Goal: Task Accomplishment & Management: Use online tool/utility

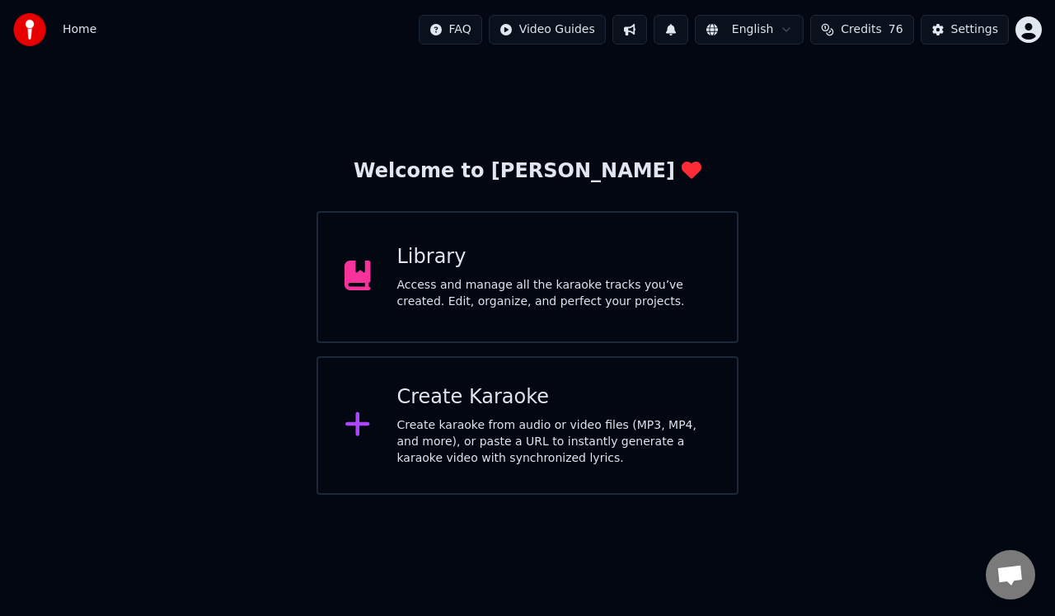
click at [539, 419] on div "Create karaoke from audio or video files (MP3, MP4, and more), or paste a URL t…" at bounding box center [554, 441] width 314 height 49
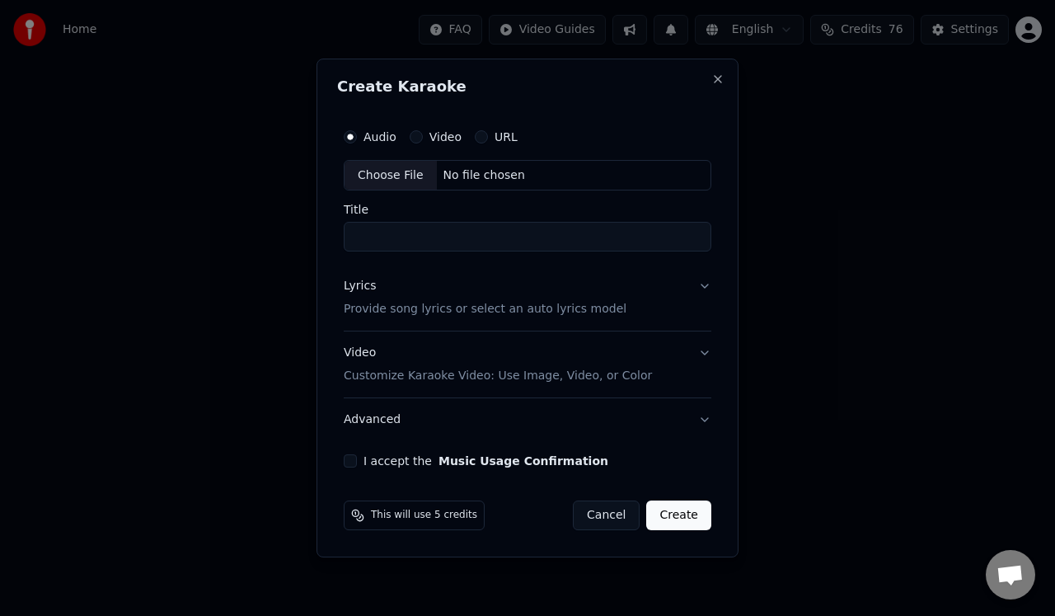
click at [479, 137] on button "URL" at bounding box center [481, 136] width 13 height 13
click at [443, 177] on input "text" at bounding box center [528, 175] width 368 height 33
paste input "**********"
type input "**********"
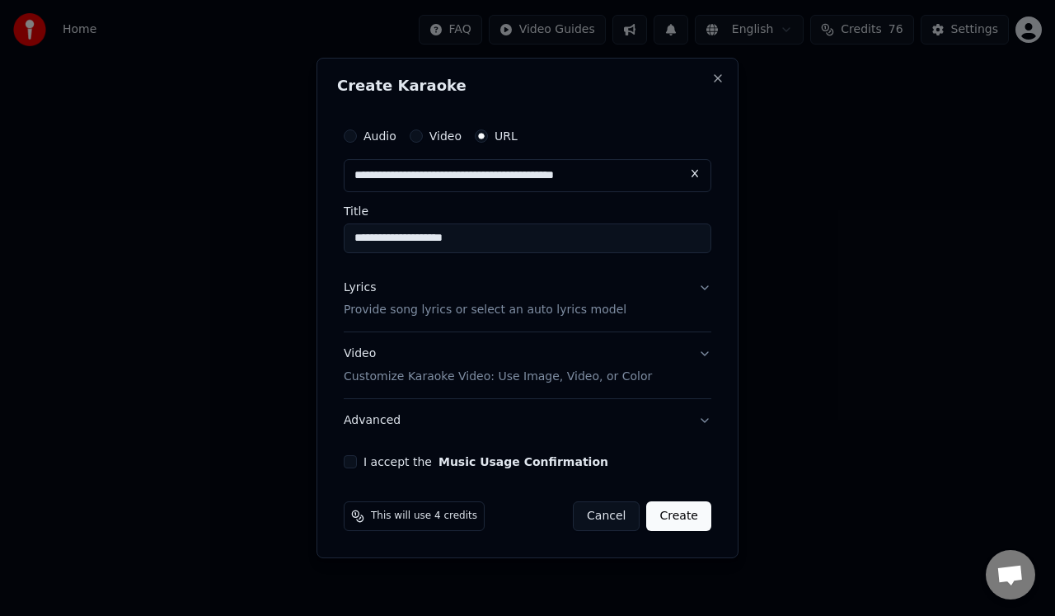
type input "**********"
click at [459, 244] on input "**********" at bounding box center [528, 238] width 368 height 30
click at [457, 238] on input "**********" at bounding box center [528, 238] width 368 height 30
type input "**********"
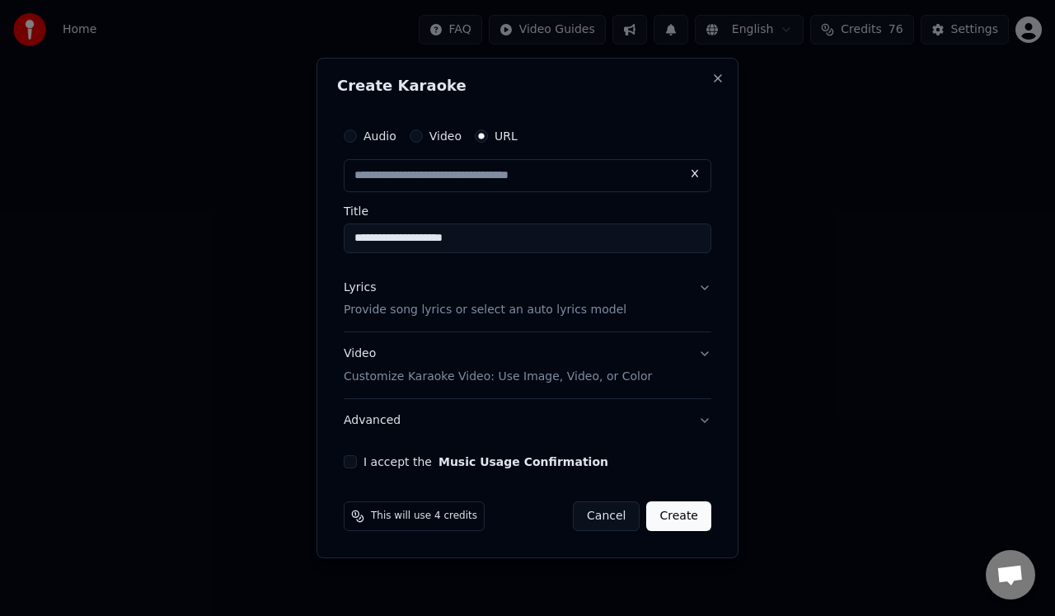
type input "**********"
drag, startPoint x: 509, startPoint y: 242, endPoint x: 460, endPoint y: 241, distance: 48.7
click at [460, 241] on input "**********" at bounding box center [528, 238] width 368 height 30
click at [353, 238] on input "**********" at bounding box center [528, 238] width 368 height 30
paste input "******"
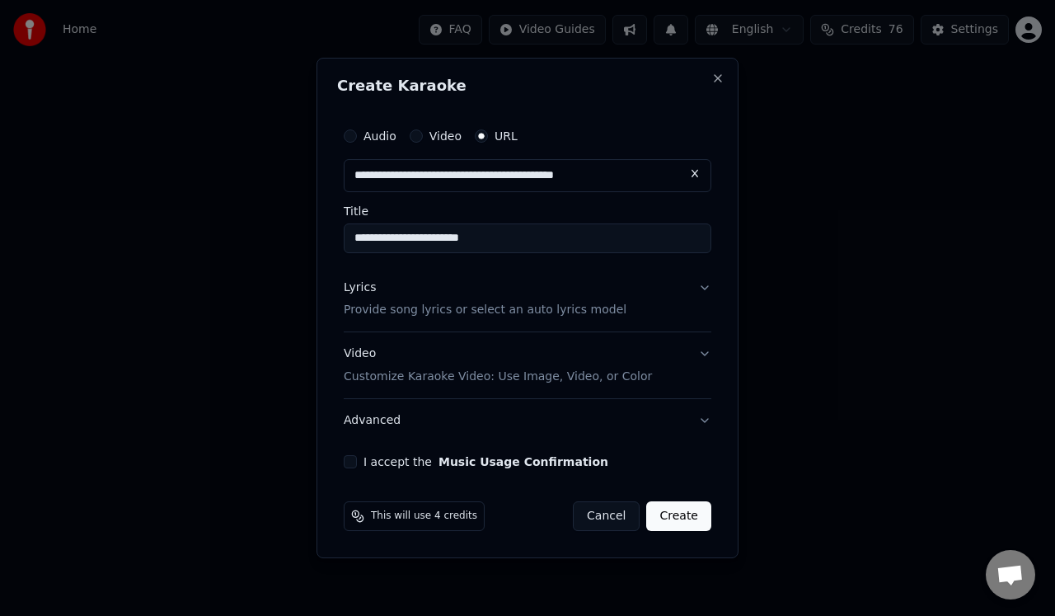
type input "**********"
click at [373, 310] on p "Provide song lyrics or select an auto lyrics model" at bounding box center [485, 310] width 283 height 16
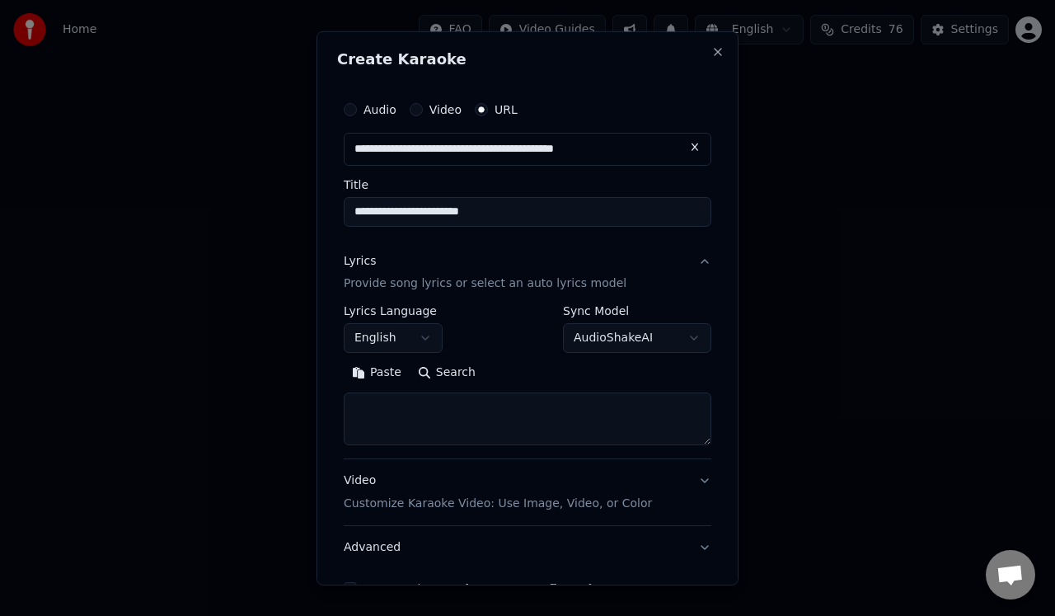
click at [367, 407] on textarea at bounding box center [528, 418] width 368 height 53
paste textarea "**********"
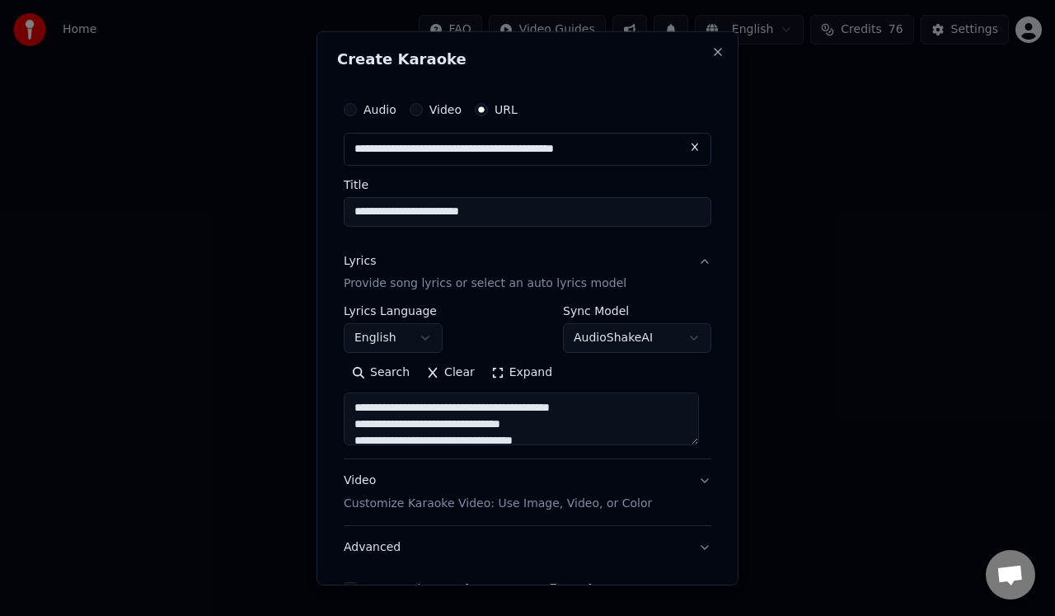
scroll to position [860, 0]
type textarea "**********"
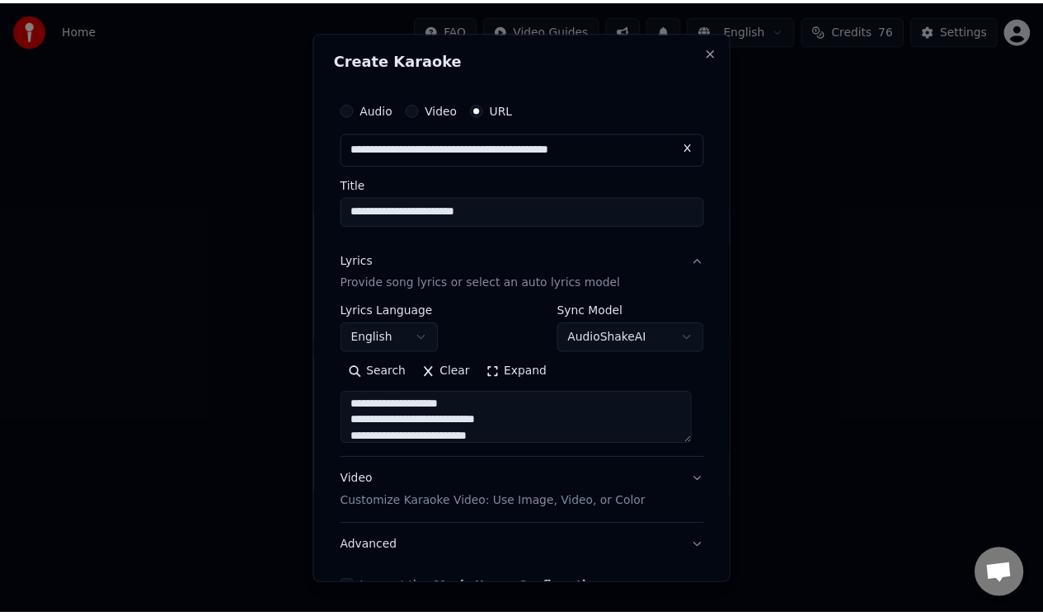
scroll to position [100, 0]
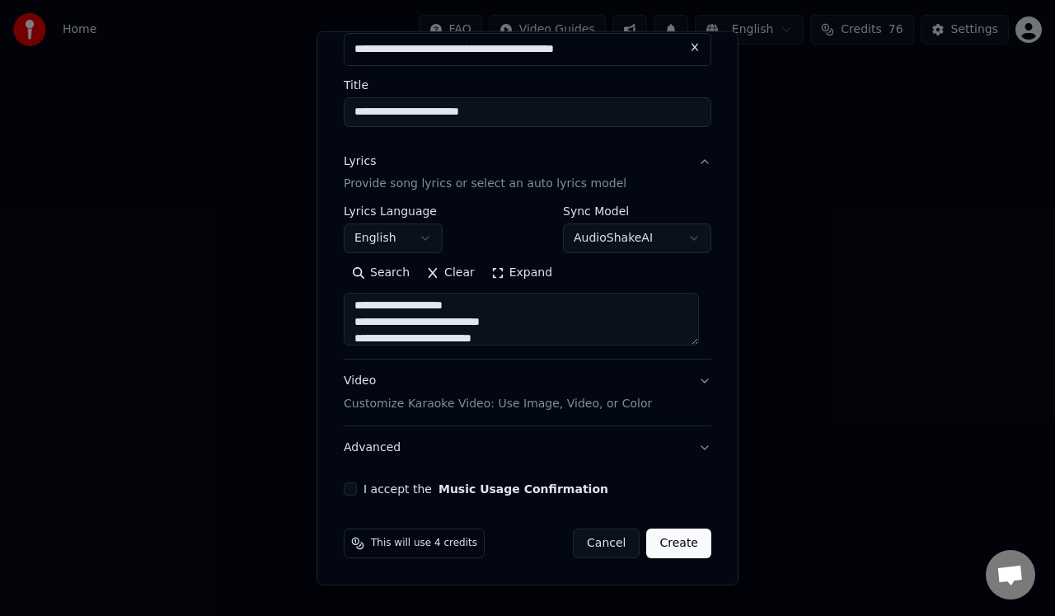
click at [349, 490] on button "I accept the Music Usage Confirmation" at bounding box center [350, 488] width 13 height 13
click at [672, 538] on button "Create" at bounding box center [678, 543] width 65 height 30
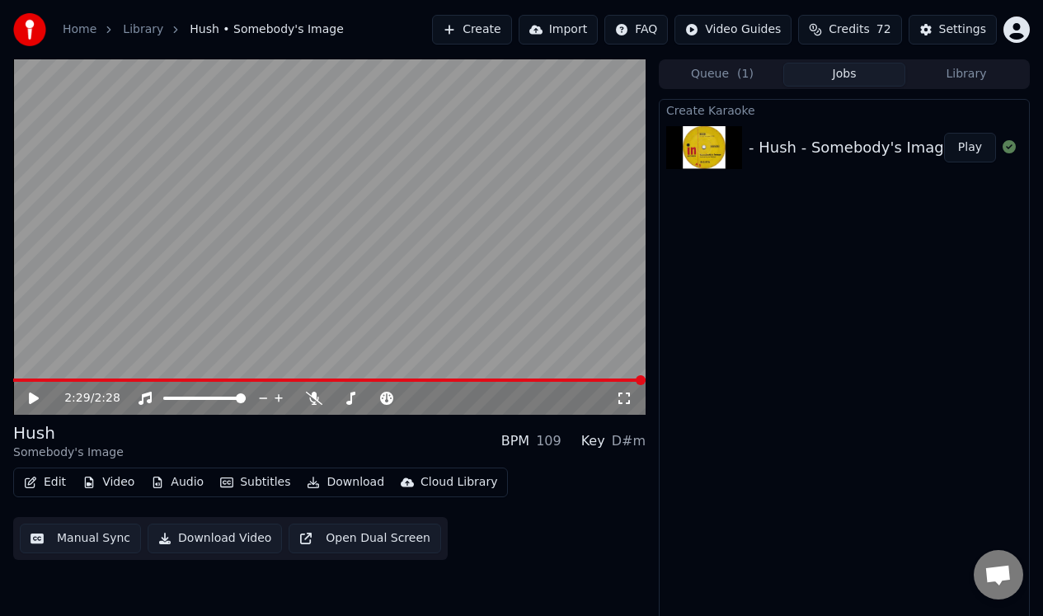
click at [42, 484] on button "Edit" at bounding box center [44, 482] width 55 height 23
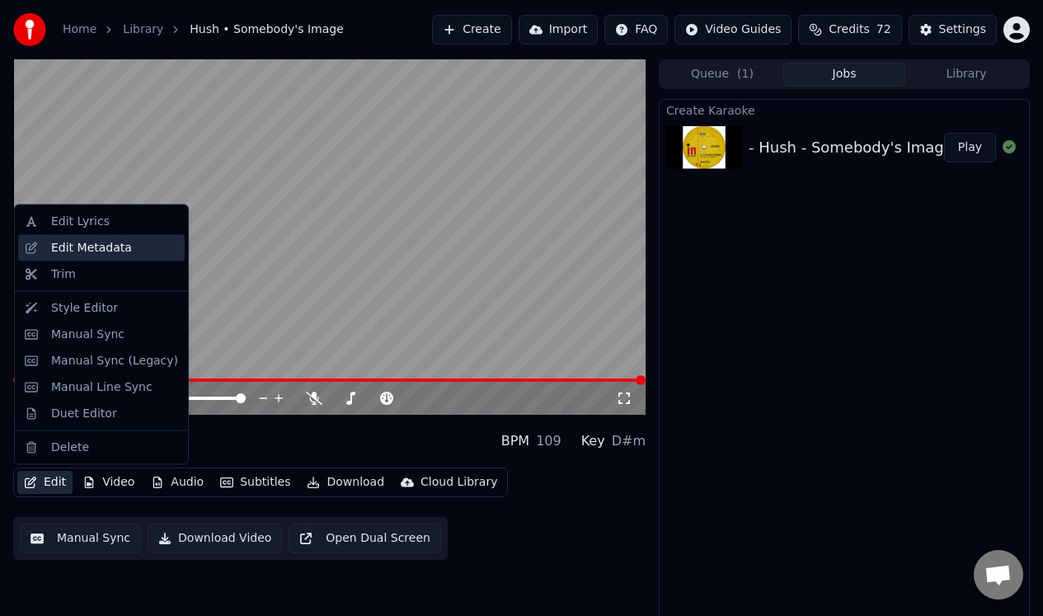
click at [110, 248] on div "Edit Metadata" at bounding box center [91, 247] width 81 height 16
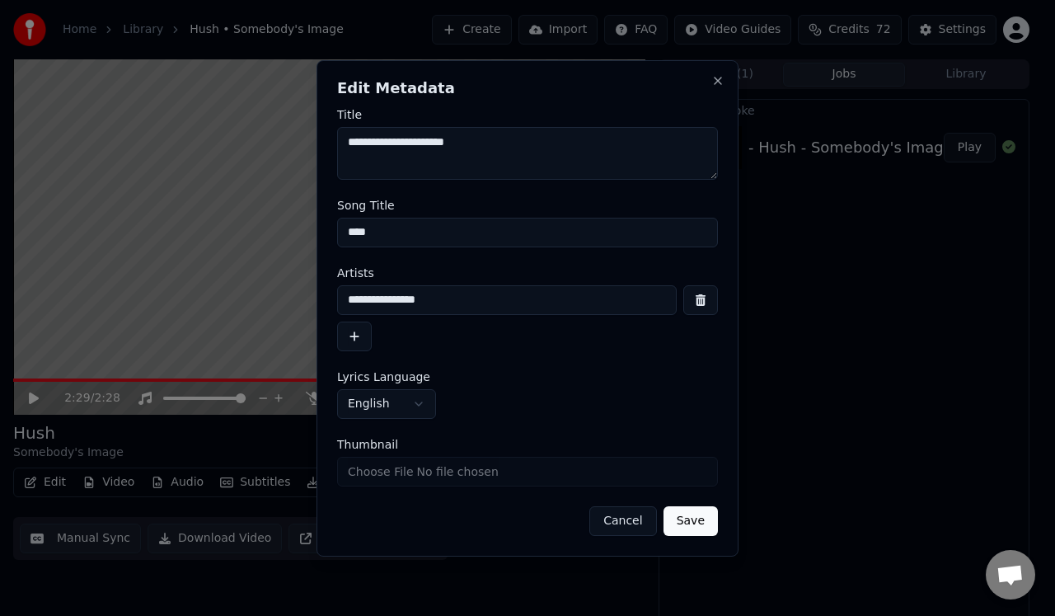
type textarea "**********"
click at [697, 518] on button "Save" at bounding box center [690, 521] width 54 height 30
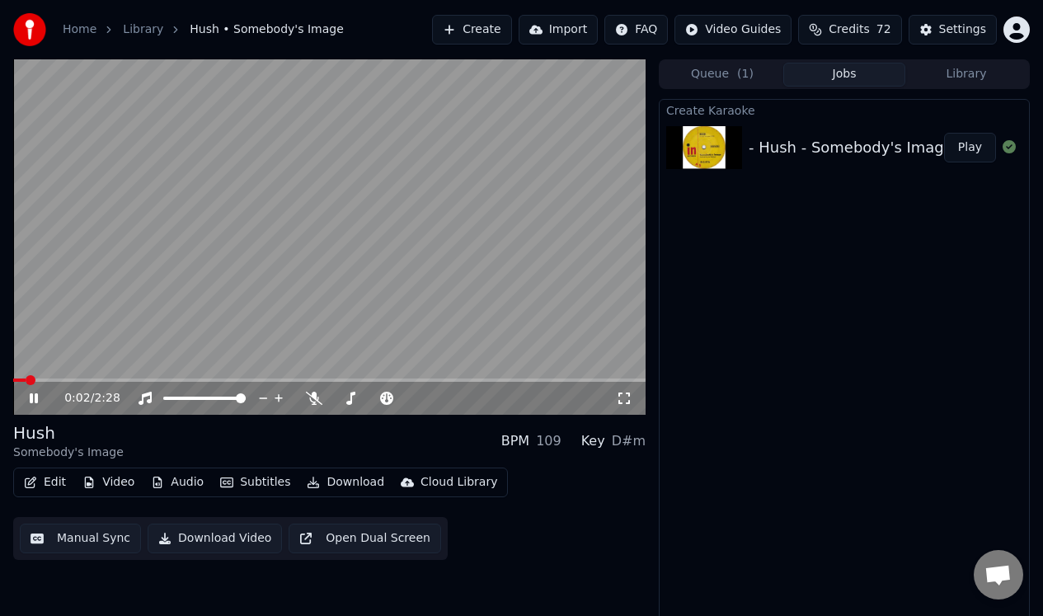
click at [32, 391] on div "0:02 / 2:28" at bounding box center [329, 398] width 619 height 16
click at [31, 396] on icon at bounding box center [34, 398] width 8 height 10
click at [93, 537] on button "Manual Sync" at bounding box center [80, 538] width 121 height 30
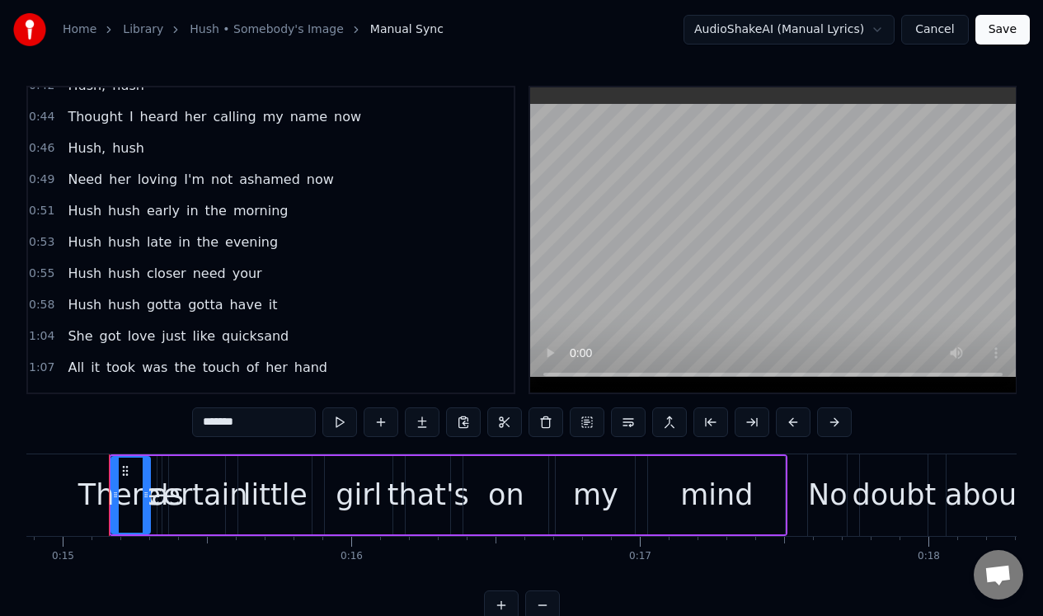
scroll to position [300, 0]
click at [157, 209] on span "early" at bounding box center [163, 209] width 36 height 19
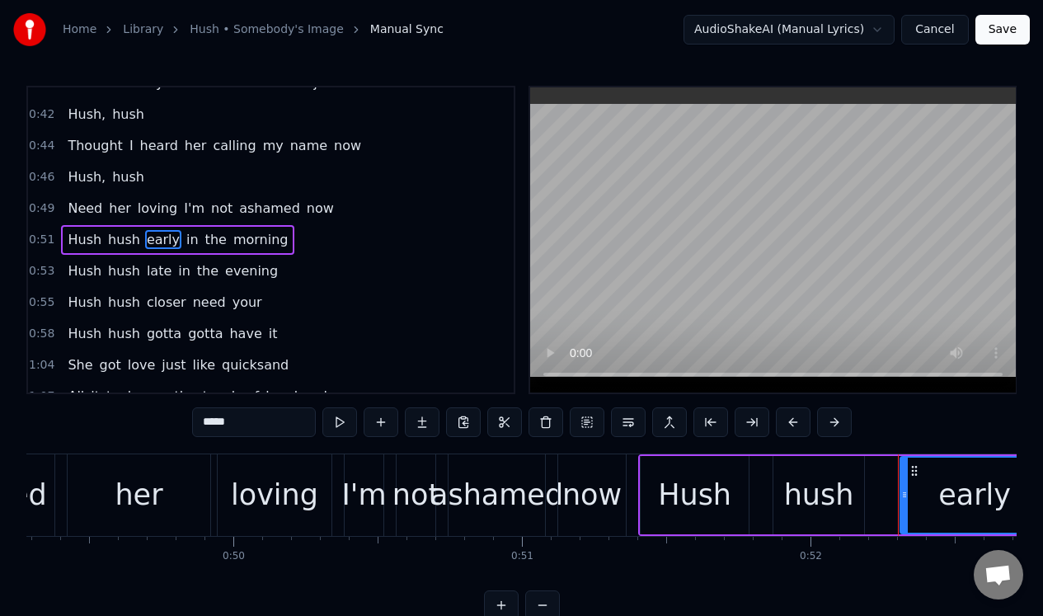
scroll to position [0, 15005]
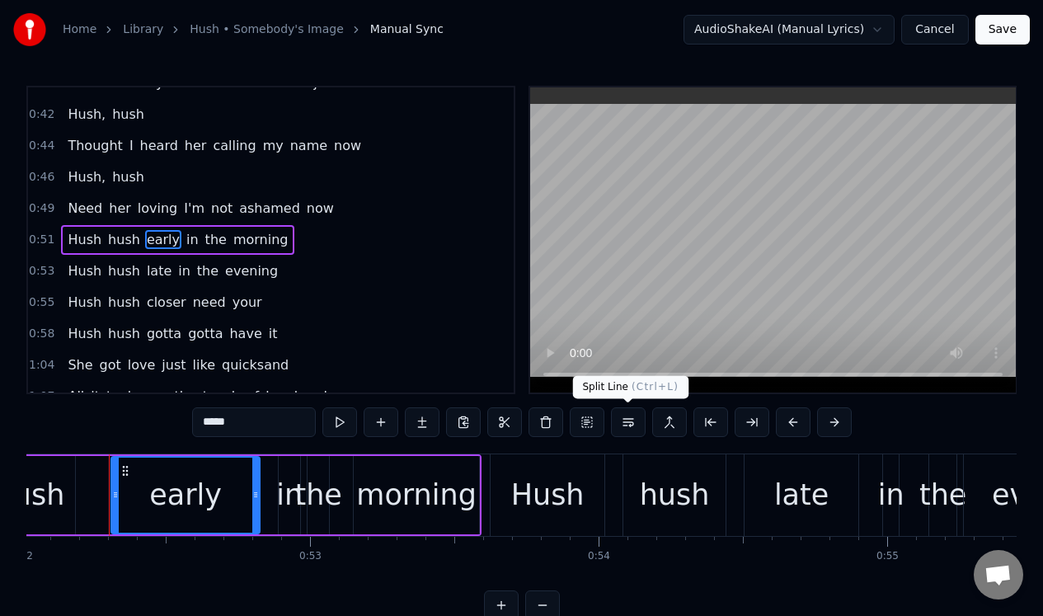
click at [630, 424] on button at bounding box center [628, 422] width 35 height 30
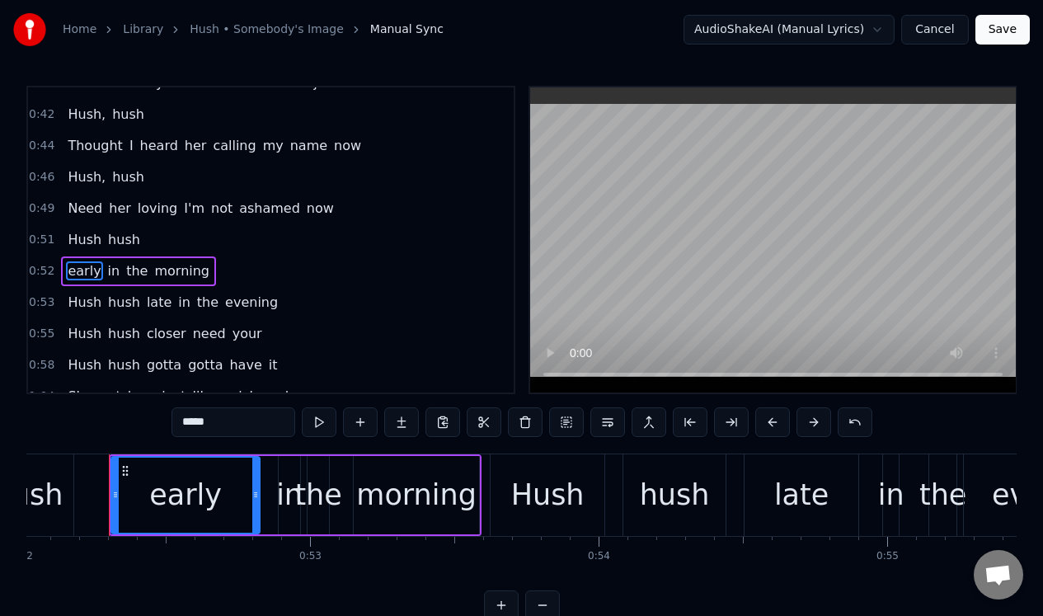
scroll to position [302, 0]
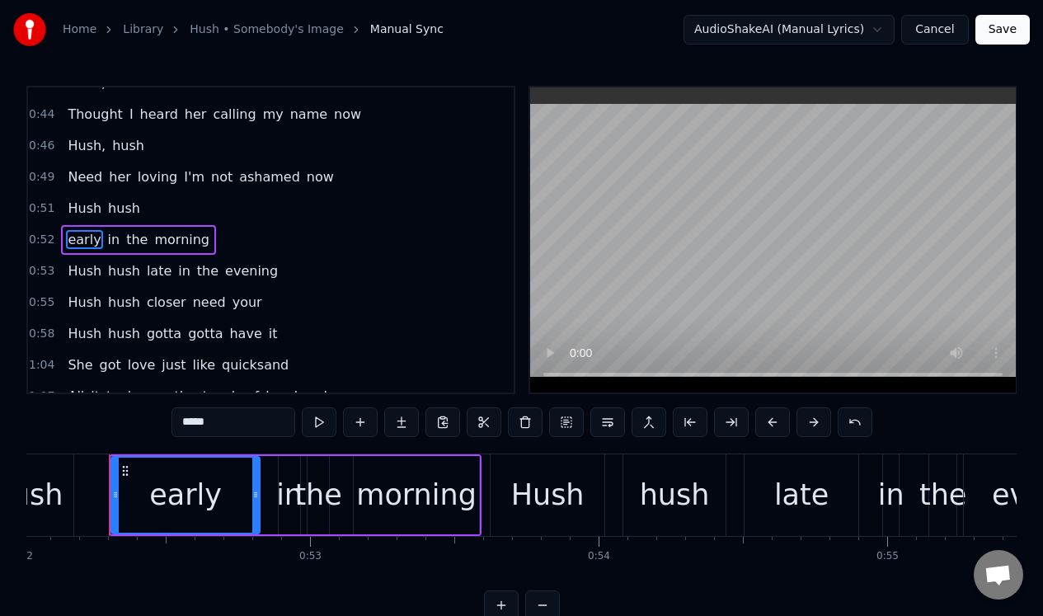
click at [157, 274] on span "late" at bounding box center [159, 270] width 28 height 19
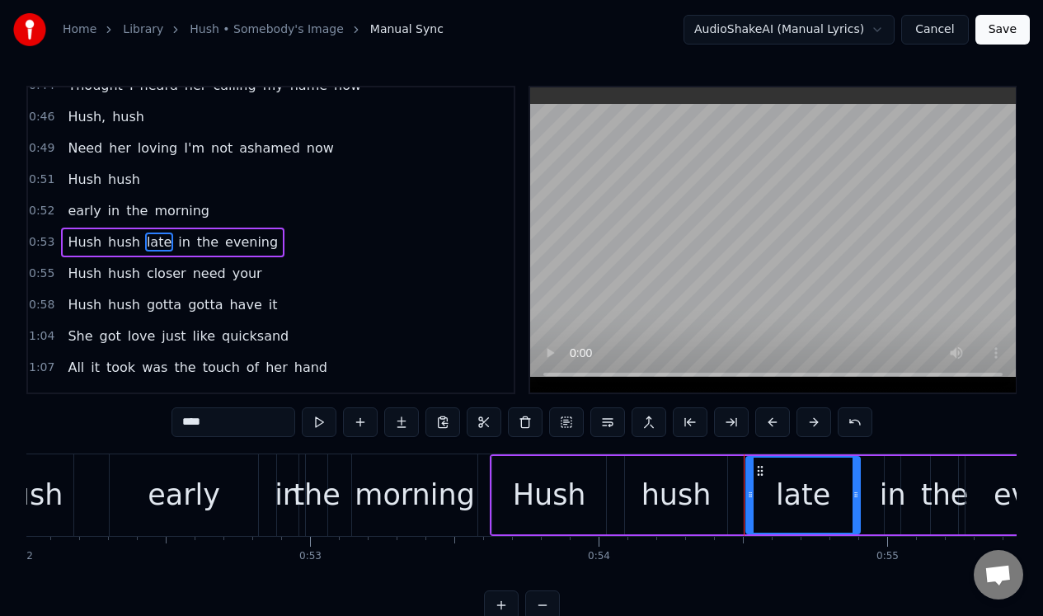
scroll to position [333, 0]
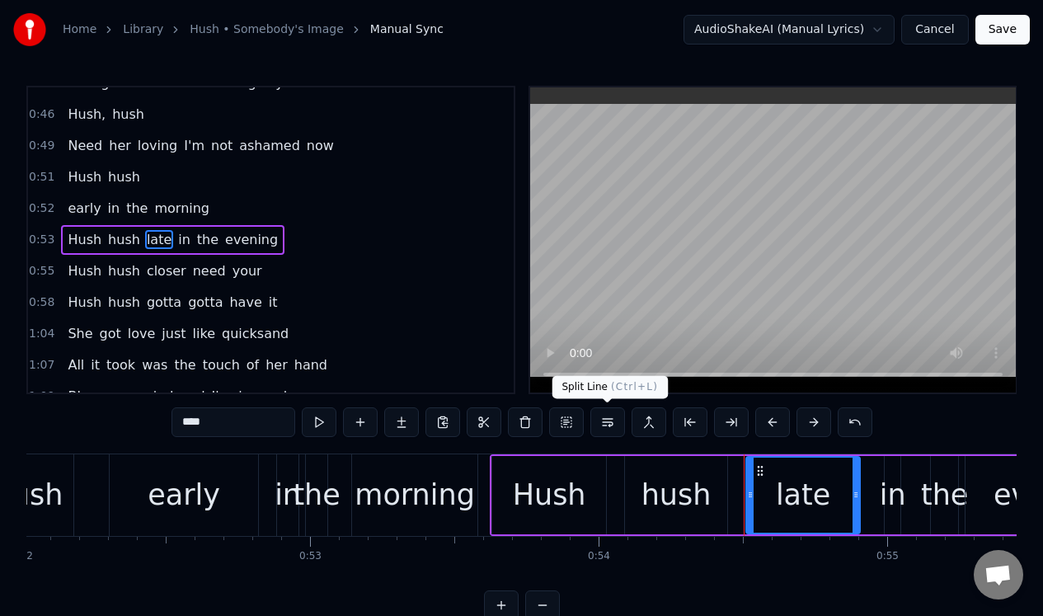
click at [609, 420] on button at bounding box center [607, 422] width 35 height 30
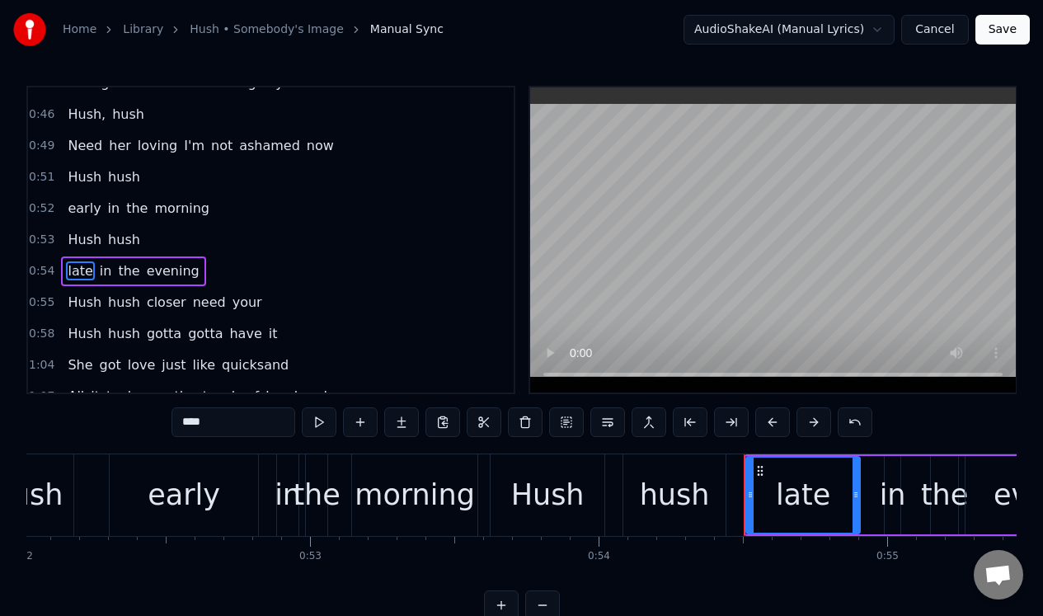
scroll to position [364, 0]
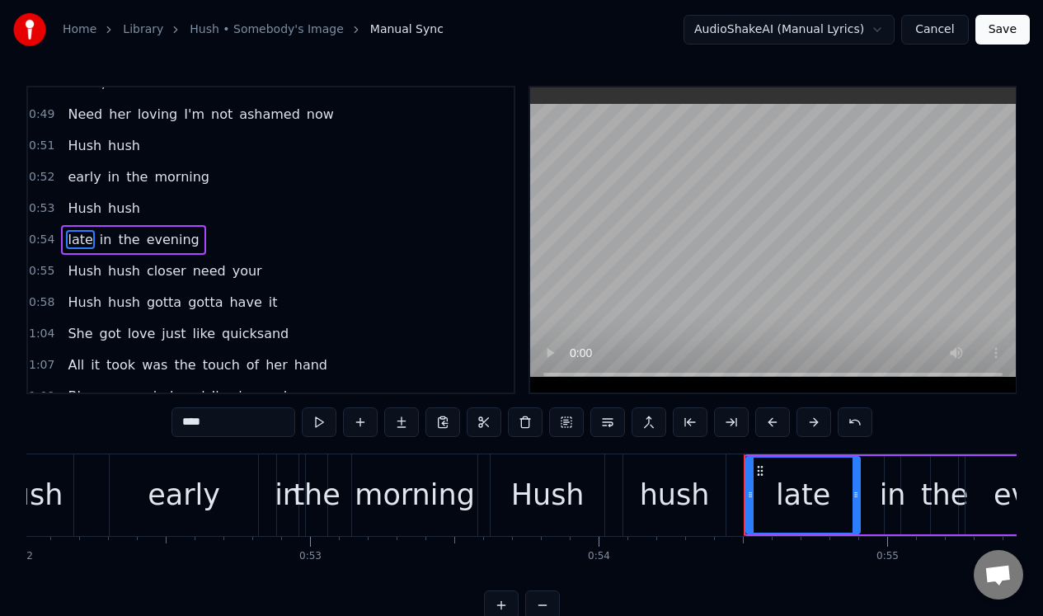
click at [160, 272] on span "closer" at bounding box center [166, 270] width 43 height 19
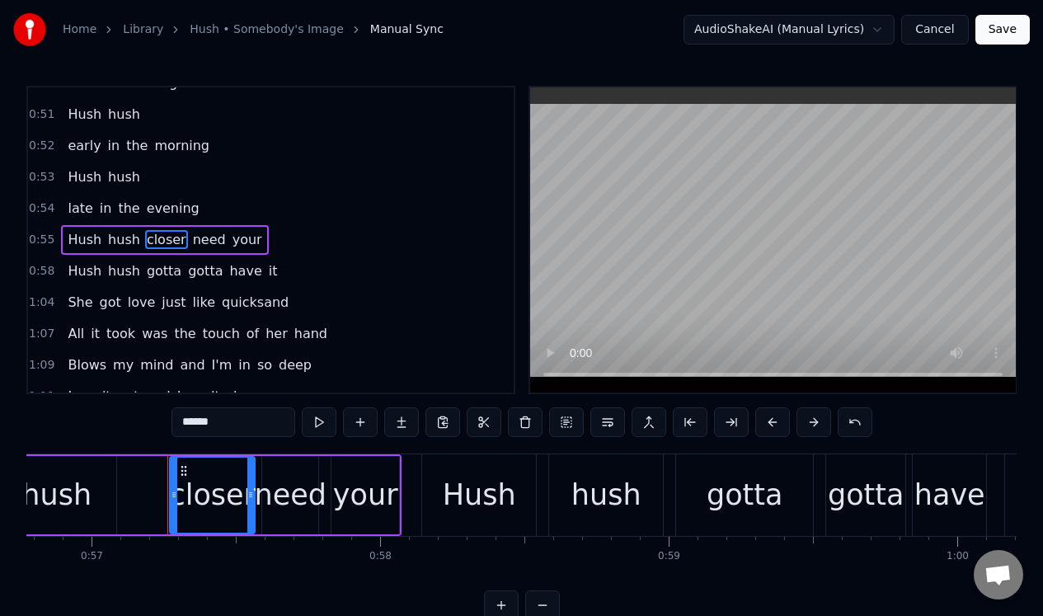
scroll to position [0, 16435]
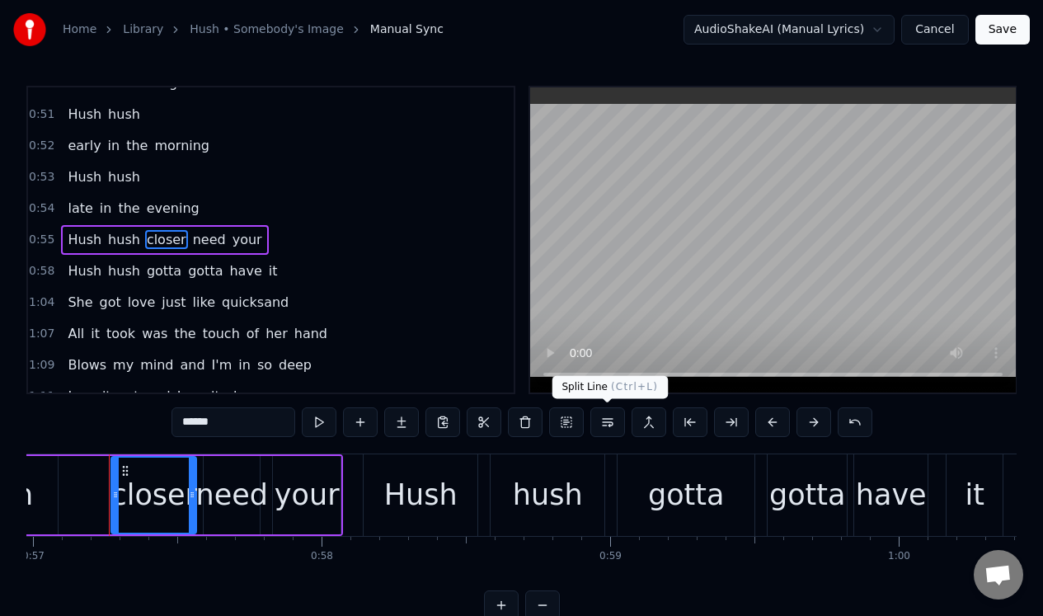
click at [607, 423] on button at bounding box center [607, 422] width 35 height 30
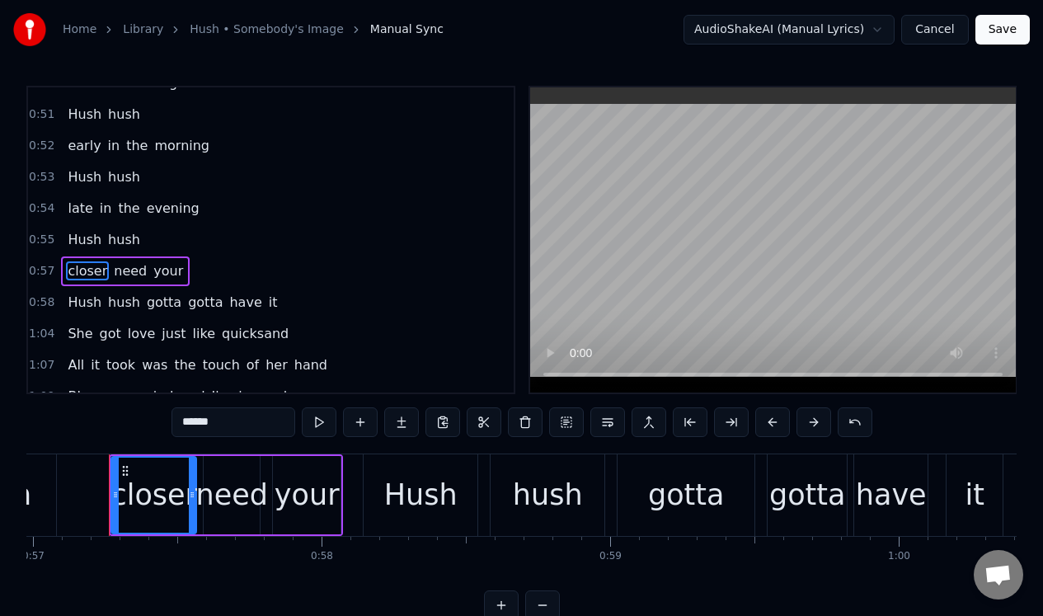
scroll to position [427, 0]
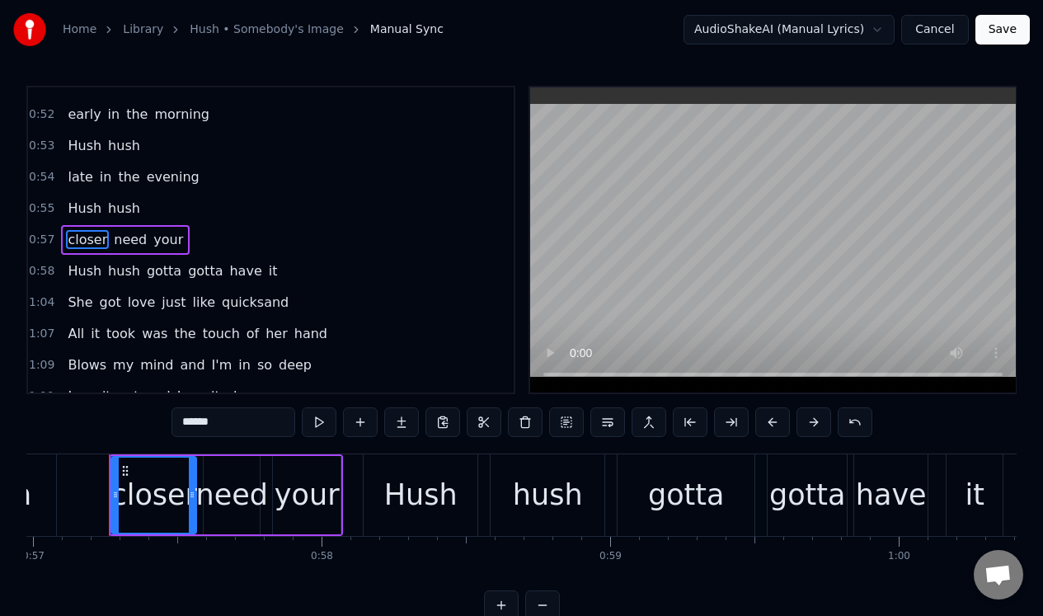
click at [163, 269] on span "gotta" at bounding box center [164, 270] width 38 height 19
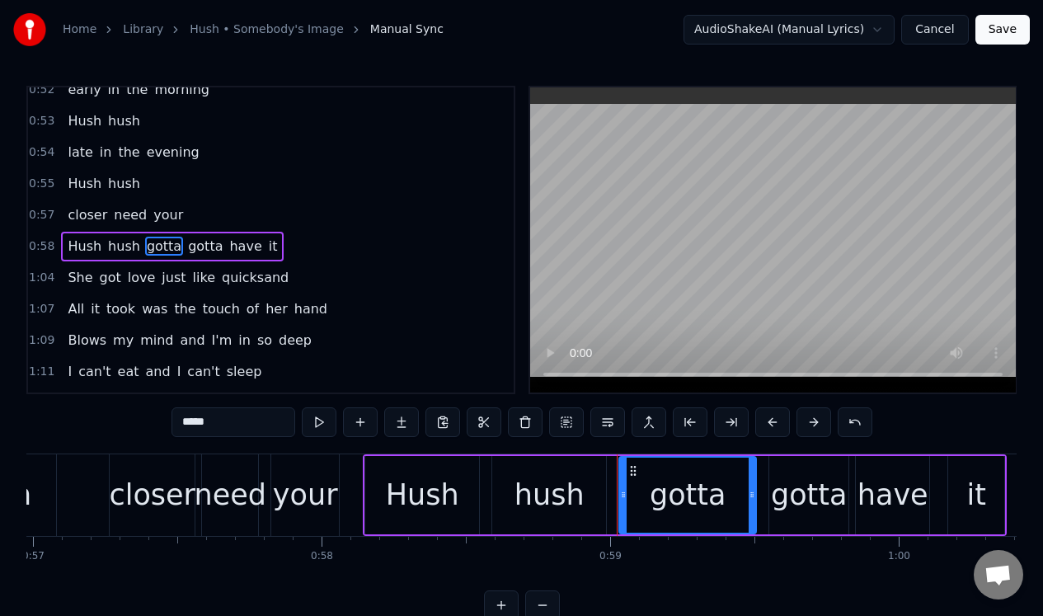
scroll to position [458, 0]
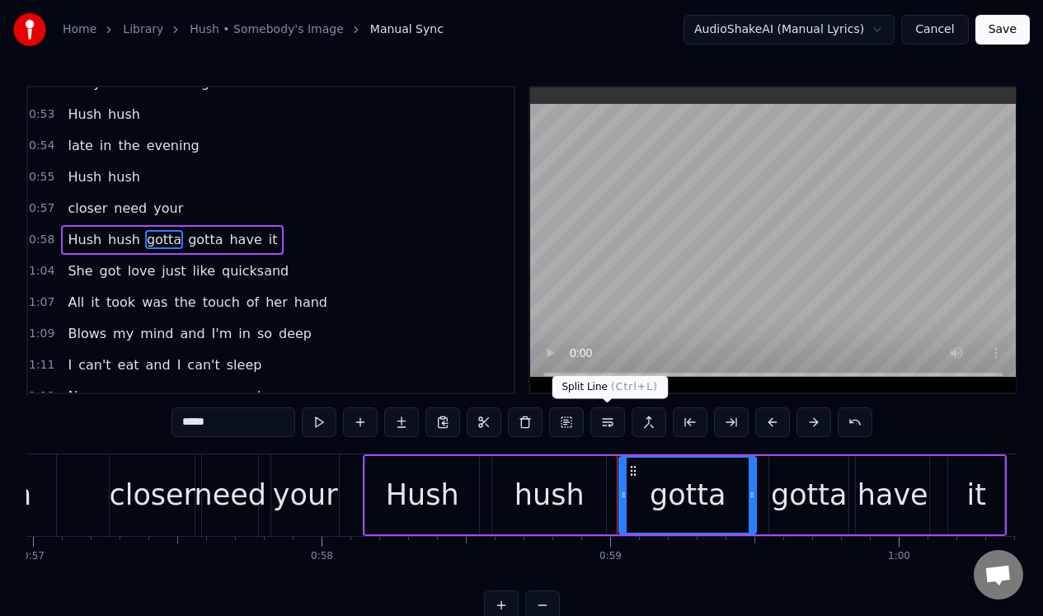
click at [606, 421] on button at bounding box center [607, 422] width 35 height 30
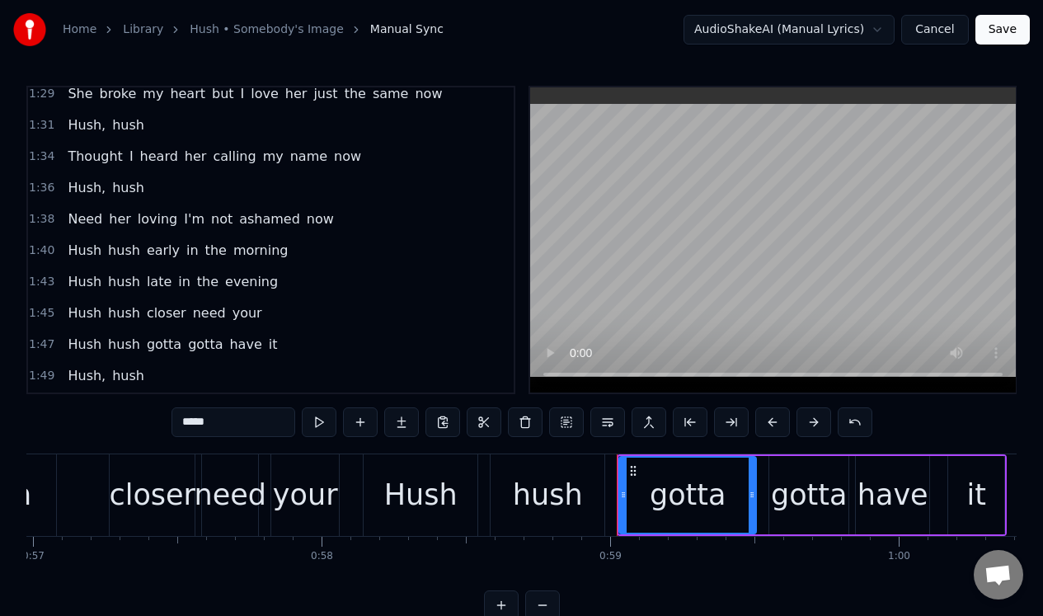
scroll to position [933, 0]
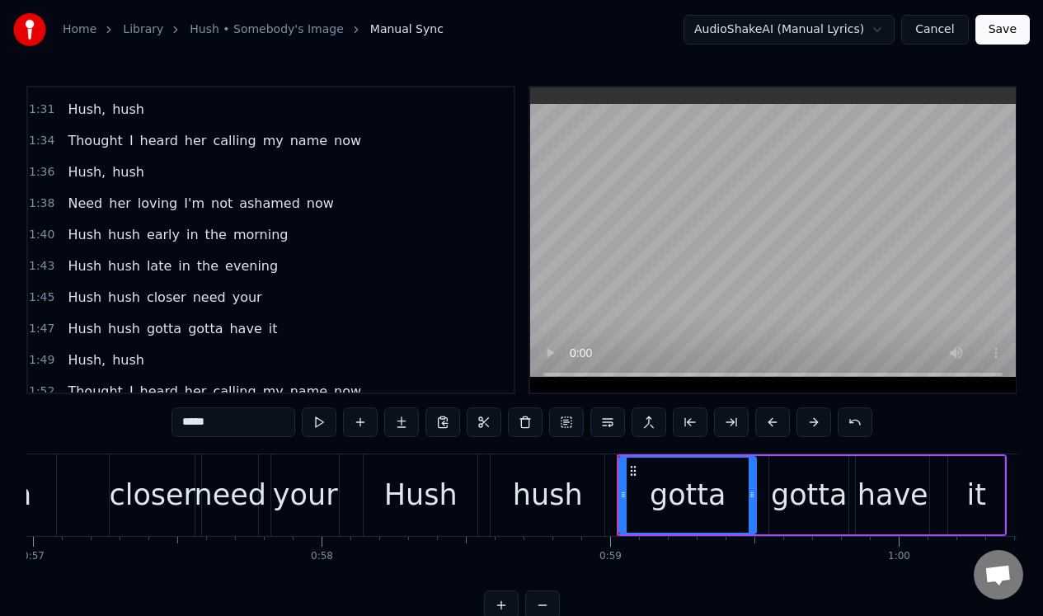
click at [152, 239] on span "early" at bounding box center [163, 234] width 36 height 19
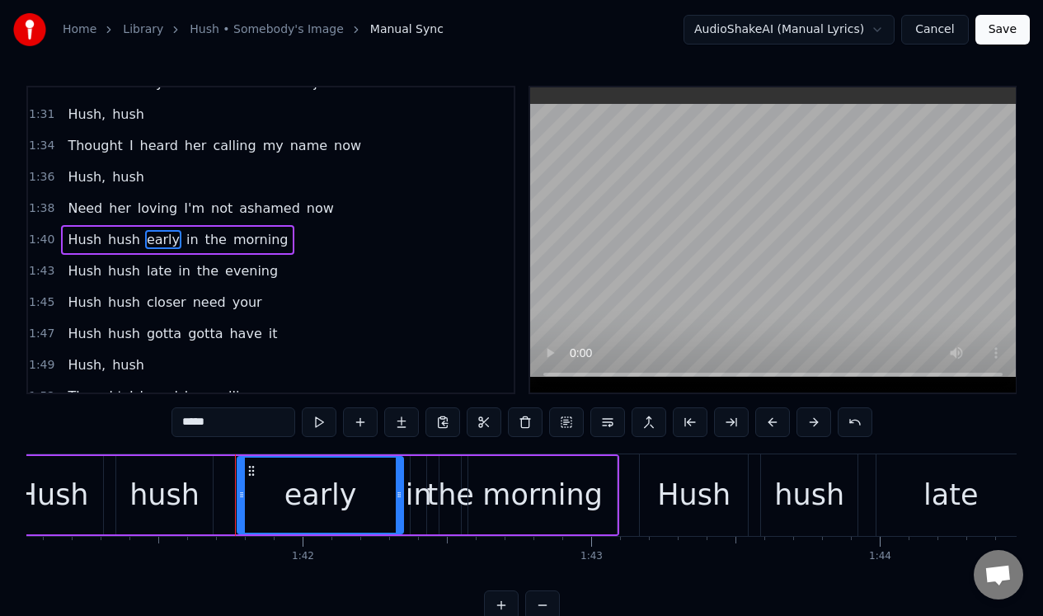
scroll to position [0, 29272]
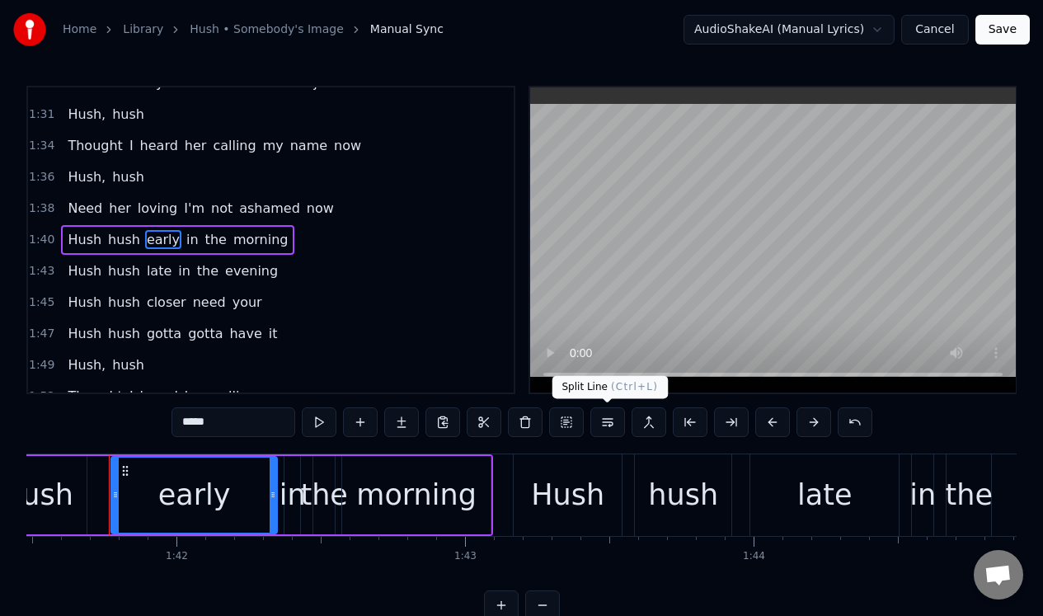
click at [609, 422] on button at bounding box center [607, 422] width 35 height 30
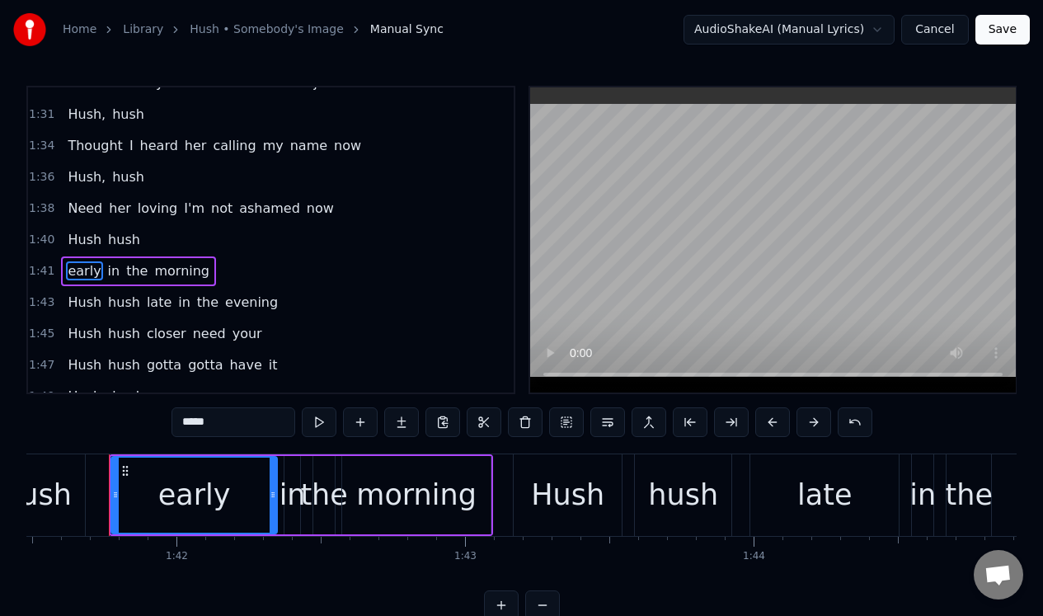
scroll to position [959, 0]
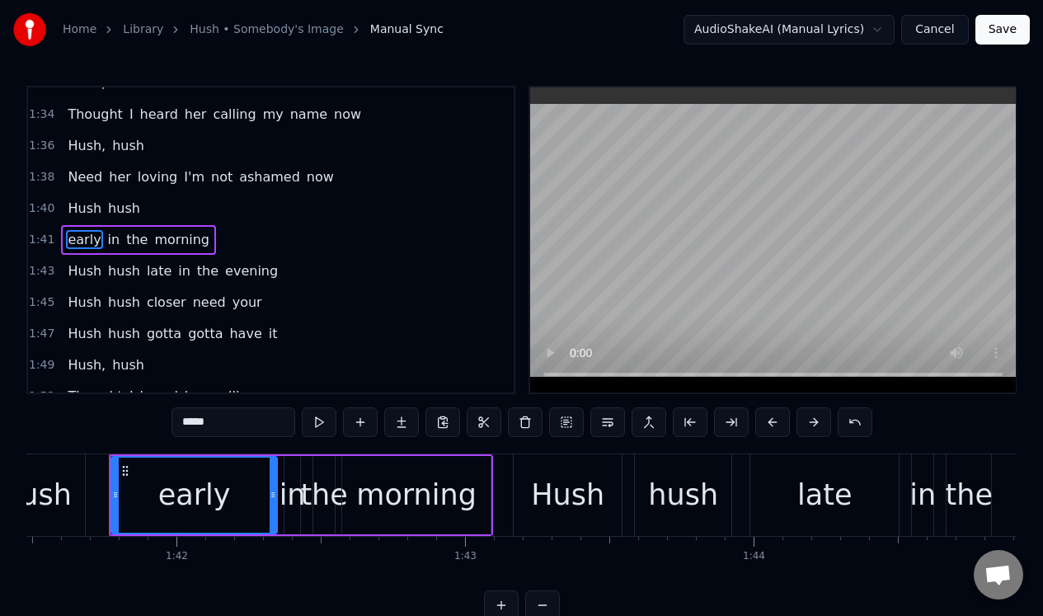
click at [152, 269] on span "late" at bounding box center [159, 270] width 28 height 19
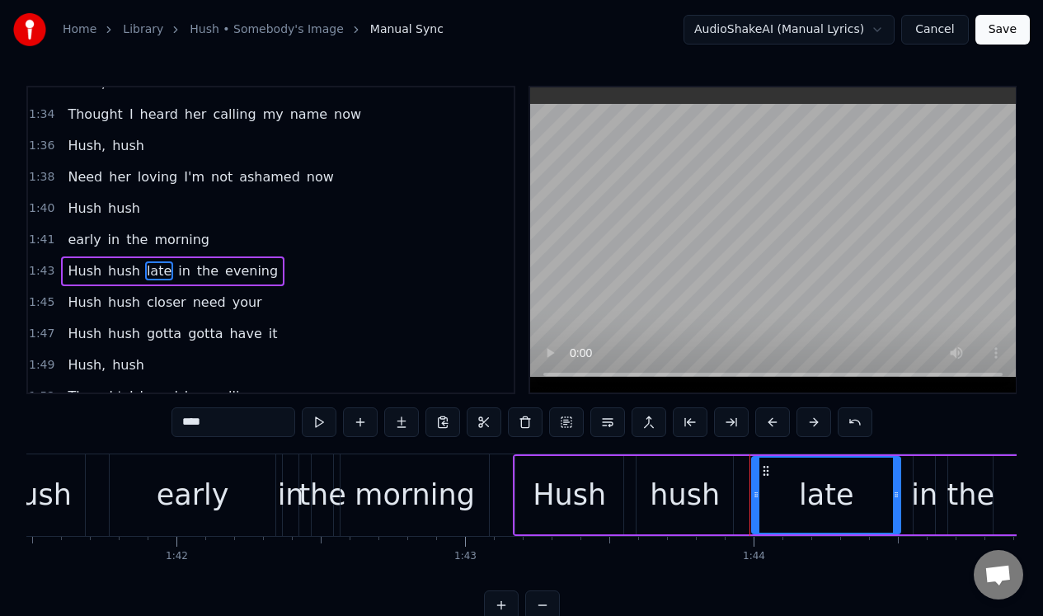
scroll to position [991, 0]
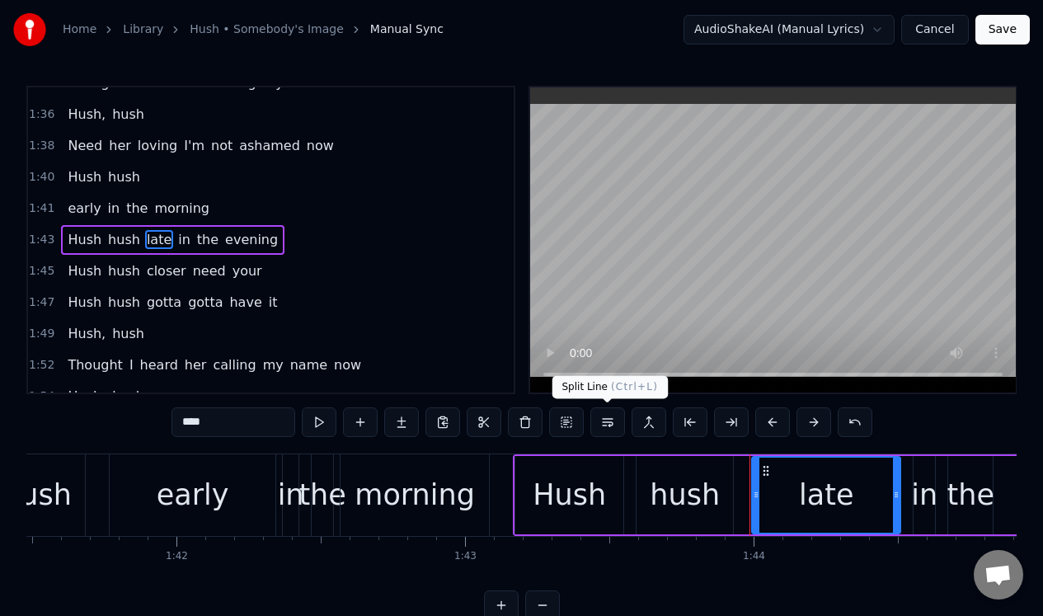
click at [602, 424] on button at bounding box center [607, 422] width 35 height 30
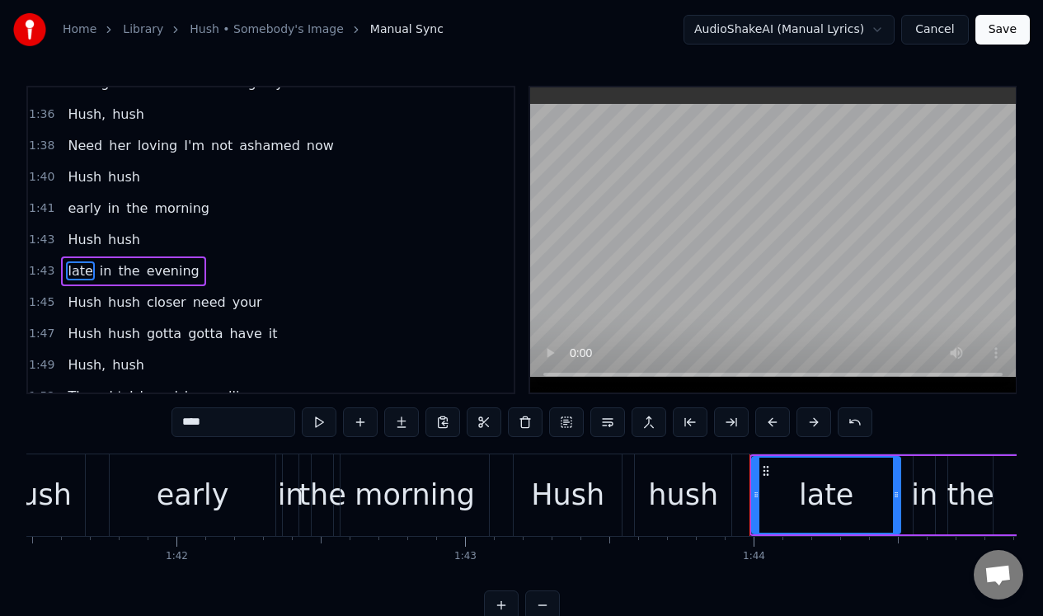
scroll to position [1022, 0]
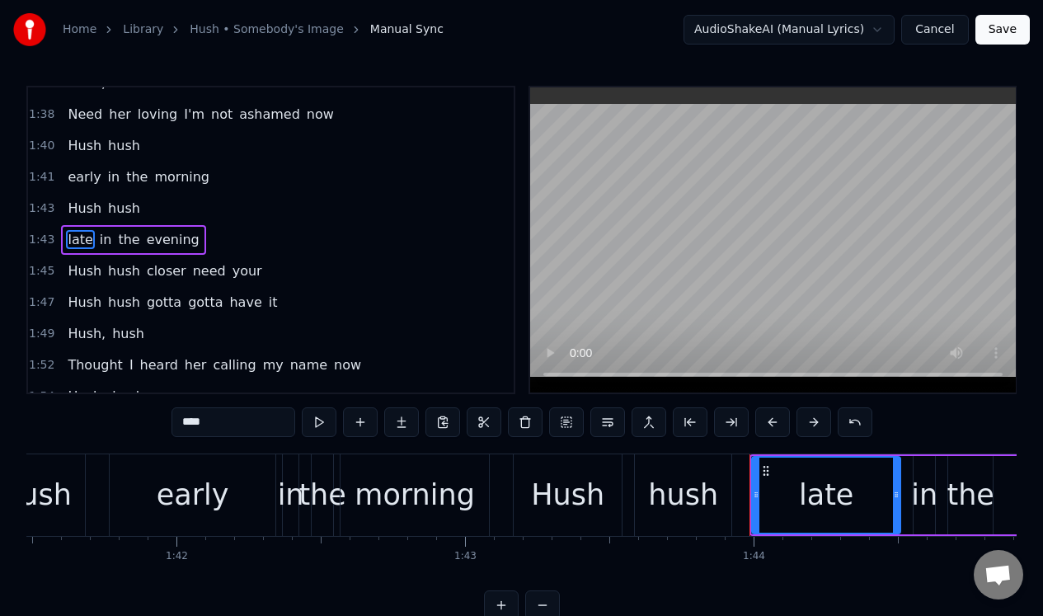
click at [162, 266] on span "closer" at bounding box center [166, 270] width 43 height 19
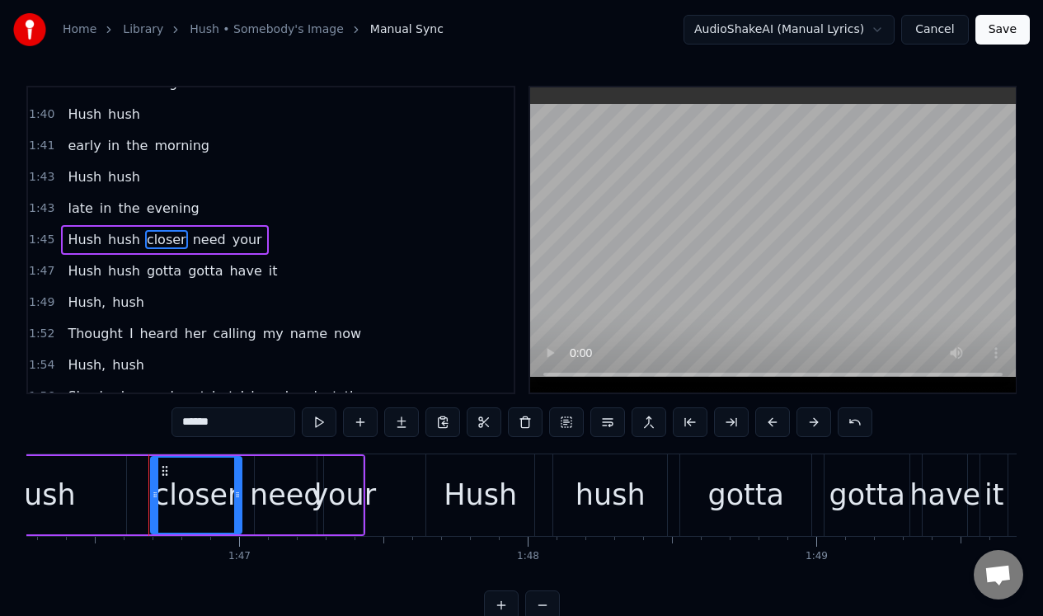
scroll to position [0, 30692]
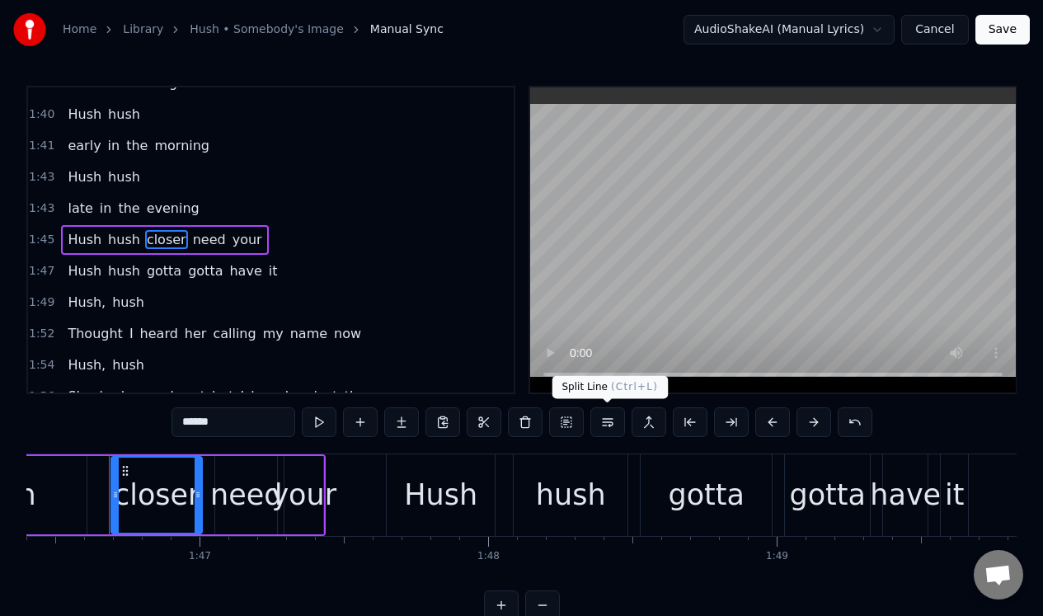
click at [606, 424] on button at bounding box center [607, 422] width 35 height 30
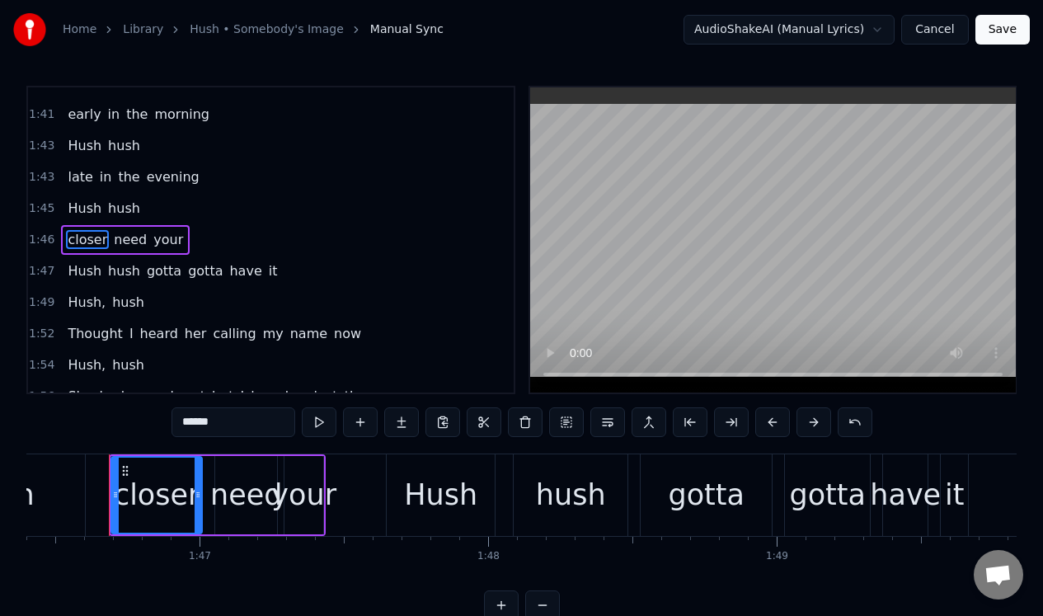
click at [157, 270] on span "gotta" at bounding box center [164, 270] width 38 height 19
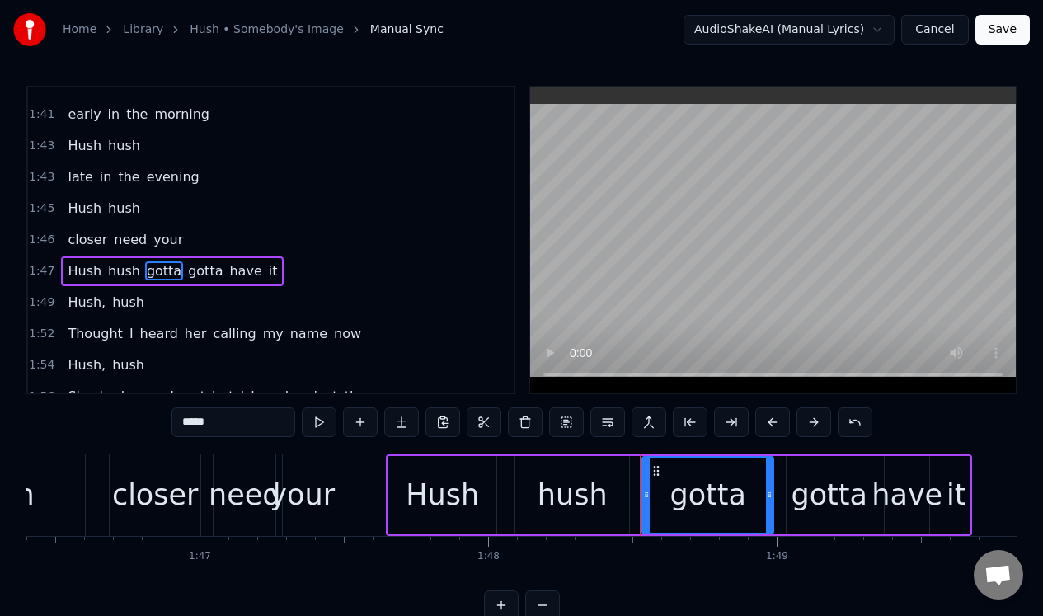
scroll to position [1116, 0]
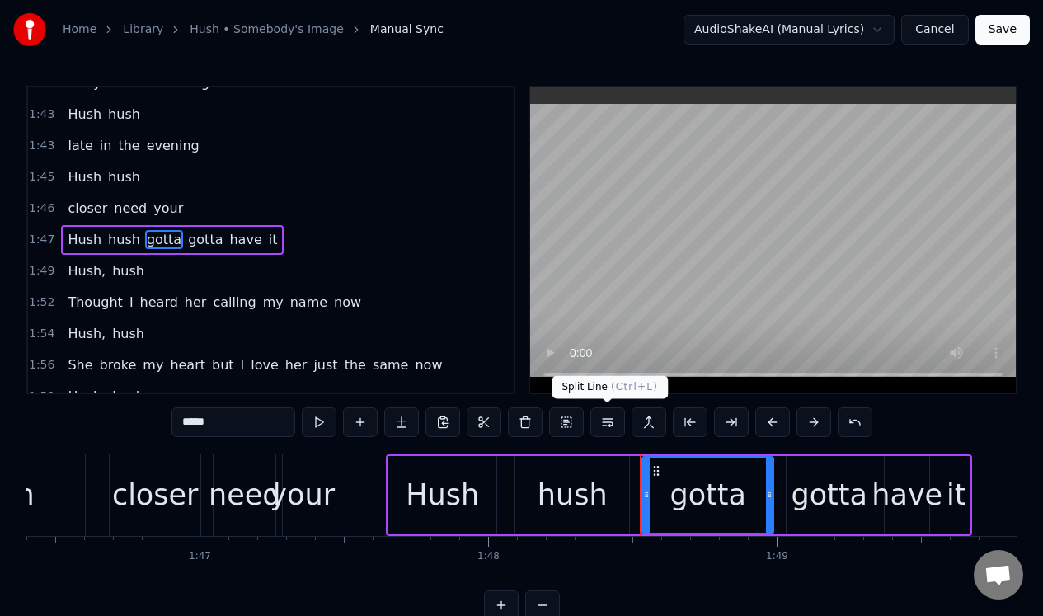
click at [607, 424] on button at bounding box center [607, 422] width 35 height 30
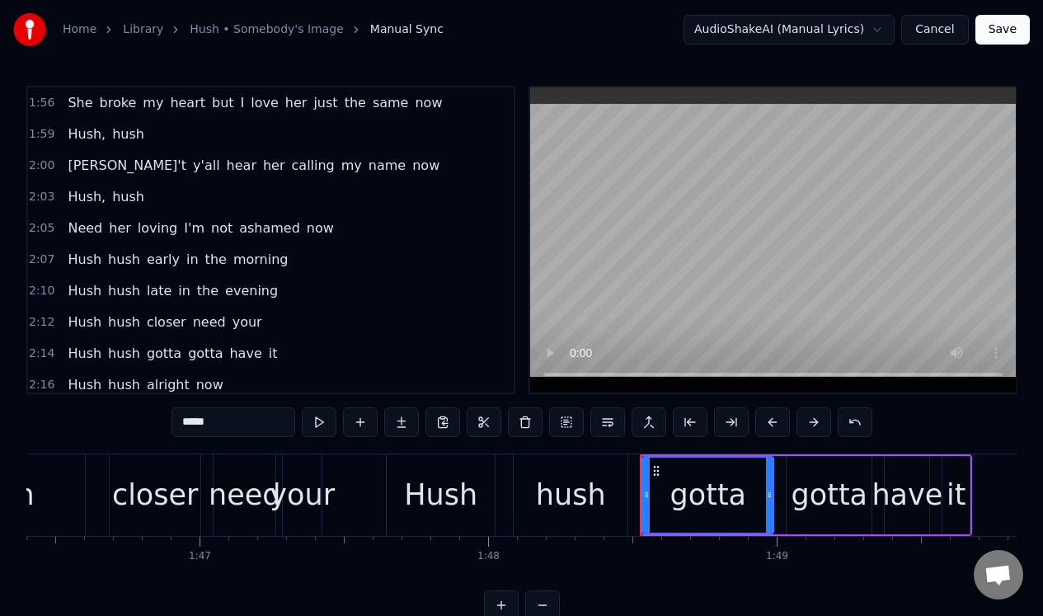
scroll to position [1425, 0]
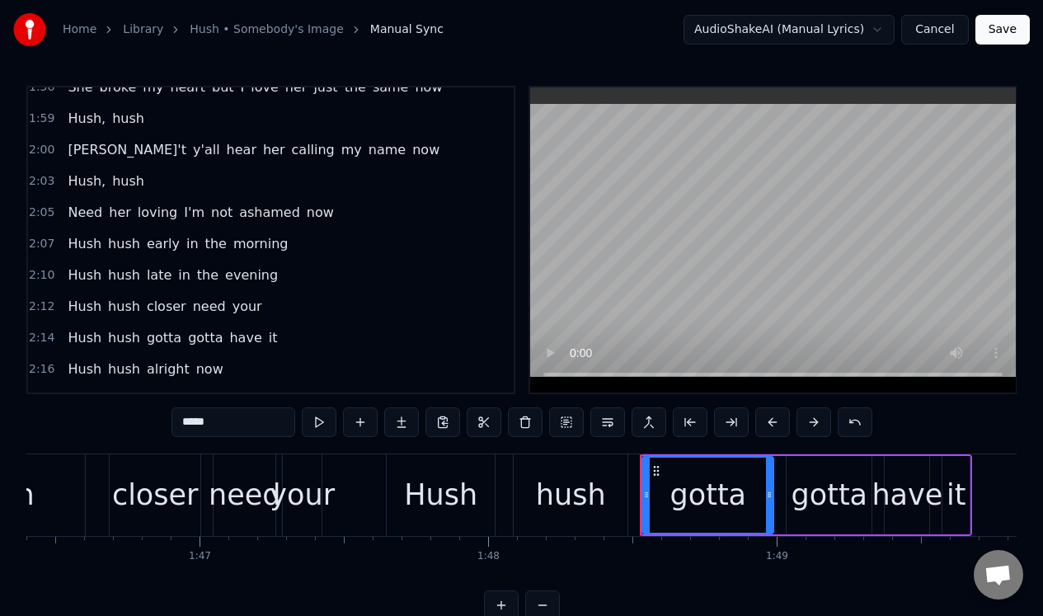
click at [162, 244] on span "early" at bounding box center [163, 243] width 36 height 19
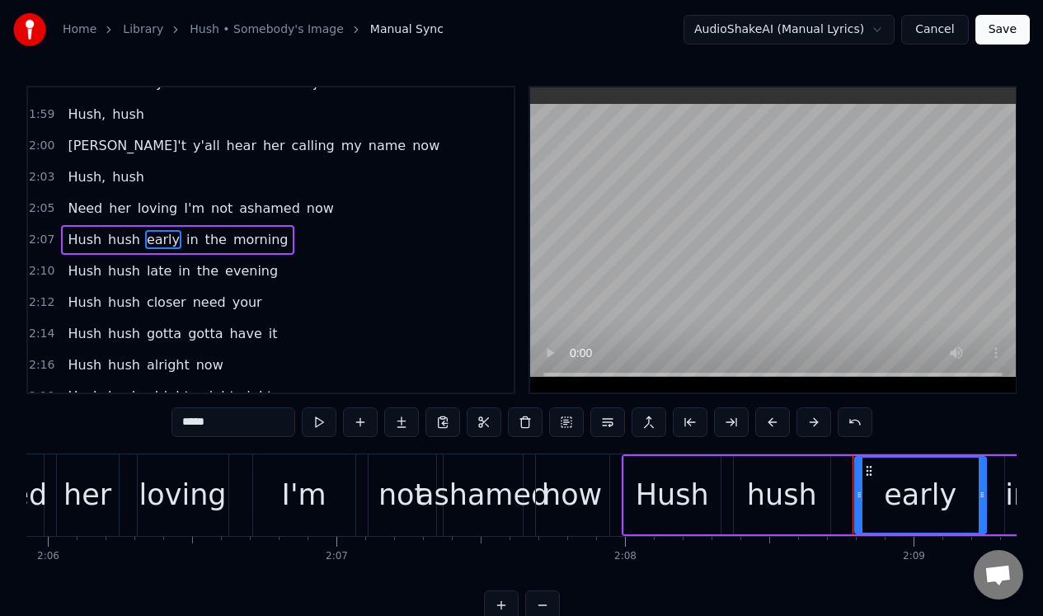
scroll to position [0, 37067]
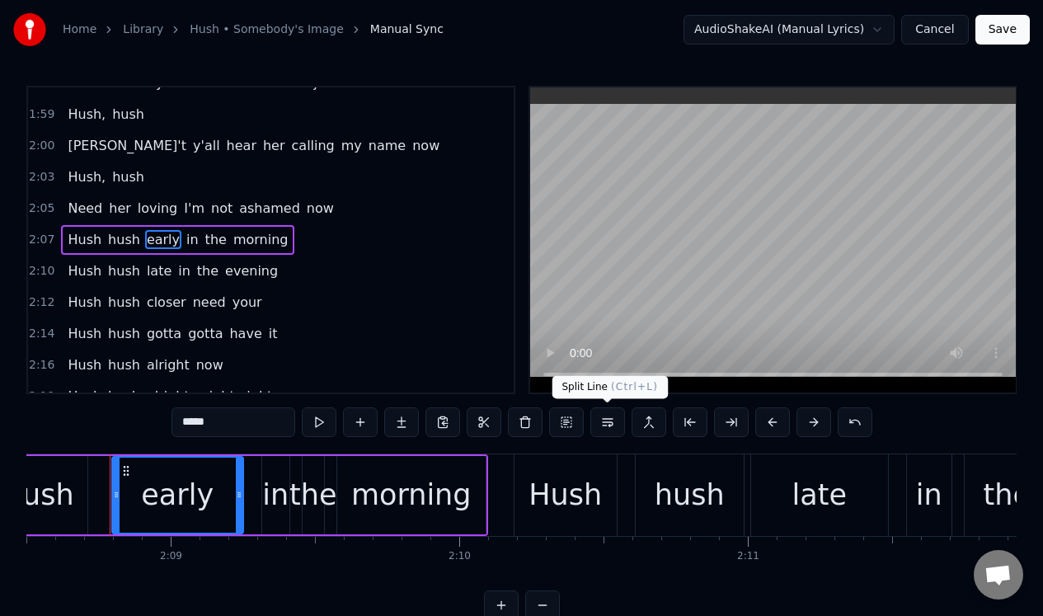
click at [607, 424] on button at bounding box center [607, 422] width 35 height 30
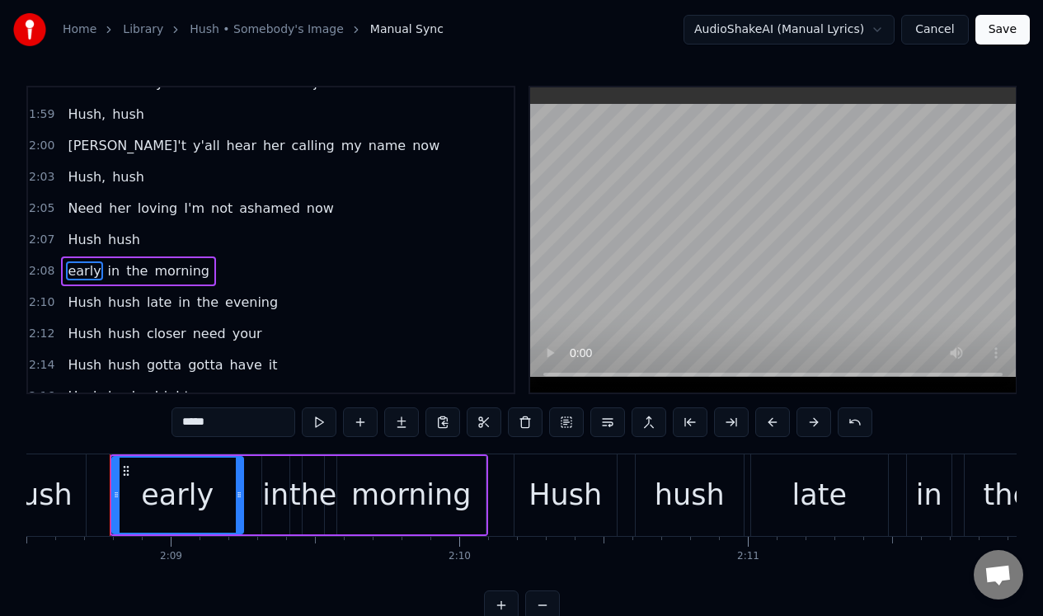
scroll to position [1460, 0]
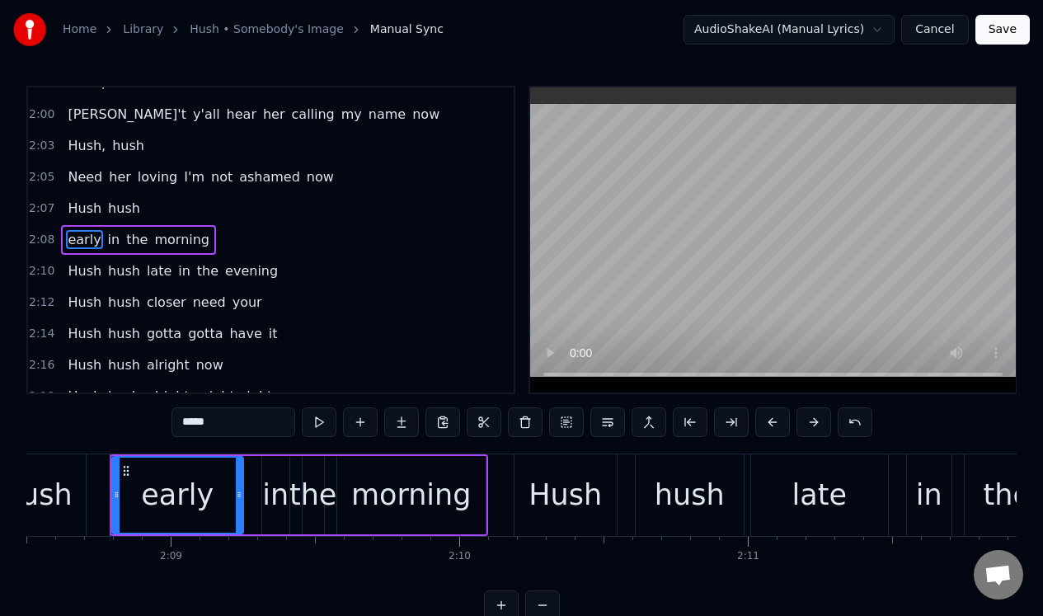
click at [150, 265] on span "late" at bounding box center [159, 270] width 28 height 19
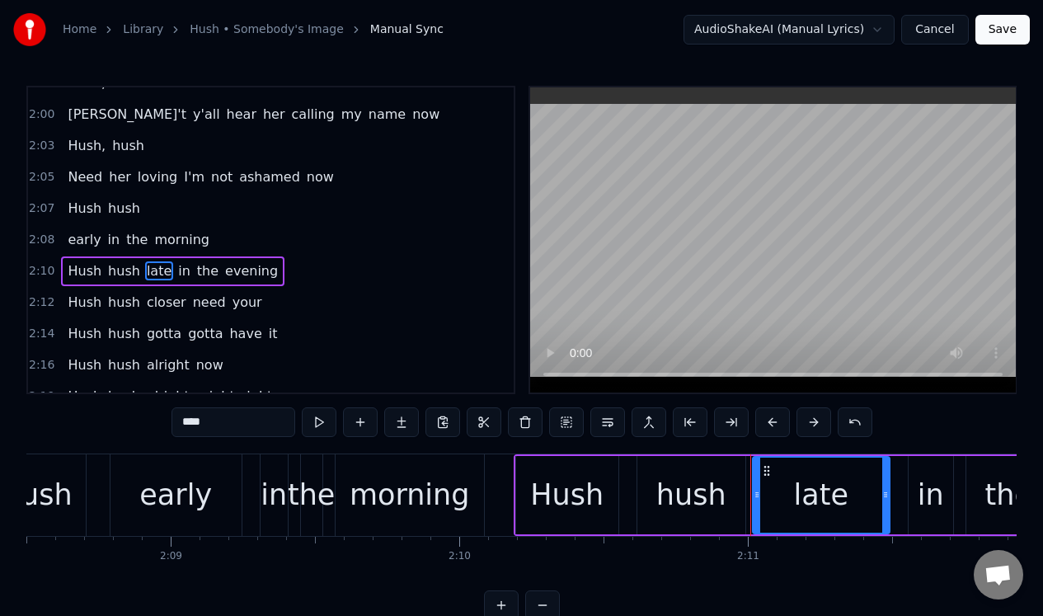
scroll to position [1492, 0]
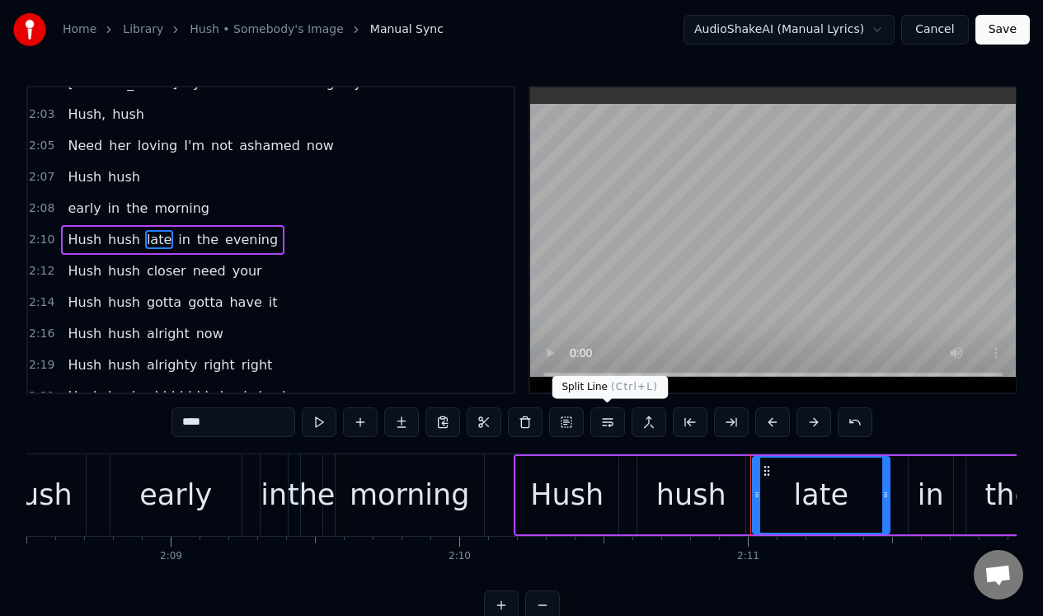
click at [609, 420] on button at bounding box center [607, 422] width 35 height 30
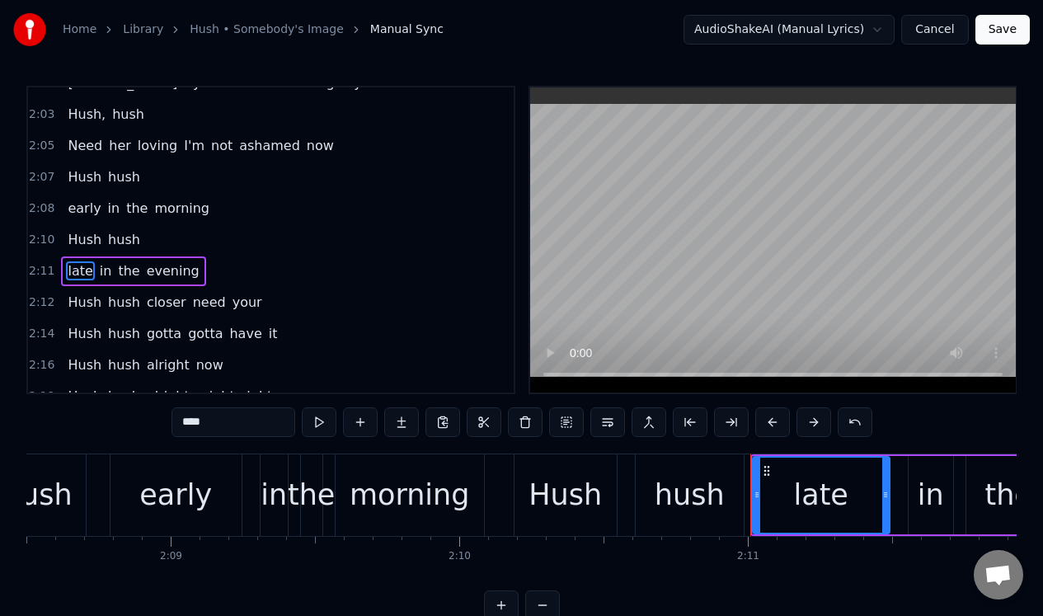
scroll to position [1523, 0]
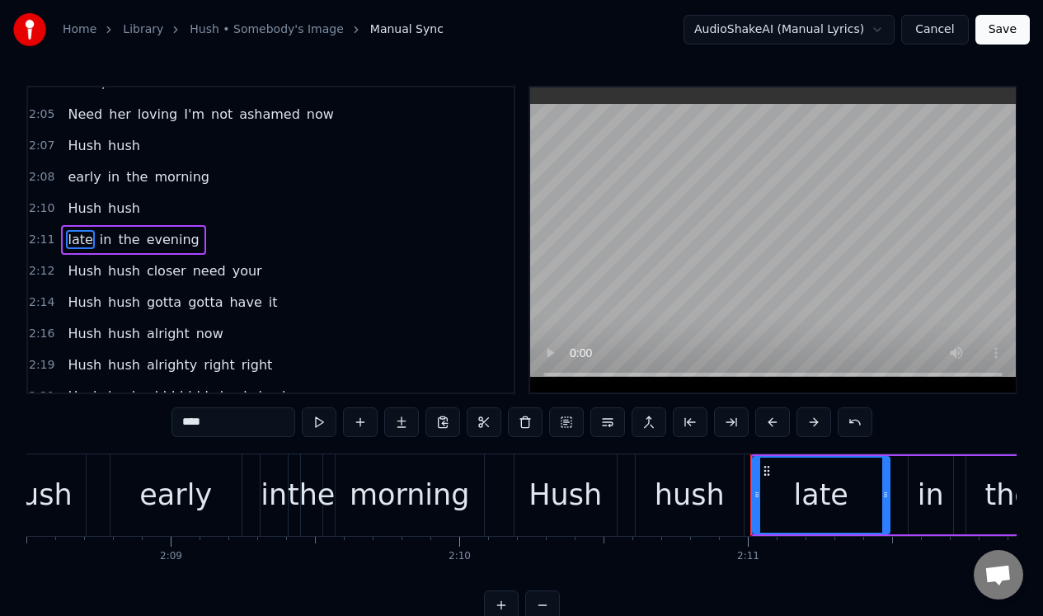
click at [157, 270] on span "closer" at bounding box center [166, 270] width 43 height 19
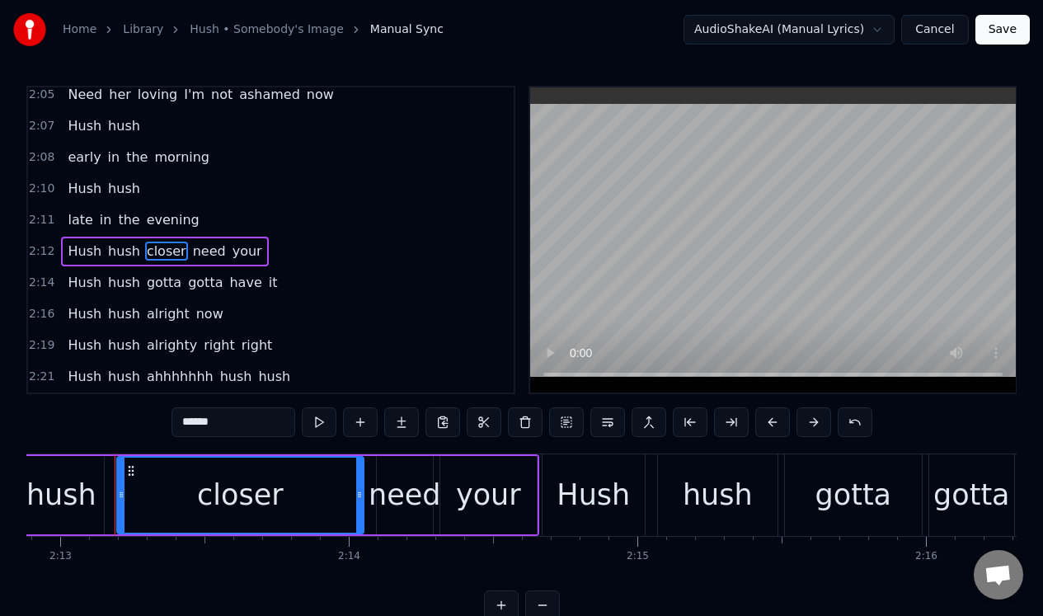
scroll to position [0, 38337]
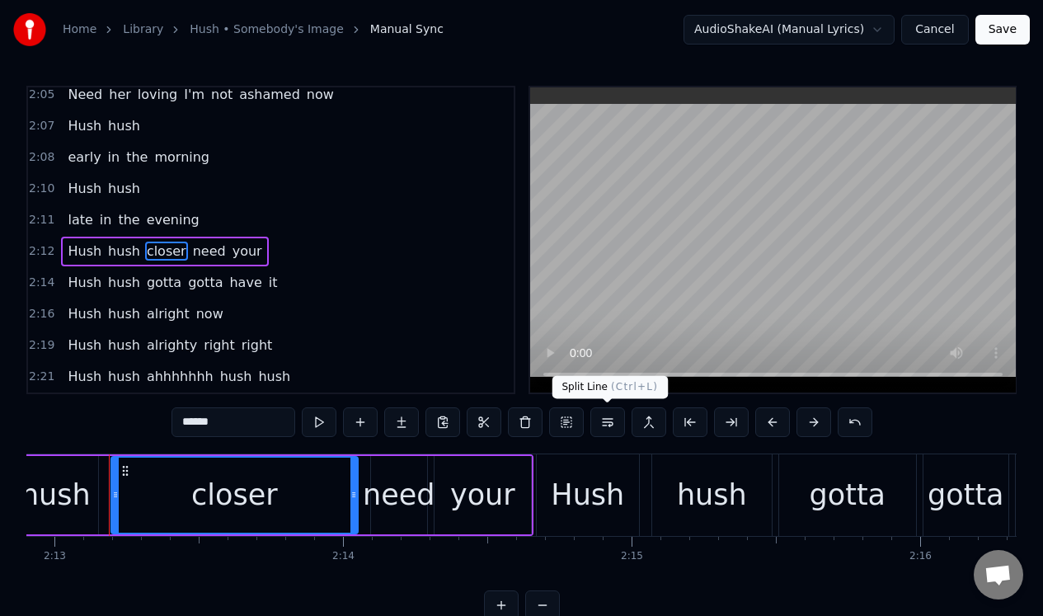
click at [607, 423] on button at bounding box center [607, 422] width 35 height 30
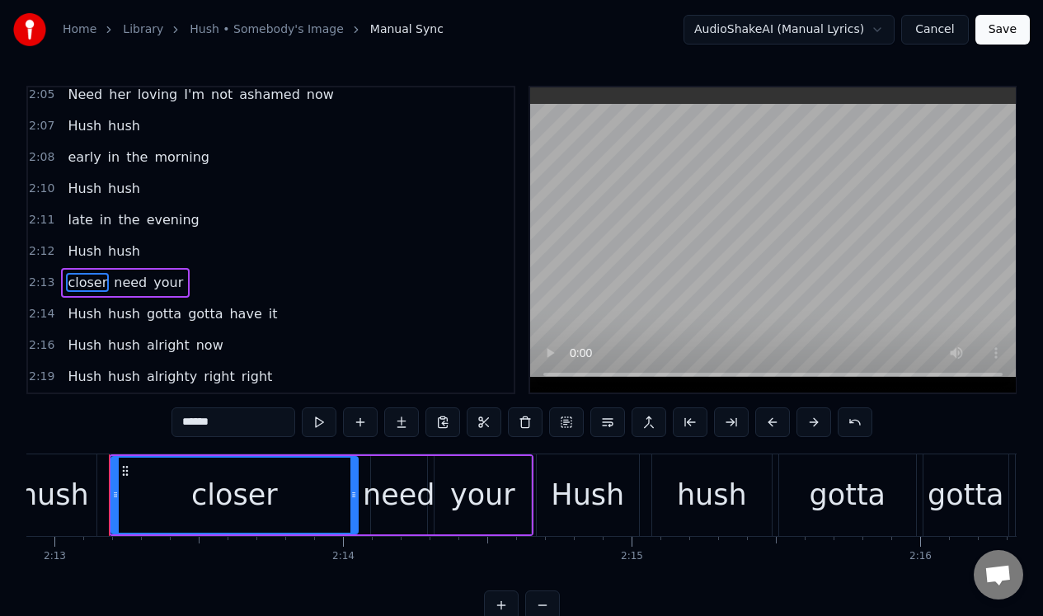
scroll to position [1574, 0]
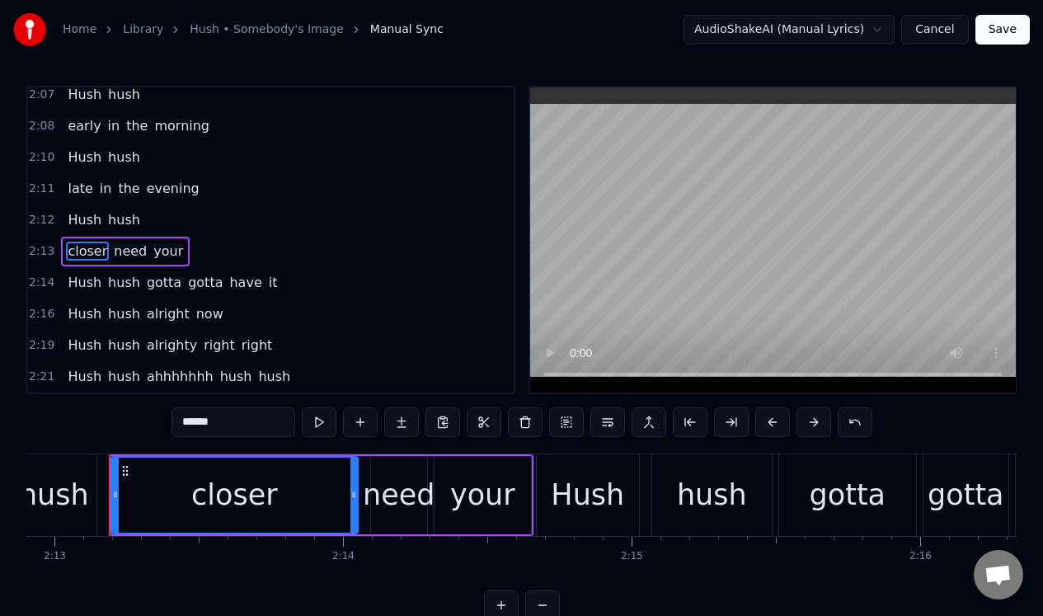
click at [156, 283] on span "gotta" at bounding box center [164, 282] width 38 height 19
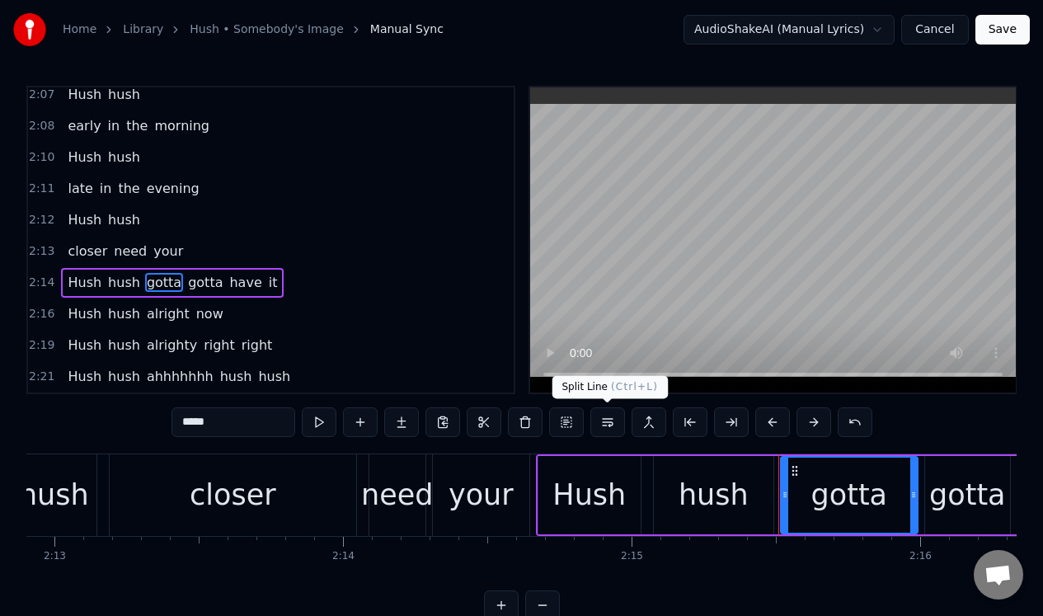
click at [608, 419] on button at bounding box center [607, 422] width 35 height 30
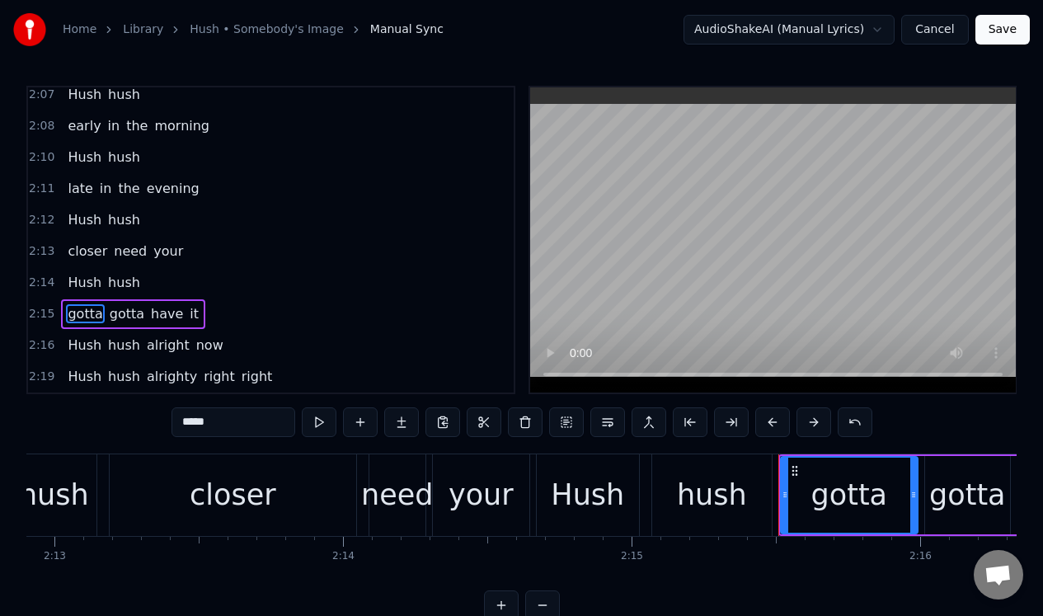
scroll to position [1605, 0]
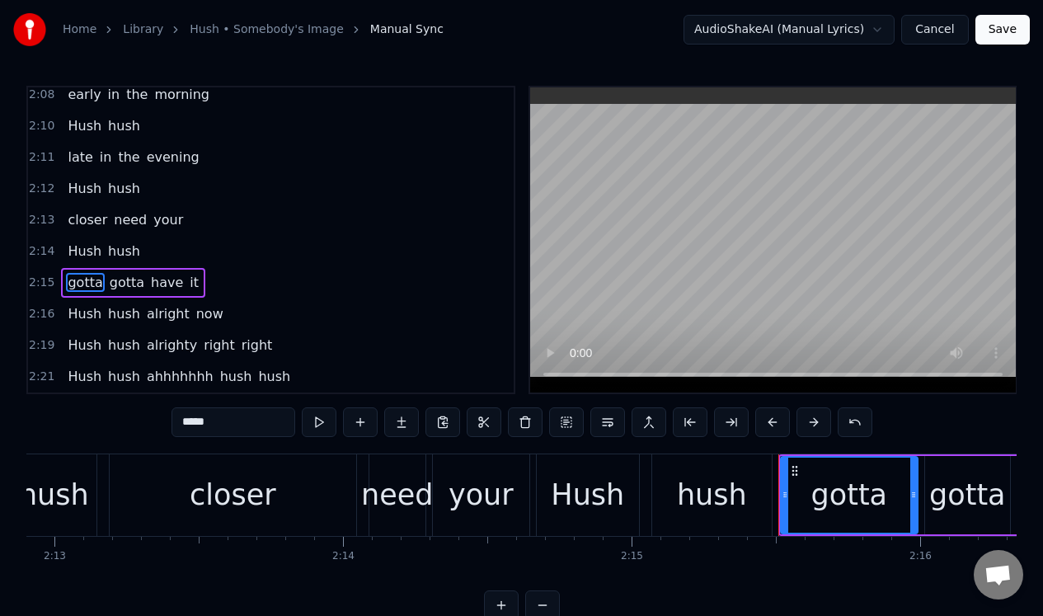
click at [157, 313] on span "alright" at bounding box center [168, 313] width 46 height 19
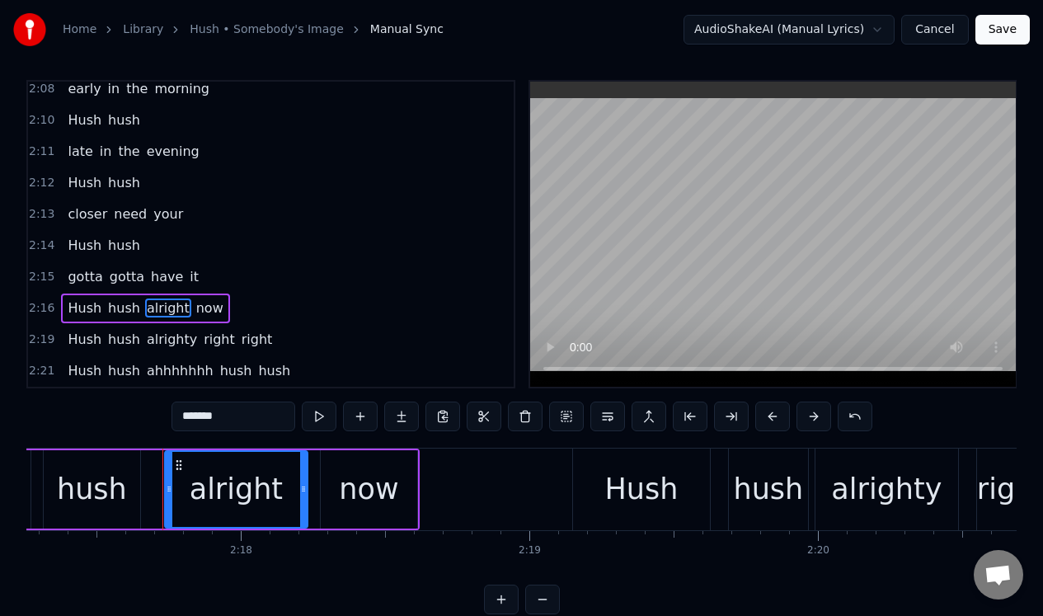
scroll to position [0, 39646]
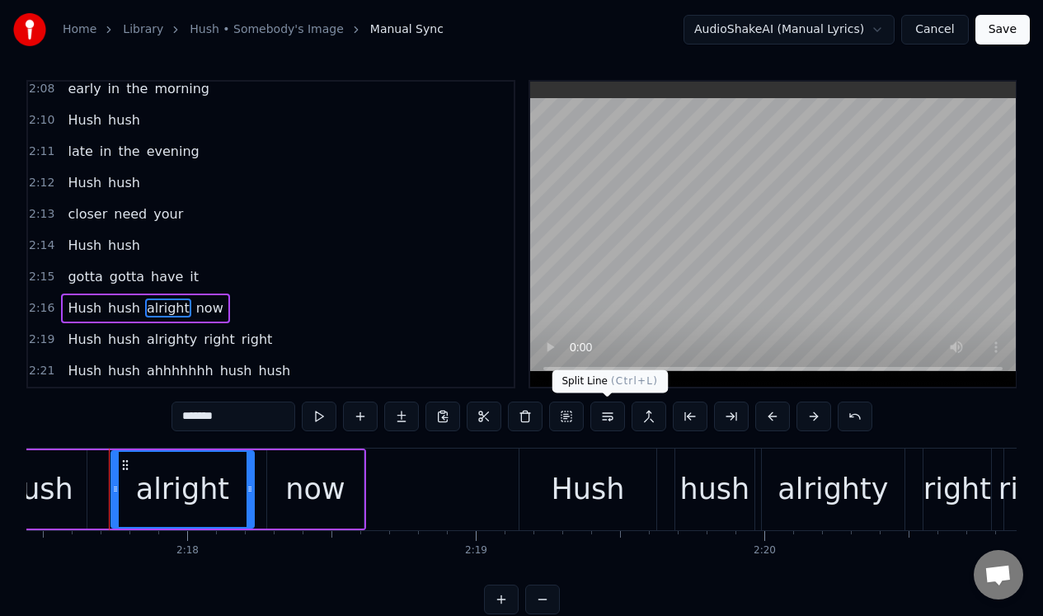
click at [607, 415] on button at bounding box center [607, 416] width 35 height 30
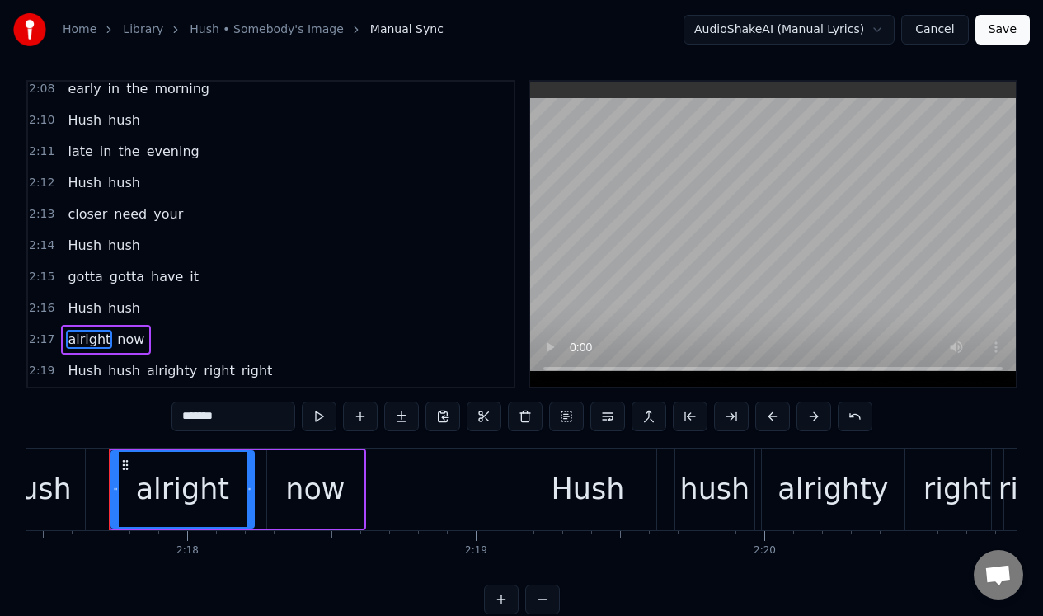
scroll to position [1637, 0]
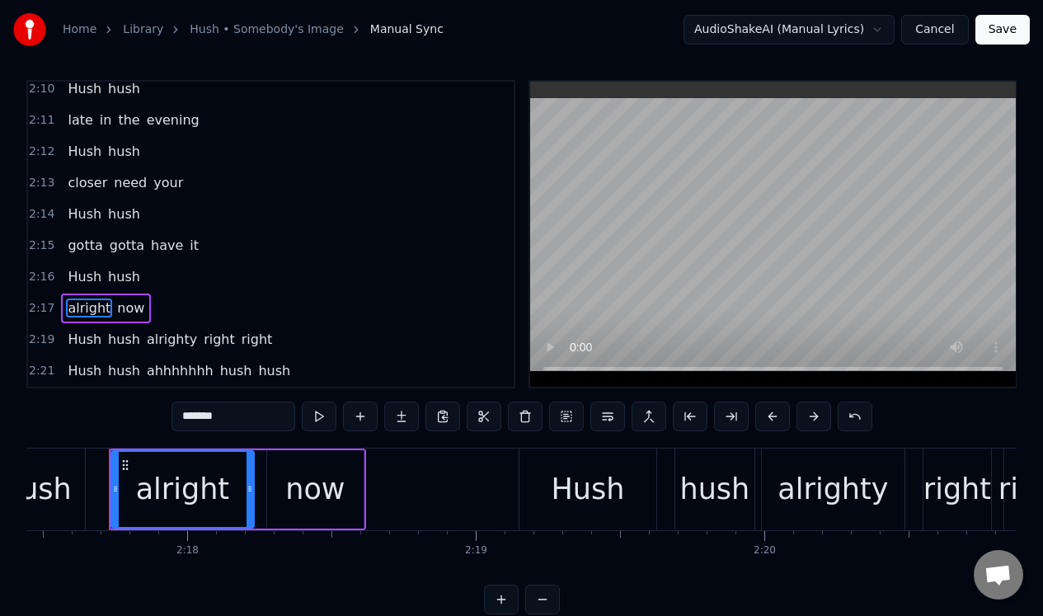
click at [164, 341] on span "alrighty" at bounding box center [172, 339] width 54 height 19
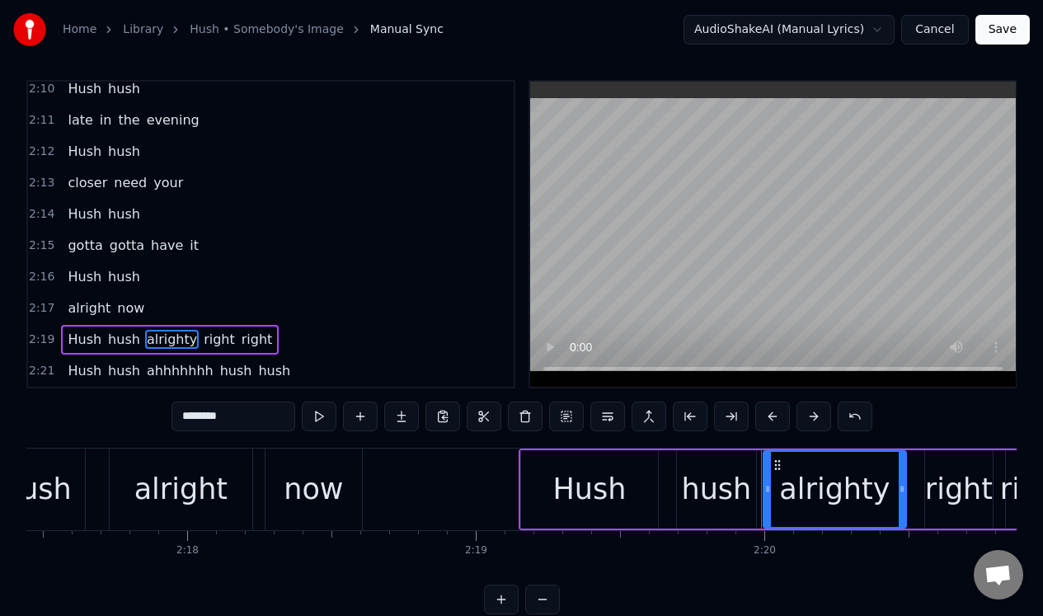
scroll to position [37, 0]
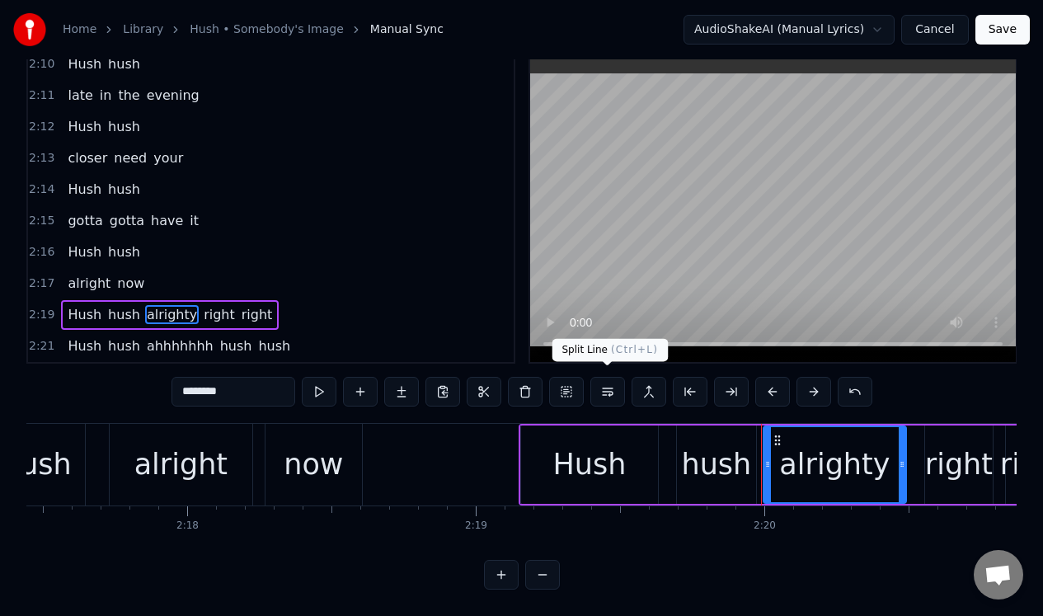
click at [609, 385] on button at bounding box center [607, 392] width 35 height 30
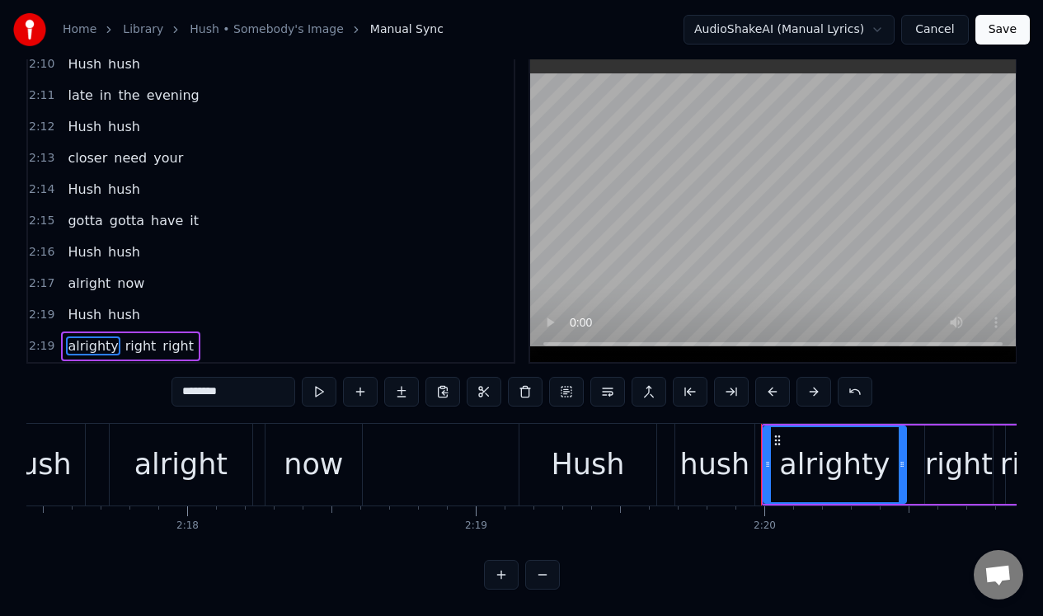
scroll to position [1668, 0]
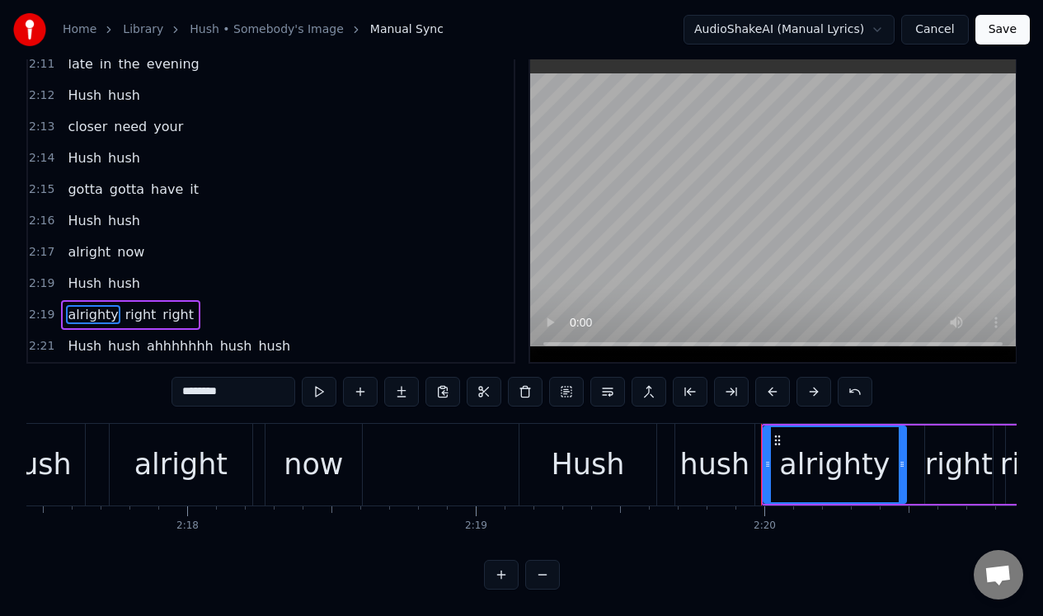
click at [167, 341] on span "ahhhhhhh" at bounding box center [180, 345] width 70 height 19
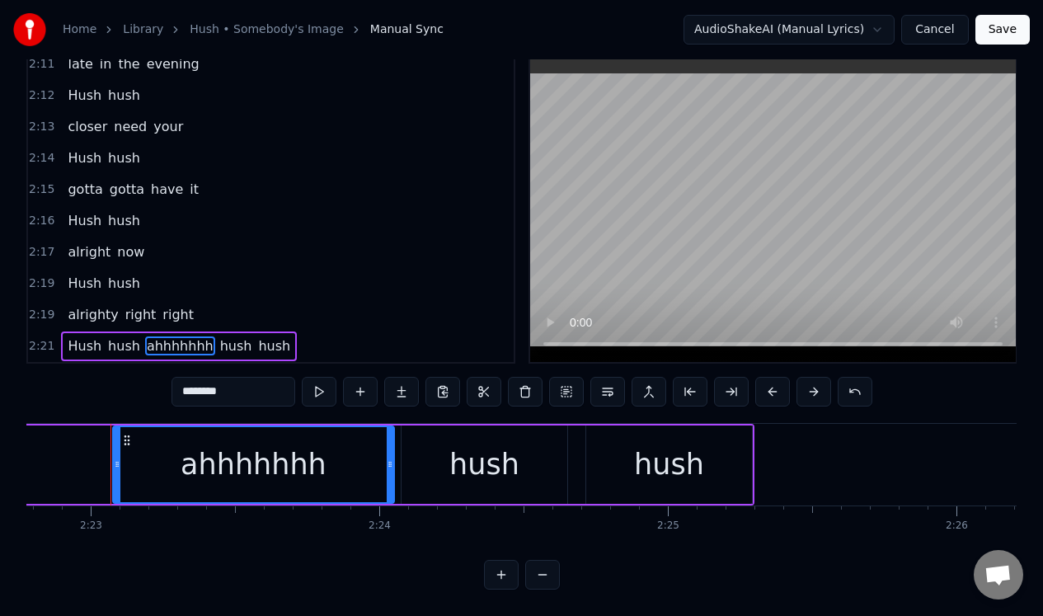
scroll to position [0, 41187]
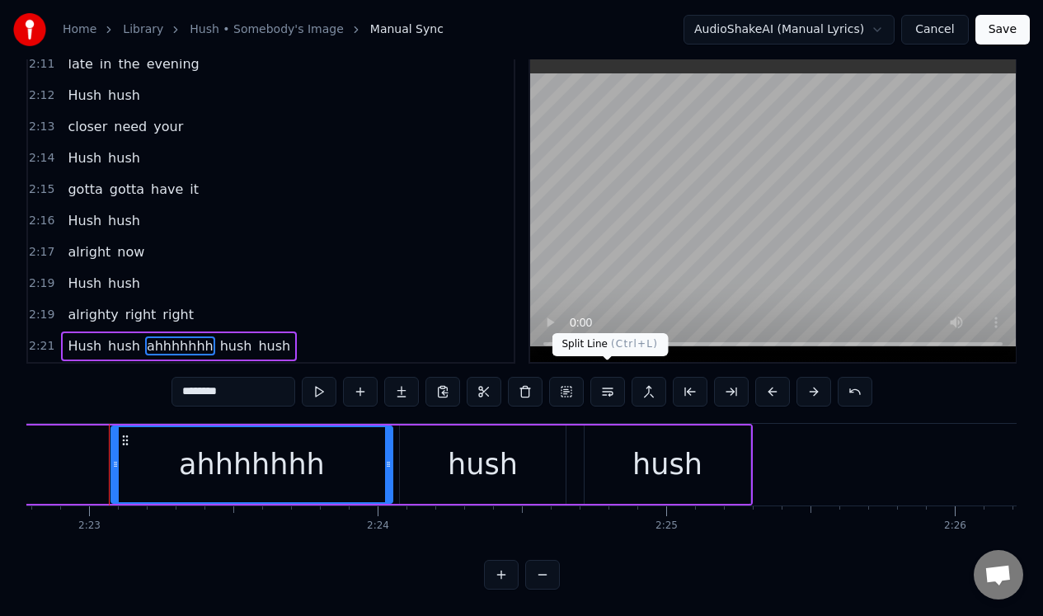
click at [604, 378] on button at bounding box center [607, 392] width 35 height 30
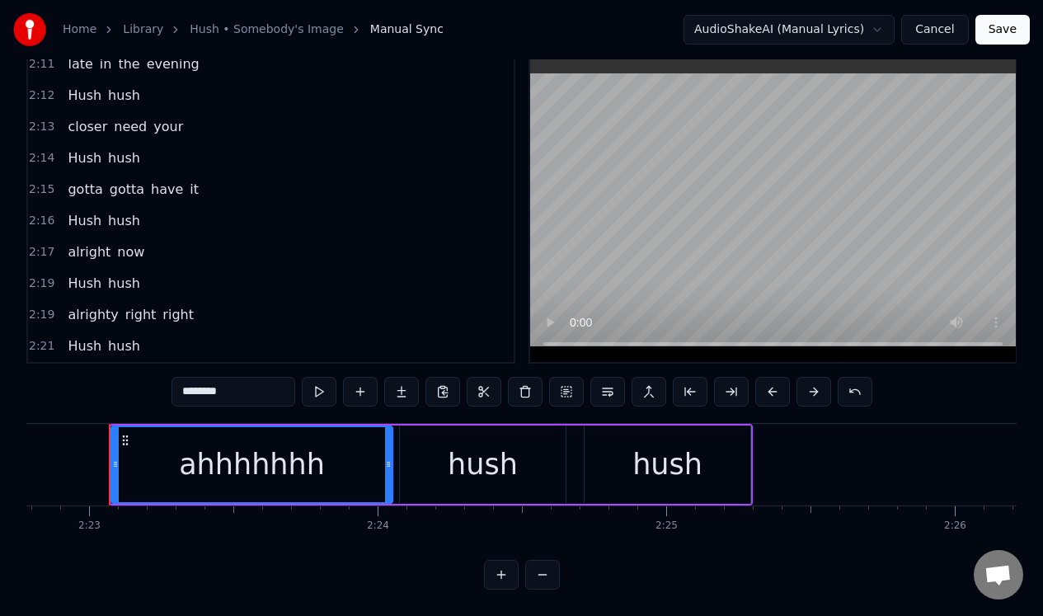
scroll to position [1699, 0]
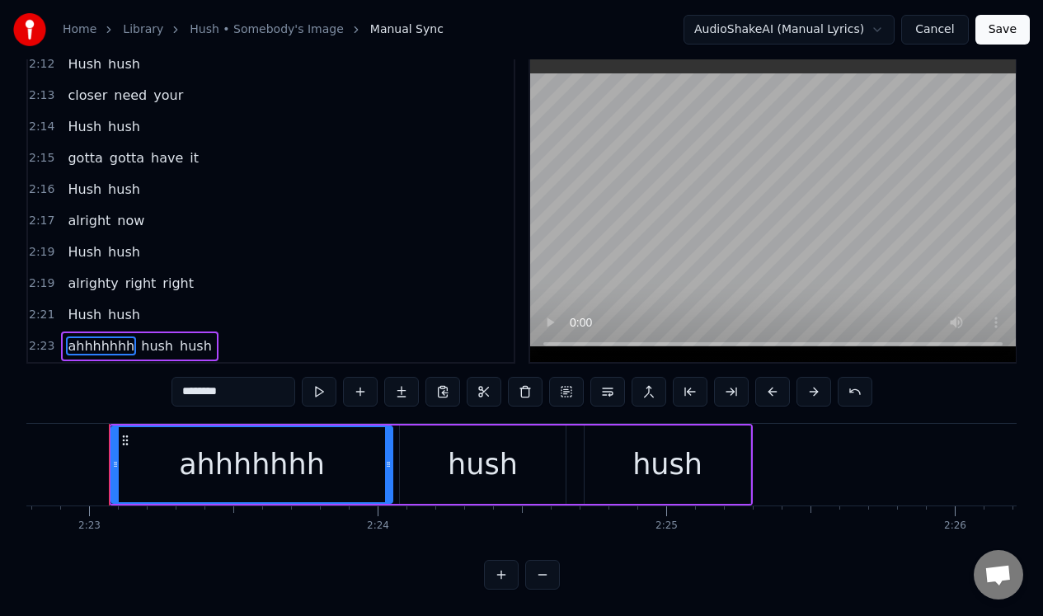
click at [180, 337] on span "hush" at bounding box center [195, 345] width 35 height 19
type input "****"
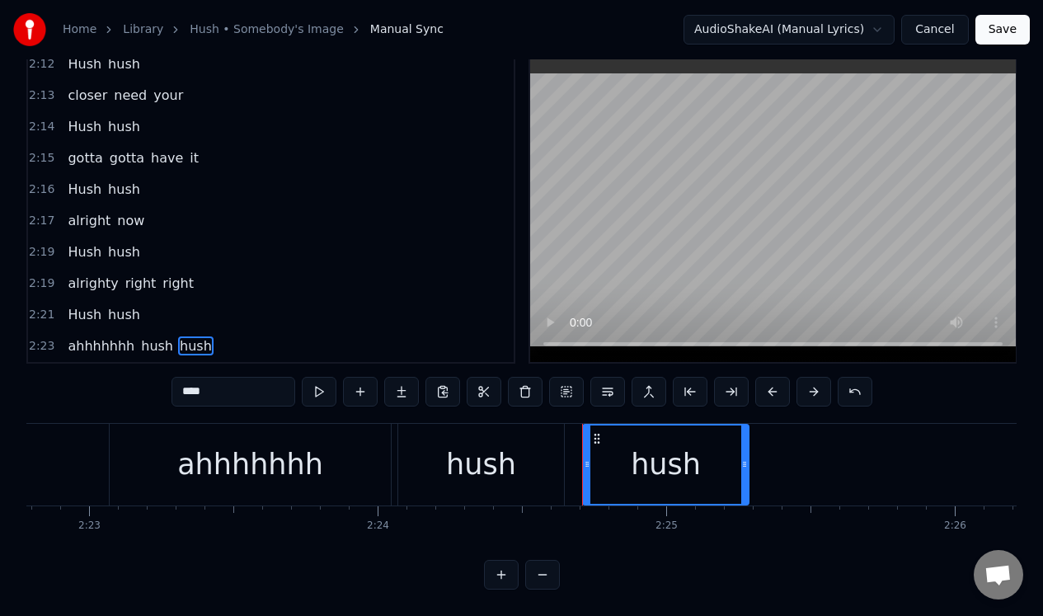
click at [143, 336] on span "hush" at bounding box center [156, 345] width 35 height 19
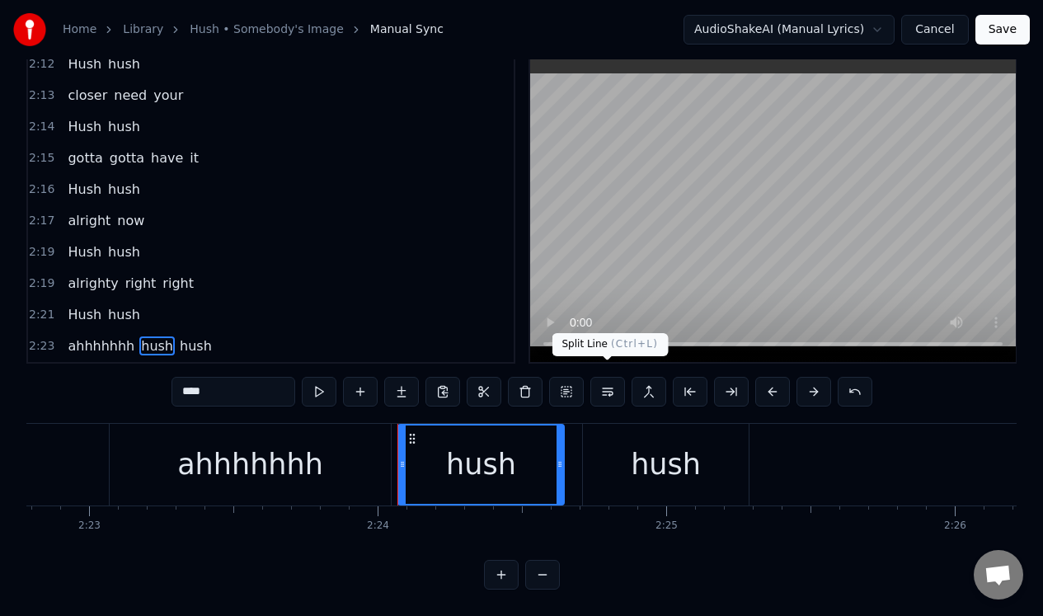
click at [608, 381] on button at bounding box center [607, 392] width 35 height 30
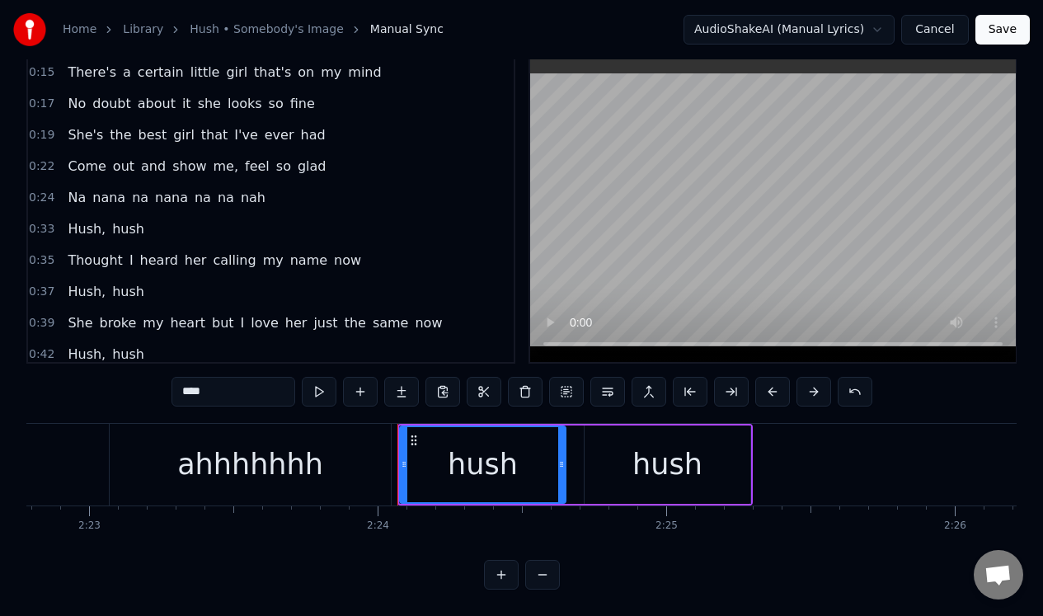
scroll to position [0, 0]
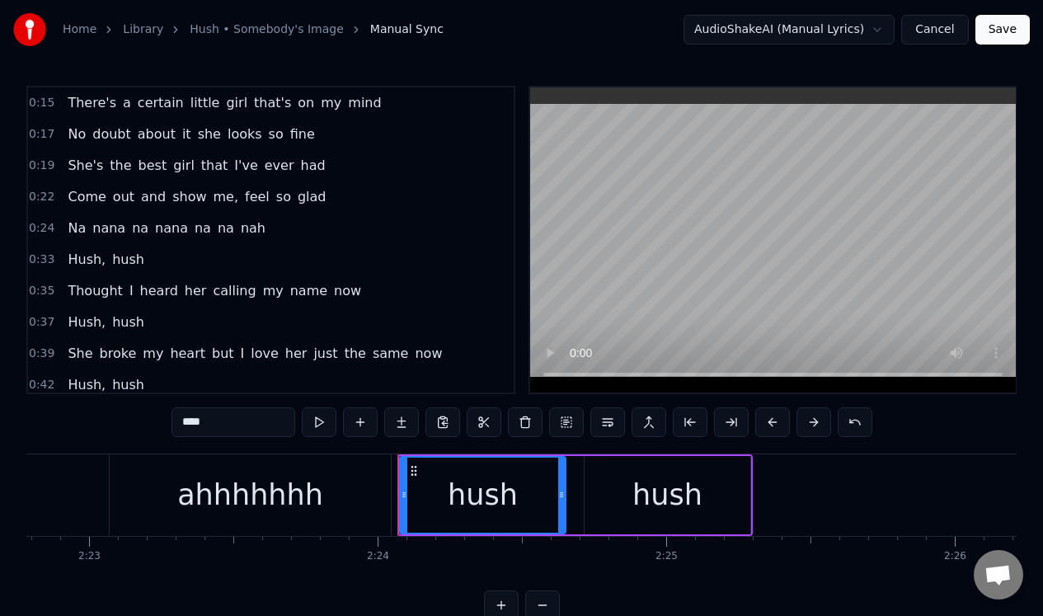
click at [999, 21] on button "Save" at bounding box center [1002, 30] width 54 height 30
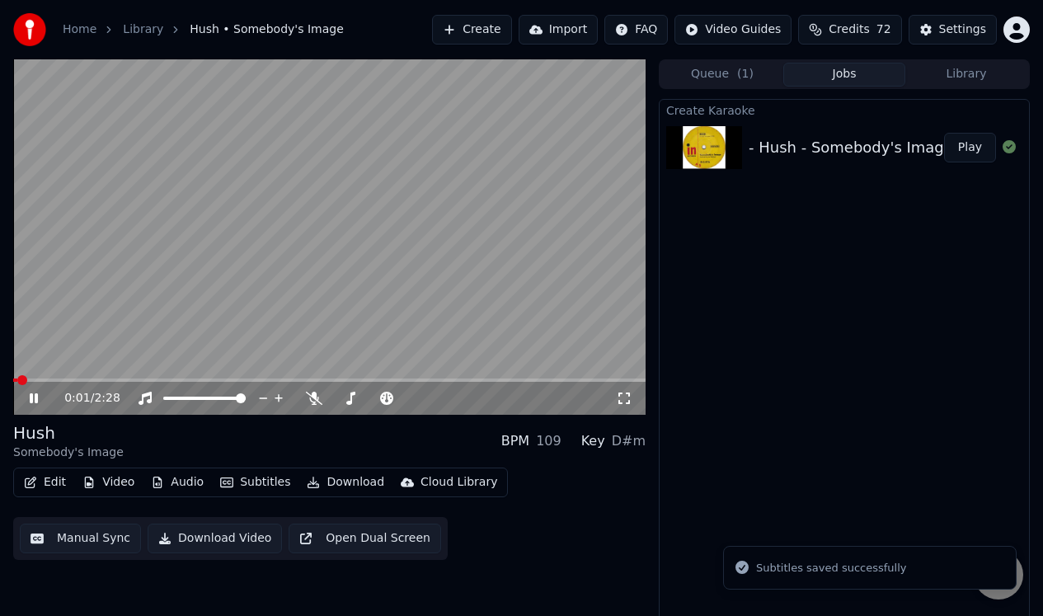
click at [33, 395] on icon at bounding box center [45, 397] width 38 height 13
click at [93, 533] on button "Manual Sync" at bounding box center [80, 538] width 121 height 30
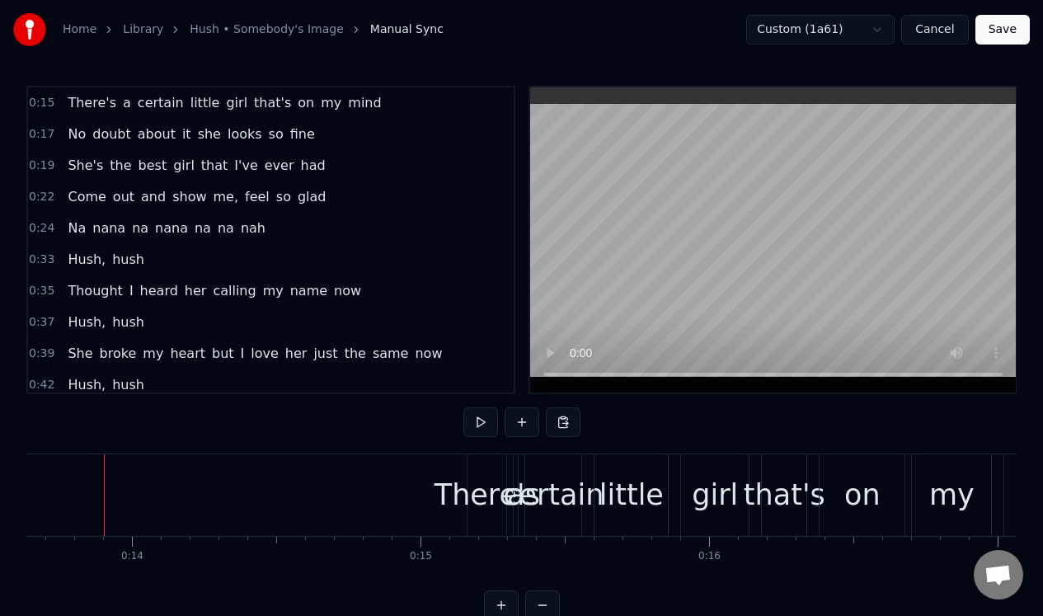
scroll to position [0, 3928]
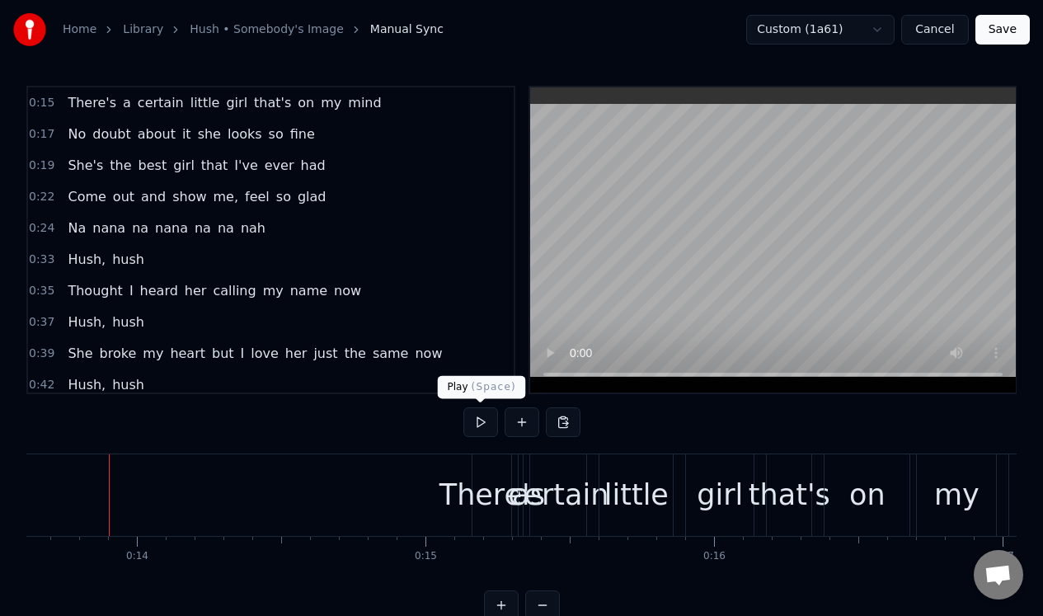
click at [480, 421] on button at bounding box center [480, 422] width 35 height 30
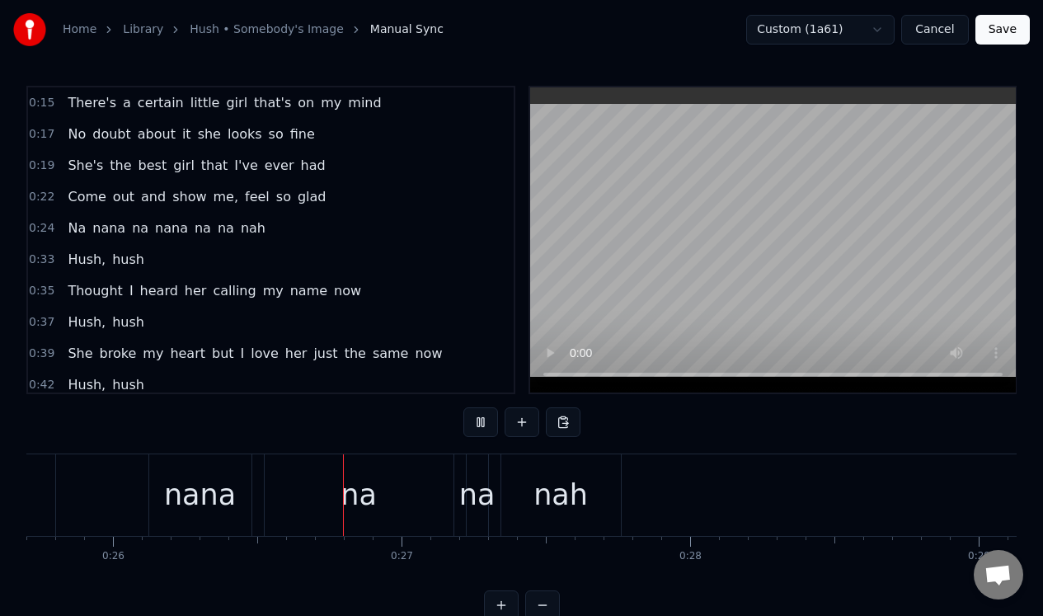
scroll to position [0, 7435]
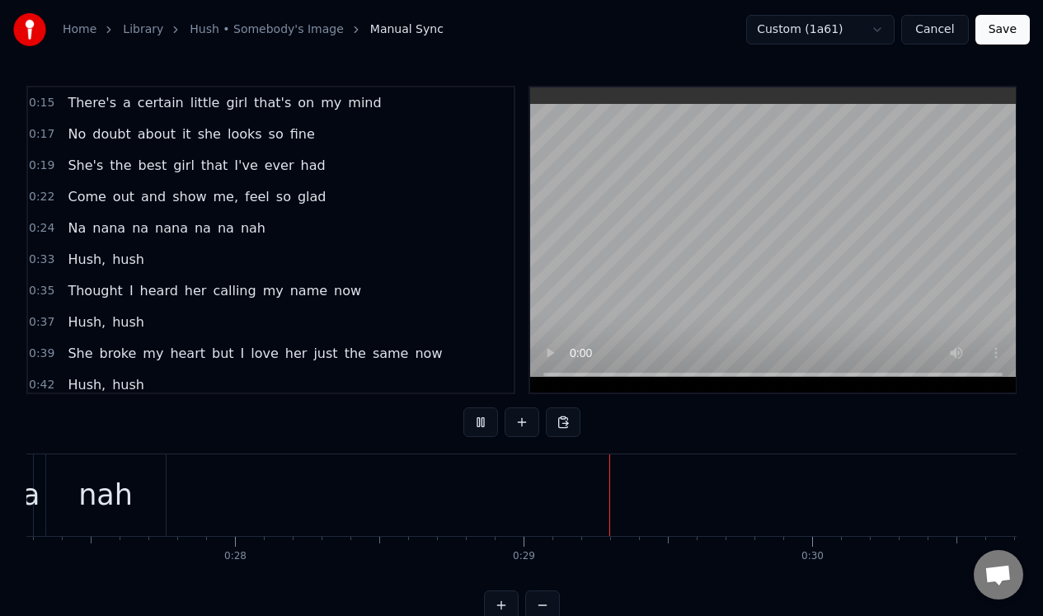
click at [480, 421] on button at bounding box center [480, 422] width 35 height 30
click at [301, 483] on div "nah" at bounding box center [282, 495] width 54 height 44
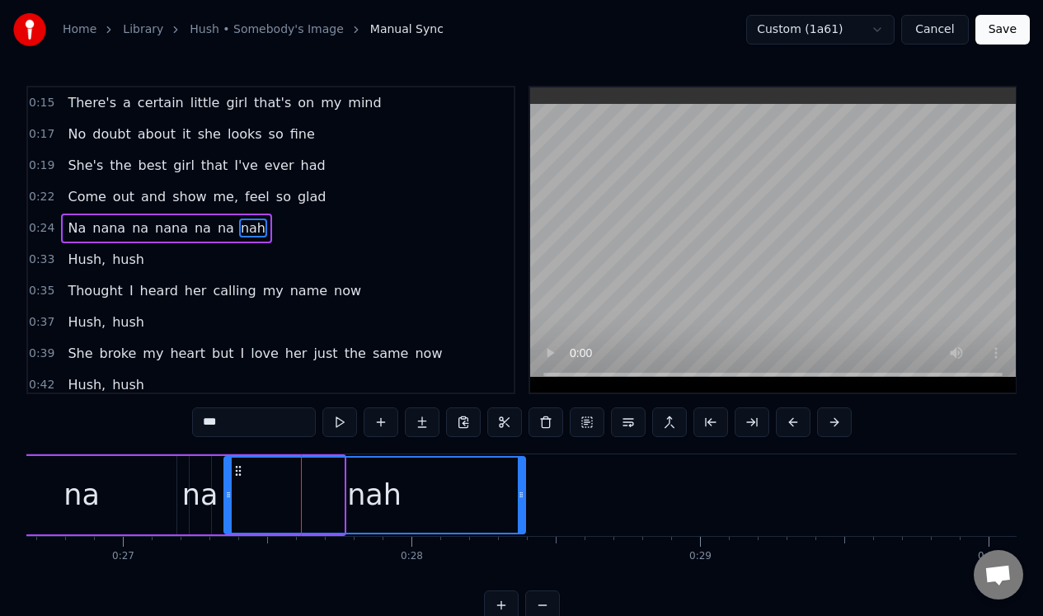
drag, startPoint x: 336, startPoint y: 483, endPoint x: 518, endPoint y: 481, distance: 181.3
click at [518, 484] on div at bounding box center [521, 494] width 7 height 75
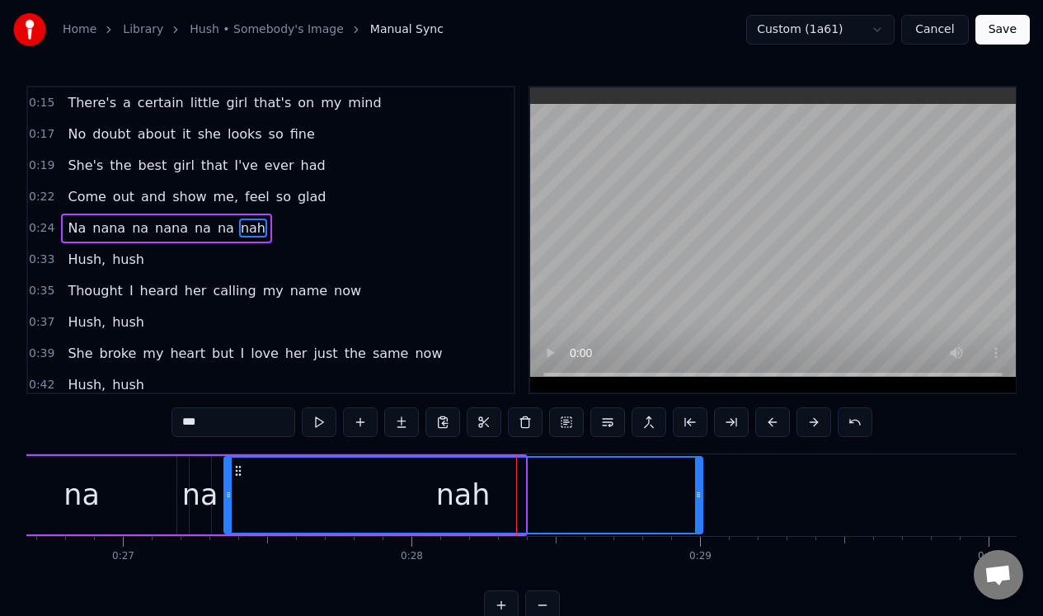
drag, startPoint x: 519, startPoint y: 480, endPoint x: 696, endPoint y: 481, distance: 177.2
click at [696, 481] on div at bounding box center [698, 494] width 7 height 75
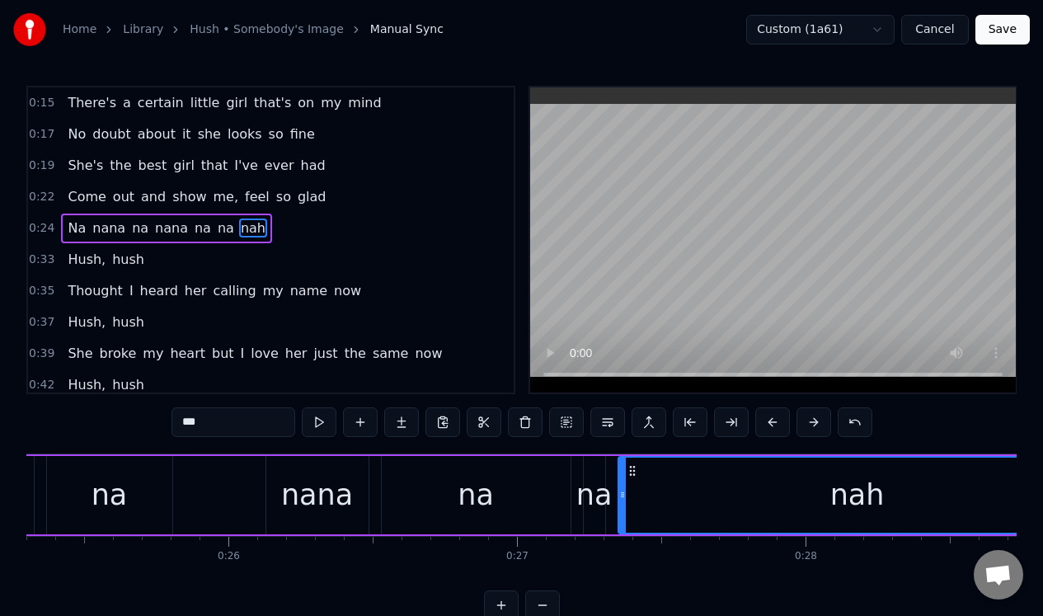
scroll to position [0, 7530]
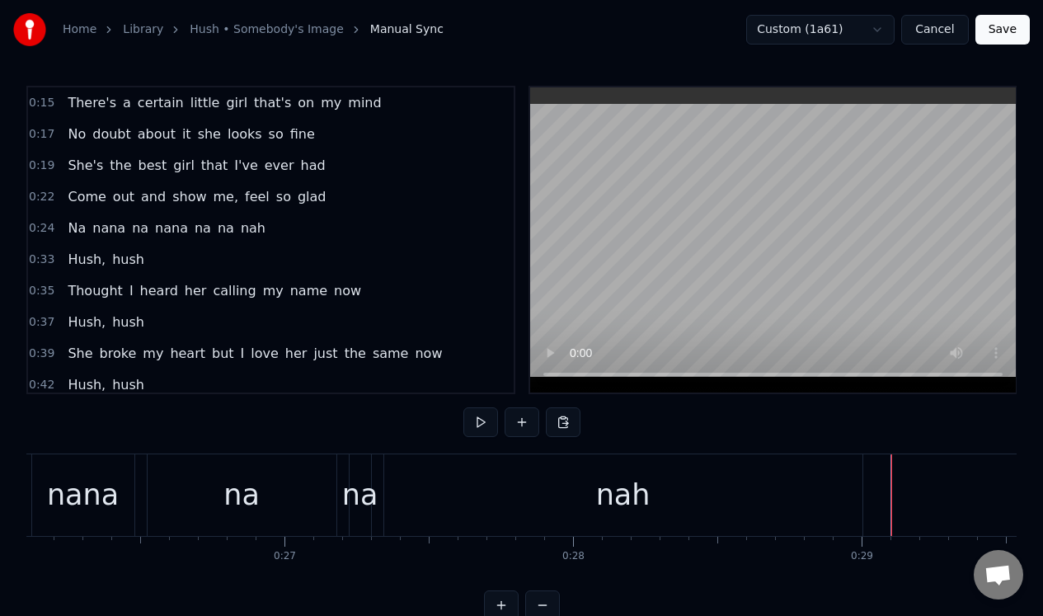
click at [315, 227] on div "0:24 Na nana na nana na na nah" at bounding box center [270, 228] width 485 height 31
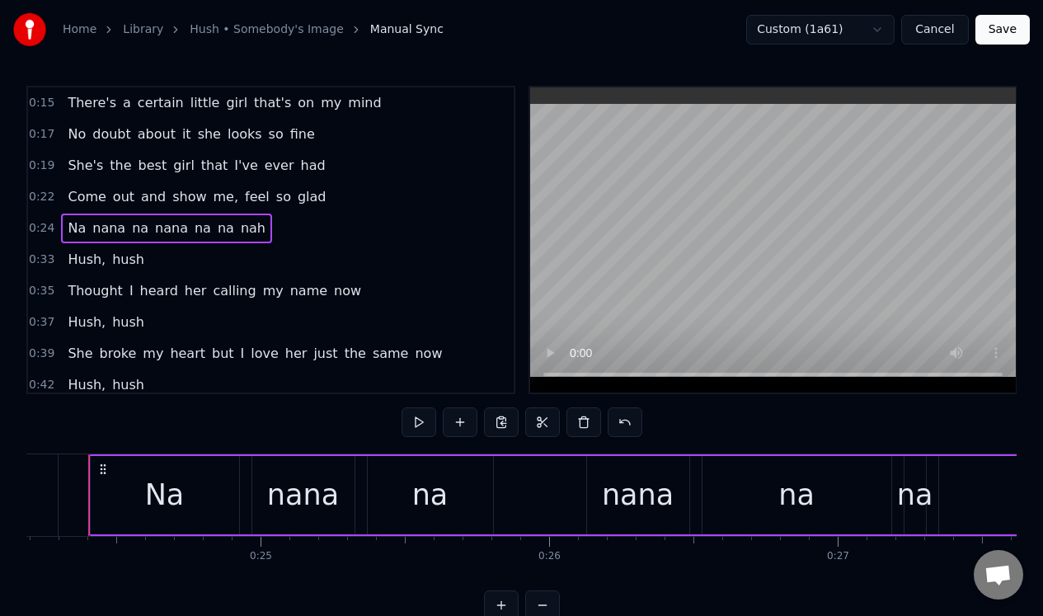
scroll to position [0, 6956]
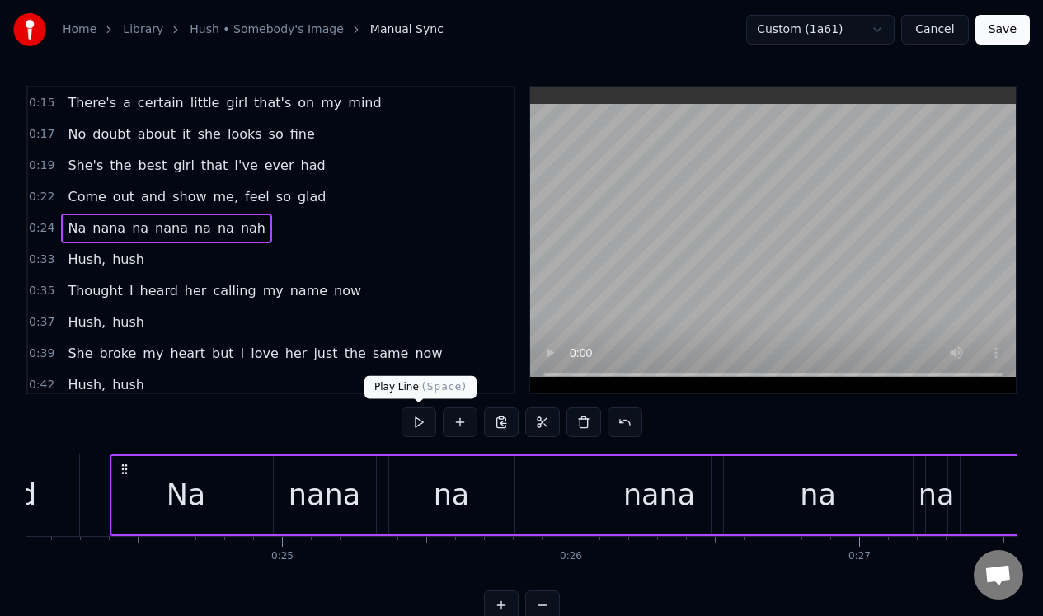
click at [417, 422] on button at bounding box center [418, 422] width 35 height 30
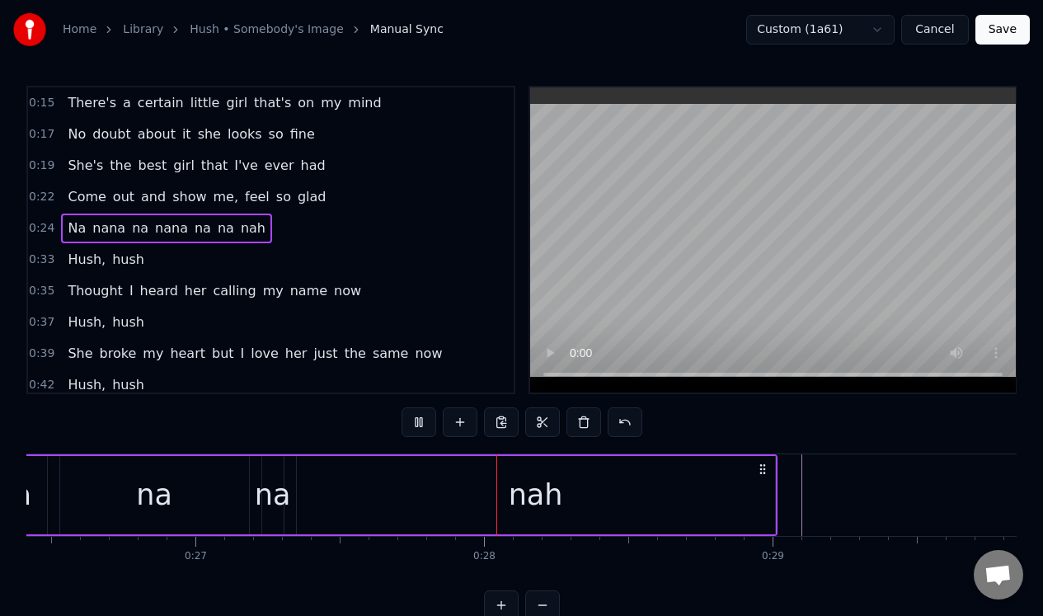
click at [417, 422] on button at bounding box center [418, 422] width 35 height 30
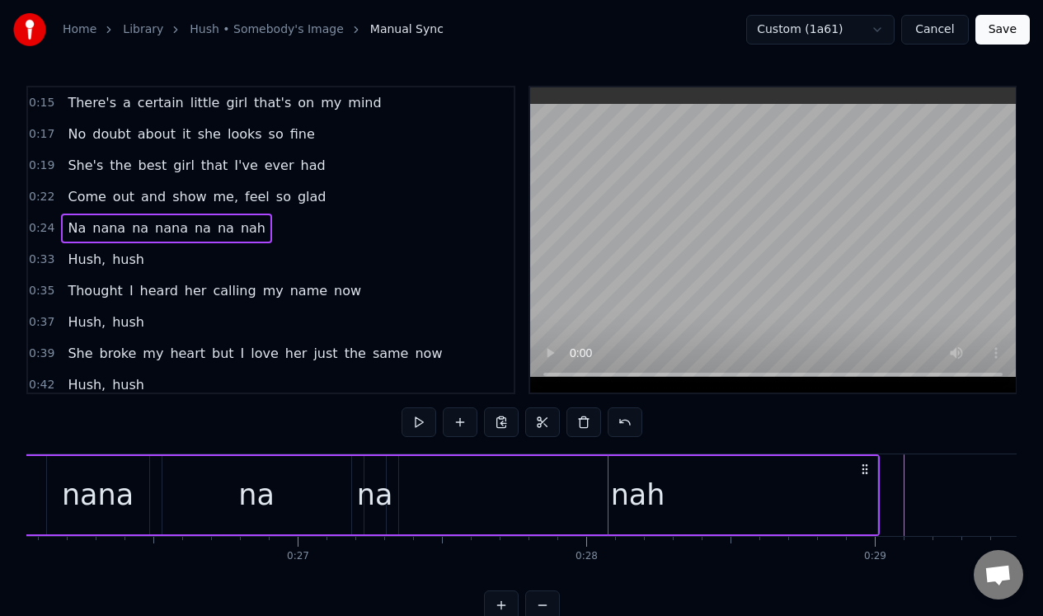
scroll to position [0, 7571]
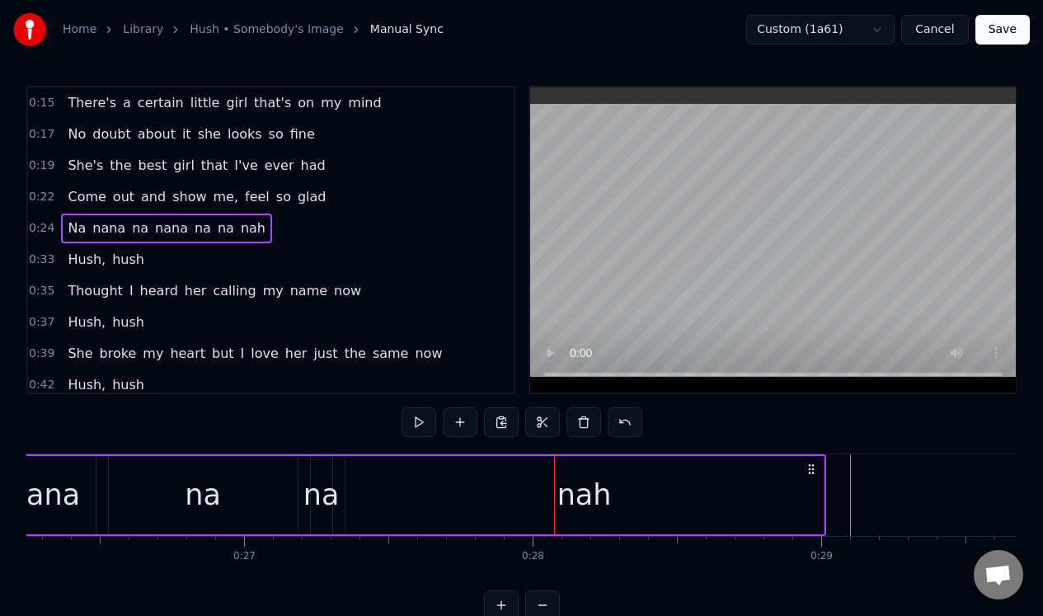
click at [317, 501] on div "na" at bounding box center [321, 495] width 36 height 44
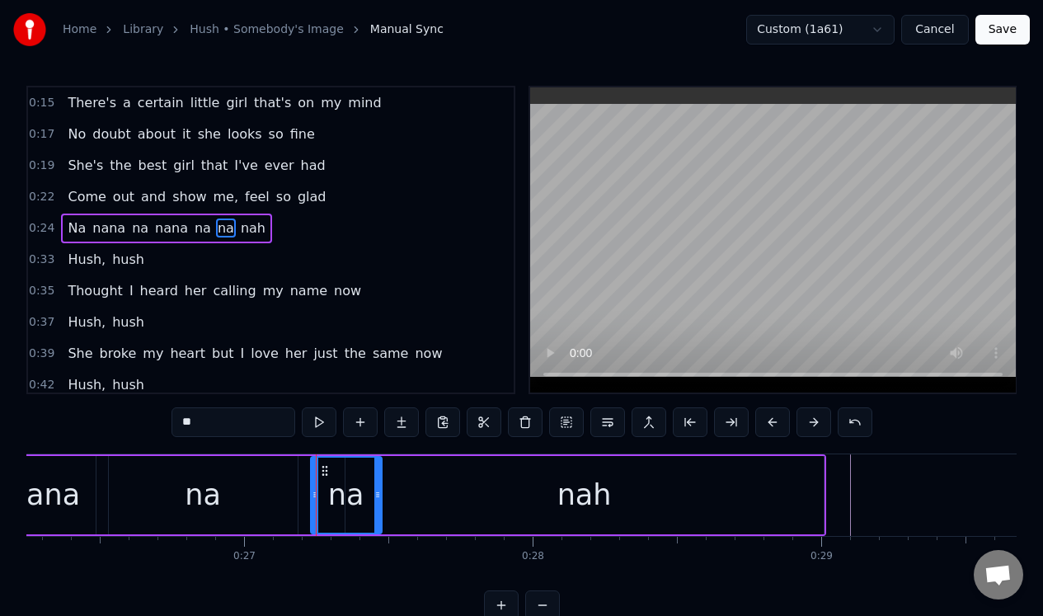
drag, startPoint x: 326, startPoint y: 499, endPoint x: 375, endPoint y: 504, distance: 49.0
click at [375, 504] on div at bounding box center [377, 494] width 7 height 75
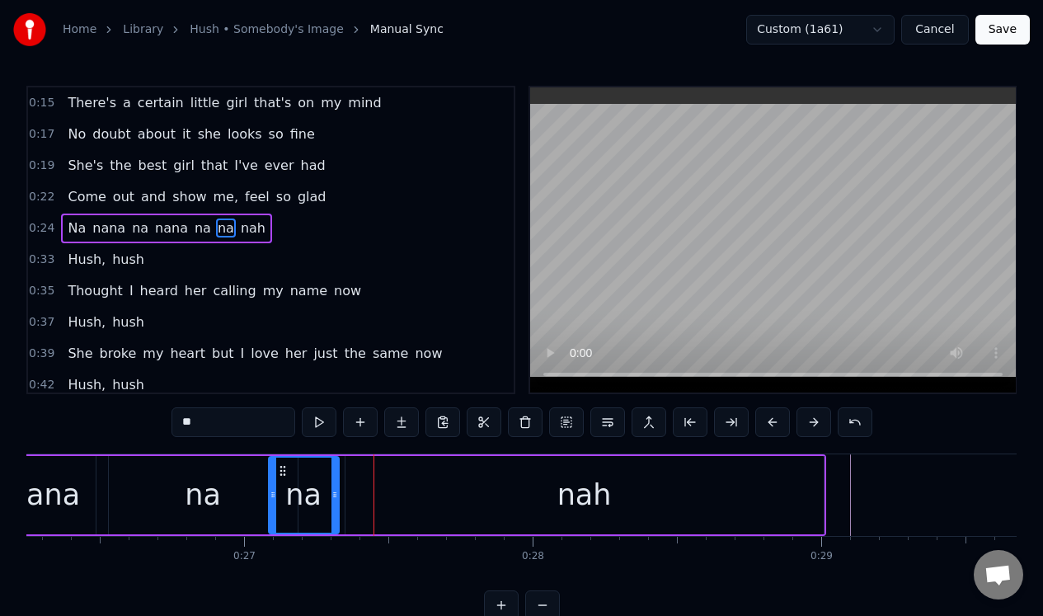
drag, startPoint x: 321, startPoint y: 468, endPoint x: 279, endPoint y: 480, distance: 43.6
click at [279, 478] on div "na" at bounding box center [304, 494] width 68 height 75
click at [228, 424] on input "**" at bounding box center [233, 422] width 124 height 30
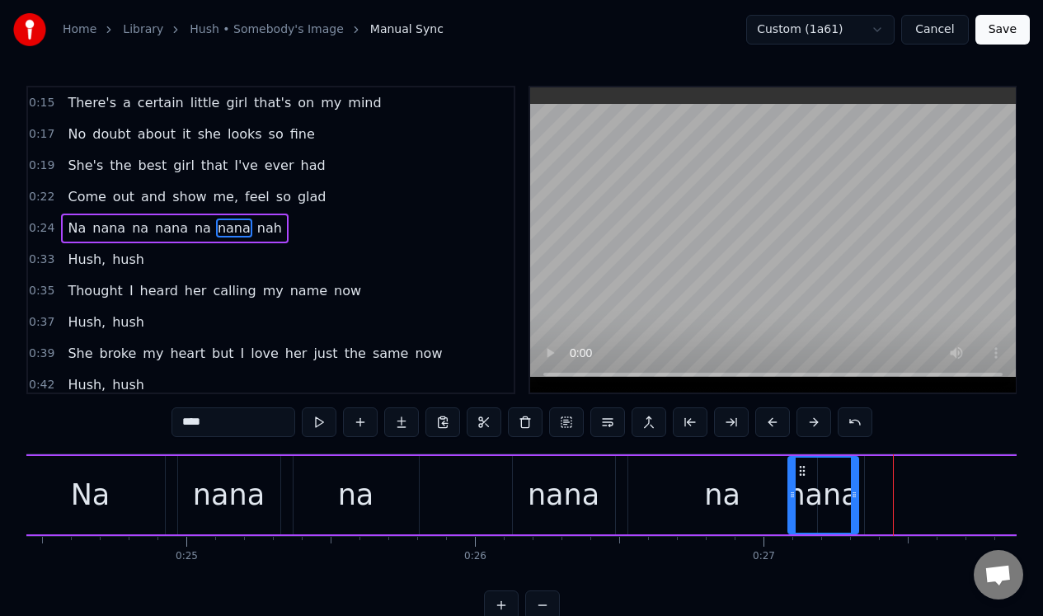
scroll to position [0, 6980]
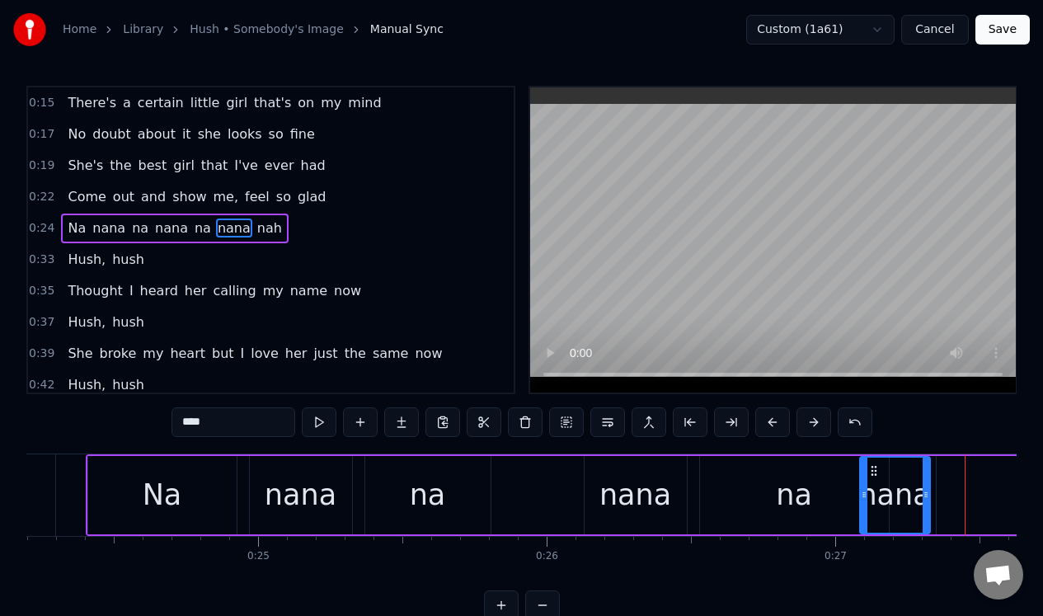
type input "****"
click at [304, 237] on div "0:24 Na nana na nana na nana nah" at bounding box center [270, 228] width 485 height 31
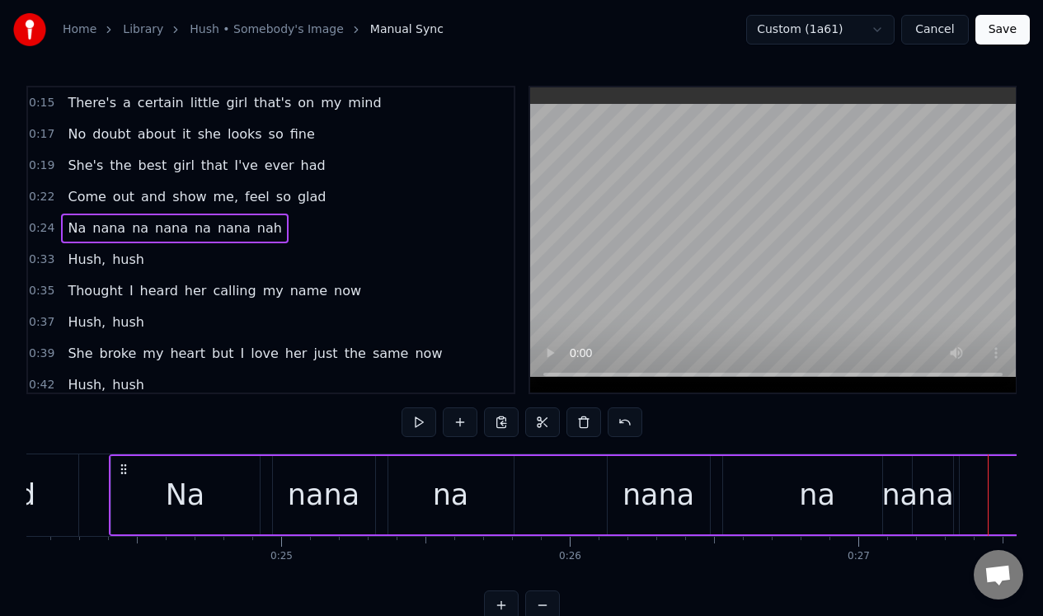
scroll to position [0, 6956]
click at [420, 422] on button at bounding box center [418, 422] width 35 height 30
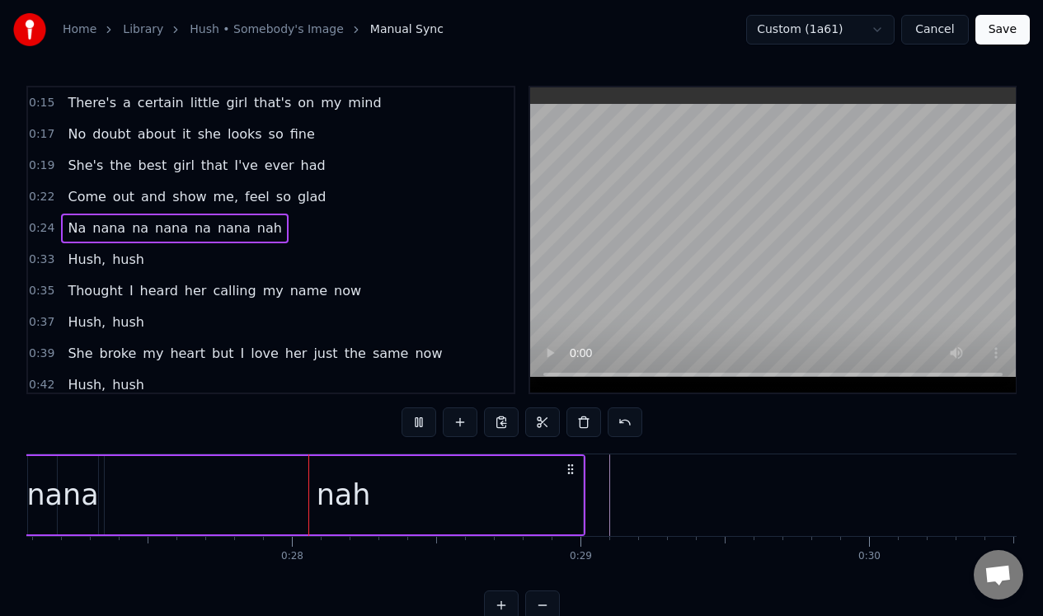
scroll to position [0, 7836]
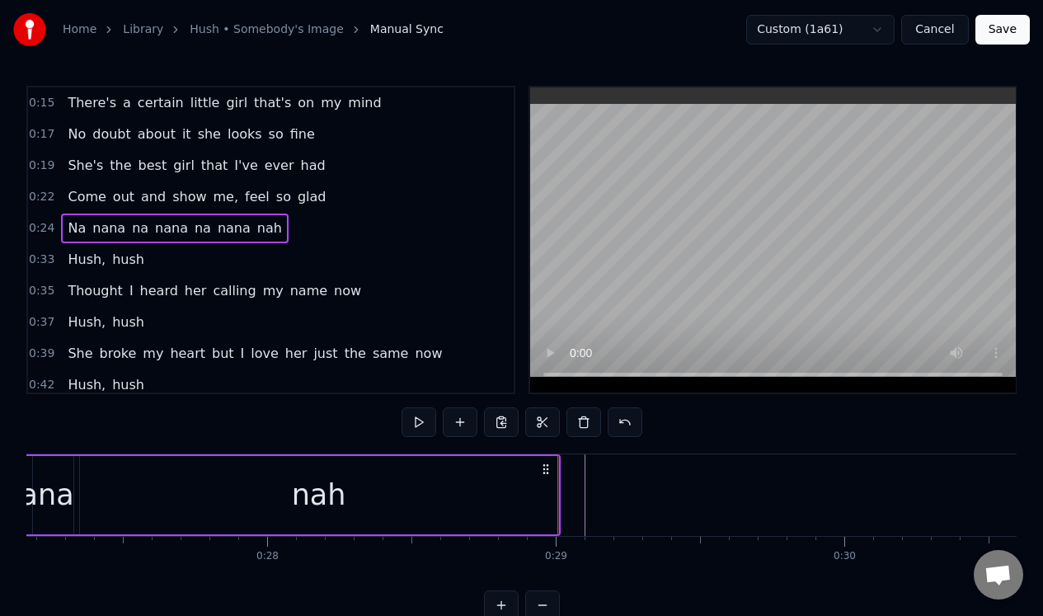
click at [541, 492] on div "nah" at bounding box center [319, 495] width 478 height 78
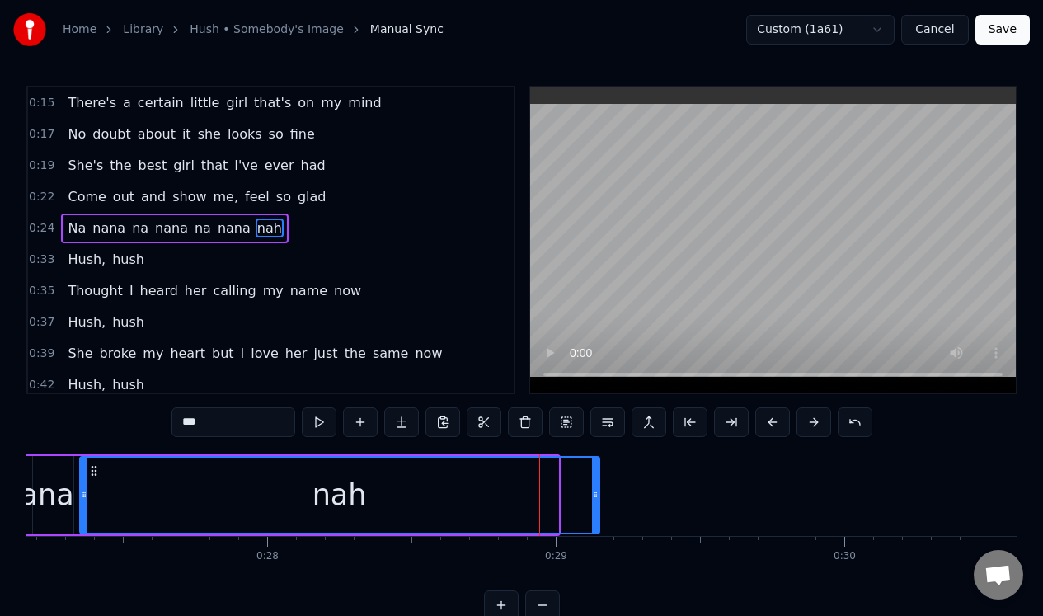
drag, startPoint x: 552, startPoint y: 494, endPoint x: 593, endPoint y: 490, distance: 41.4
click at [593, 490] on icon at bounding box center [595, 494] width 7 height 13
click at [318, 422] on button at bounding box center [319, 422] width 35 height 30
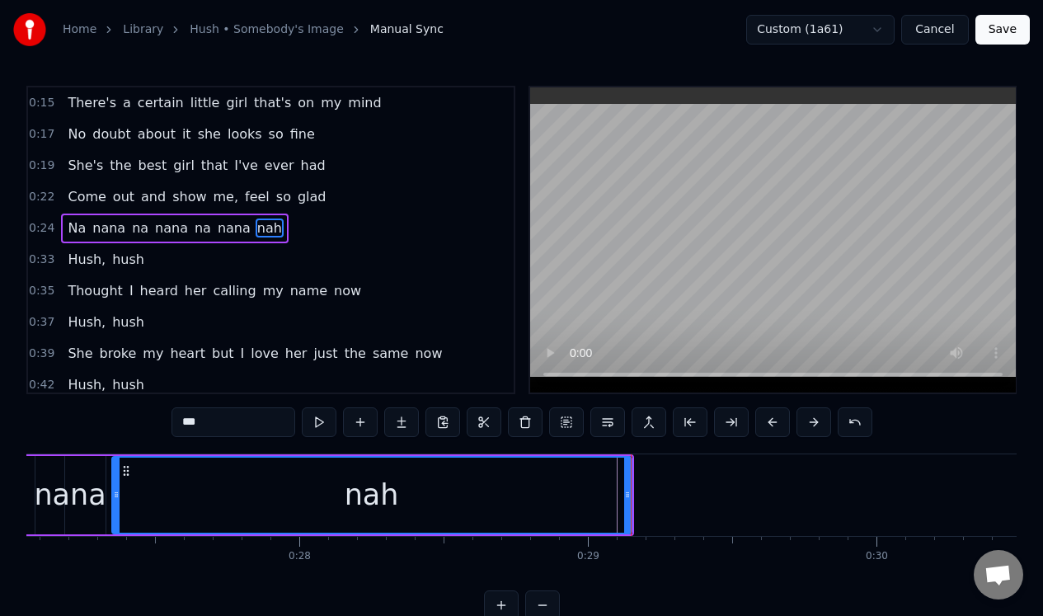
click at [318, 422] on button at bounding box center [319, 422] width 35 height 30
drag, startPoint x: 115, startPoint y: 497, endPoint x: 173, endPoint y: 497, distance: 58.5
click at [173, 497] on icon at bounding box center [174, 494] width 7 height 13
click at [94, 472] on div "nana" at bounding box center [70, 495] width 70 height 78
type input "****"
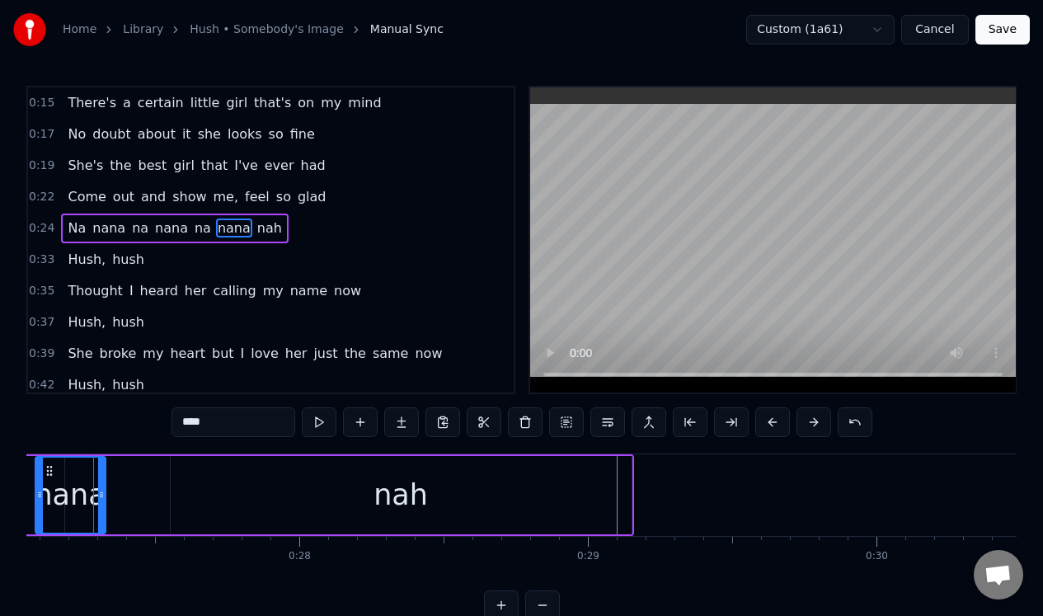
scroll to position [0, 7787]
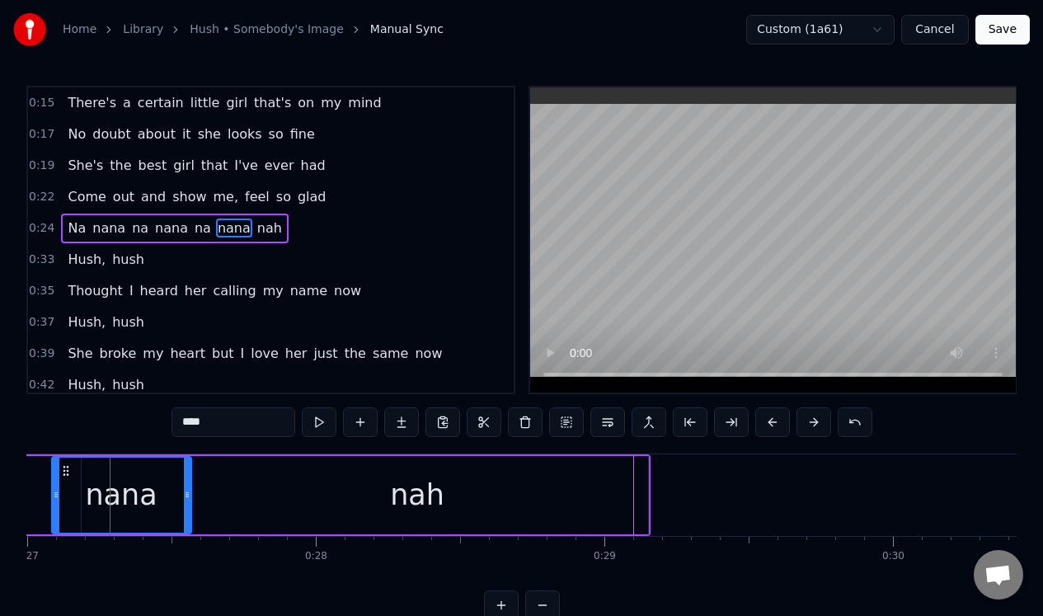
drag, startPoint x: 118, startPoint y: 475, endPoint x: 187, endPoint y: 480, distance: 69.5
click at [187, 480] on div at bounding box center [187, 494] width 7 height 75
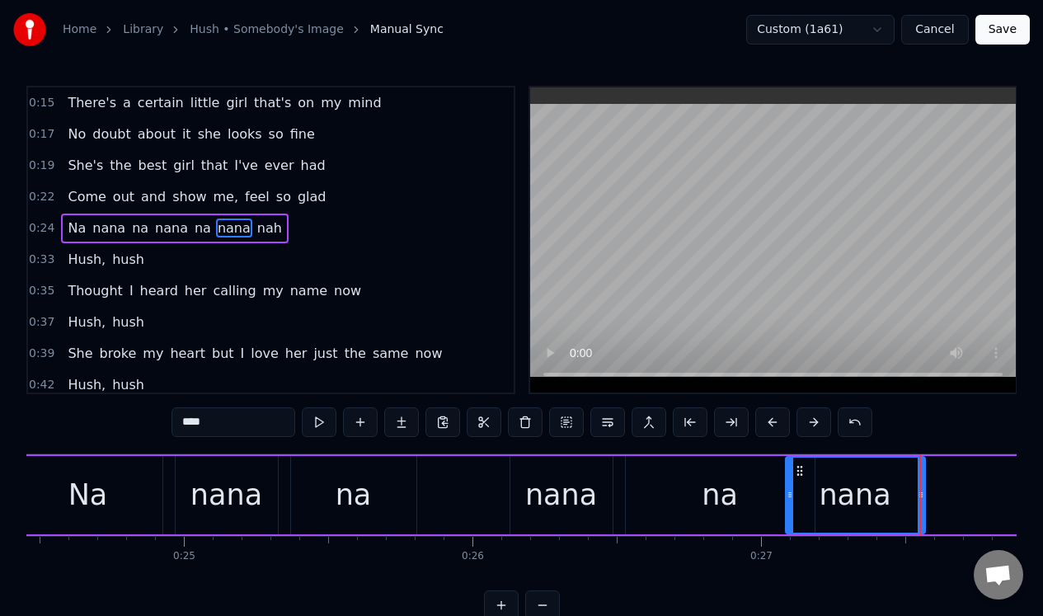
scroll to position [0, 7305]
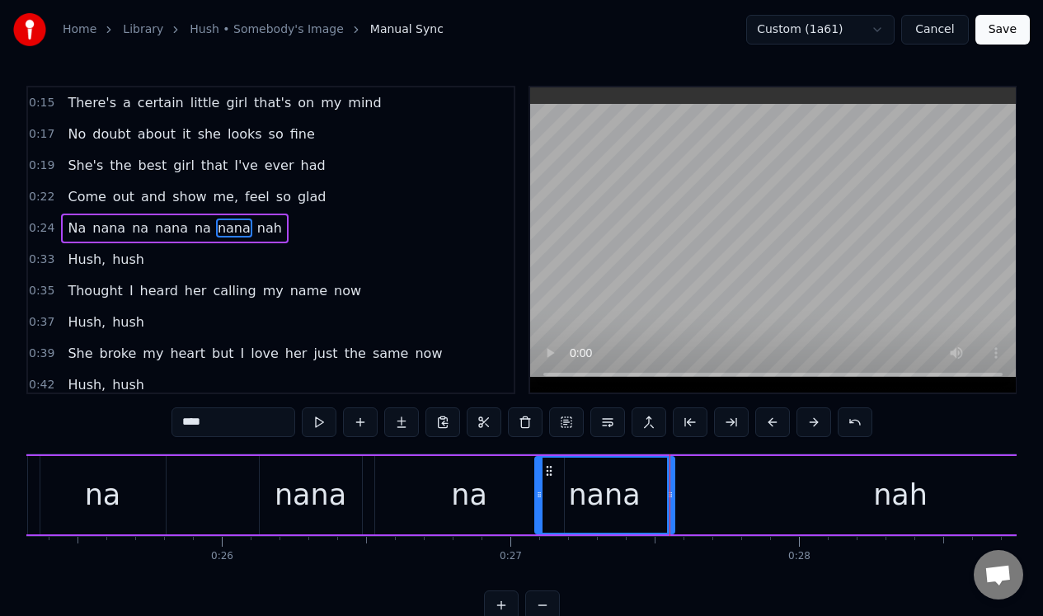
click at [325, 231] on div "0:24 Na nana na nana na nana nah" at bounding box center [270, 228] width 485 height 31
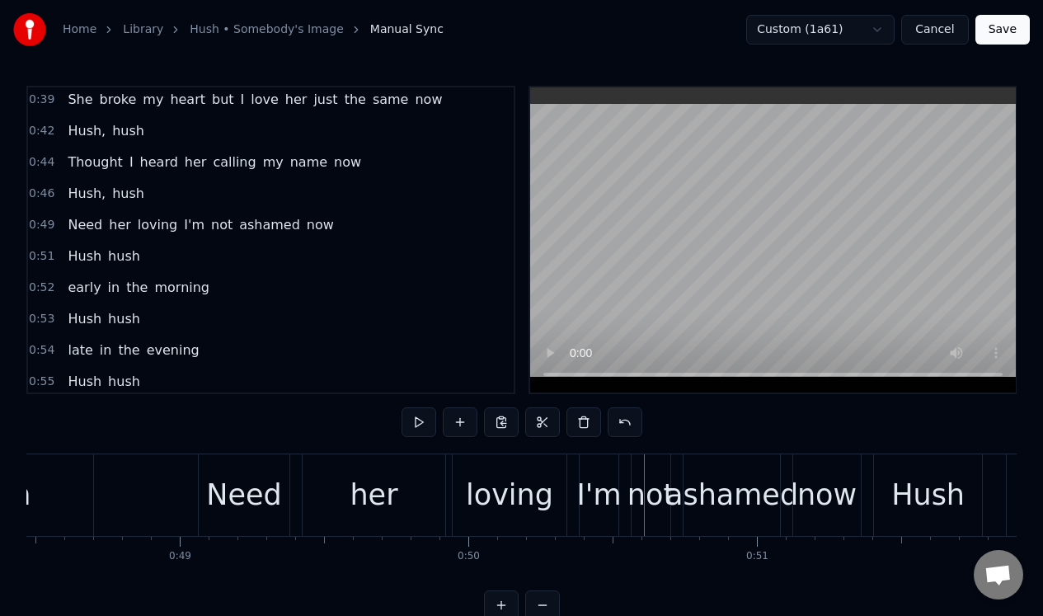
scroll to position [255, 0]
click at [352, 230] on div "0:49 Need her loving I'm not ashamed now" at bounding box center [270, 223] width 485 height 31
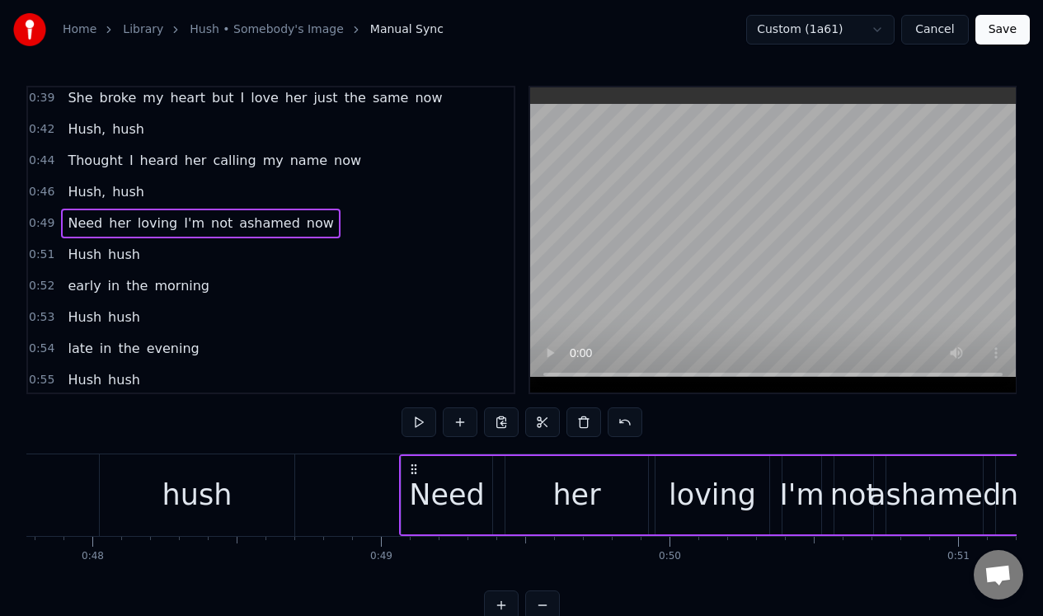
scroll to position [0, 13797]
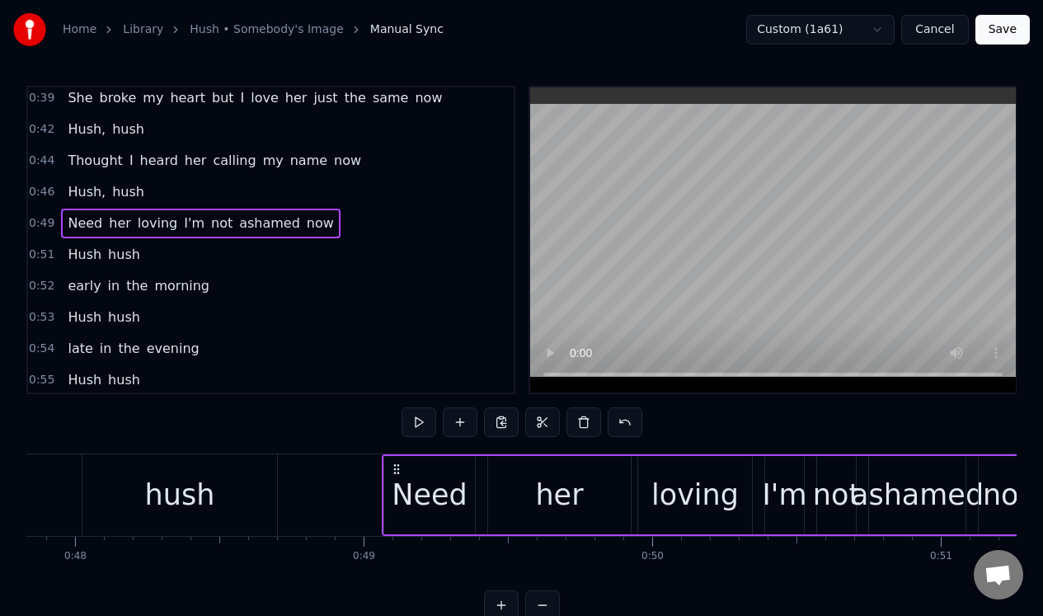
click at [326, 228] on div "0:49 Need her loving I'm not ashamed now" at bounding box center [270, 223] width 485 height 31
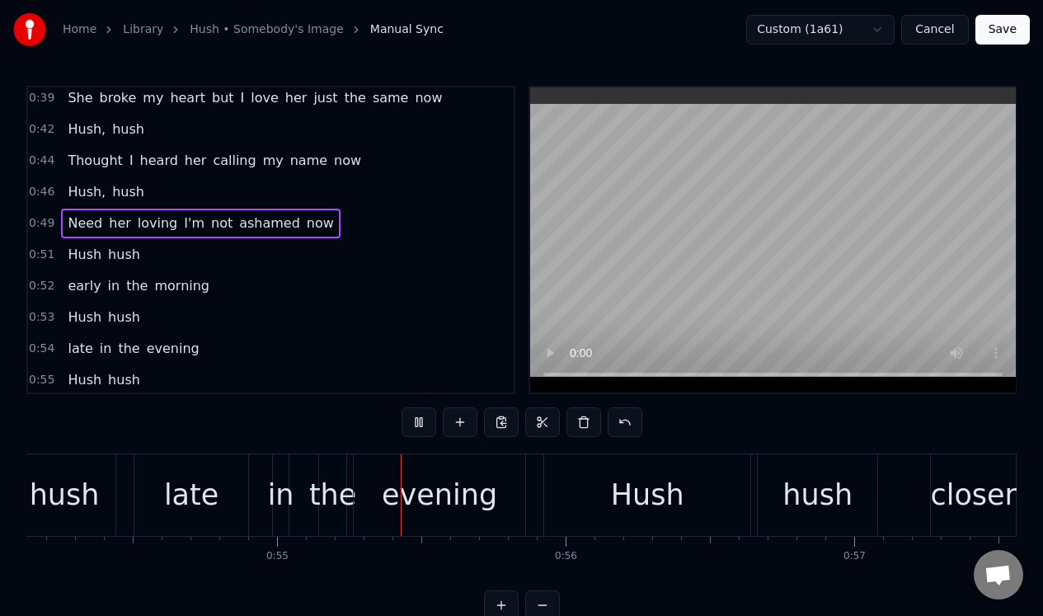
scroll to position [0, 15650]
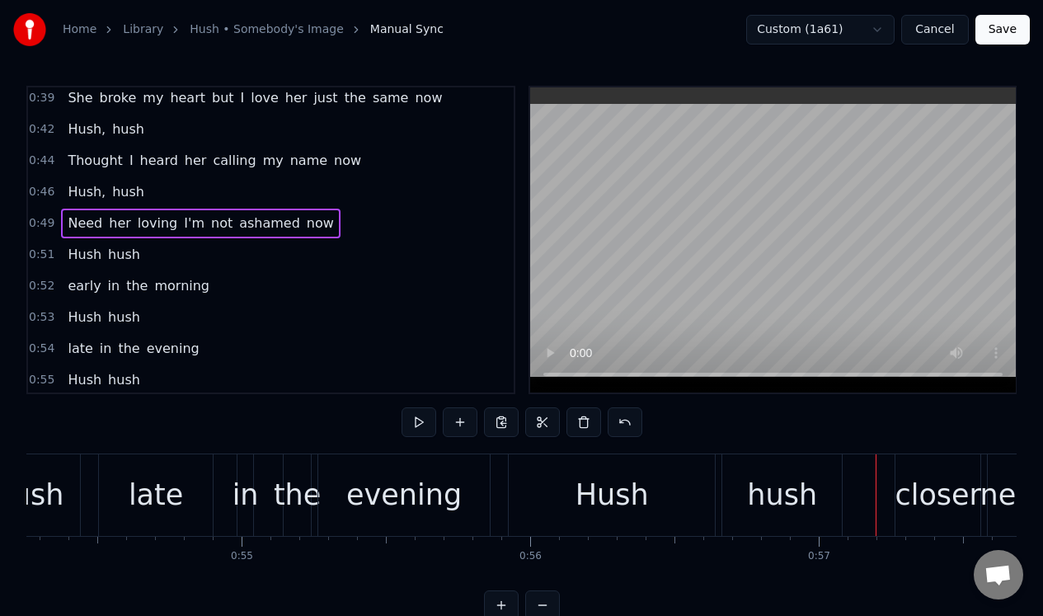
click at [600, 477] on div "Hush" at bounding box center [611, 495] width 73 height 44
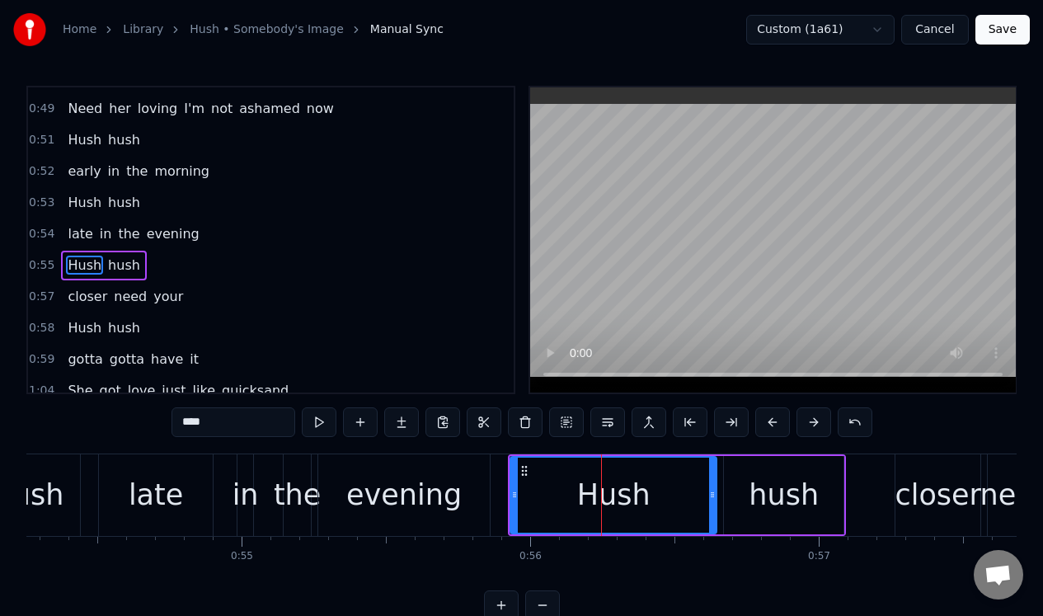
scroll to position [396, 0]
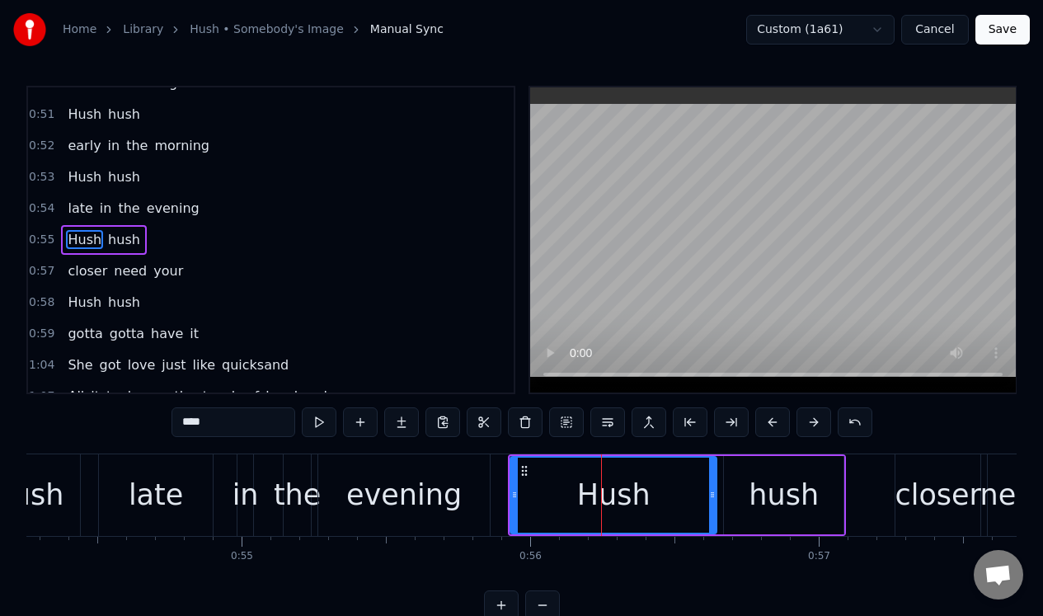
click at [715, 490] on icon at bounding box center [712, 494] width 7 height 13
drag, startPoint x: 715, startPoint y: 490, endPoint x: 654, endPoint y: 500, distance: 61.9
click at [653, 499] on icon at bounding box center [649, 494] width 7 height 13
click at [738, 473] on div "hush" at bounding box center [784, 495] width 120 height 78
type input "****"
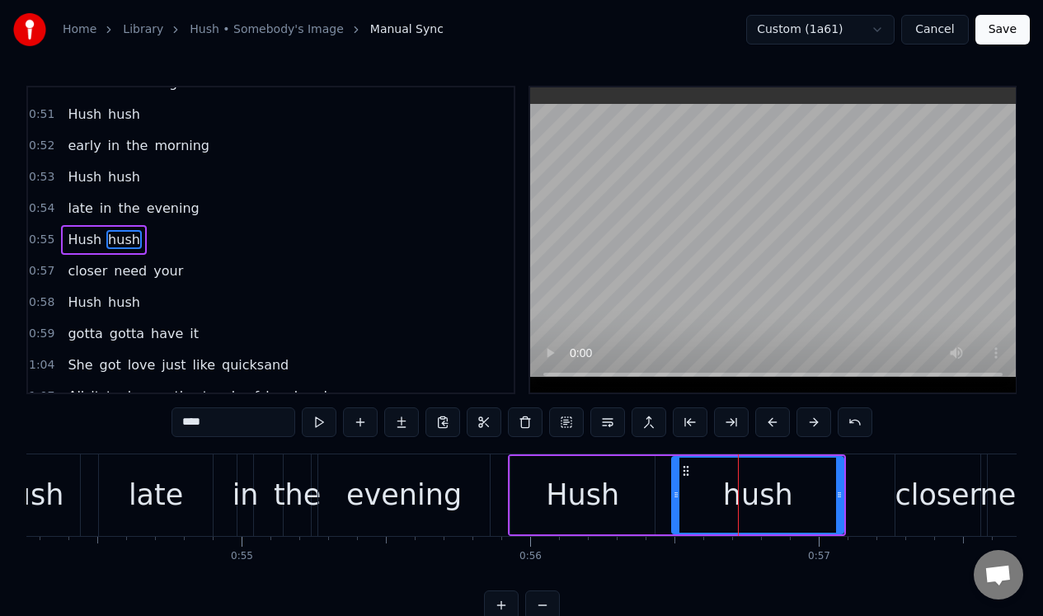
drag, startPoint x: 725, startPoint y: 481, endPoint x: 676, endPoint y: 490, distance: 50.3
click at [674, 491] on div at bounding box center [676, 494] width 7 height 75
click at [224, 237] on div "0:55 Hush hush" at bounding box center [270, 239] width 485 height 31
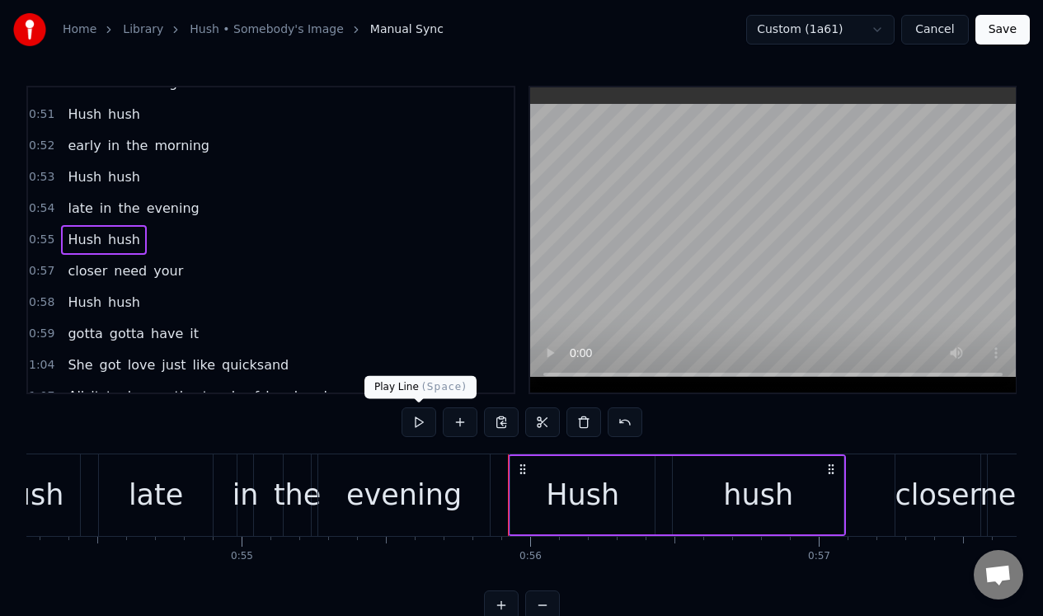
click at [418, 422] on button at bounding box center [418, 422] width 35 height 30
click at [417, 424] on button at bounding box center [418, 422] width 35 height 30
click at [773, 487] on div "hush" at bounding box center [758, 495] width 70 height 44
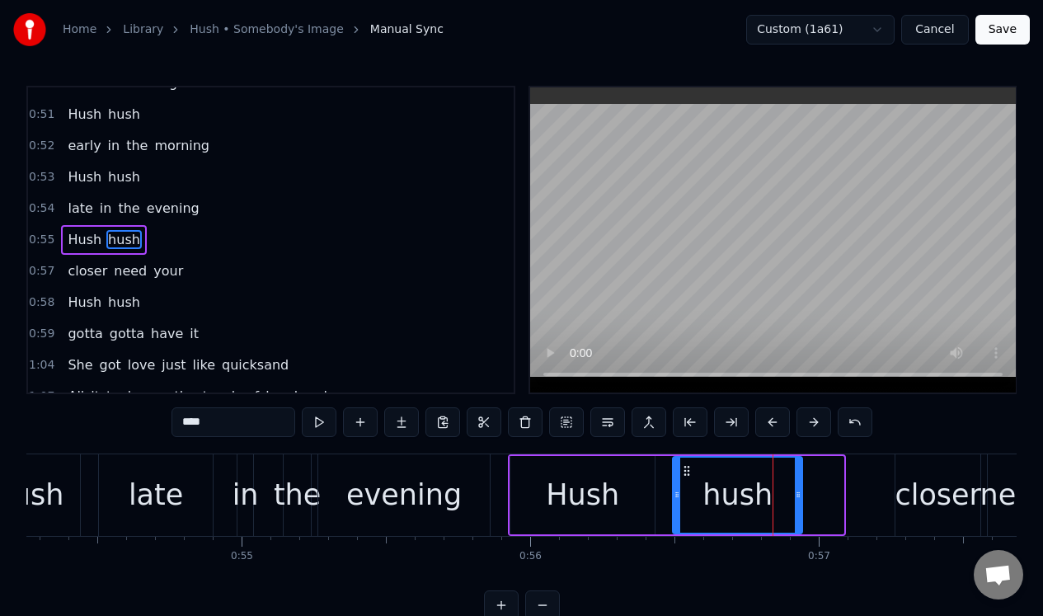
drag, startPoint x: 841, startPoint y: 494, endPoint x: 799, endPoint y: 499, distance: 41.6
click at [799, 499] on icon at bounding box center [797, 494] width 7 height 13
click at [278, 252] on div "0:55 Hush hush" at bounding box center [270, 239] width 485 height 31
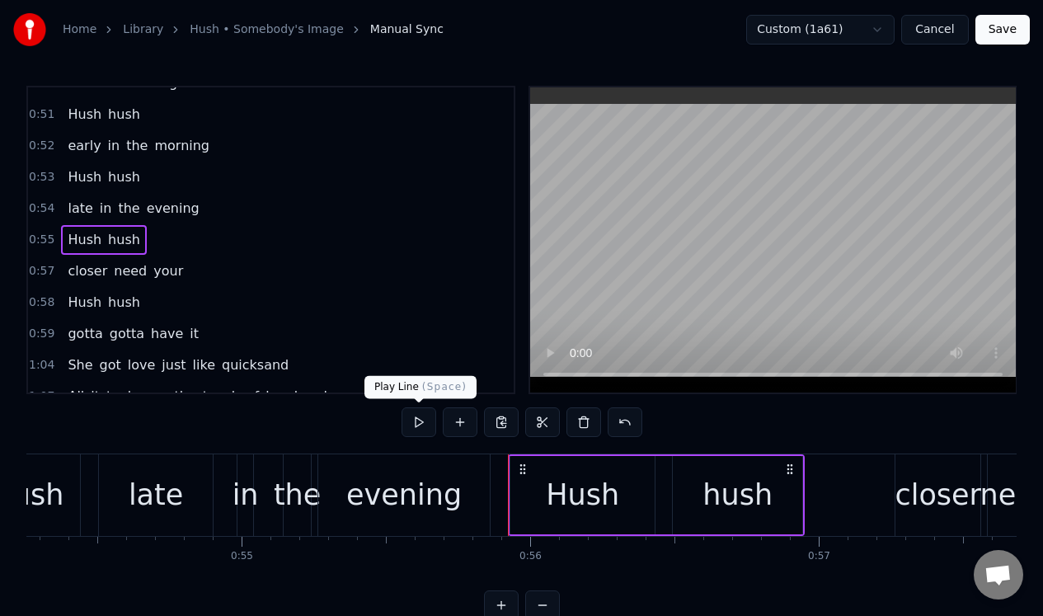
click at [420, 420] on button at bounding box center [418, 422] width 35 height 30
click at [599, 476] on div "Hush" at bounding box center [582, 495] width 73 height 44
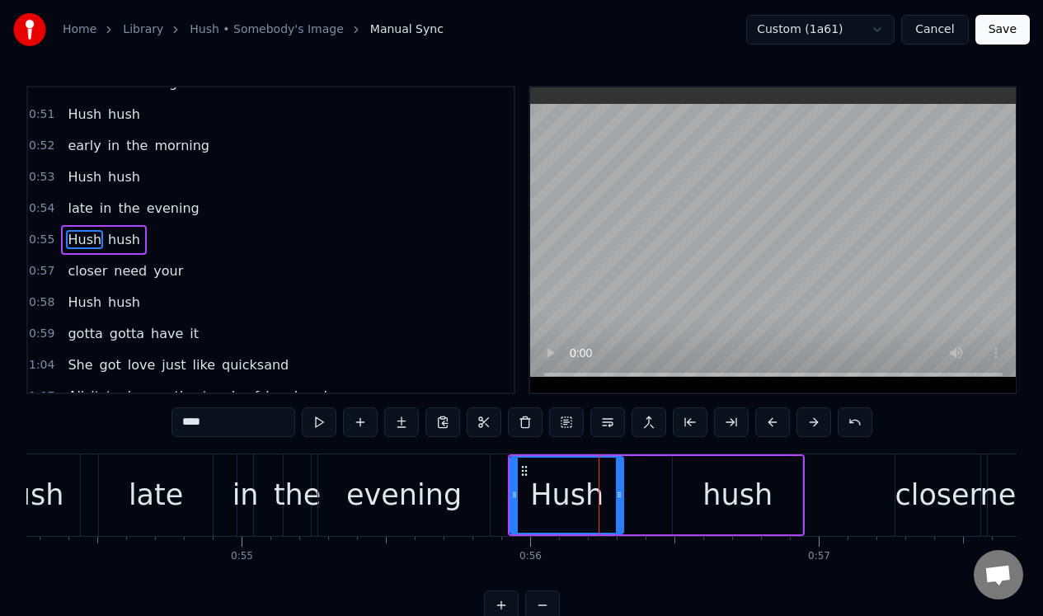
drag, startPoint x: 649, startPoint y: 485, endPoint x: 620, endPoint y: 490, distance: 30.1
click at [619, 490] on div at bounding box center [619, 494] width 7 height 75
click at [719, 470] on div "hush" at bounding box center [737, 495] width 129 height 78
type input "****"
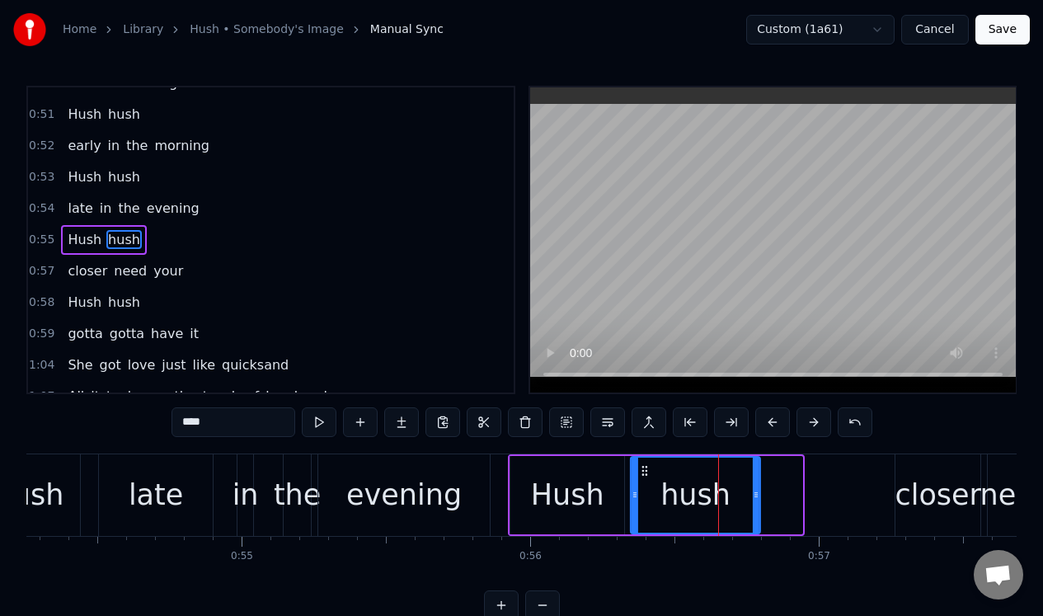
drag, startPoint x: 684, startPoint y: 465, endPoint x: 641, endPoint y: 478, distance: 44.8
click at [641, 478] on div "hush" at bounding box center [695, 494] width 128 height 75
click at [196, 242] on div "0:55 Hush hush" at bounding box center [270, 239] width 485 height 31
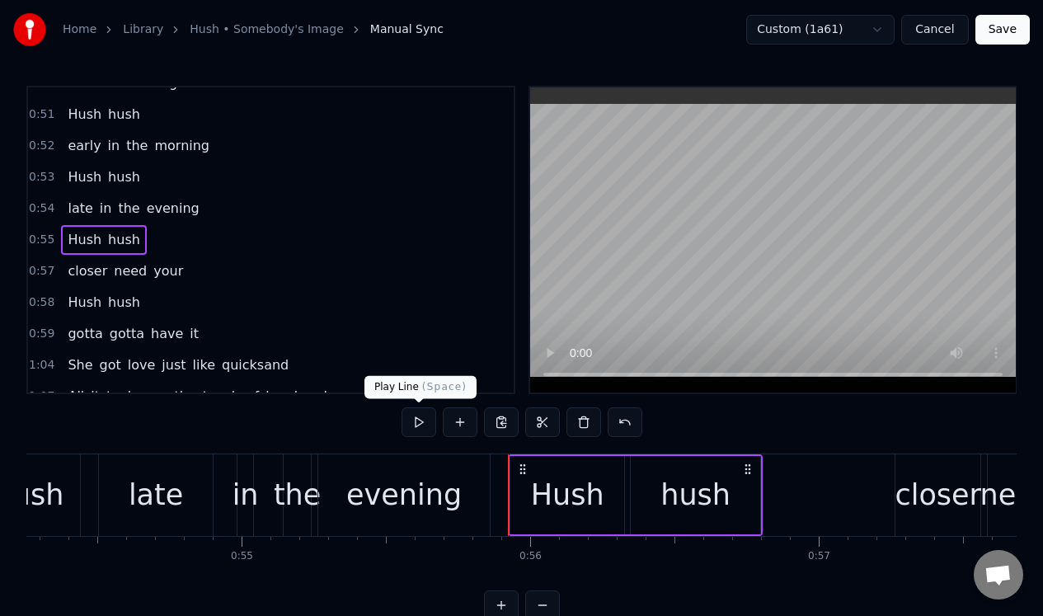
click at [427, 424] on button at bounding box center [418, 422] width 35 height 30
click at [426, 424] on button at bounding box center [418, 422] width 35 height 30
click at [600, 480] on div "Hush" at bounding box center [567, 495] width 114 height 78
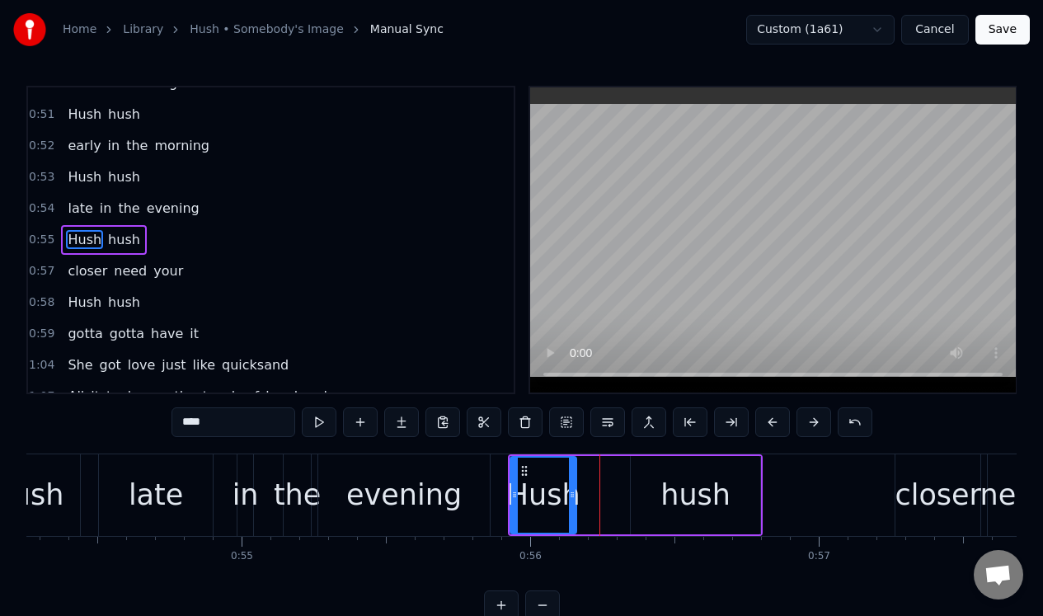
drag, startPoint x: 620, startPoint y: 480, endPoint x: 572, endPoint y: 489, distance: 48.5
click at [572, 489] on div at bounding box center [572, 494] width 7 height 75
click at [656, 472] on div "hush" at bounding box center [694, 495] width 129 height 78
type input "****"
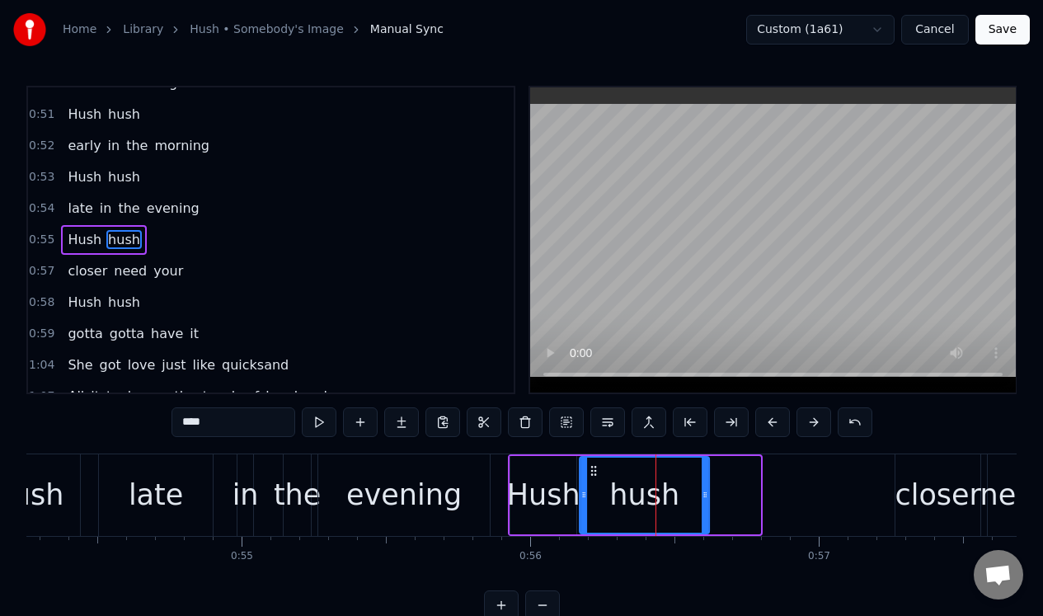
drag, startPoint x: 640, startPoint y: 467, endPoint x: 589, endPoint y: 479, distance: 52.4
click at [589, 479] on div "hush" at bounding box center [644, 494] width 128 height 75
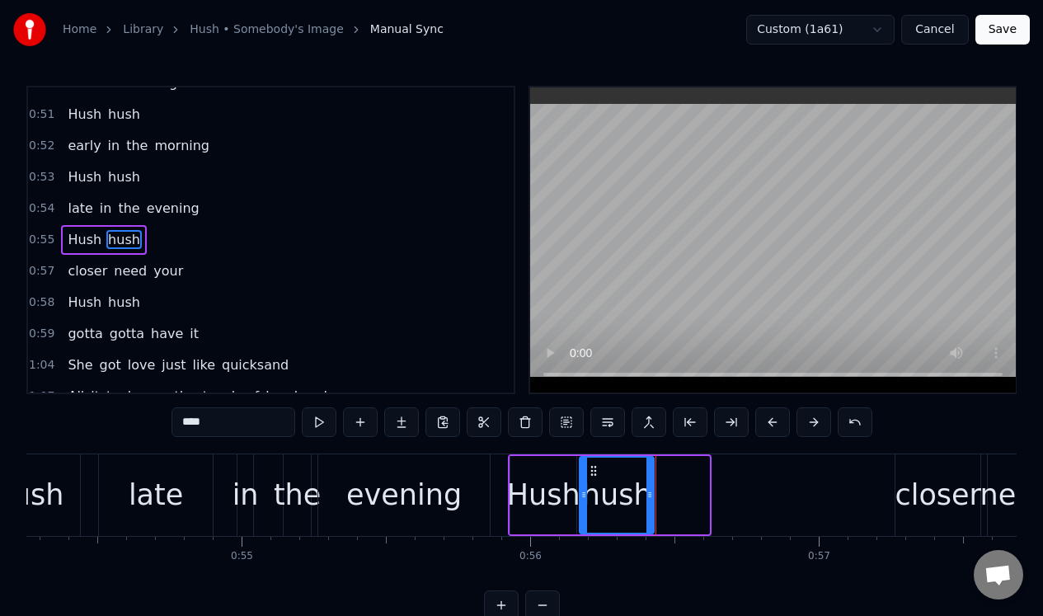
drag, startPoint x: 705, startPoint y: 471, endPoint x: 650, endPoint y: 483, distance: 56.6
click at [650, 483] on div at bounding box center [649, 494] width 7 height 75
click at [249, 240] on div "0:55 Hush hush" at bounding box center [270, 239] width 485 height 31
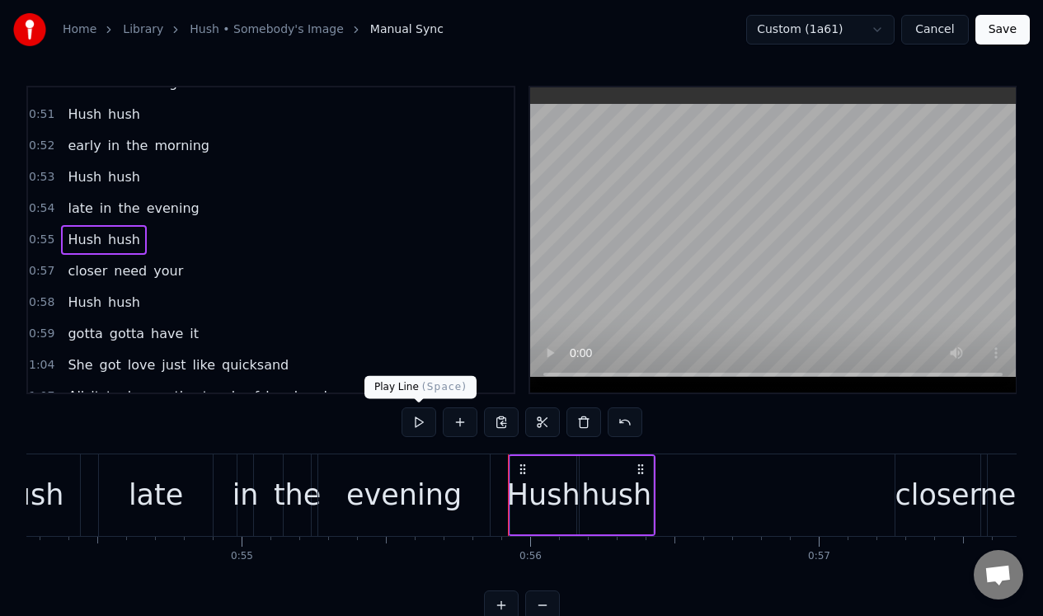
click at [423, 420] on button at bounding box center [418, 422] width 35 height 30
click at [422, 420] on button at bounding box center [418, 422] width 35 height 30
click at [636, 482] on div "hush" at bounding box center [616, 495] width 70 height 44
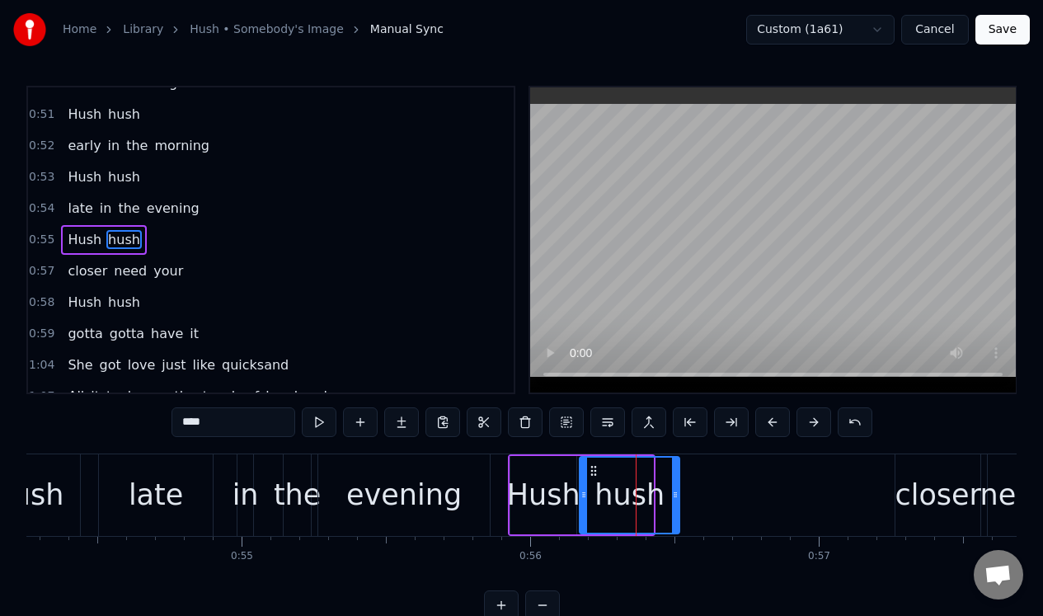
drag, startPoint x: 647, startPoint y: 483, endPoint x: 673, endPoint y: 483, distance: 26.4
click at [673, 483] on div at bounding box center [675, 494] width 7 height 75
click at [295, 258] on div "0:57 closer need your" at bounding box center [270, 270] width 485 height 31
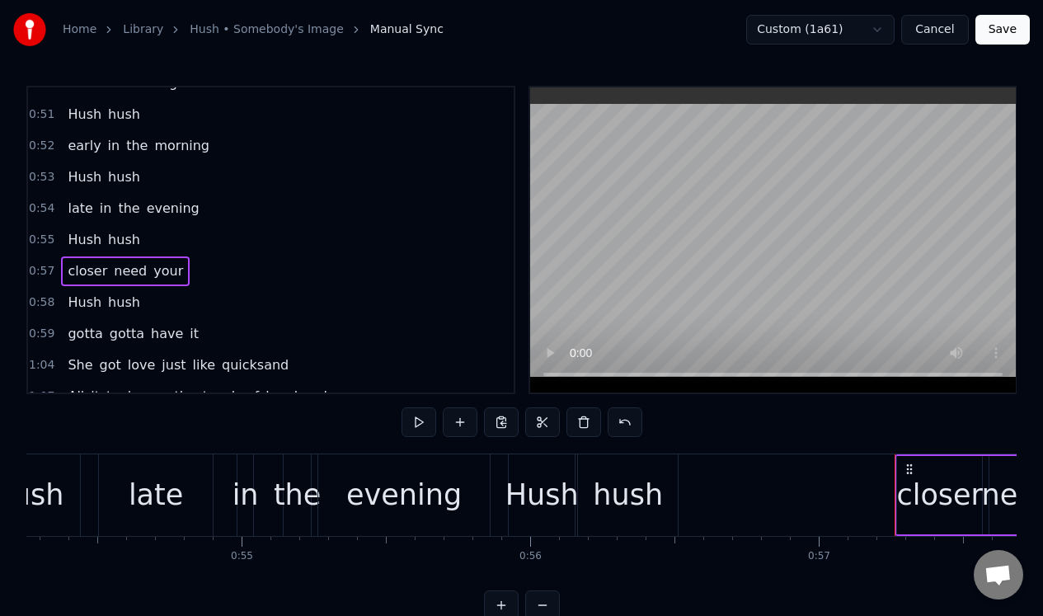
click at [275, 228] on div "0:55 Hush hush" at bounding box center [270, 239] width 485 height 31
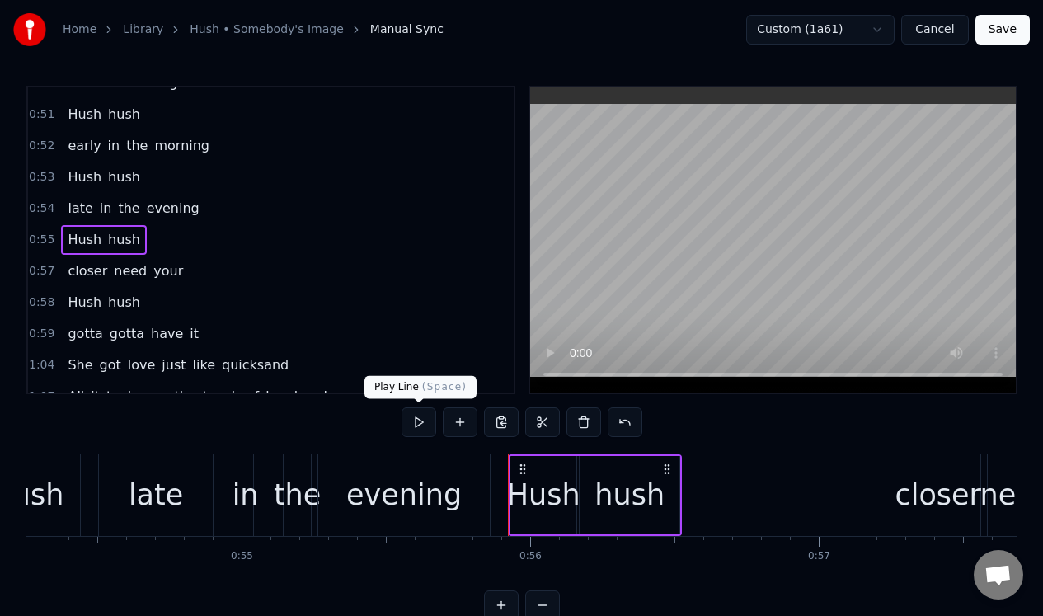
click at [421, 419] on button at bounding box center [418, 422] width 35 height 30
click at [658, 487] on div "hush" at bounding box center [629, 495] width 70 height 44
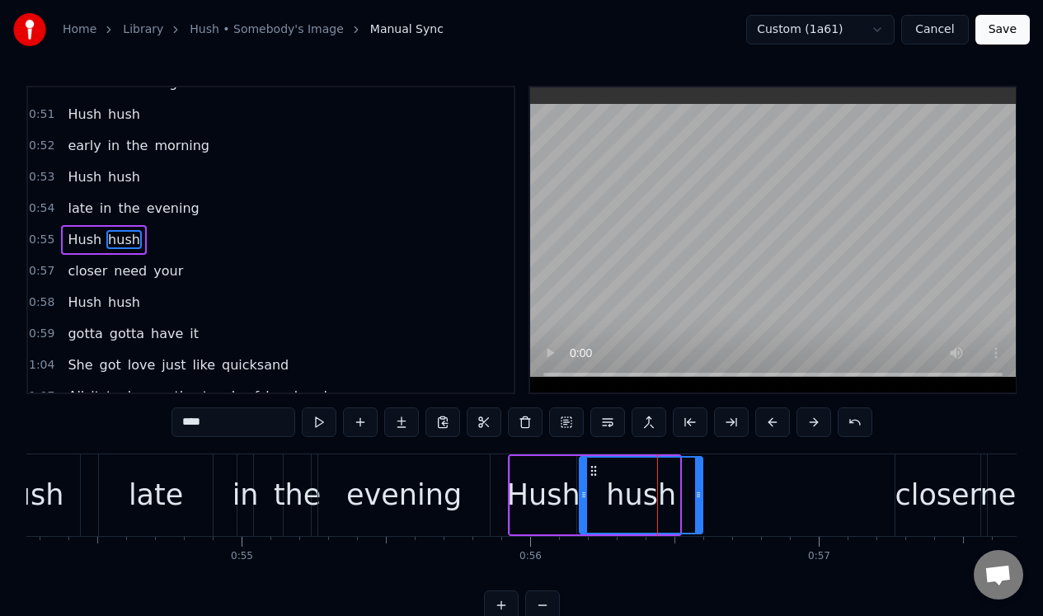
drag, startPoint x: 676, startPoint y: 487, endPoint x: 699, endPoint y: 486, distance: 23.1
click at [699, 486] on div at bounding box center [698, 494] width 7 height 75
click at [224, 241] on div "0:55 Hush hush" at bounding box center [270, 239] width 485 height 31
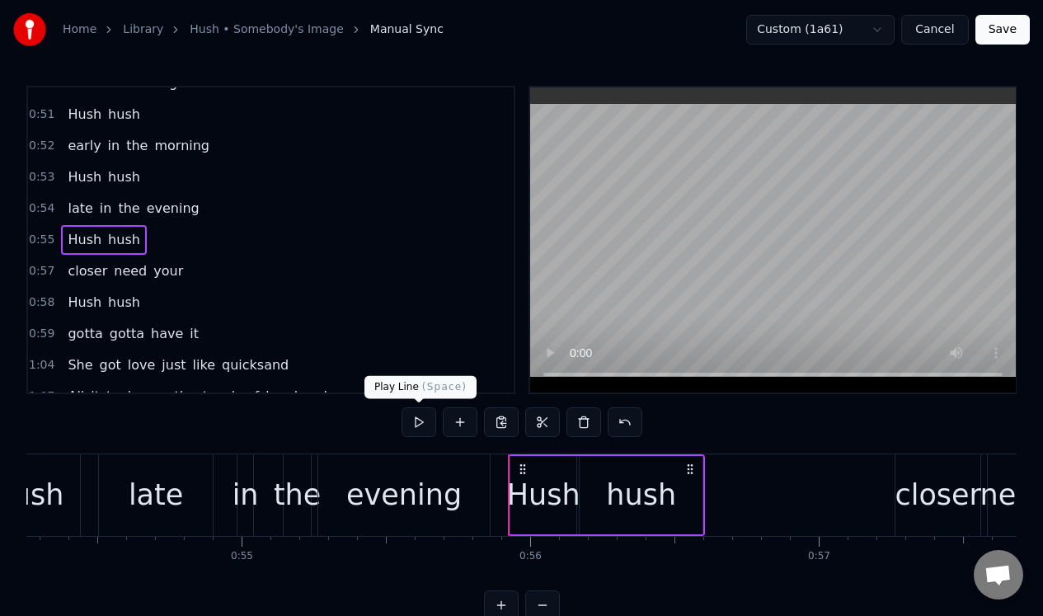
click at [413, 419] on button at bounding box center [418, 422] width 35 height 30
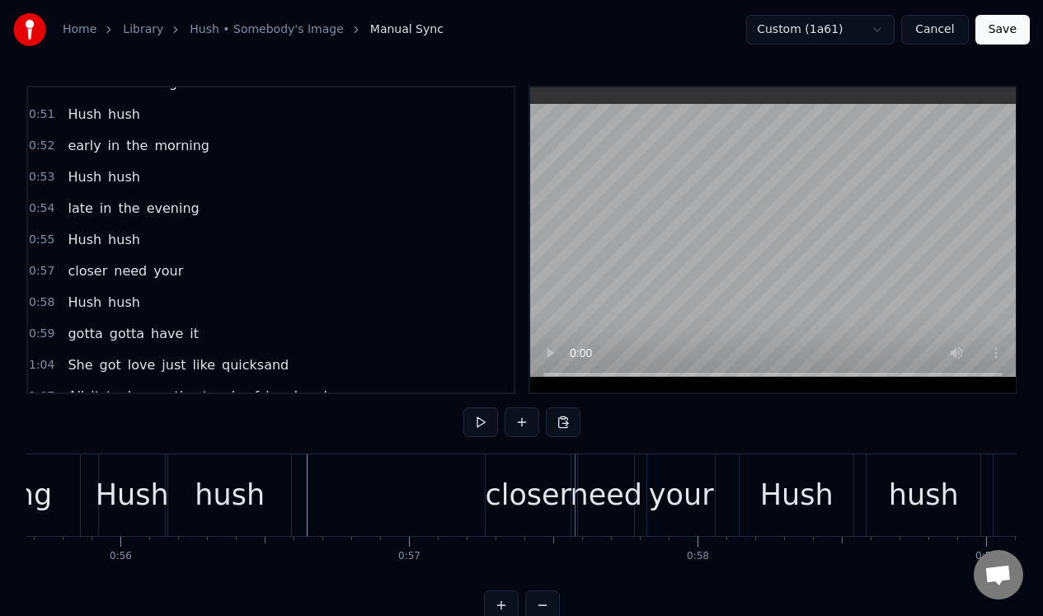
scroll to position [0, 15952]
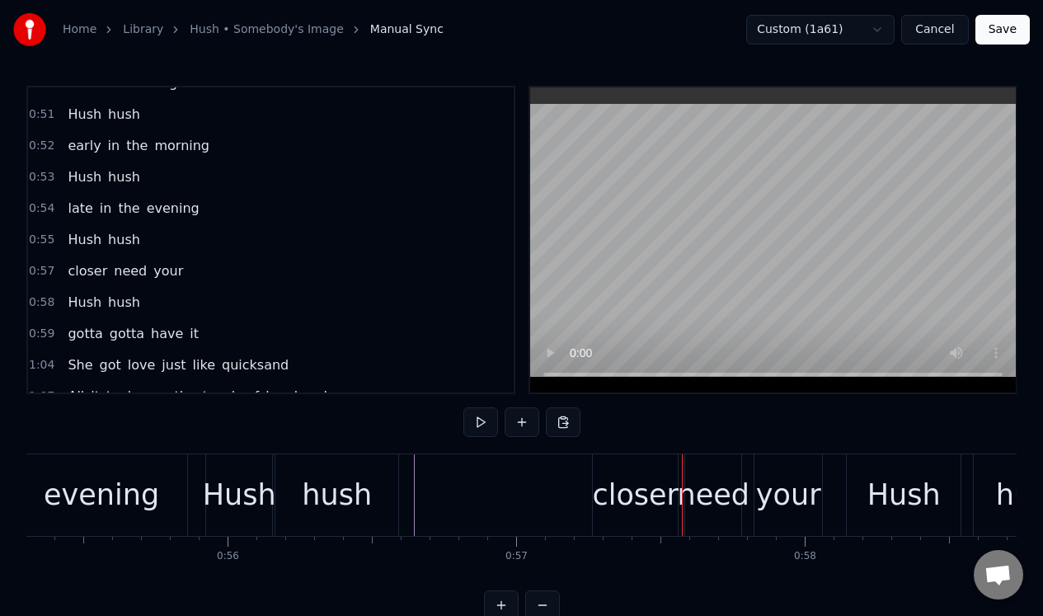
click at [620, 475] on div "closer" at bounding box center [635, 495] width 87 height 44
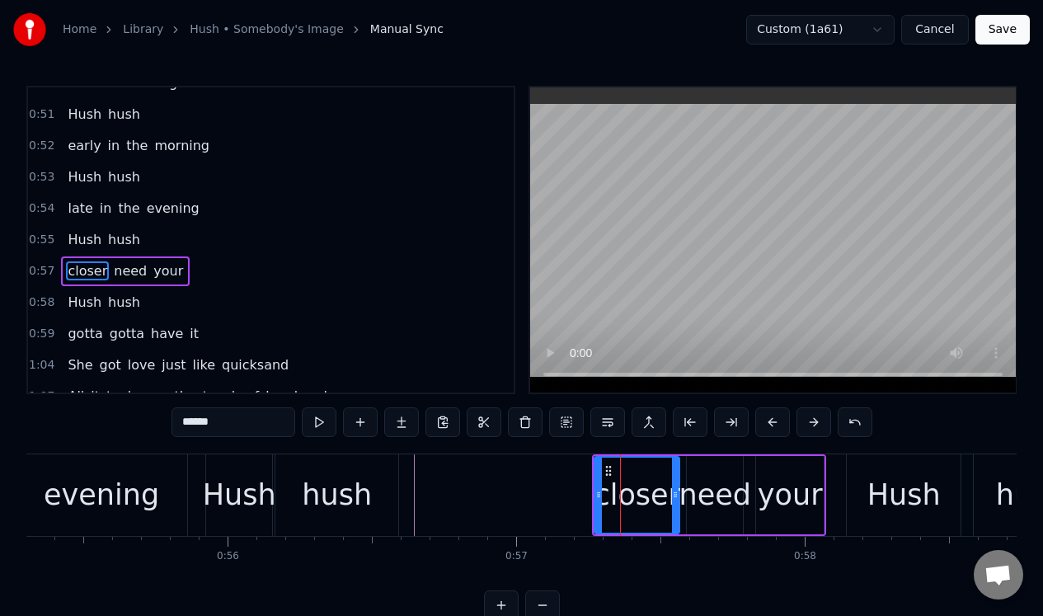
scroll to position [427, 0]
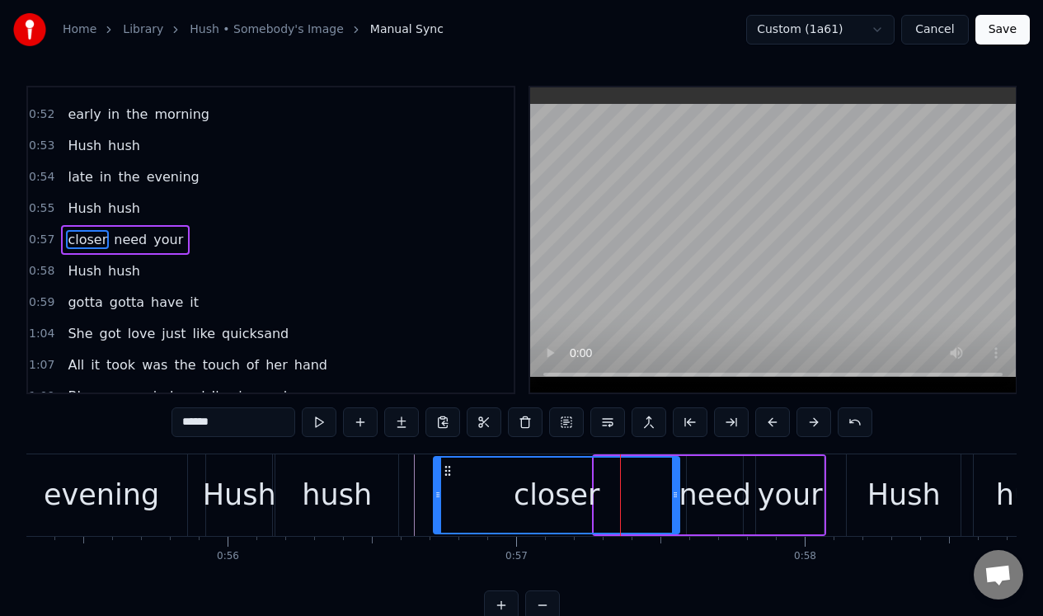
drag, startPoint x: 598, startPoint y: 484, endPoint x: 437, endPoint y: 496, distance: 161.2
click at [437, 496] on div at bounding box center [437, 494] width 7 height 75
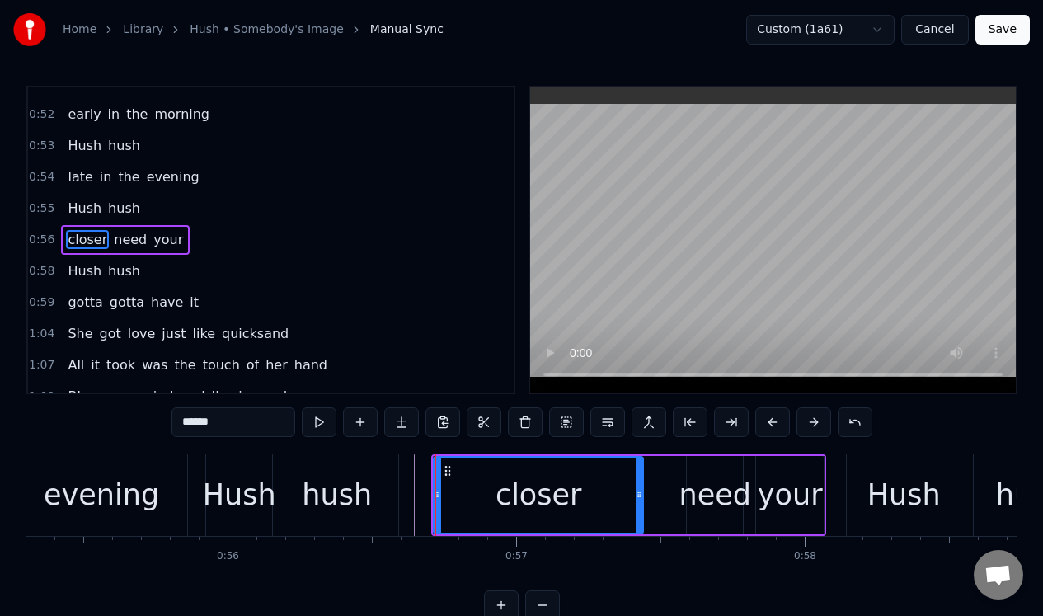
drag, startPoint x: 677, startPoint y: 475, endPoint x: 642, endPoint y: 479, distance: 34.9
click at [641, 479] on div at bounding box center [638, 494] width 7 height 75
click at [225, 251] on div "0:56 closer need your" at bounding box center [270, 239] width 485 height 31
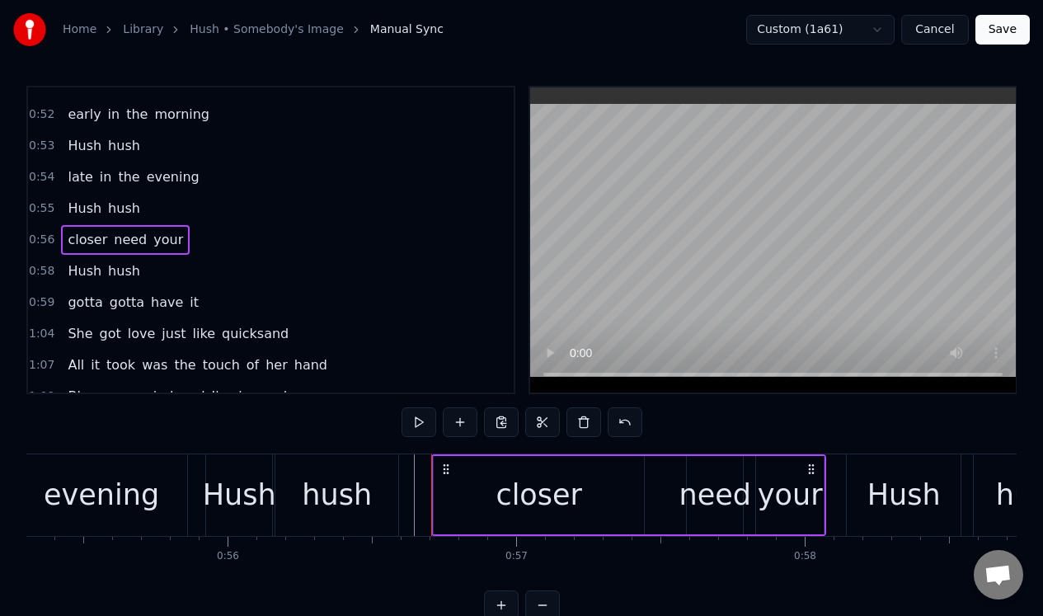
click at [223, 245] on div "0:56 closer need your" at bounding box center [270, 239] width 485 height 31
click at [209, 209] on div "0:55 Hush hush" at bounding box center [270, 208] width 485 height 31
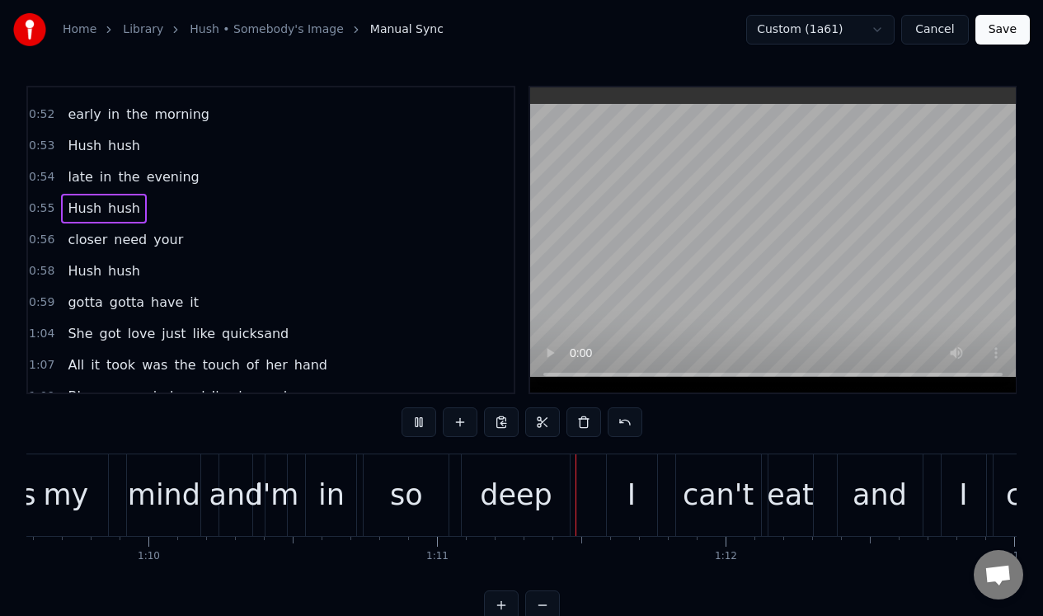
scroll to position [0, 20346]
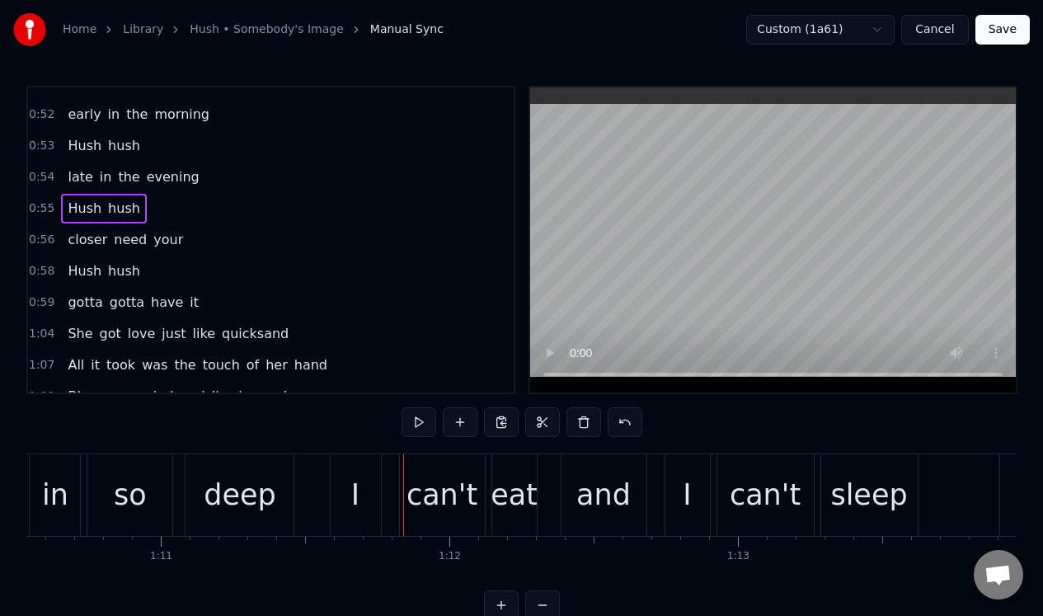
click at [207, 468] on div "deep" at bounding box center [239, 495] width 108 height 82
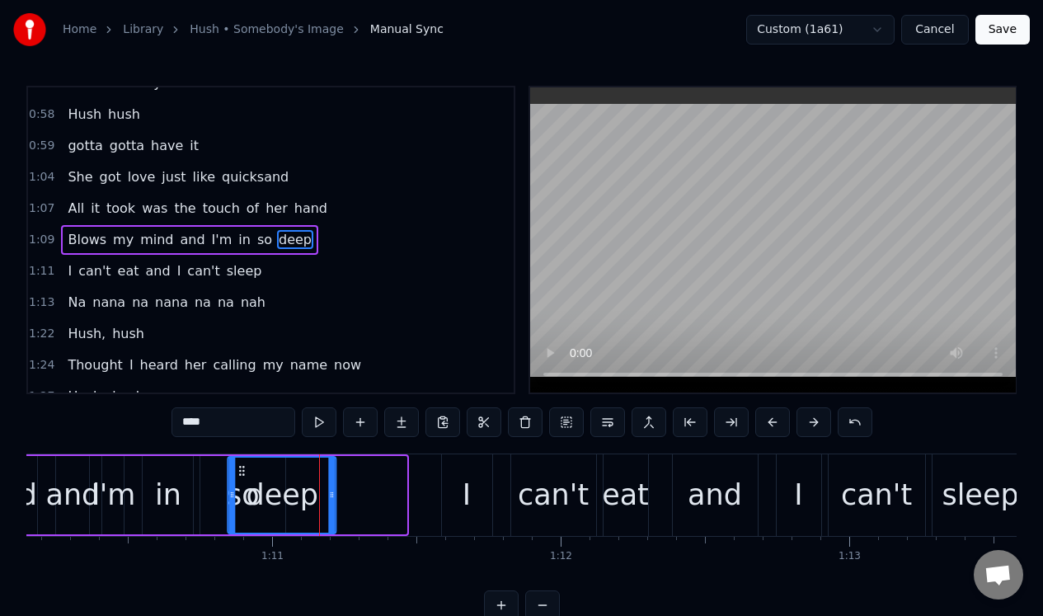
scroll to position [0, 20235]
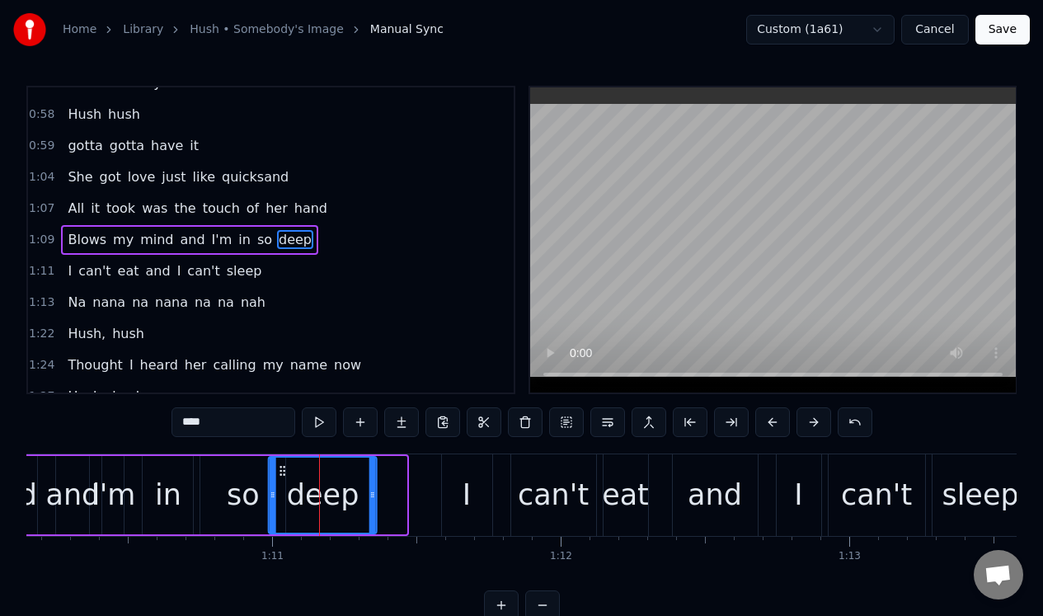
drag, startPoint x: 199, startPoint y: 468, endPoint x: 281, endPoint y: 485, distance: 84.2
click at [281, 486] on div "deep" at bounding box center [323, 494] width 106 height 75
drag, startPoint x: 372, startPoint y: 481, endPoint x: 341, endPoint y: 486, distance: 30.9
click at [341, 486] on div at bounding box center [343, 494] width 7 height 75
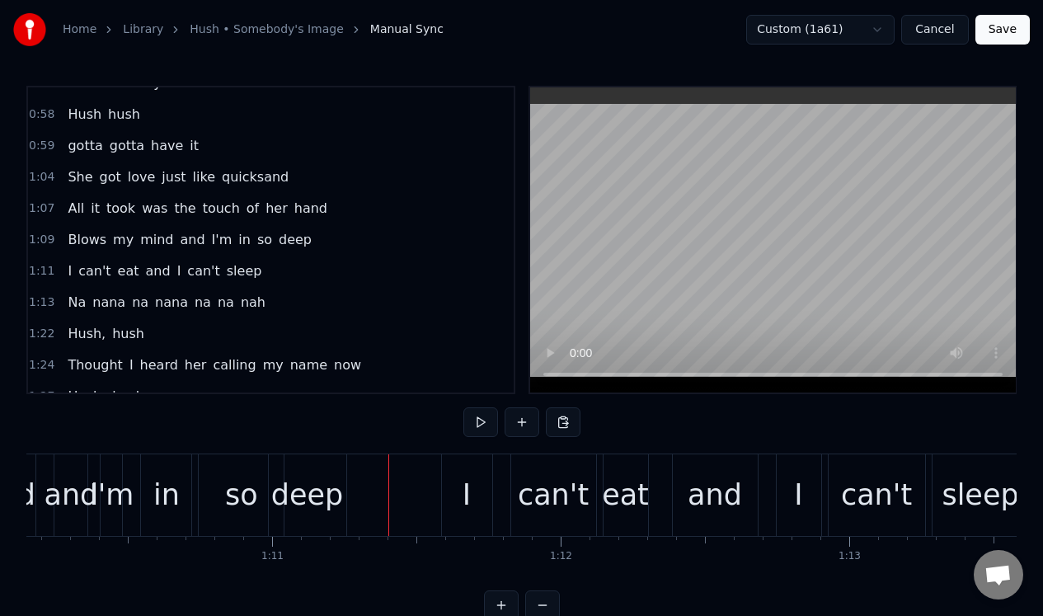
click at [325, 250] on div "1:09 Blows my mind and I'm in so deep" at bounding box center [270, 239] width 485 height 31
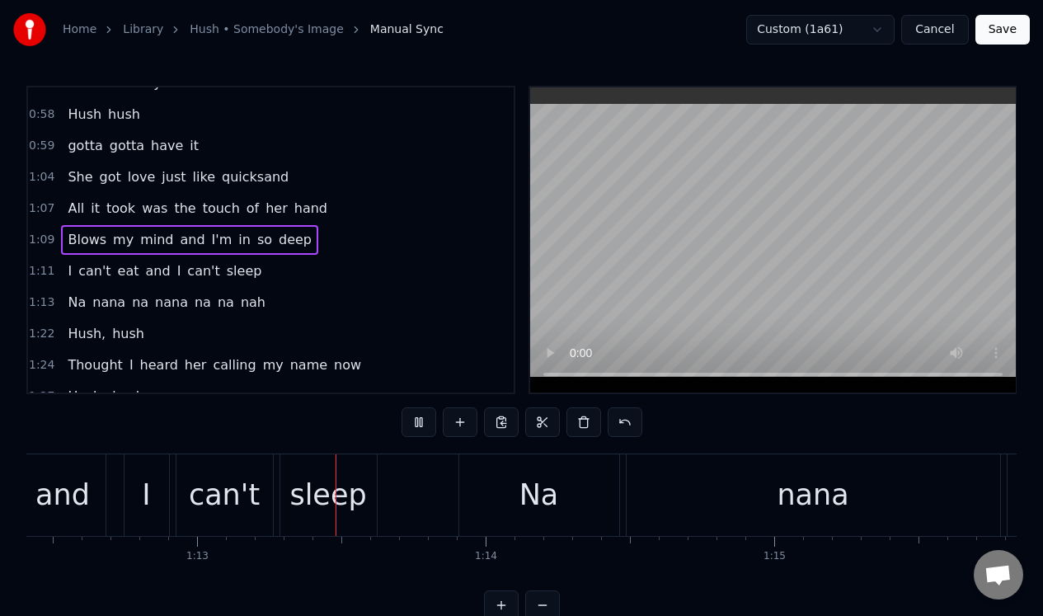
scroll to position [0, 20967]
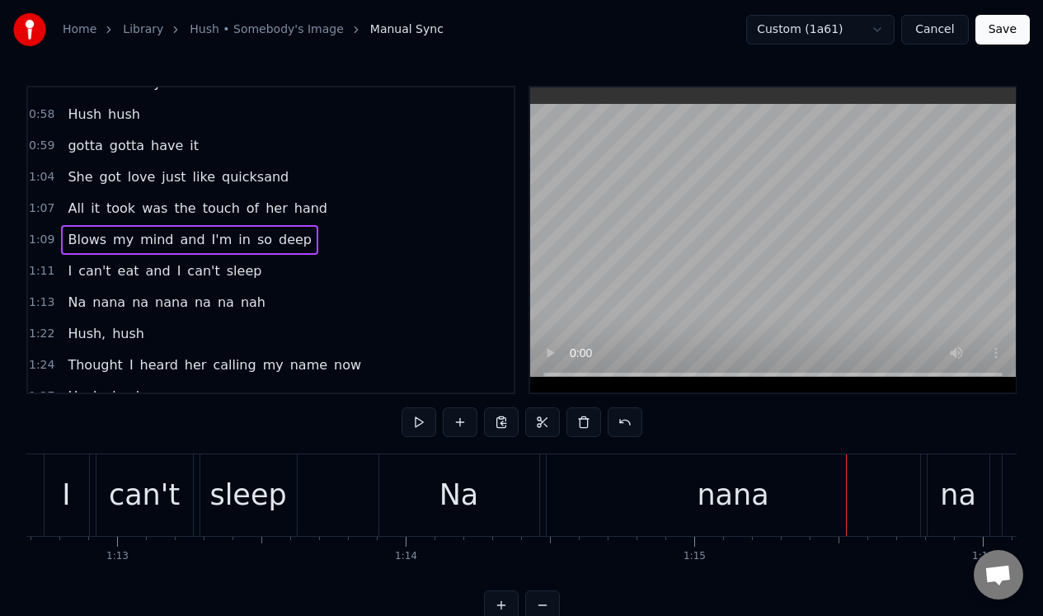
click at [649, 477] on div "nana" at bounding box center [732, 495] width 373 height 82
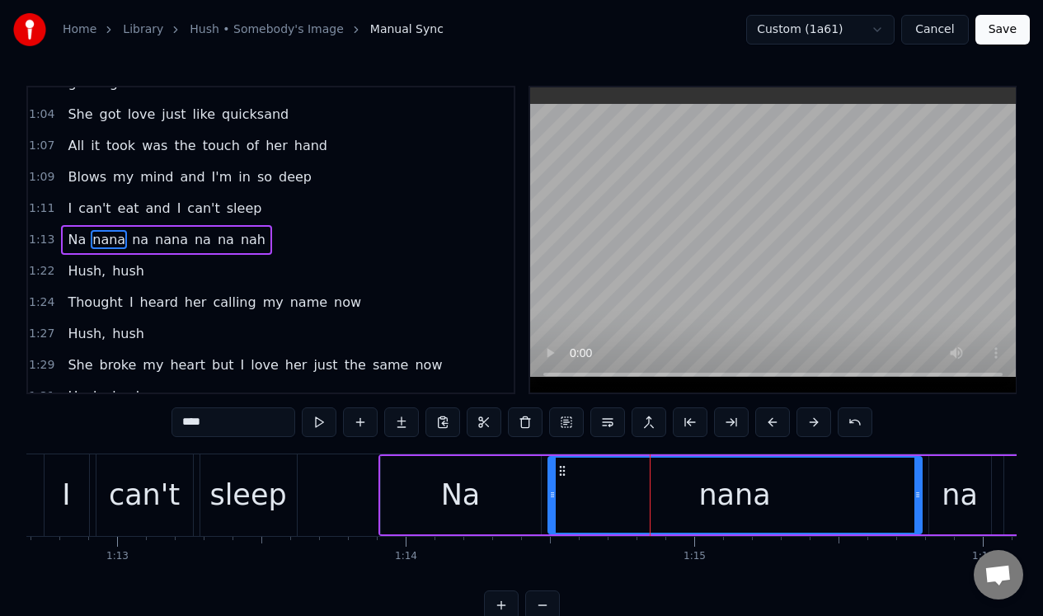
scroll to position [646, 0]
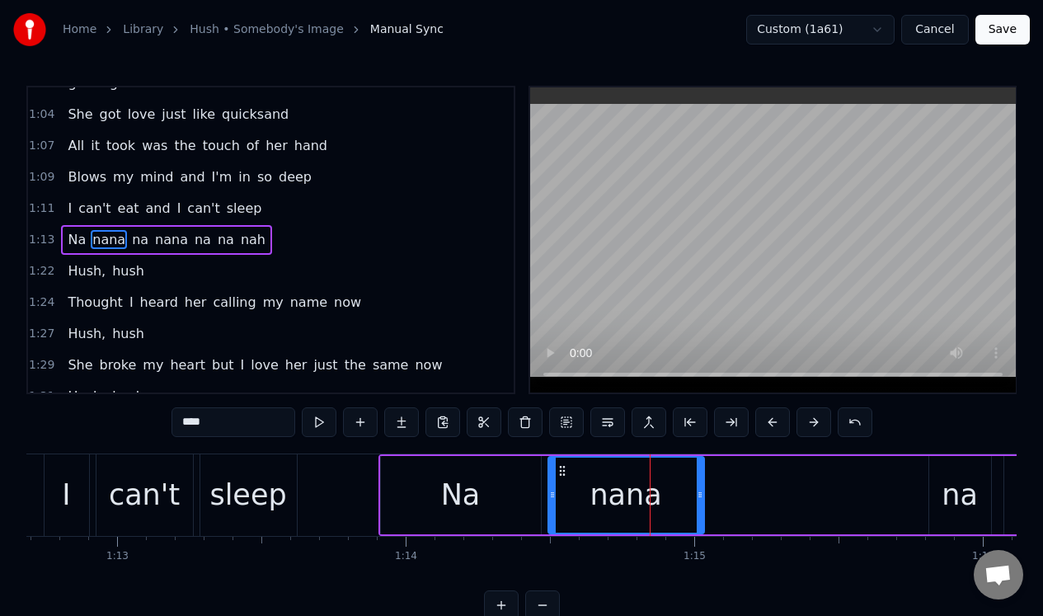
drag, startPoint x: 920, startPoint y: 479, endPoint x: 705, endPoint y: 494, distance: 214.9
click at [703, 494] on div at bounding box center [699, 494] width 7 height 75
click at [955, 477] on div "na" at bounding box center [959, 495] width 36 height 44
type input "**"
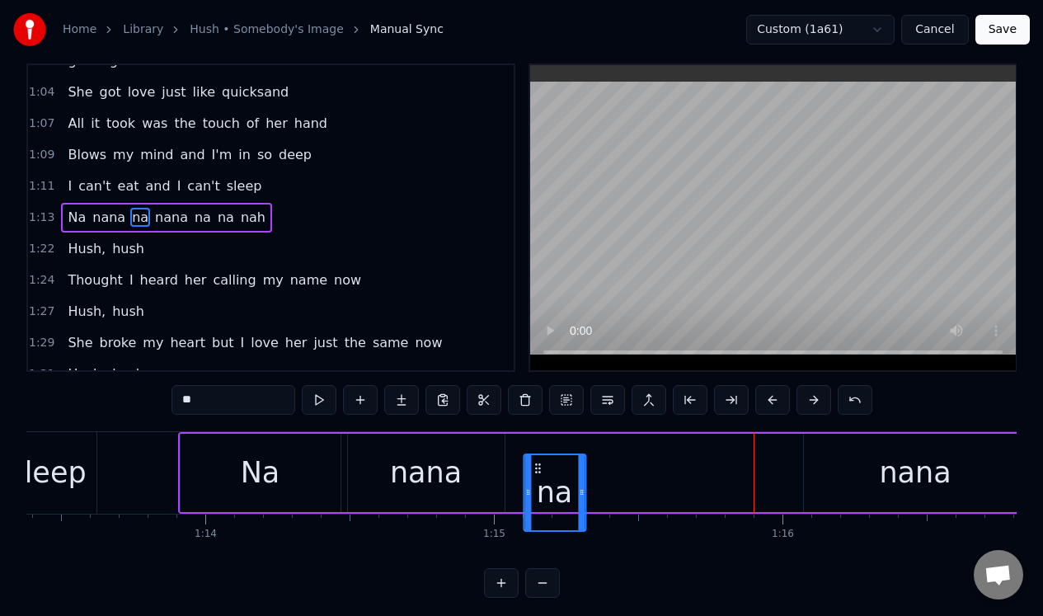
scroll to position [27, 0]
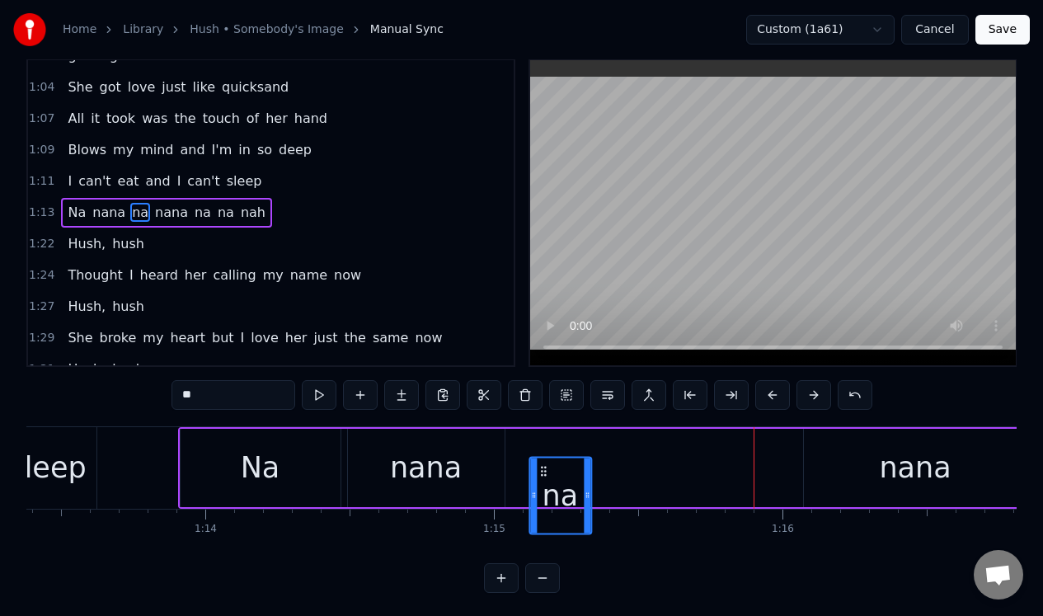
drag, startPoint x: 739, startPoint y: 469, endPoint x: 537, endPoint y: 461, distance: 202.1
click at [537, 462] on div "na" at bounding box center [560, 494] width 60 height 75
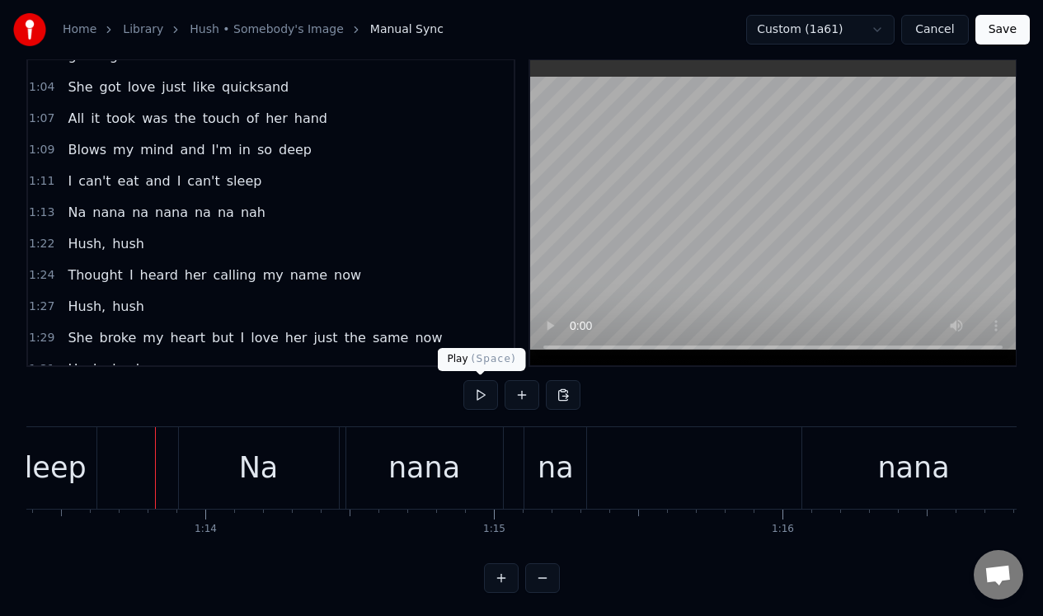
click at [477, 393] on button at bounding box center [480, 395] width 35 height 30
click at [466, 448] on div "nana" at bounding box center [424, 468] width 157 height 82
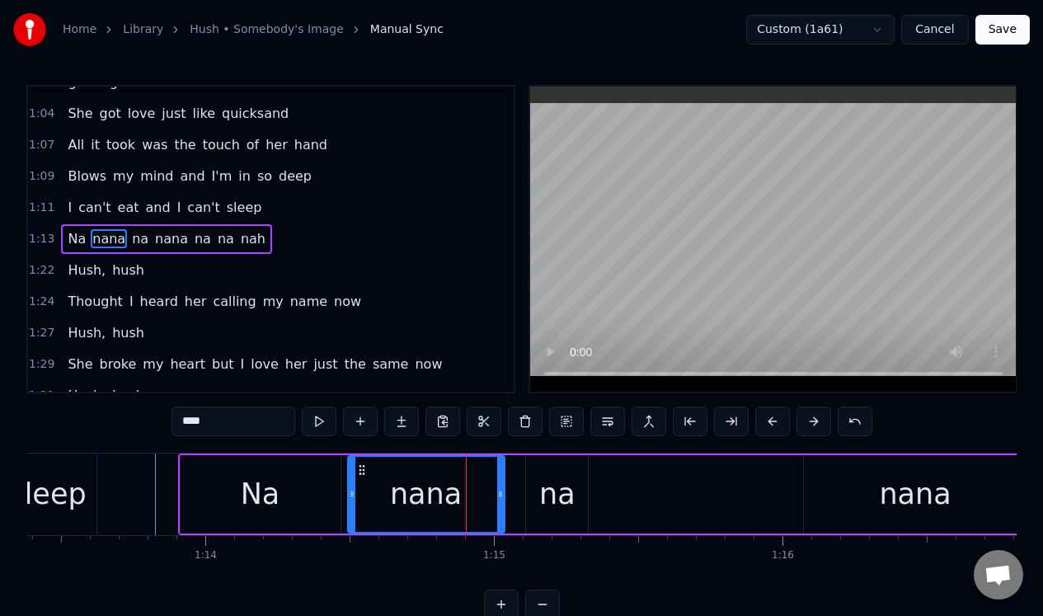
scroll to position [0, 0]
drag, startPoint x: 500, startPoint y: 465, endPoint x: 464, endPoint y: 471, distance: 36.9
click at [464, 471] on div at bounding box center [465, 494] width 7 height 75
click at [557, 468] on div "na" at bounding box center [557, 495] width 62 height 78
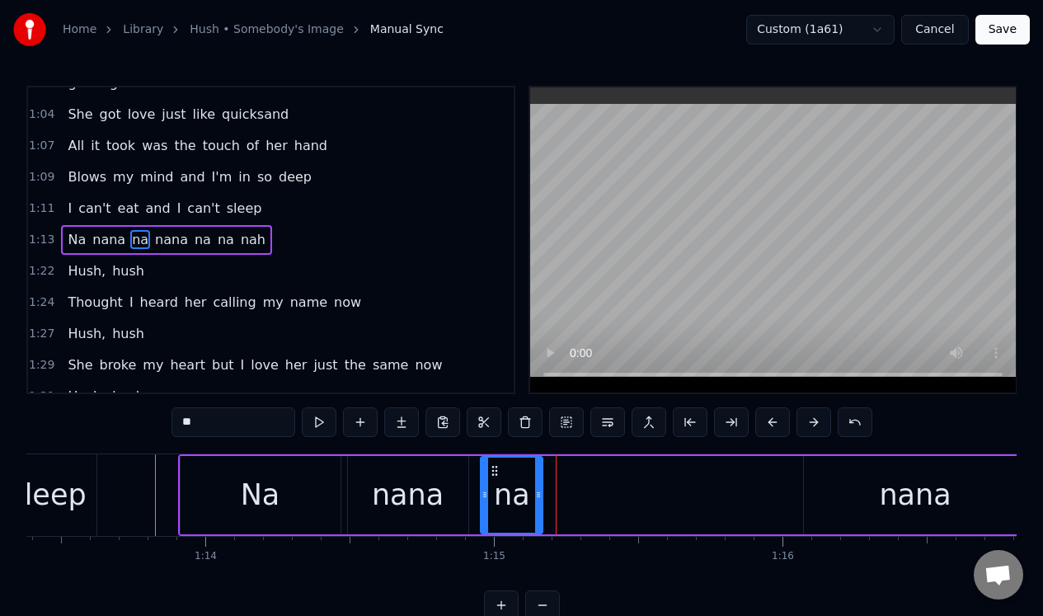
drag, startPoint x: 539, startPoint y: 469, endPoint x: 494, endPoint y: 478, distance: 46.2
click at [494, 478] on div "na" at bounding box center [511, 494] width 60 height 75
click at [894, 481] on div "nana" at bounding box center [915, 495] width 72 height 44
type input "****"
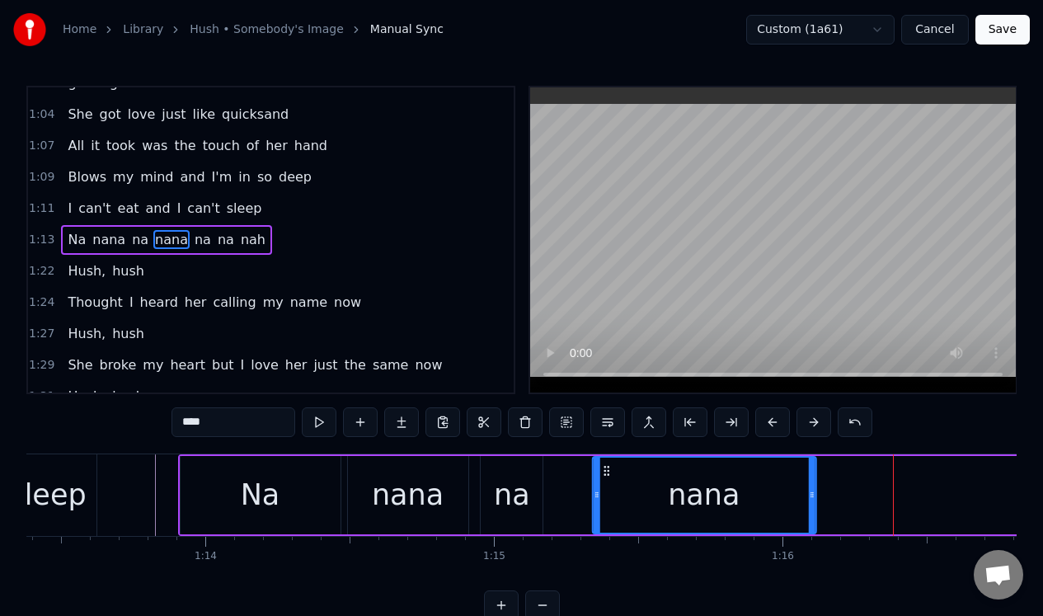
drag, startPoint x: 817, startPoint y: 471, endPoint x: 606, endPoint y: 498, distance: 212.6
click at [604, 498] on div "nana" at bounding box center [704, 494] width 222 height 75
click at [319, 426] on button at bounding box center [319, 422] width 35 height 30
drag, startPoint x: 807, startPoint y: 480, endPoint x: 756, endPoint y: 487, distance: 51.5
click at [758, 487] on div at bounding box center [761, 494] width 7 height 75
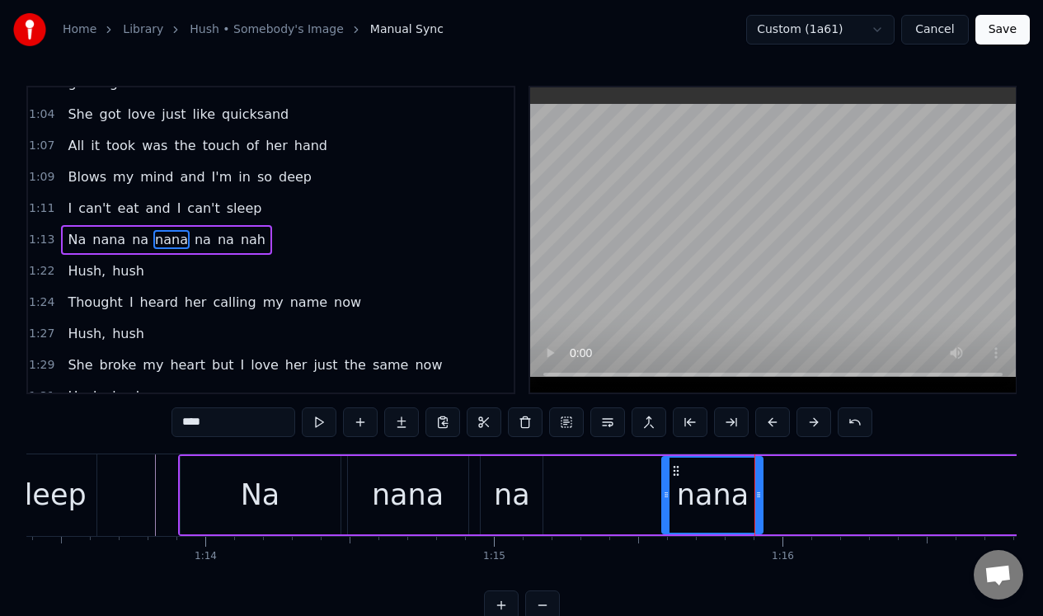
drag, startPoint x: 595, startPoint y: 501, endPoint x: 666, endPoint y: 492, distance: 71.5
click at [667, 495] on div at bounding box center [666, 494] width 7 height 75
click at [316, 424] on button at bounding box center [319, 422] width 35 height 30
click at [145, 468] on div at bounding box center [356, 495] width 42994 height 82
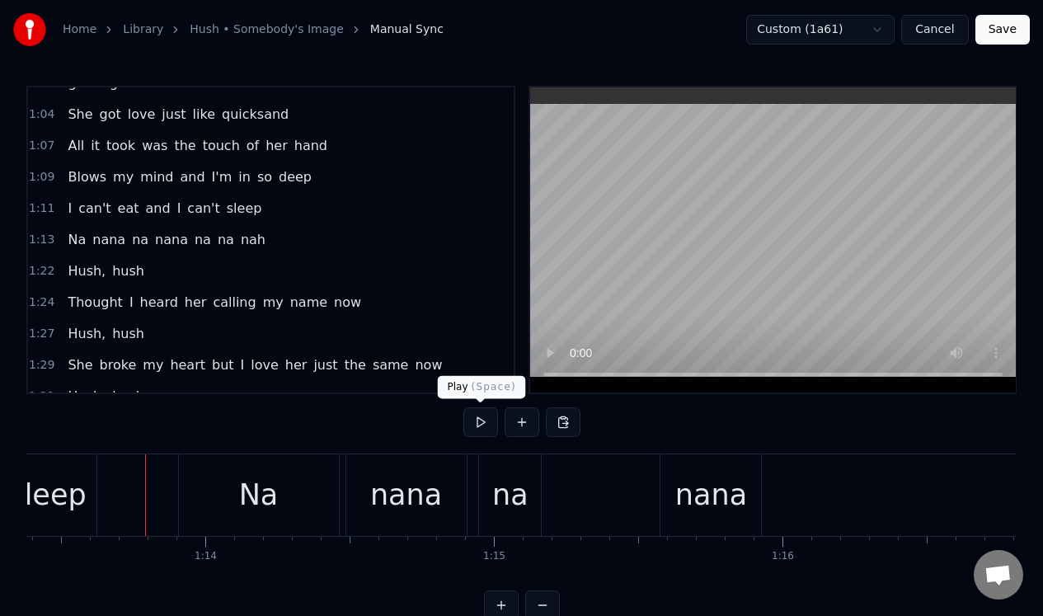
click at [474, 424] on button at bounding box center [480, 422] width 35 height 30
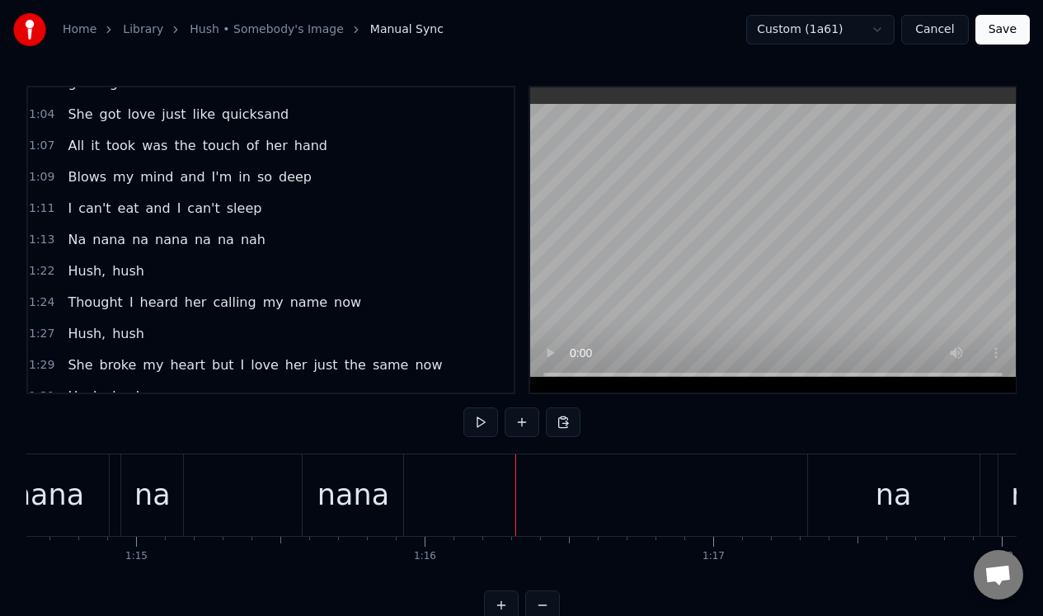
scroll to position [0, 21543]
click at [844, 480] on div "na" at bounding box center [875, 495] width 171 height 82
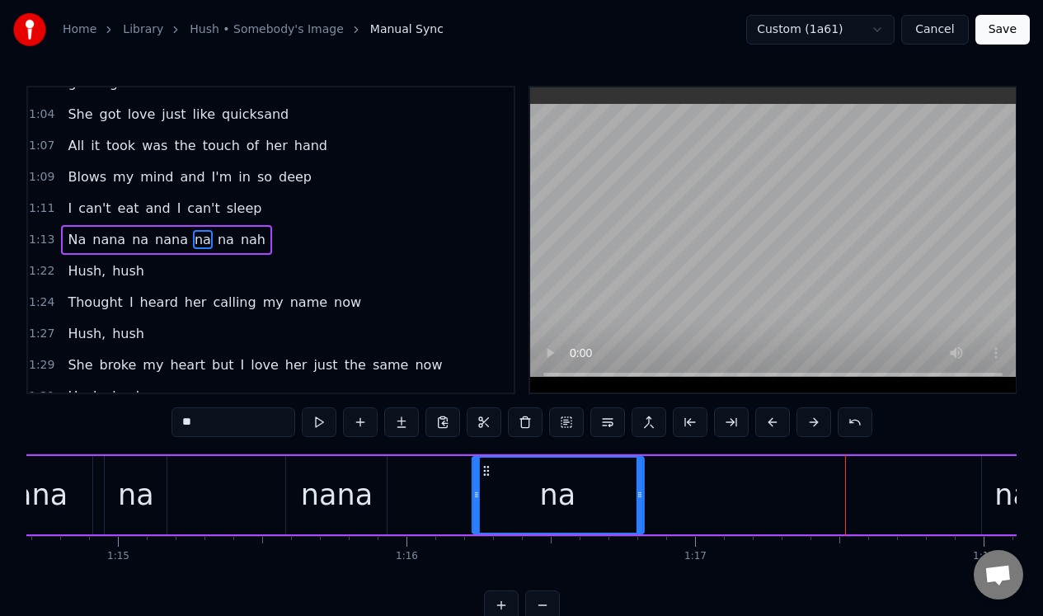
drag, startPoint x: 802, startPoint y: 474, endPoint x: 483, endPoint y: 494, distance: 319.6
click at [483, 494] on div "na" at bounding box center [557, 494] width 170 height 75
click at [315, 422] on button at bounding box center [319, 422] width 35 height 30
drag, startPoint x: 640, startPoint y: 479, endPoint x: 613, endPoint y: 484, distance: 27.6
click at [611, 484] on div at bounding box center [609, 494] width 7 height 75
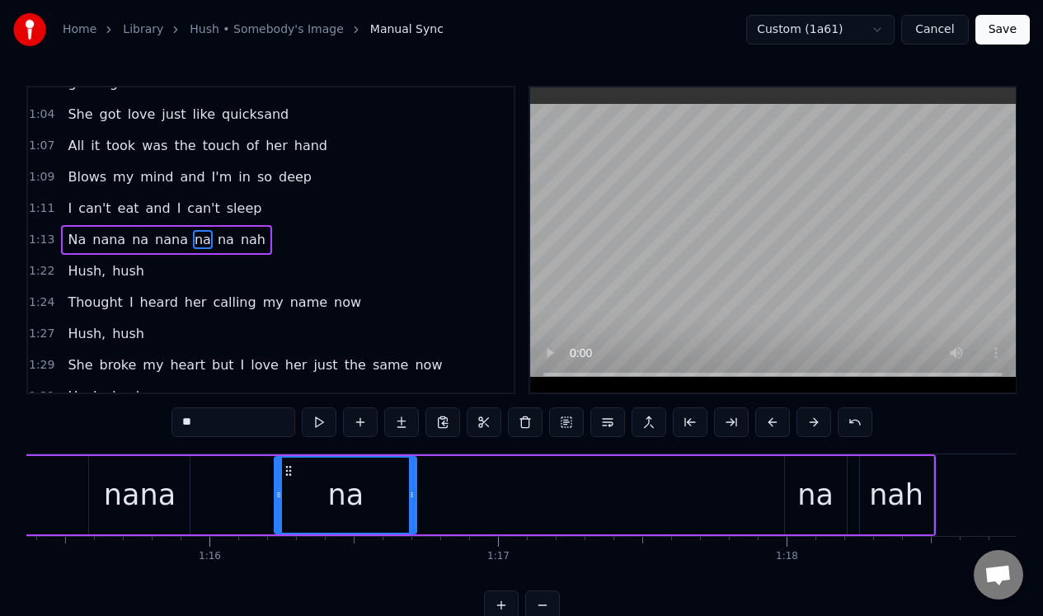
scroll to position [0, 21793]
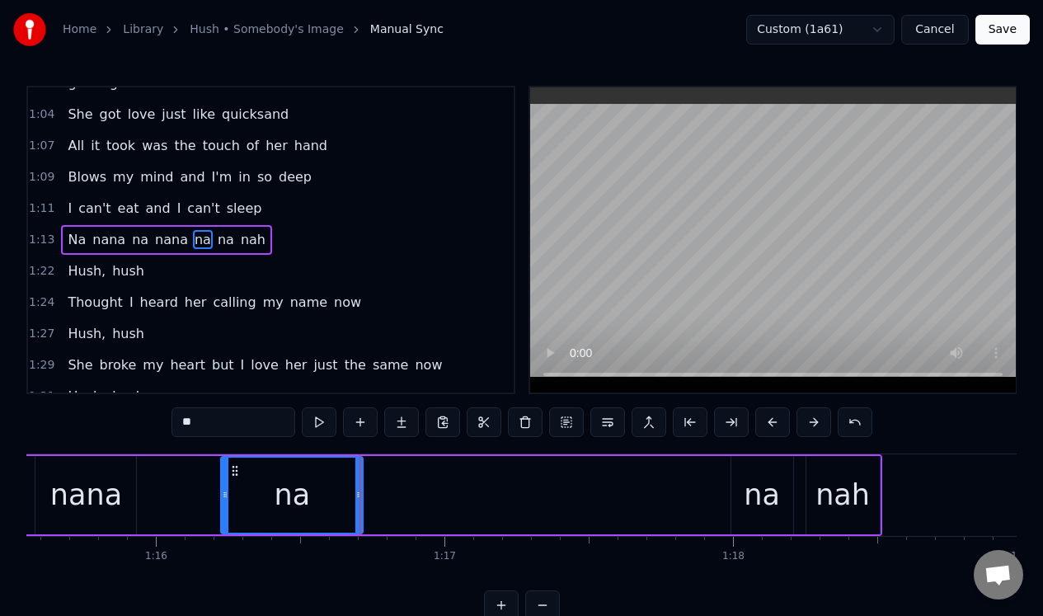
click at [759, 480] on div "na" at bounding box center [761, 495] width 36 height 44
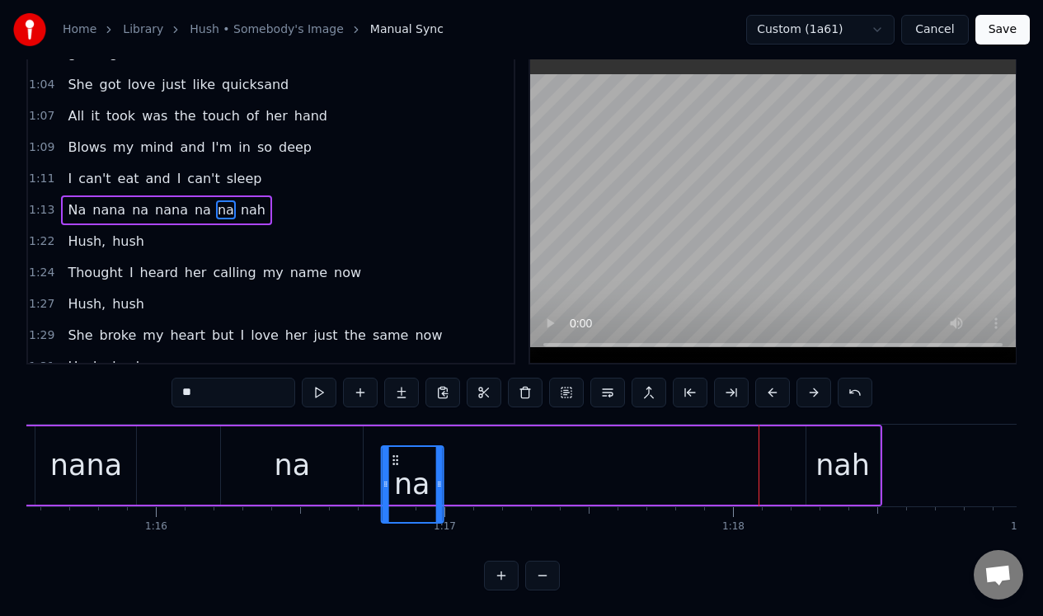
scroll to position [42, 0]
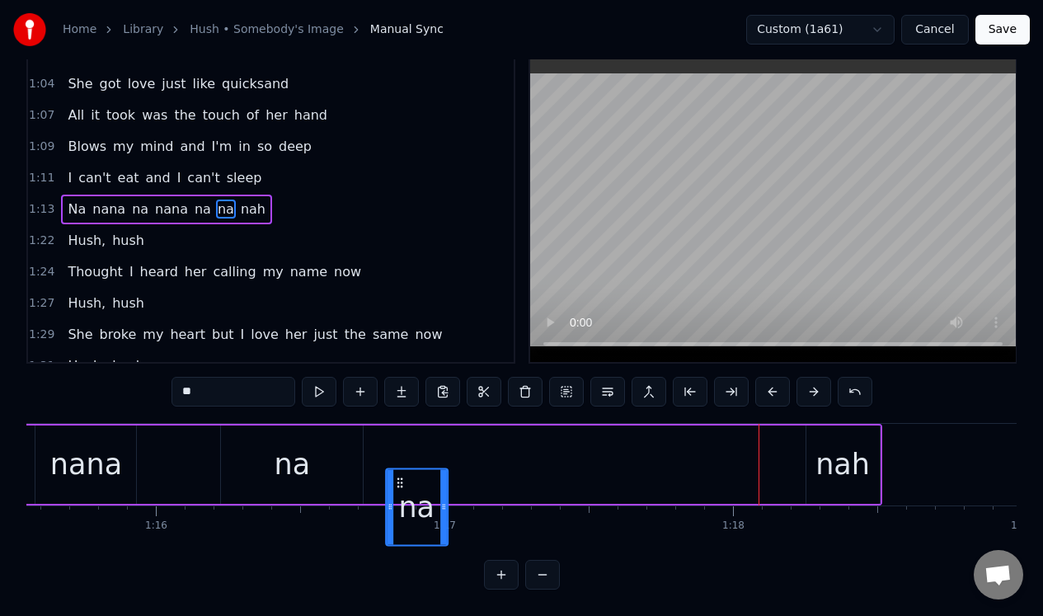
drag, startPoint x: 743, startPoint y: 470, endPoint x: 394, endPoint y: 447, distance: 349.4
click at [394, 447] on div "Na nana na nana na na nah" at bounding box center [217, 465] width 1330 height 82
drag, startPoint x: 394, startPoint y: 425, endPoint x: 375, endPoint y: 430, distance: 19.6
click at [375, 434] on icon at bounding box center [377, 440] width 13 height 13
click at [222, 387] on input "**" at bounding box center [233, 392] width 124 height 30
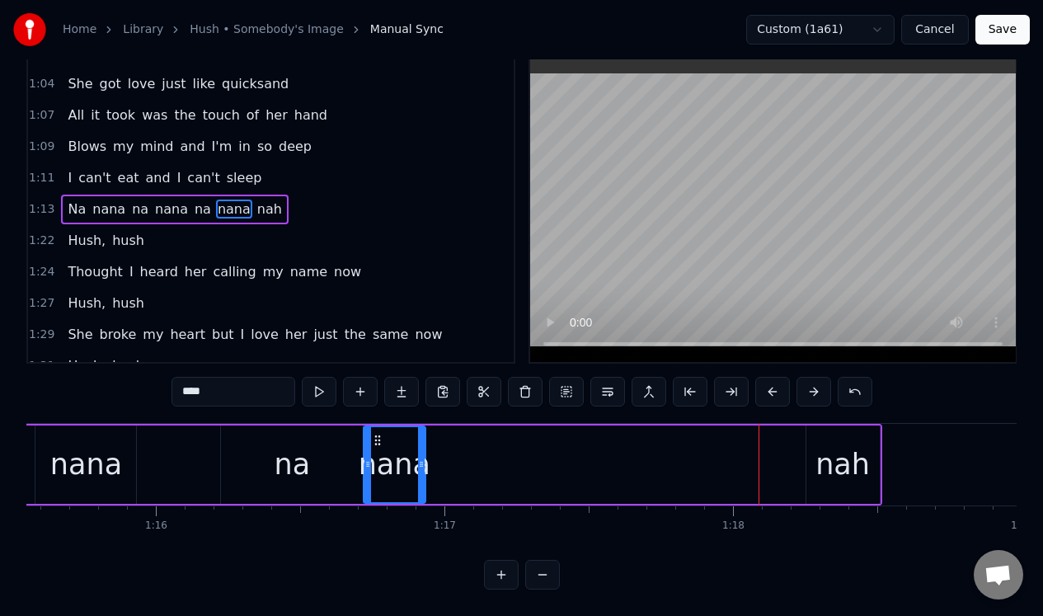
click at [827, 443] on div "nah" at bounding box center [842, 465] width 54 height 44
type input "***"
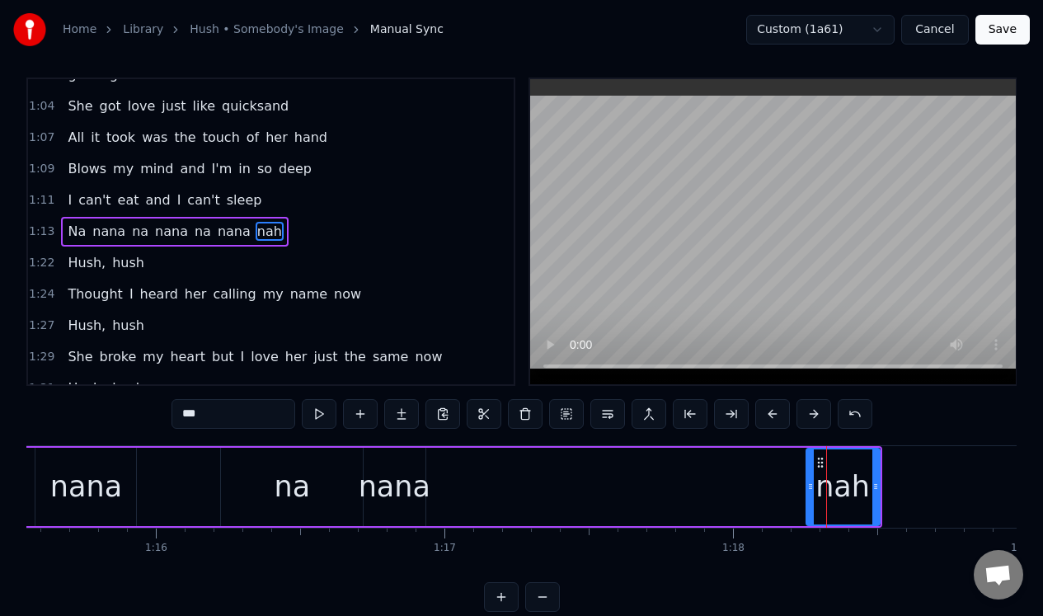
scroll to position [0, 0]
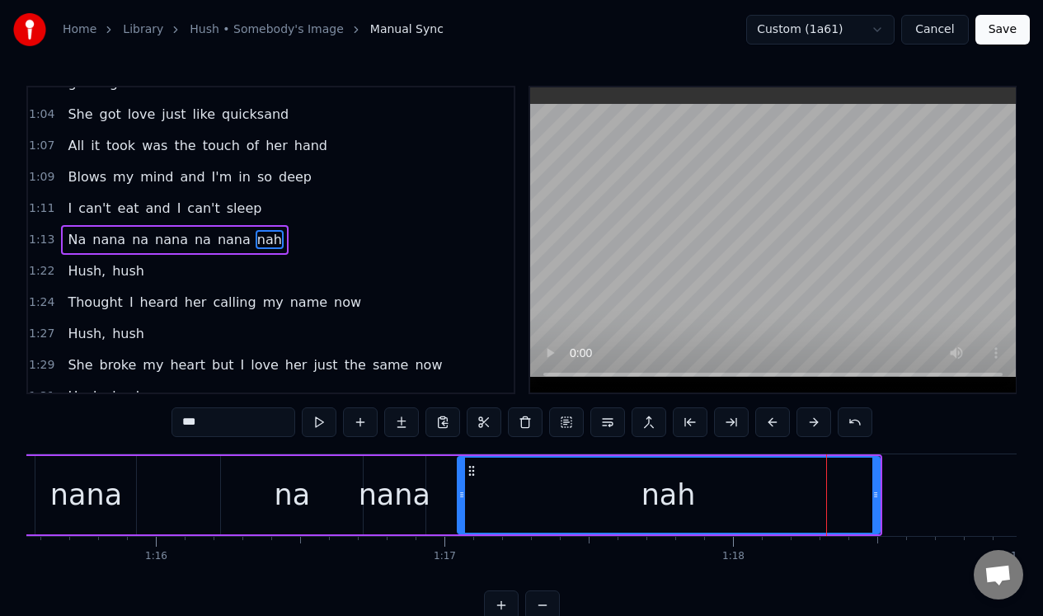
drag, startPoint x: 810, startPoint y: 473, endPoint x: 462, endPoint y: 484, distance: 348.8
click at [462, 484] on div at bounding box center [461, 494] width 7 height 75
click at [321, 423] on button at bounding box center [319, 422] width 35 height 30
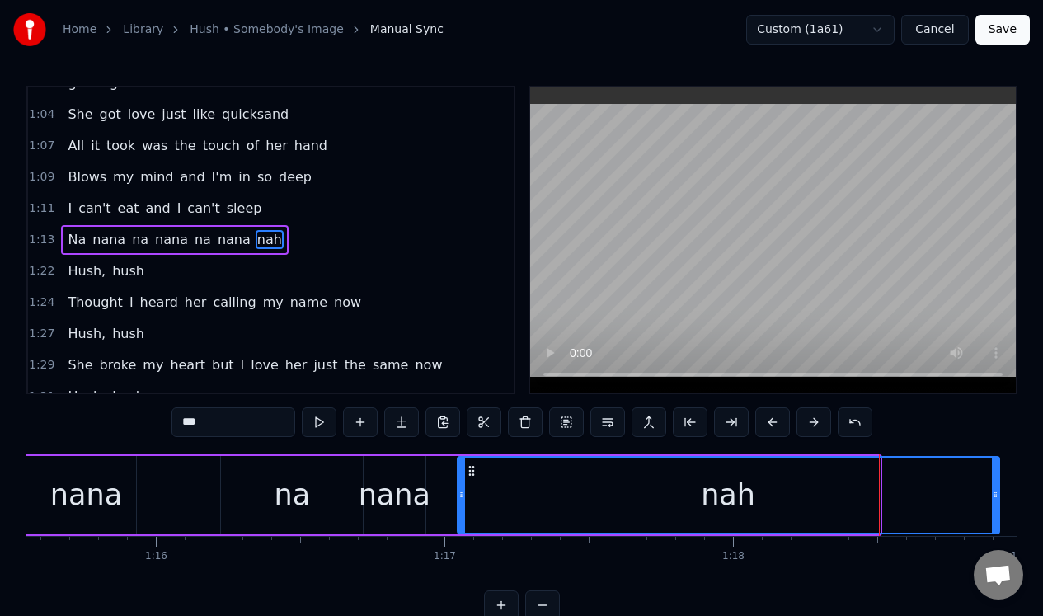
drag, startPoint x: 876, startPoint y: 522, endPoint x: 992, endPoint y: 513, distance: 116.6
click at [993, 513] on div at bounding box center [994, 494] width 7 height 75
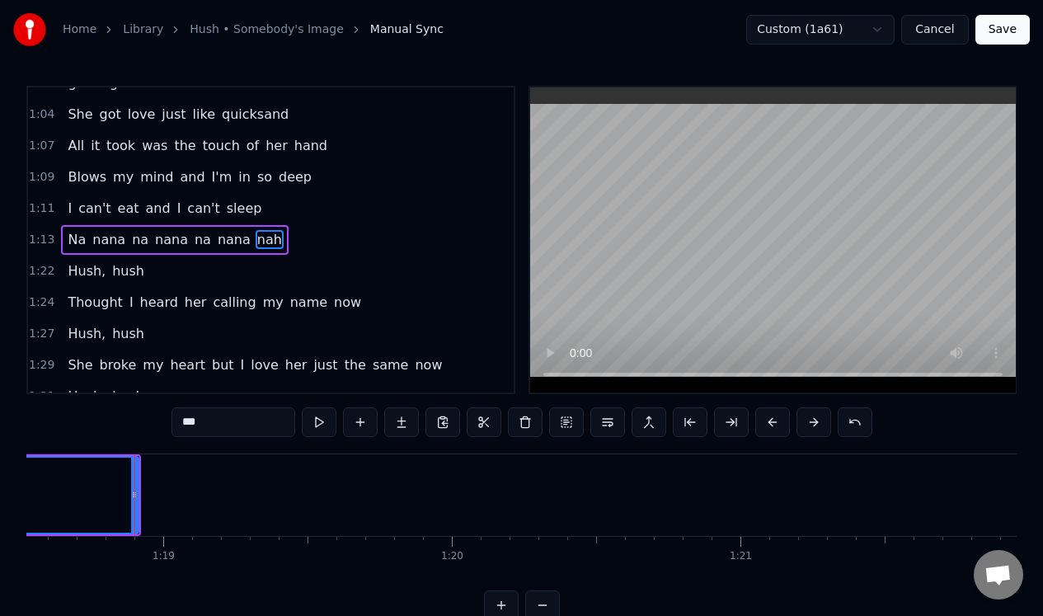
scroll to position [0, 22676]
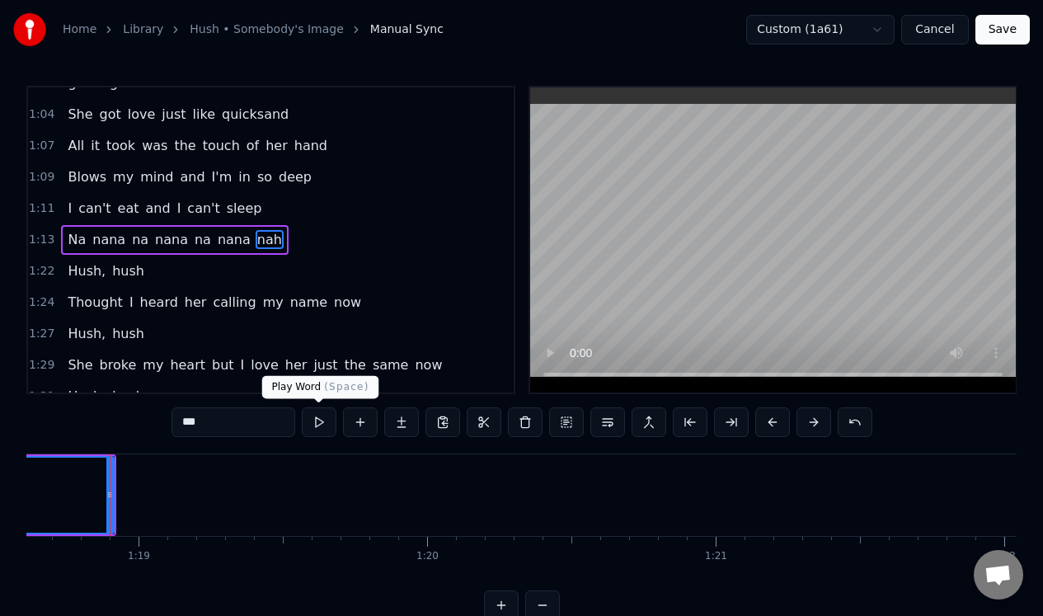
click at [320, 420] on button at bounding box center [319, 422] width 35 height 30
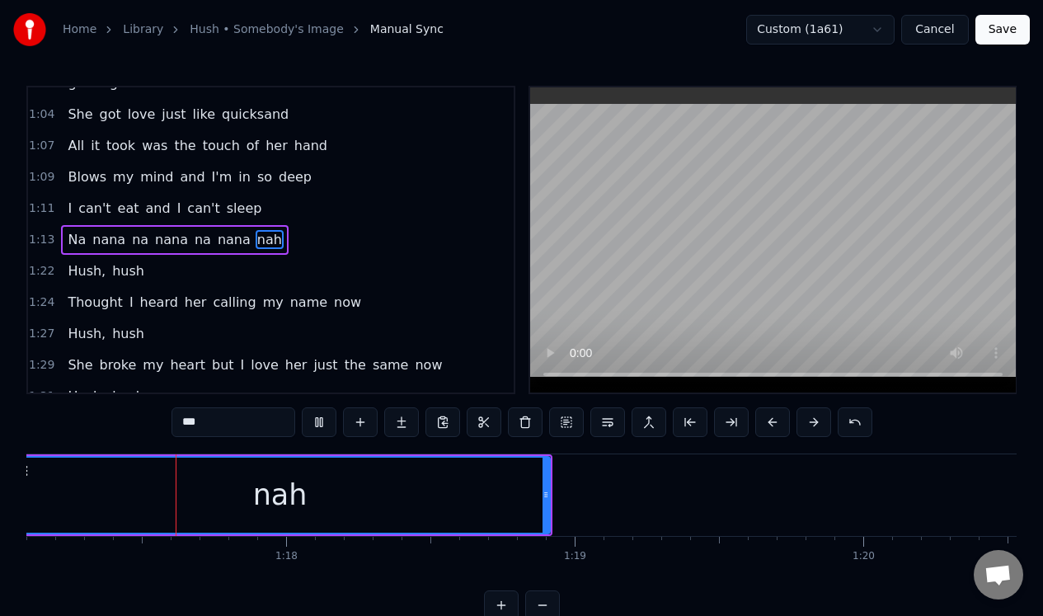
scroll to position [0, 22200]
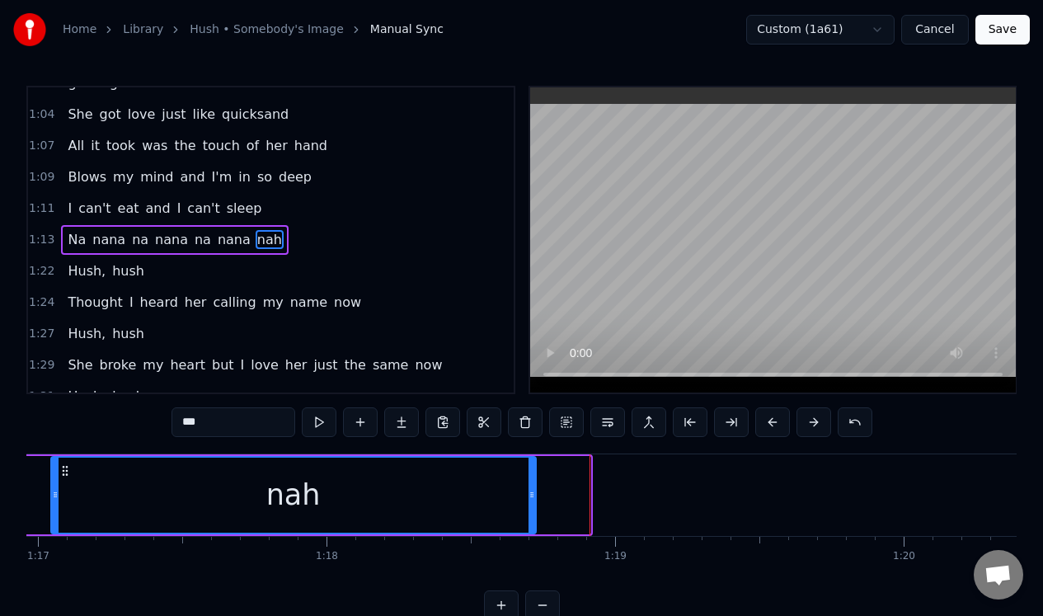
drag, startPoint x: 583, startPoint y: 502, endPoint x: 528, endPoint y: 501, distance: 54.4
click at [528, 501] on div at bounding box center [531, 494] width 7 height 75
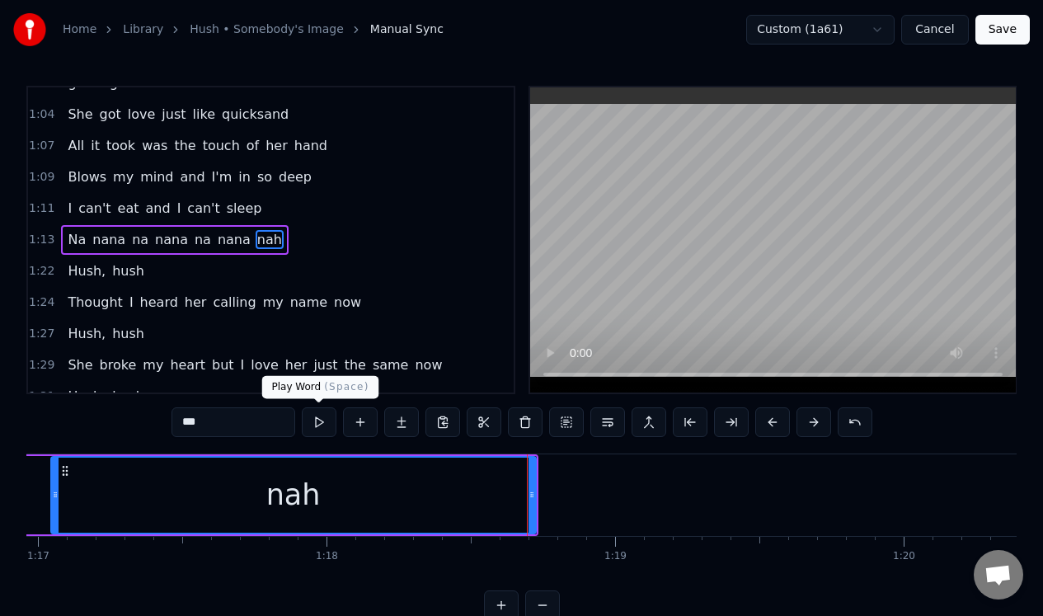
click at [321, 419] on button at bounding box center [319, 422] width 35 height 30
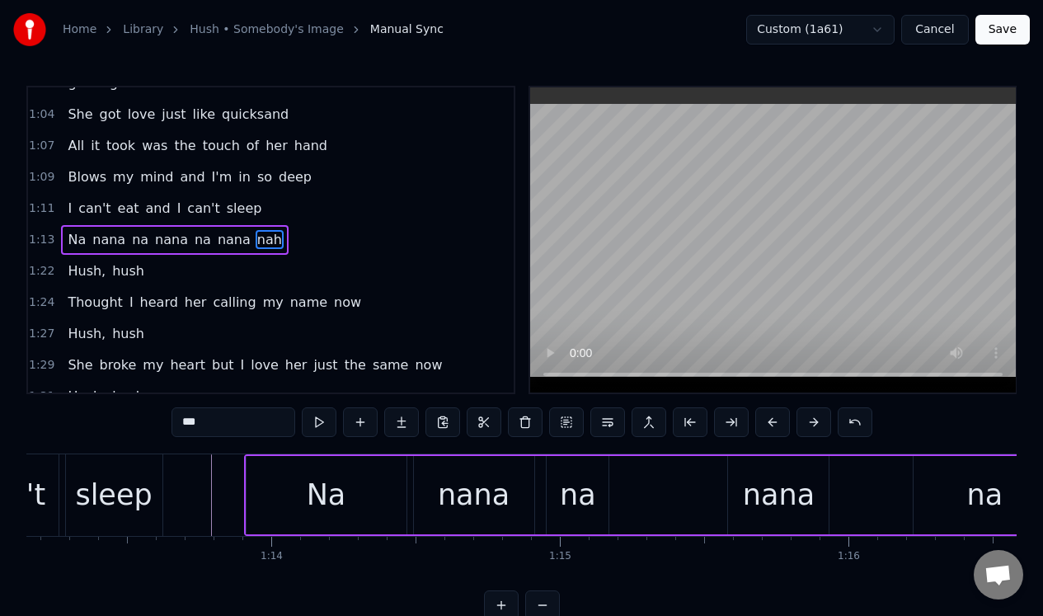
scroll to position [0, 21136]
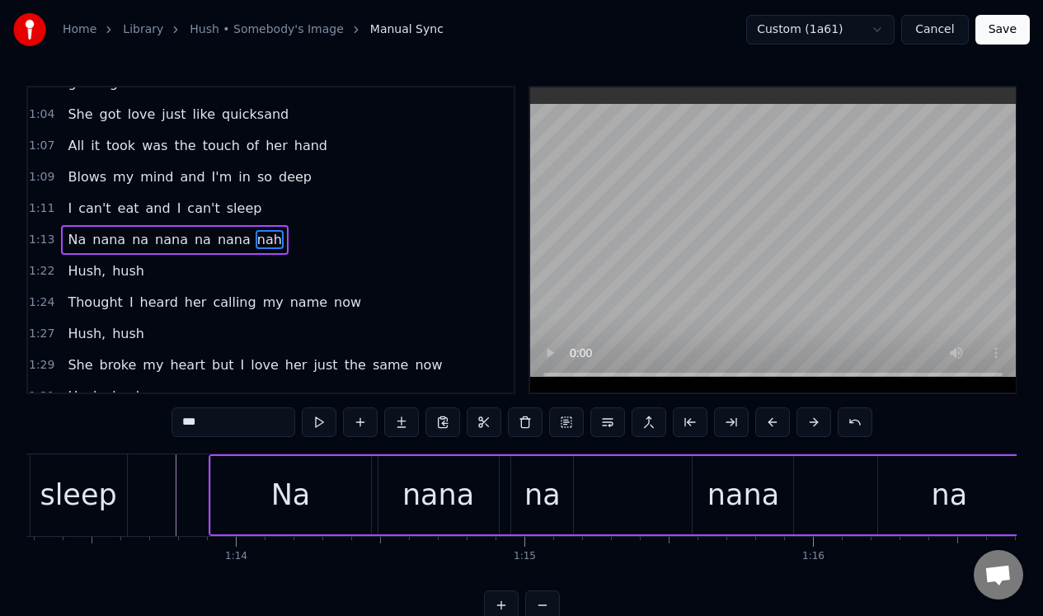
click at [294, 229] on div "1:13 Na nana na nana na nana nah" at bounding box center [270, 239] width 485 height 31
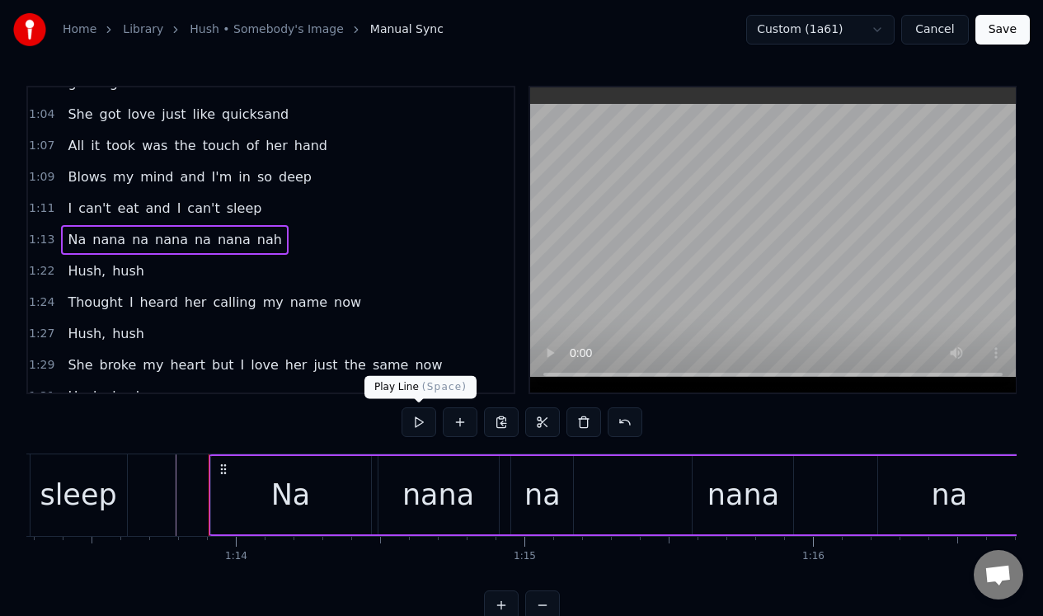
click at [416, 424] on button at bounding box center [418, 422] width 35 height 30
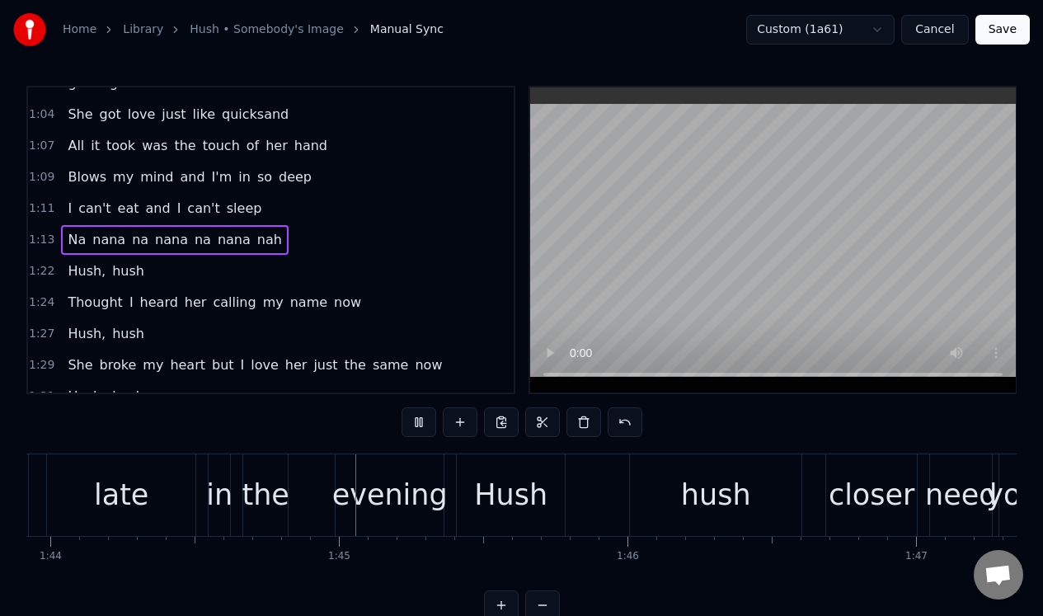
scroll to position [0, 29984]
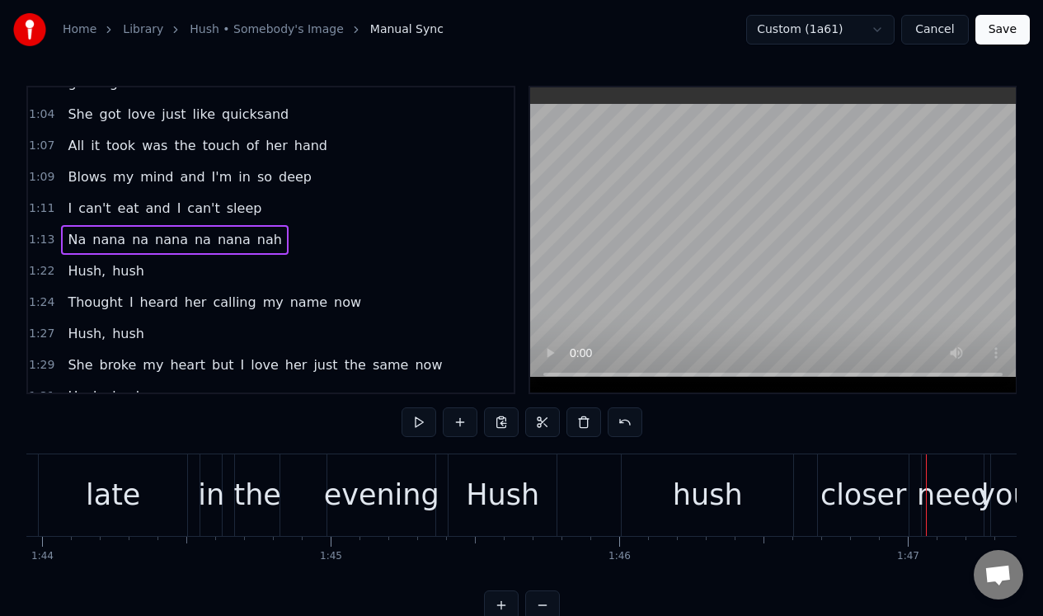
click at [665, 484] on div "hush" at bounding box center [706, 495] width 171 height 82
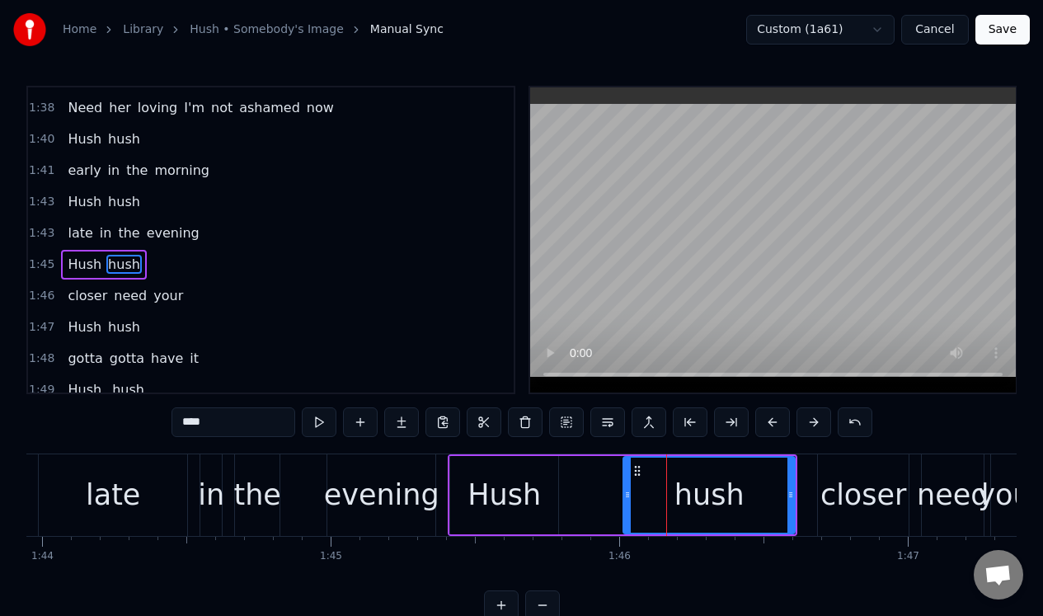
scroll to position [1053, 0]
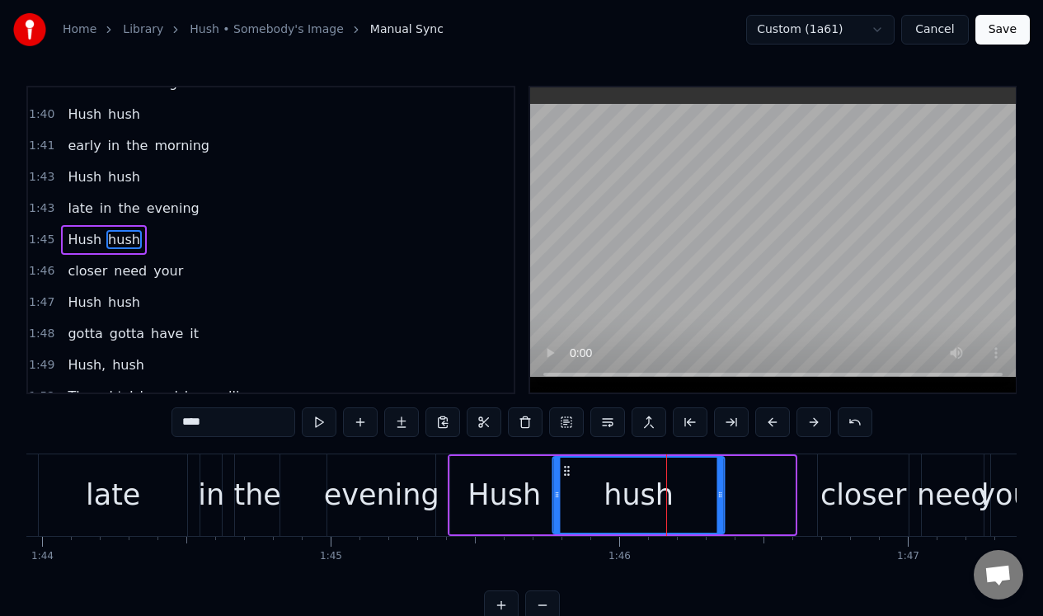
drag, startPoint x: 635, startPoint y: 467, endPoint x: 570, endPoint y: 483, distance: 67.0
click at [565, 483] on div "hush" at bounding box center [639, 494] width 170 height 75
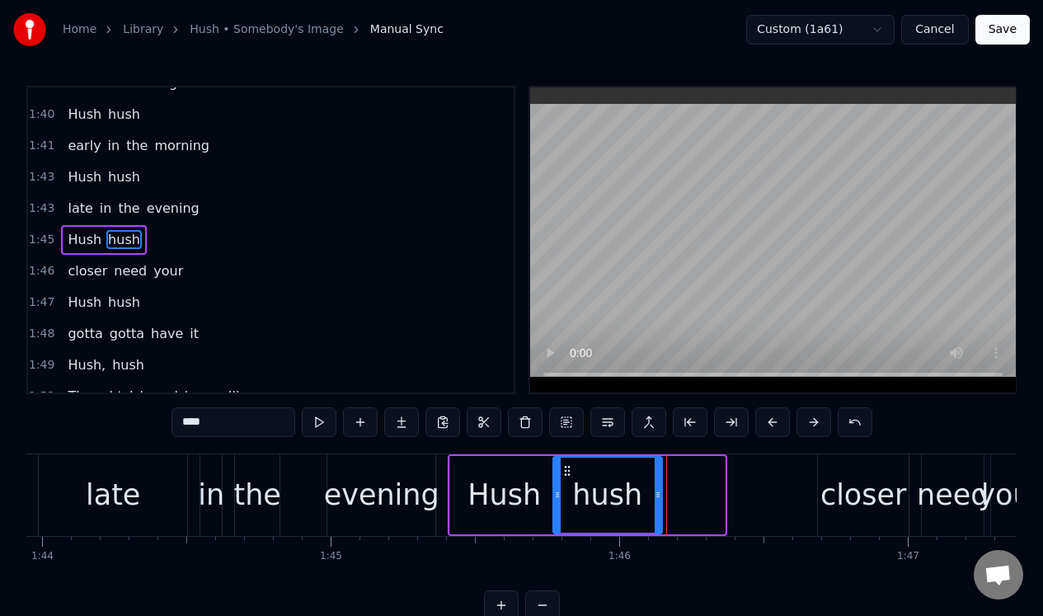
drag, startPoint x: 717, startPoint y: 478, endPoint x: 656, endPoint y: 488, distance: 61.8
click at [655, 488] on div at bounding box center [657, 494] width 7 height 75
click at [855, 473] on div "closer" at bounding box center [863, 495] width 87 height 44
type input "******"
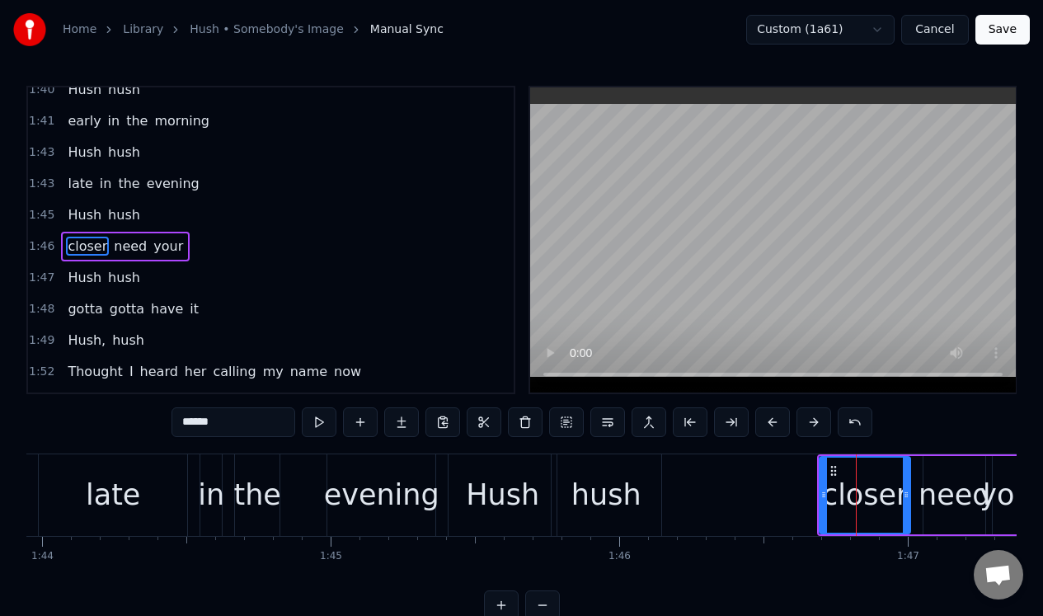
scroll to position [1085, 0]
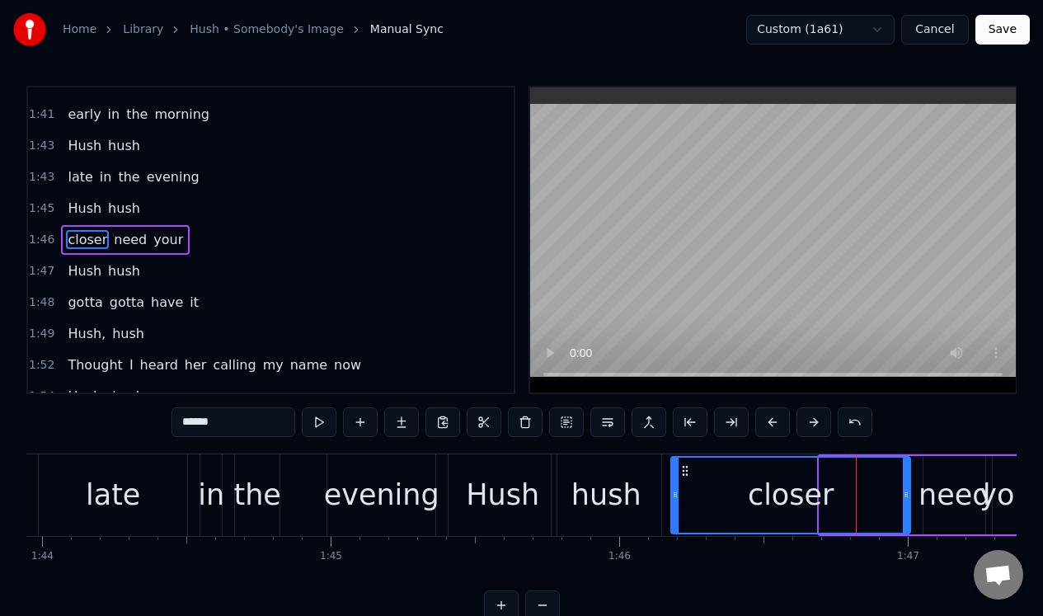
drag, startPoint x: 819, startPoint y: 487, endPoint x: 671, endPoint y: 497, distance: 148.7
click at [672, 497] on div at bounding box center [675, 494] width 7 height 75
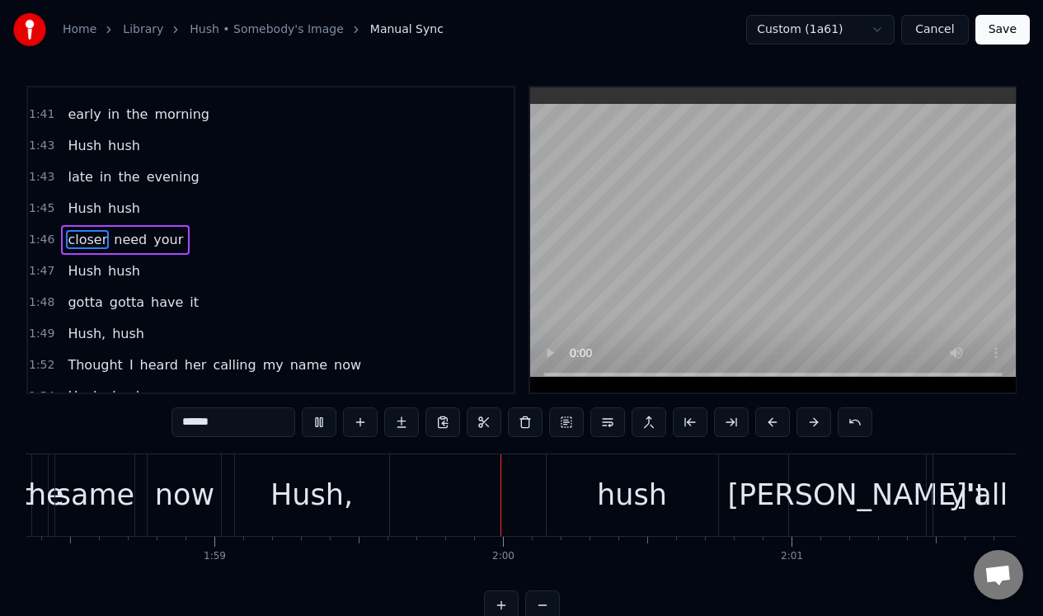
scroll to position [0, 34317]
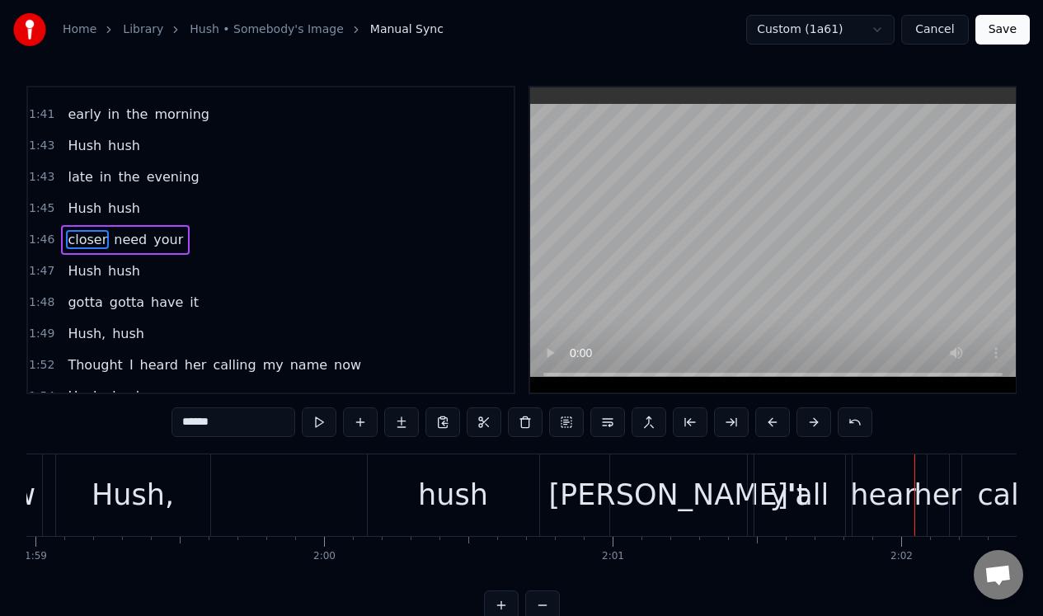
click at [281, 467] on div "Hush, hush" at bounding box center [299, 495] width 488 height 82
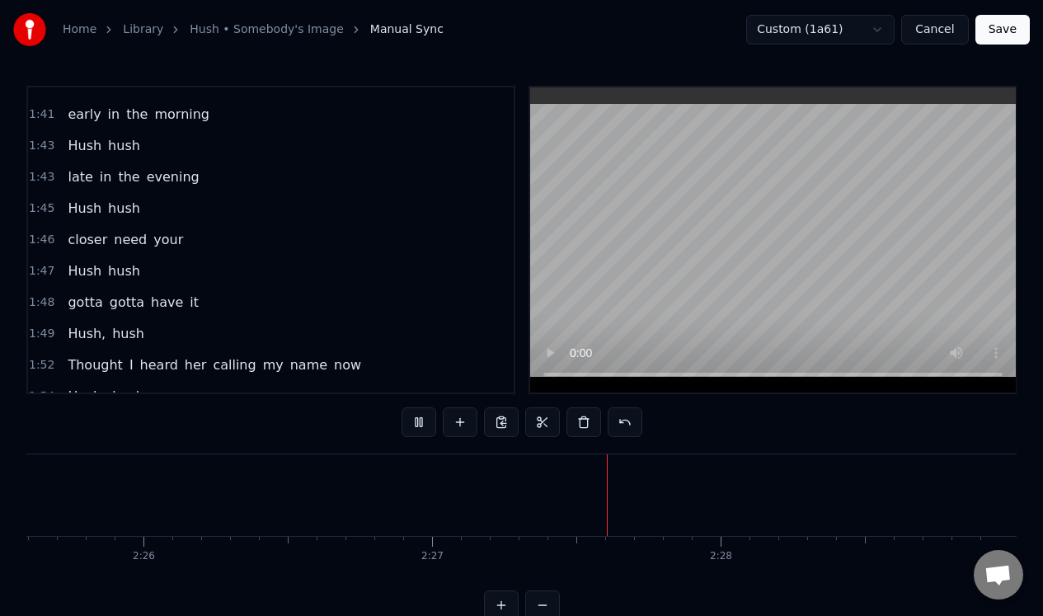
scroll to position [0, 42004]
click at [1003, 26] on button "Save" at bounding box center [1002, 30] width 54 height 30
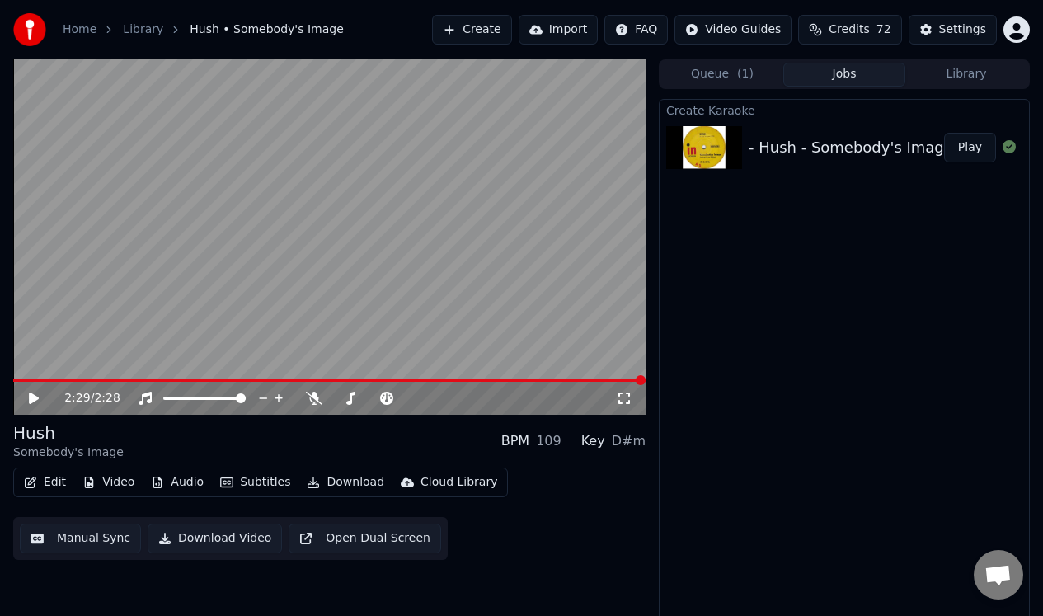
click at [92, 537] on button "Manual Sync" at bounding box center [80, 538] width 121 height 30
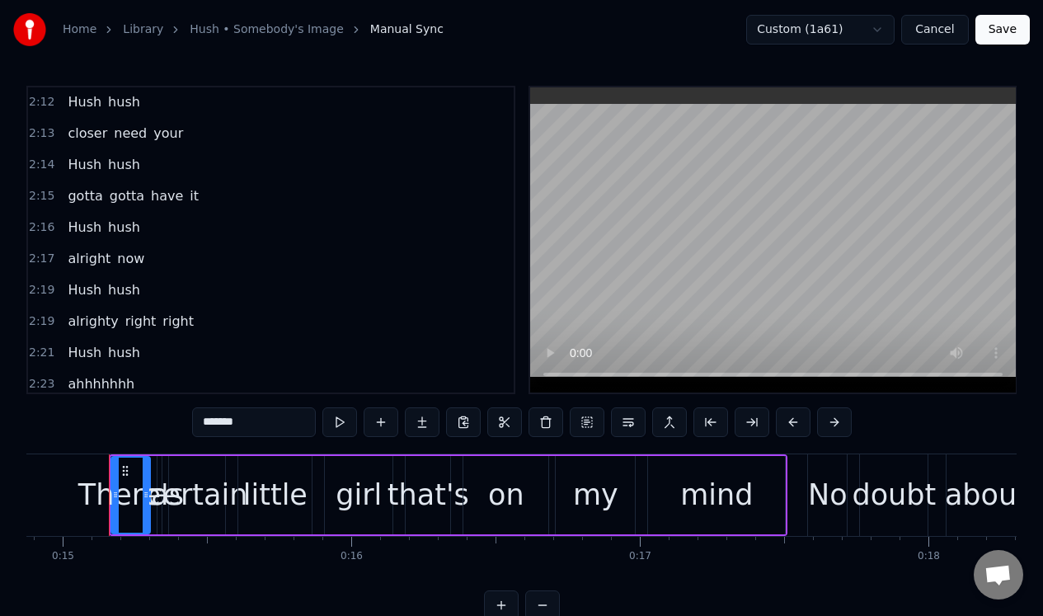
scroll to position [1704, 0]
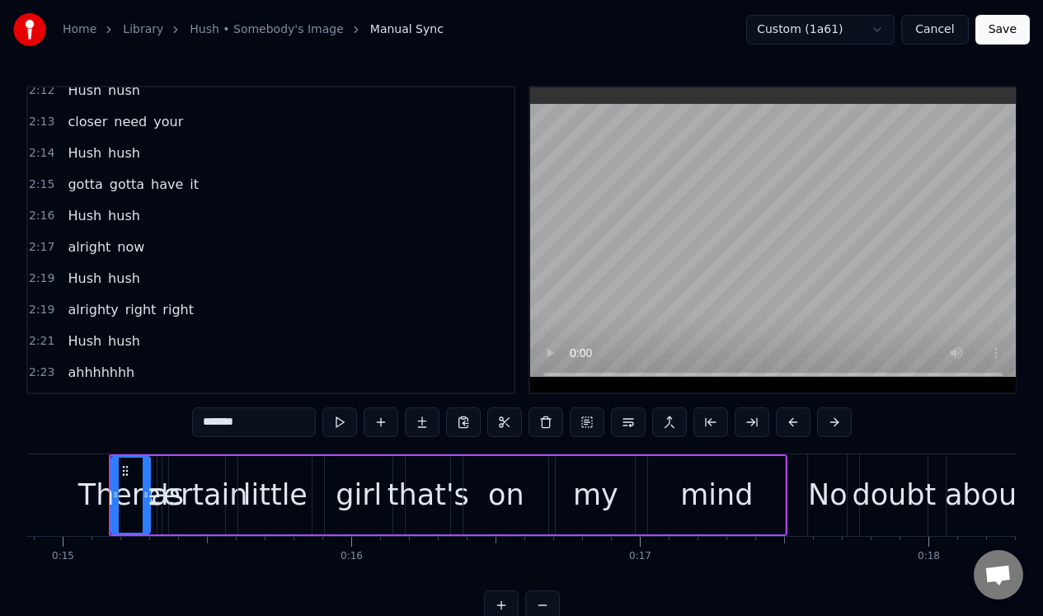
click at [162, 344] on div "2:21 Hush hush" at bounding box center [270, 341] width 485 height 31
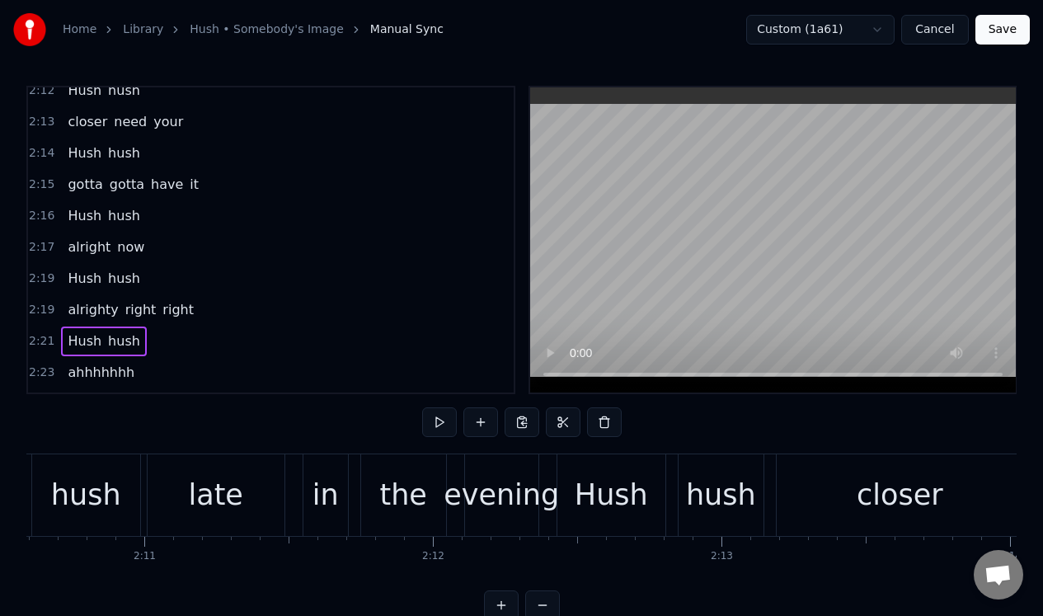
scroll to position [0, 40702]
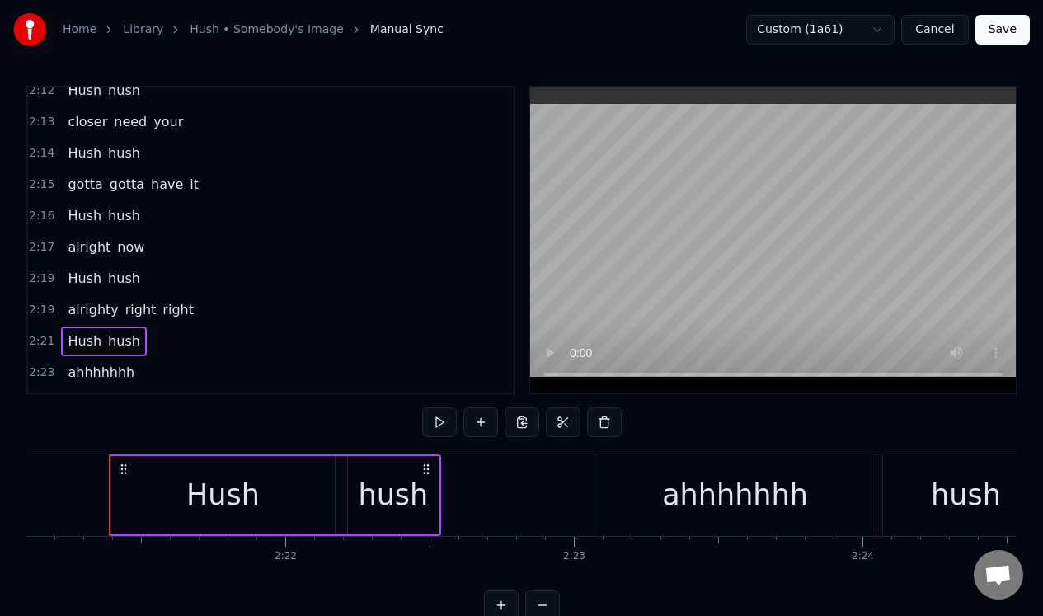
click at [168, 377] on div "2:23 ahhhhhhh" at bounding box center [270, 372] width 485 height 31
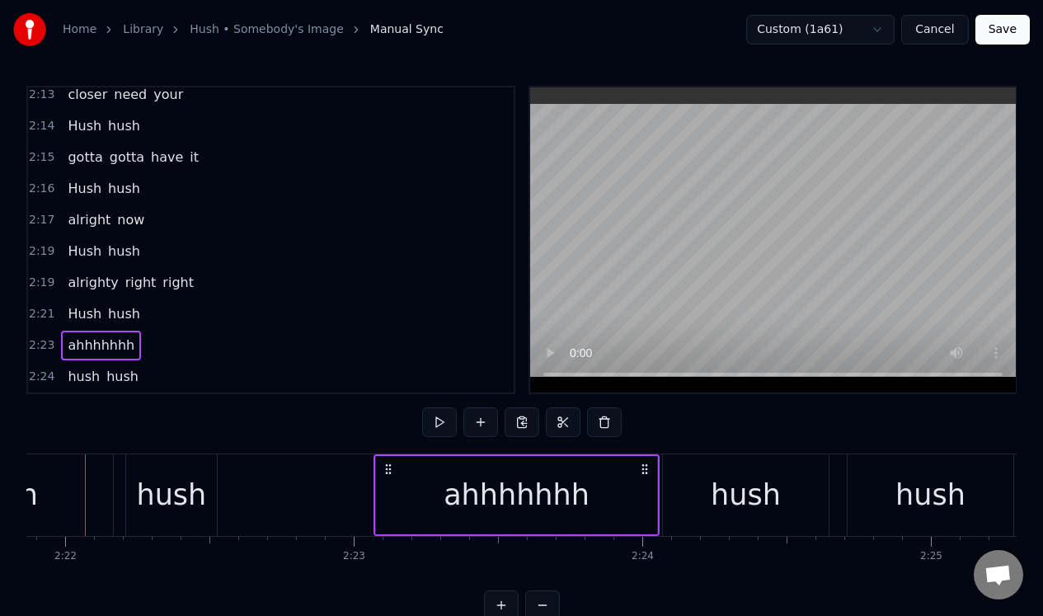
scroll to position [0, 40898]
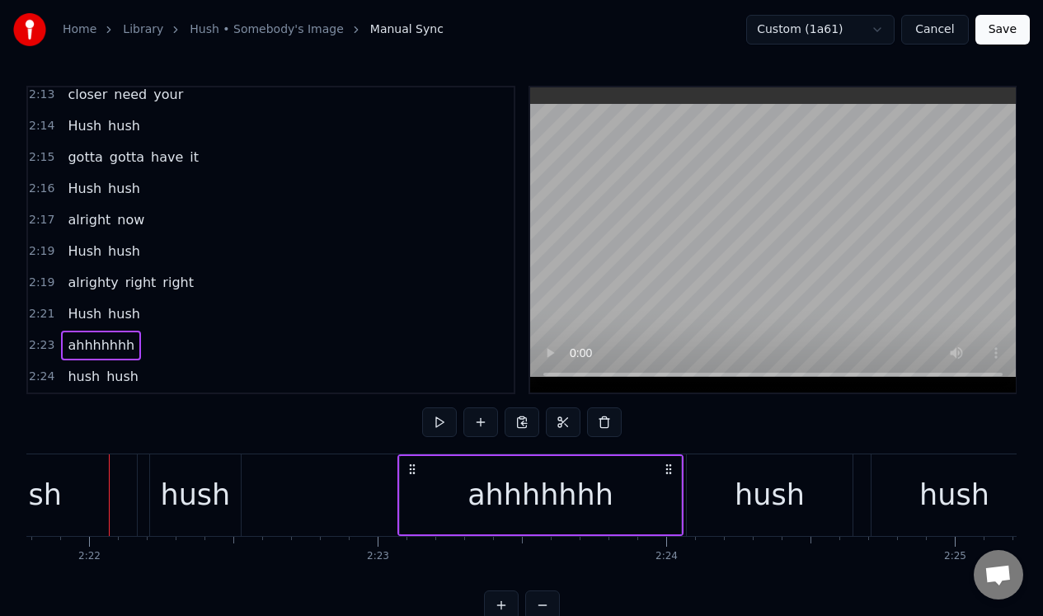
click at [647, 494] on div "ahhhhhhh" at bounding box center [540, 495] width 281 height 78
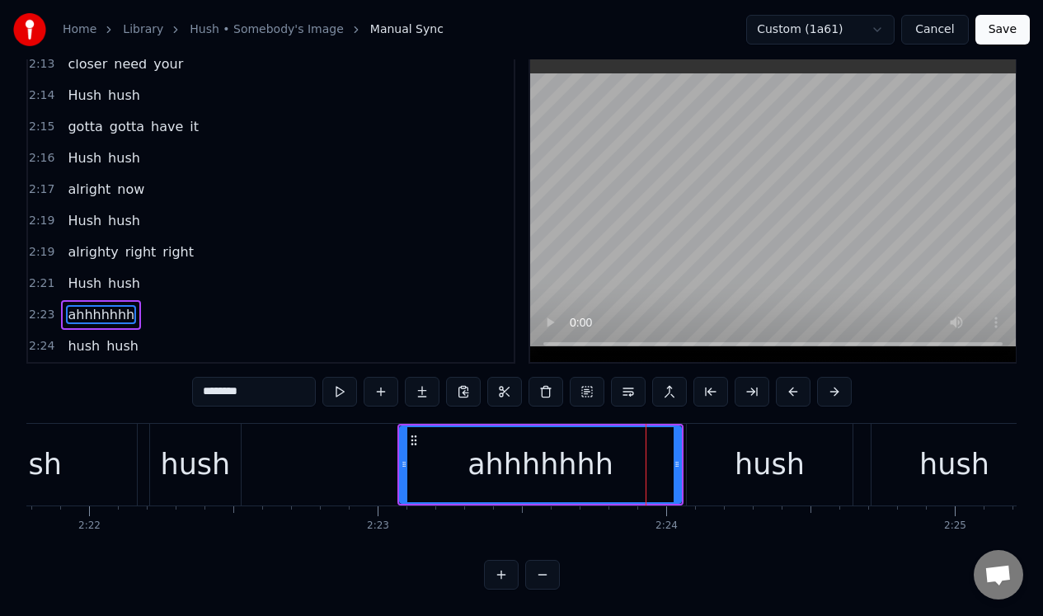
scroll to position [37, 0]
drag, startPoint x: 676, startPoint y: 475, endPoint x: 617, endPoint y: 485, distance: 59.3
click at [617, 483] on div at bounding box center [620, 464] width 7 height 75
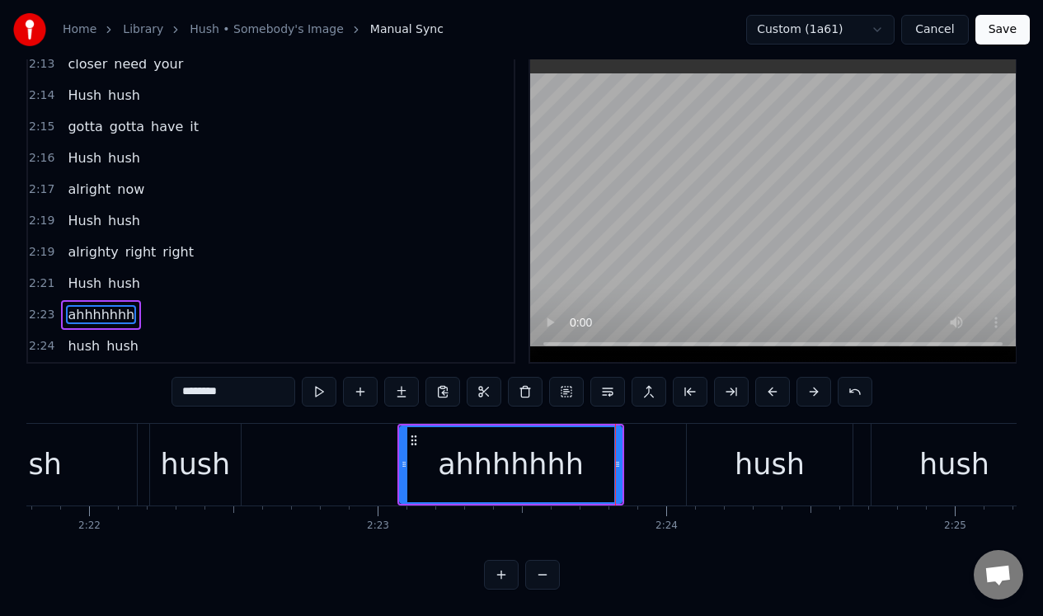
click at [729, 452] on div "hush" at bounding box center [770, 465] width 166 height 82
type input "****"
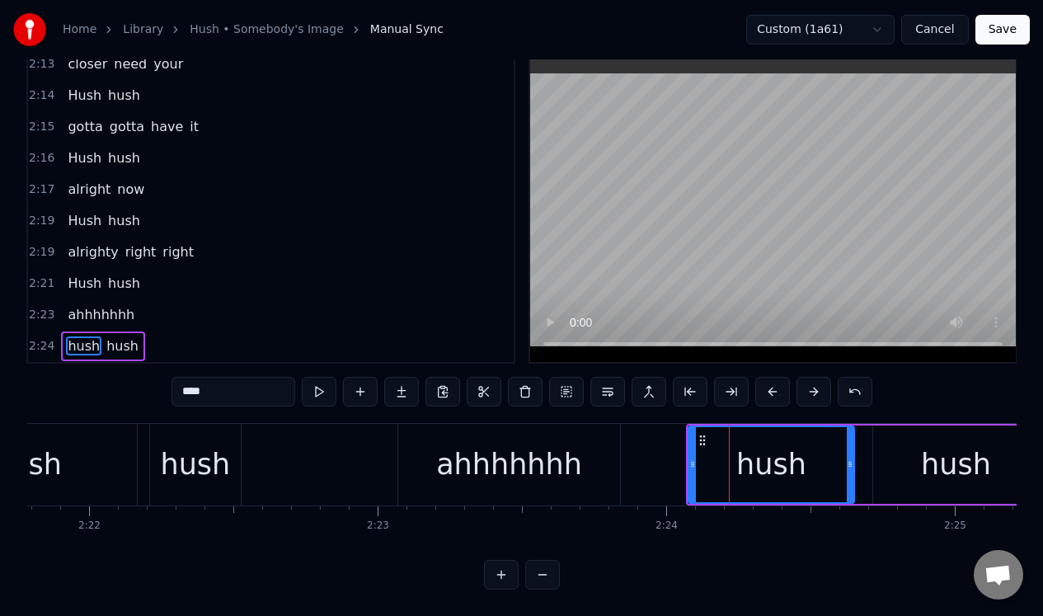
scroll to position [42, 0]
drag, startPoint x: 690, startPoint y: 460, endPoint x: 715, endPoint y: 459, distance: 25.6
click at [715, 459] on div at bounding box center [718, 464] width 7 height 75
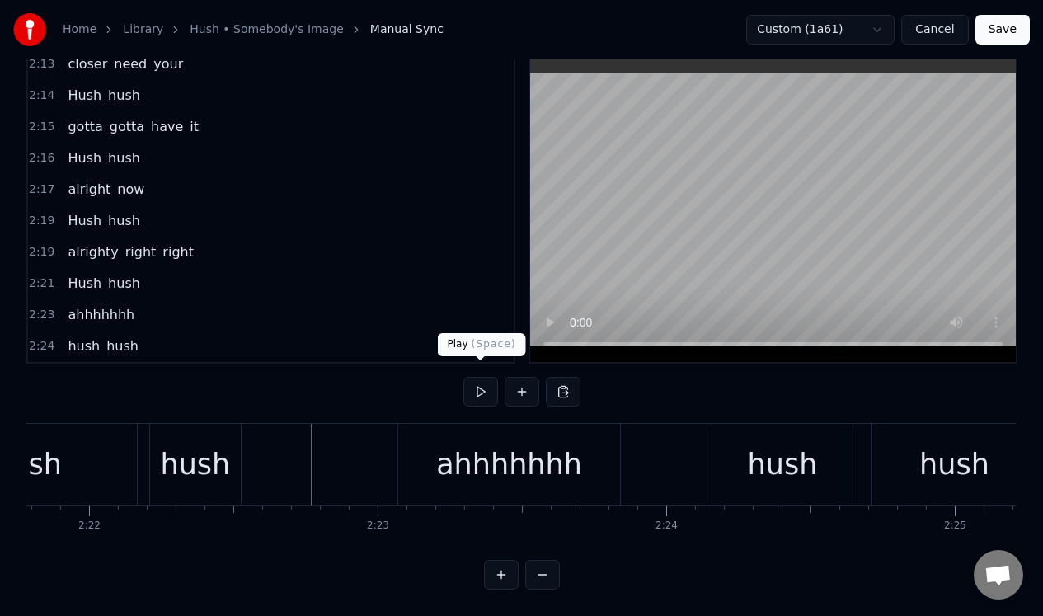
click at [481, 377] on button at bounding box center [480, 392] width 35 height 30
click at [480, 377] on button at bounding box center [480, 392] width 35 height 30
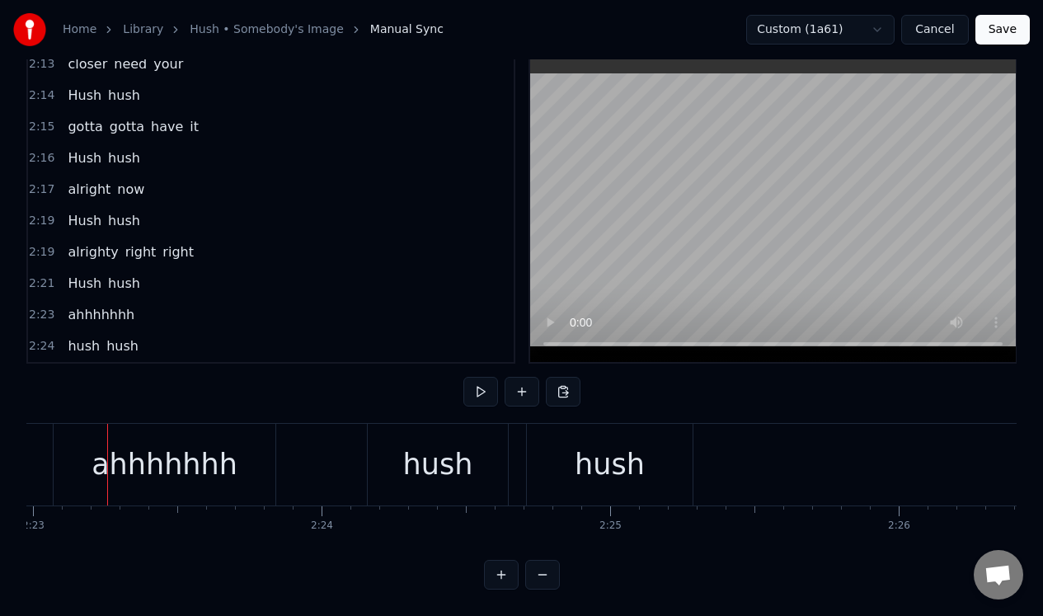
scroll to position [0, 41241]
click at [430, 462] on div "hush" at bounding box center [440, 465] width 70 height 44
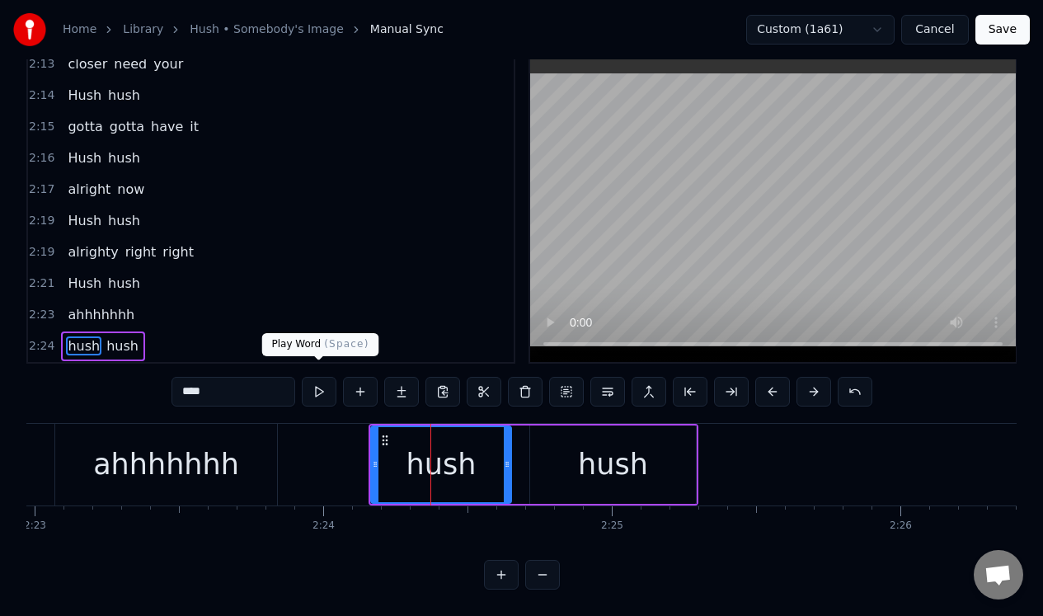
click at [320, 377] on button at bounding box center [319, 392] width 35 height 30
click at [532, 446] on div "hush" at bounding box center [613, 464] width 166 height 78
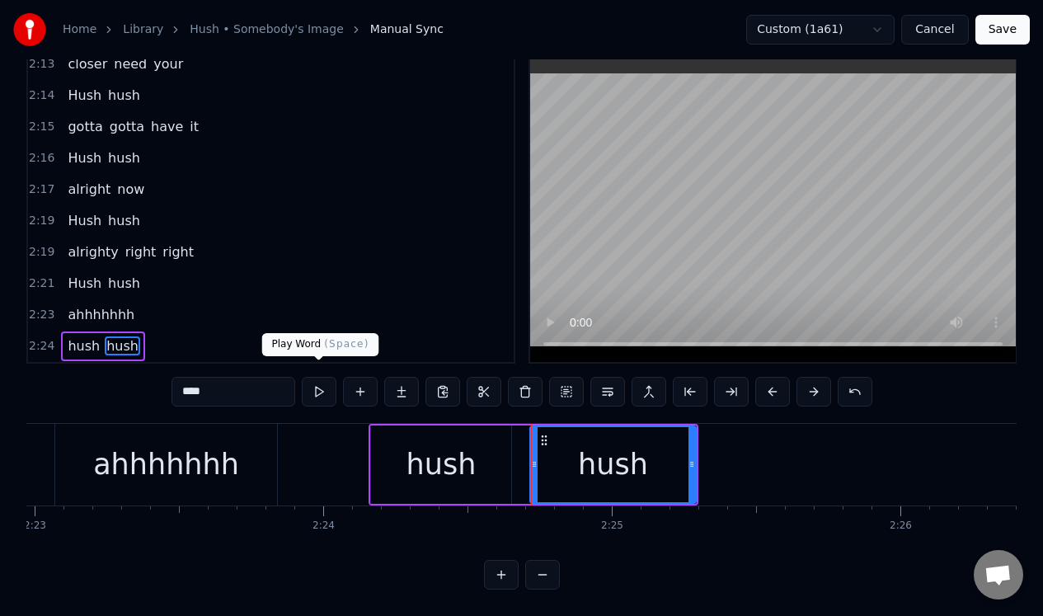
click at [316, 377] on button at bounding box center [319, 392] width 35 height 30
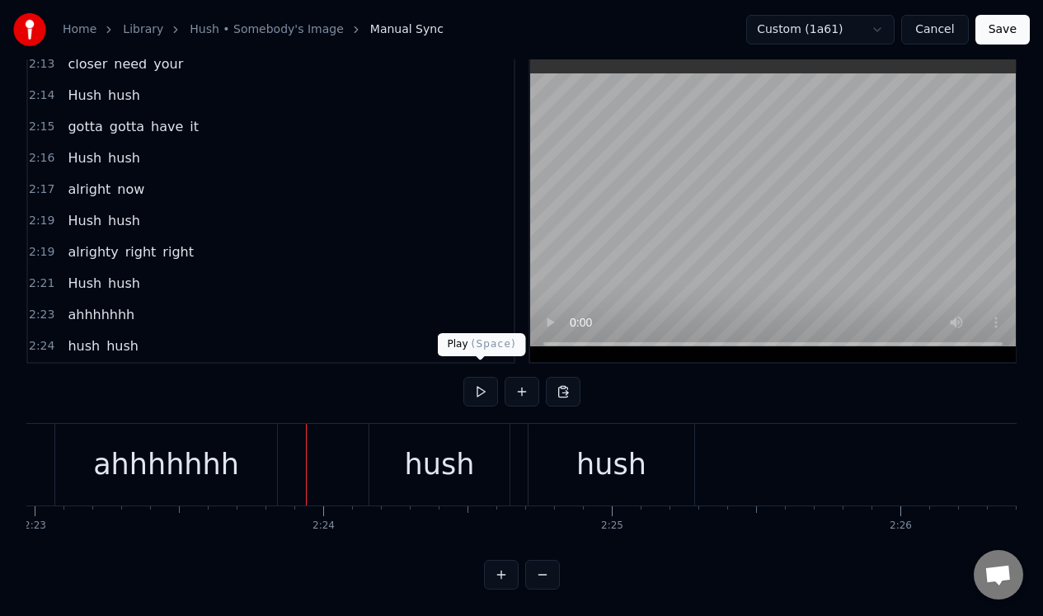
click at [480, 379] on button at bounding box center [480, 392] width 35 height 30
click at [478, 380] on button at bounding box center [480, 392] width 35 height 30
click at [410, 443] on div "hush" at bounding box center [440, 465] width 70 height 44
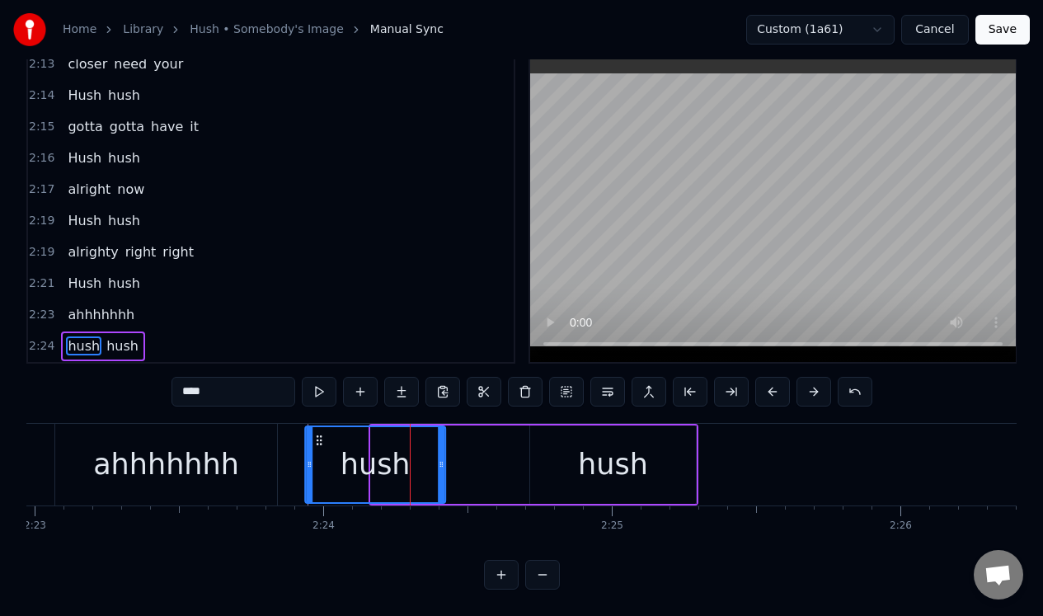
drag, startPoint x: 384, startPoint y: 424, endPoint x: 317, endPoint y: 432, distance: 67.2
click at [317, 434] on icon at bounding box center [318, 440] width 13 height 13
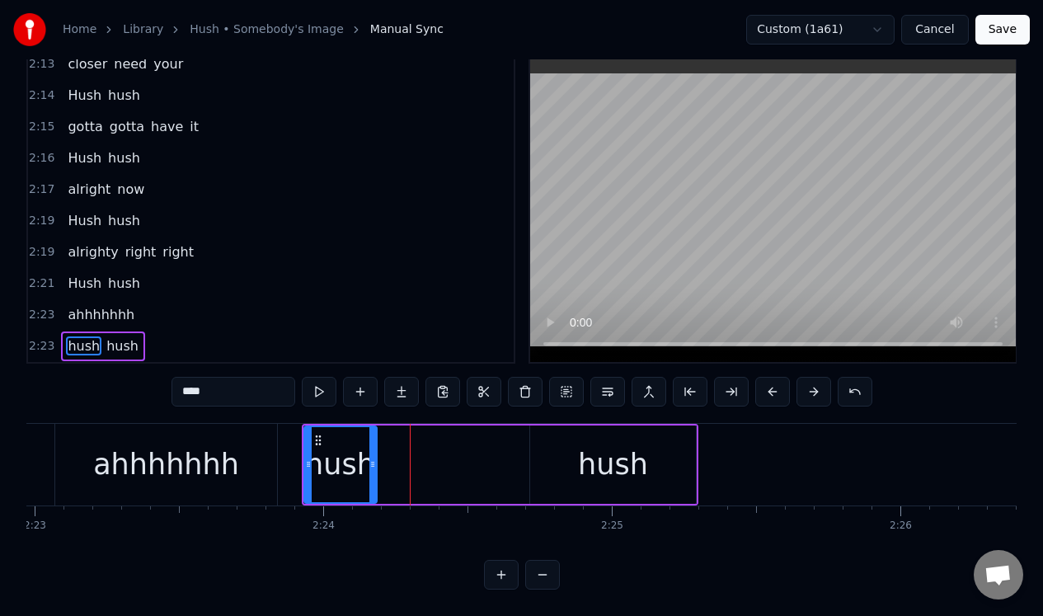
drag, startPoint x: 436, startPoint y: 434, endPoint x: 366, endPoint y: 437, distance: 70.1
click at [369, 437] on div at bounding box center [372, 464] width 7 height 75
click at [574, 429] on div "hush" at bounding box center [613, 464] width 166 height 78
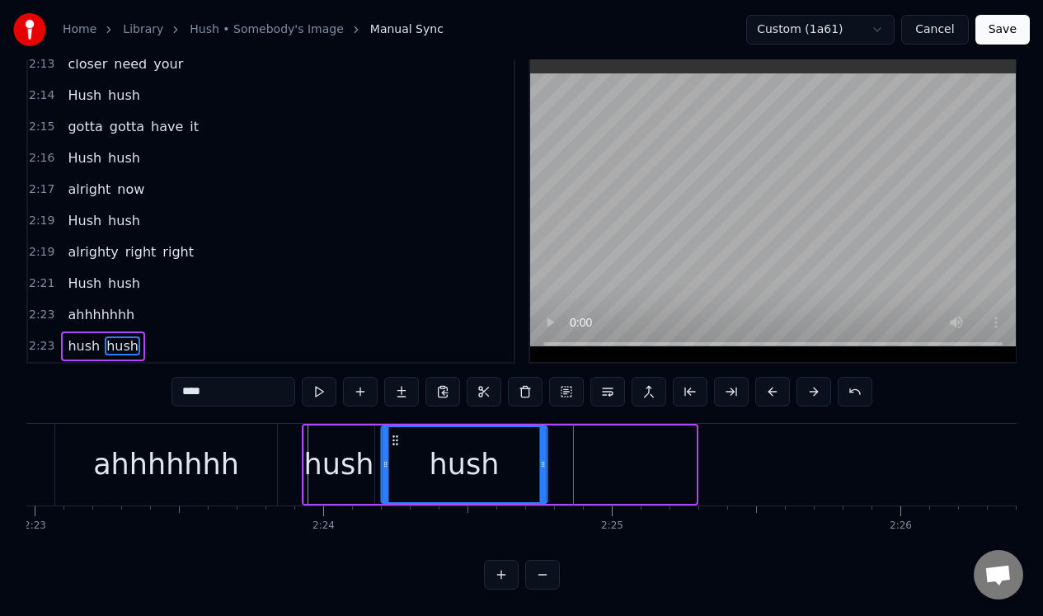
drag, startPoint x: 543, startPoint y: 426, endPoint x: 396, endPoint y: 433, distance: 147.7
click at [396, 434] on icon at bounding box center [394, 440] width 13 height 13
drag, startPoint x: 538, startPoint y: 436, endPoint x: 473, endPoint y: 433, distance: 65.2
click at [468, 435] on div "hush" at bounding box center [464, 464] width 164 height 75
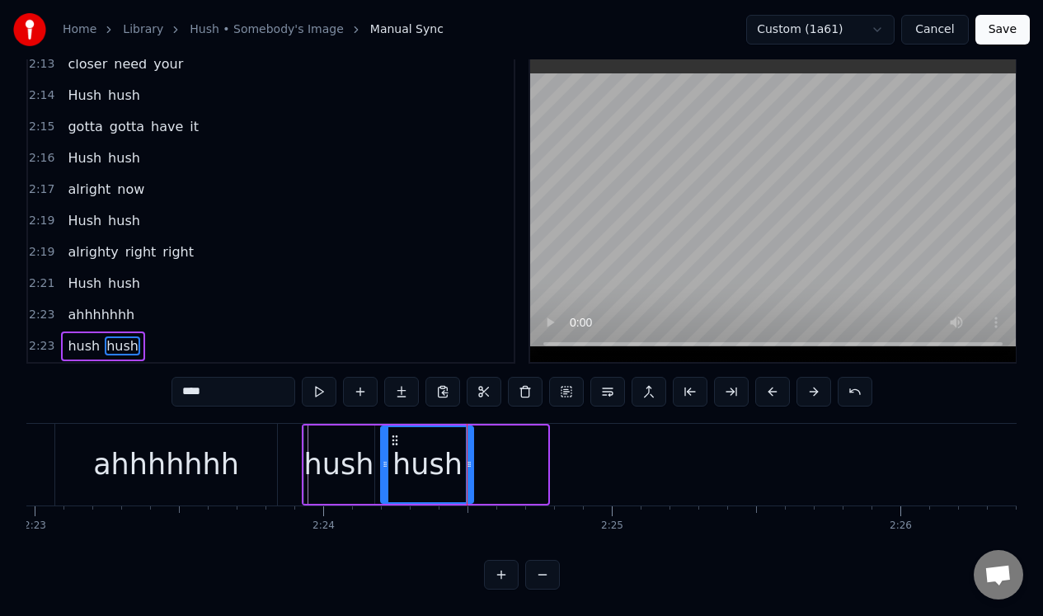
drag, startPoint x: 544, startPoint y: 430, endPoint x: 472, endPoint y: 439, distance: 72.3
click at [471, 438] on div at bounding box center [469, 464] width 7 height 75
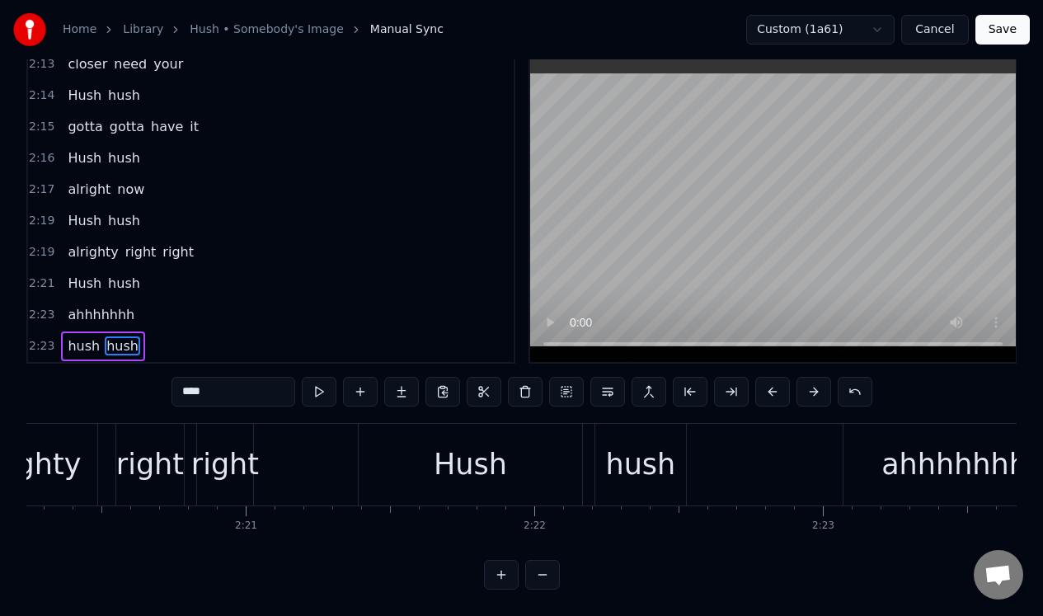
scroll to position [0, 40292]
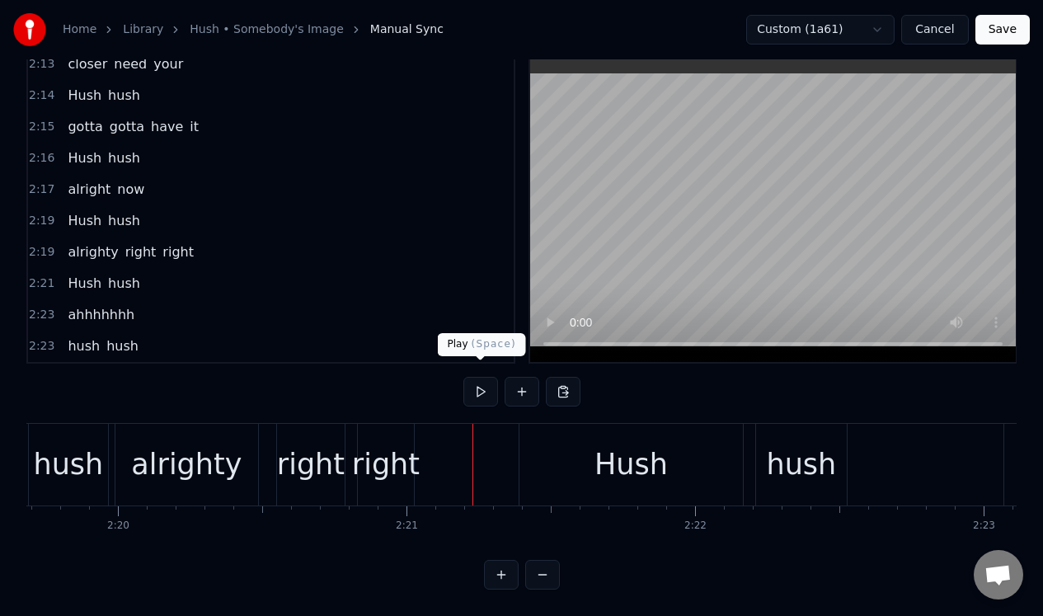
click at [481, 380] on button at bounding box center [480, 392] width 35 height 30
click at [622, 443] on div "Hush" at bounding box center [630, 465] width 73 height 44
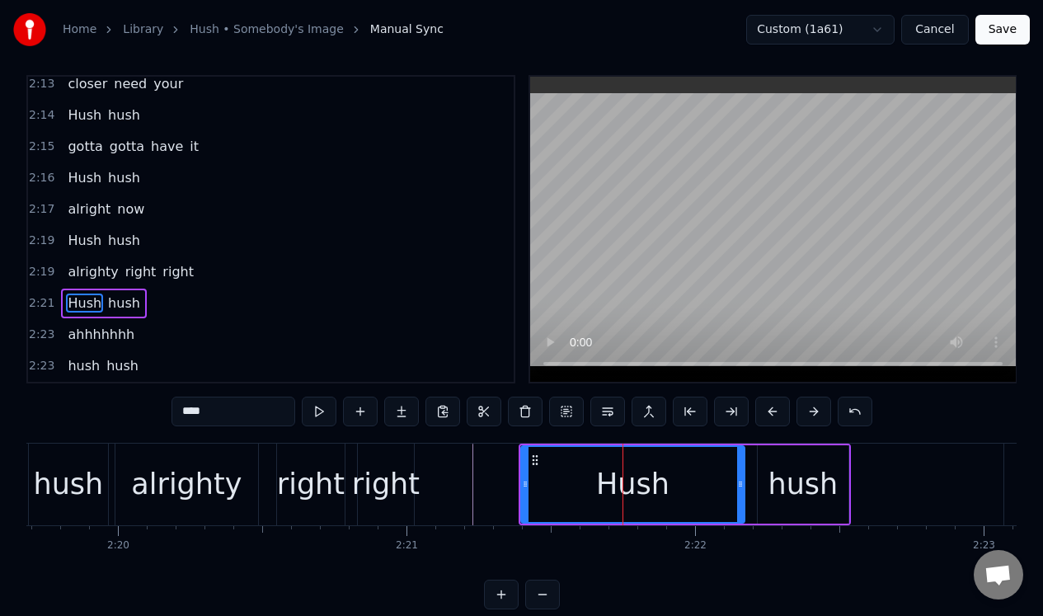
scroll to position [6, 0]
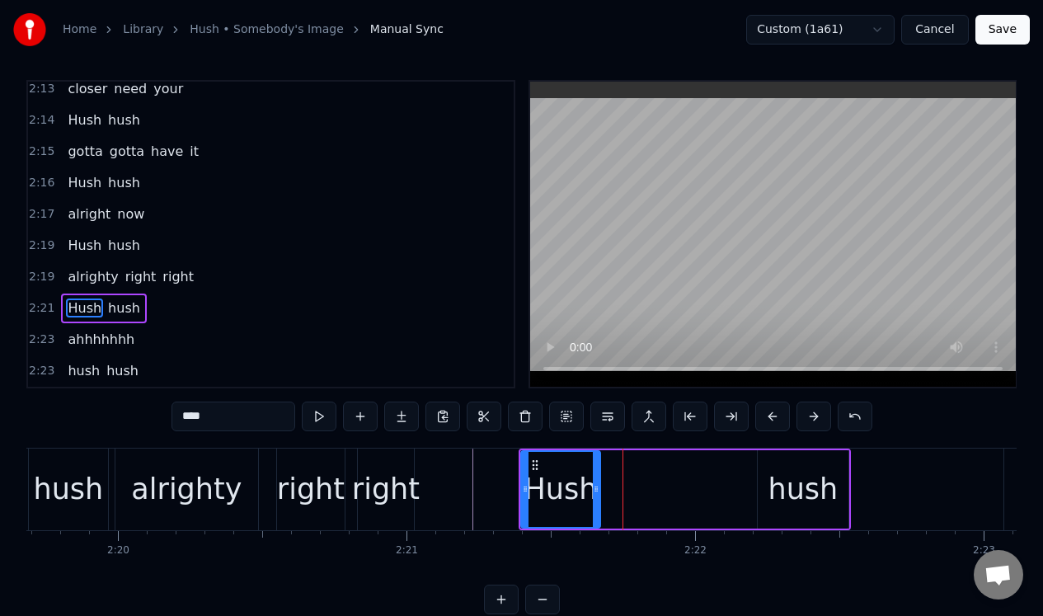
drag, startPoint x: 741, startPoint y: 480, endPoint x: 597, endPoint y: 500, distance: 145.7
click at [597, 500] on div at bounding box center [596, 489] width 7 height 75
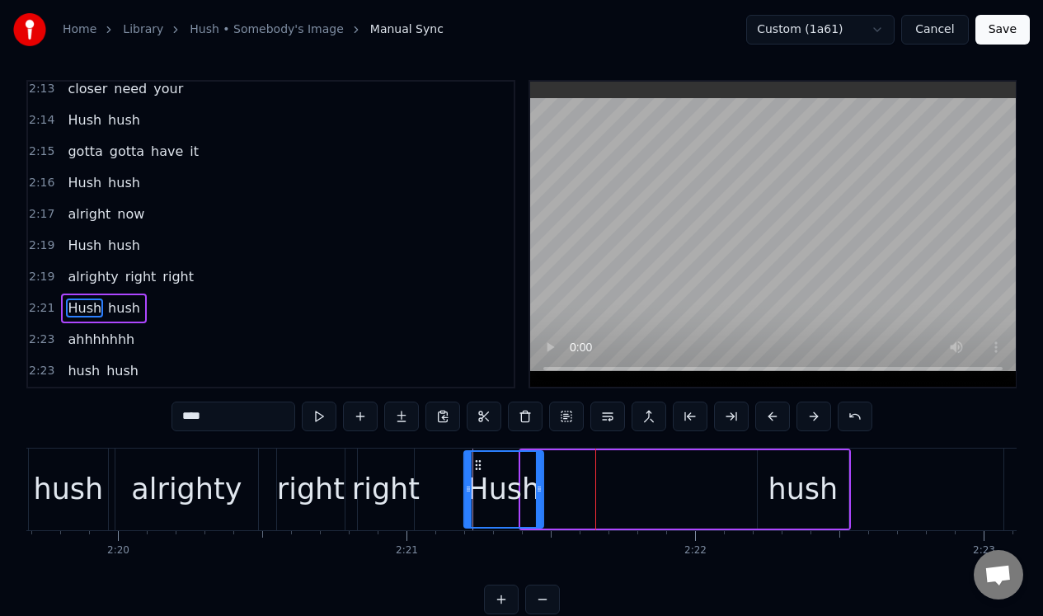
drag, startPoint x: 530, startPoint y: 463, endPoint x: 473, endPoint y: 476, distance: 58.2
click at [473, 476] on div "Hush" at bounding box center [503, 489] width 77 height 75
click at [783, 464] on div "hush" at bounding box center [802, 489] width 91 height 78
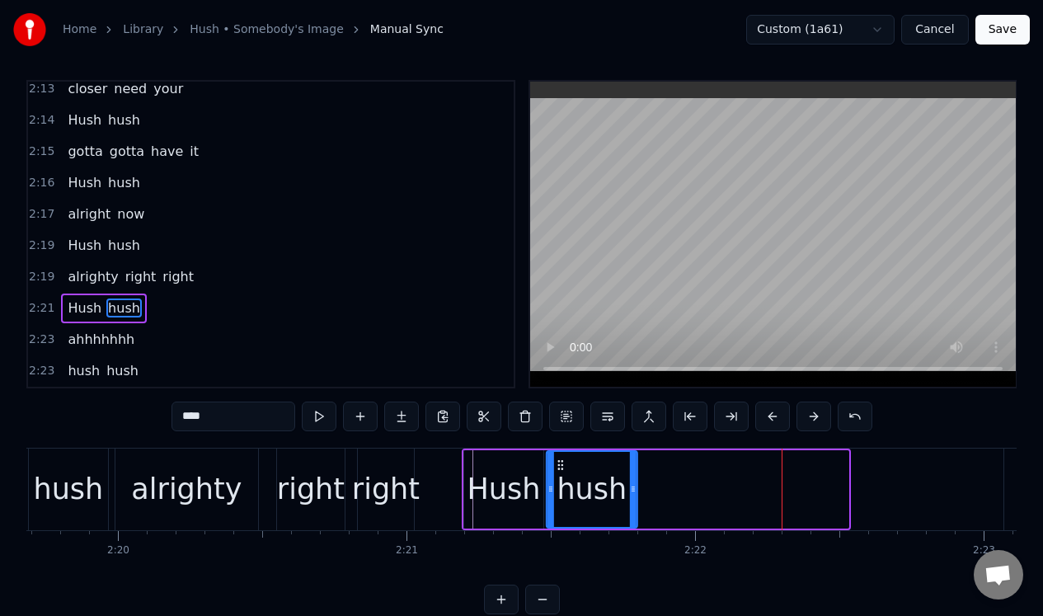
drag, startPoint x: 771, startPoint y: 460, endPoint x: 560, endPoint y: 489, distance: 212.9
click at [560, 488] on div "hush" at bounding box center [591, 489] width 89 height 75
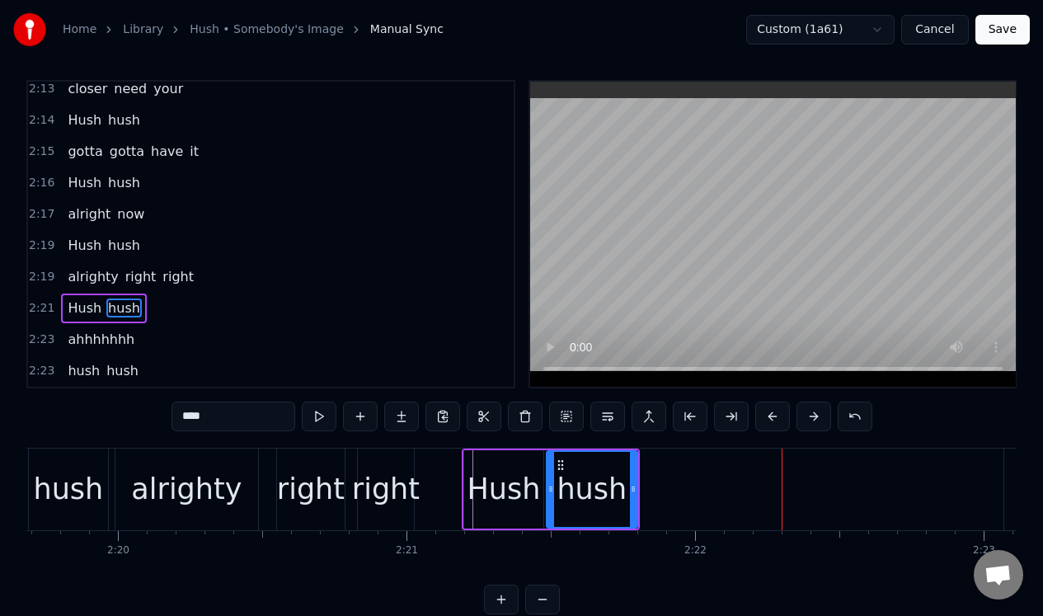
click at [257, 455] on div "alrighty" at bounding box center [187, 489] width 144 height 82
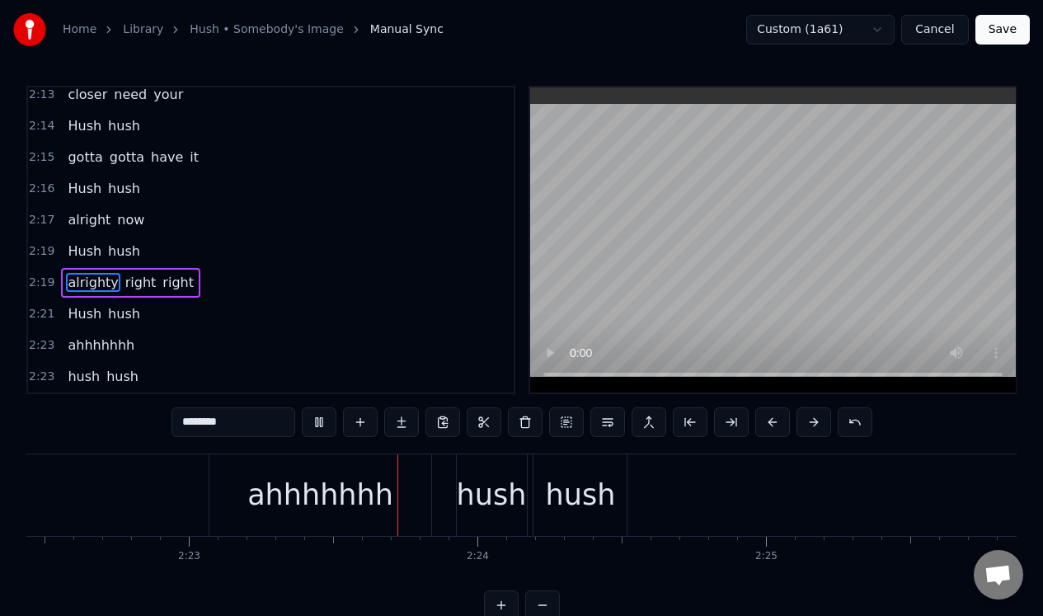
scroll to position [0, 41192]
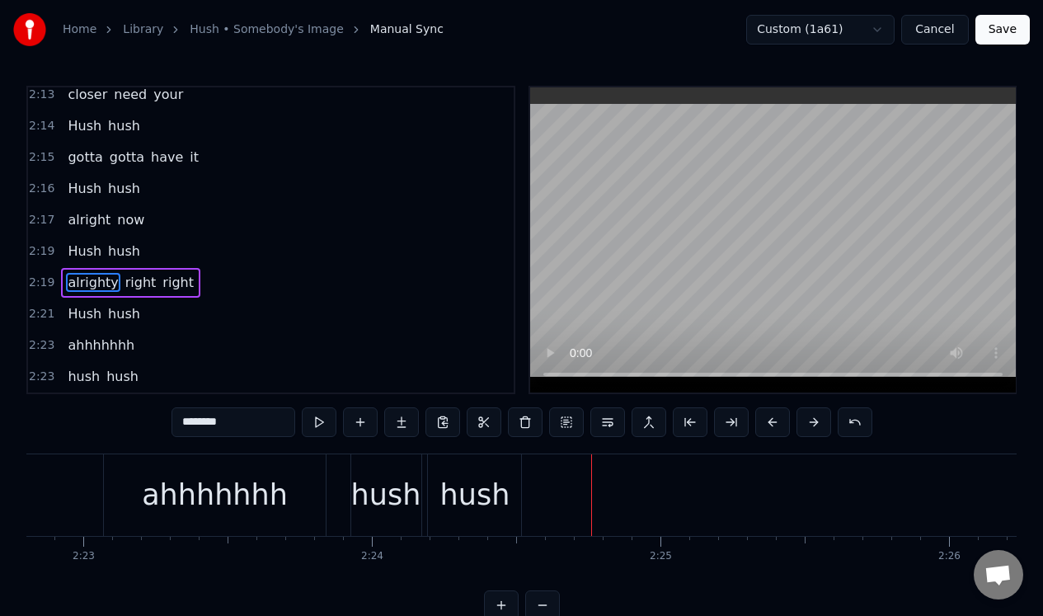
click at [243, 484] on div "ahhhhhhh" at bounding box center [215, 495] width 146 height 44
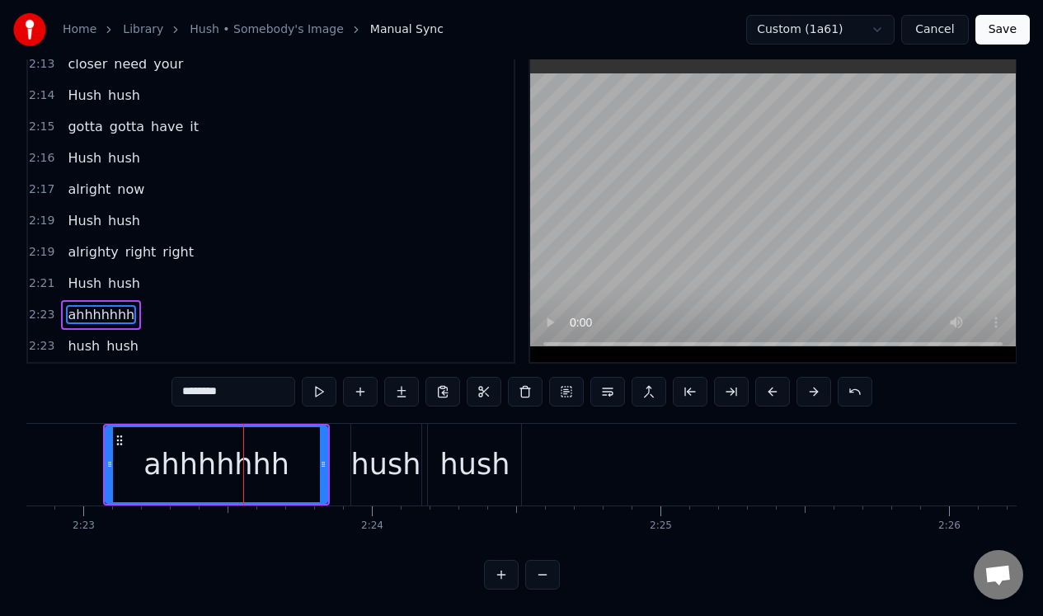
scroll to position [37, 0]
drag, startPoint x: 321, startPoint y: 482, endPoint x: 267, endPoint y: 490, distance: 55.0
click at [265, 488] on div at bounding box center [266, 464] width 7 height 75
click at [362, 443] on div "hush" at bounding box center [386, 465] width 70 height 44
type input "****"
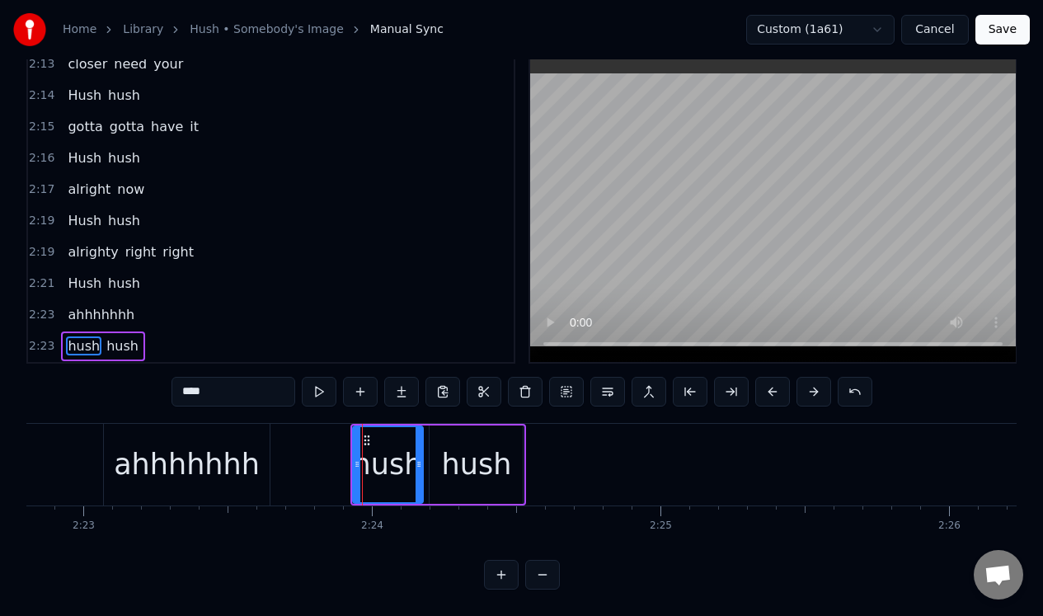
scroll to position [42, 0]
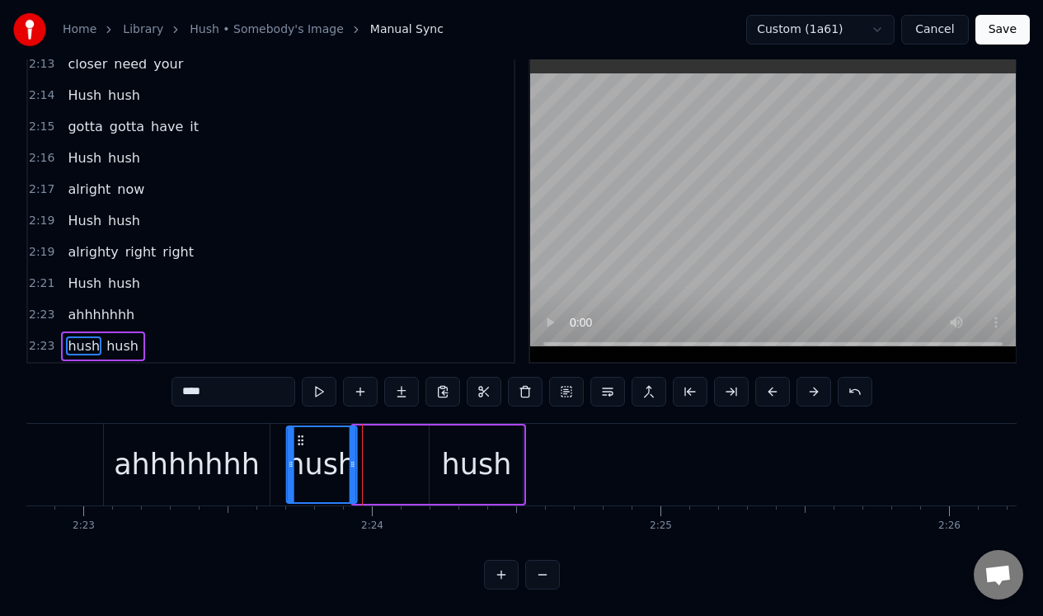
drag, startPoint x: 363, startPoint y: 422, endPoint x: 298, endPoint y: 433, distance: 66.8
click at [298, 434] on icon at bounding box center [299, 440] width 13 height 13
click at [450, 425] on div "hush" at bounding box center [476, 464] width 93 height 78
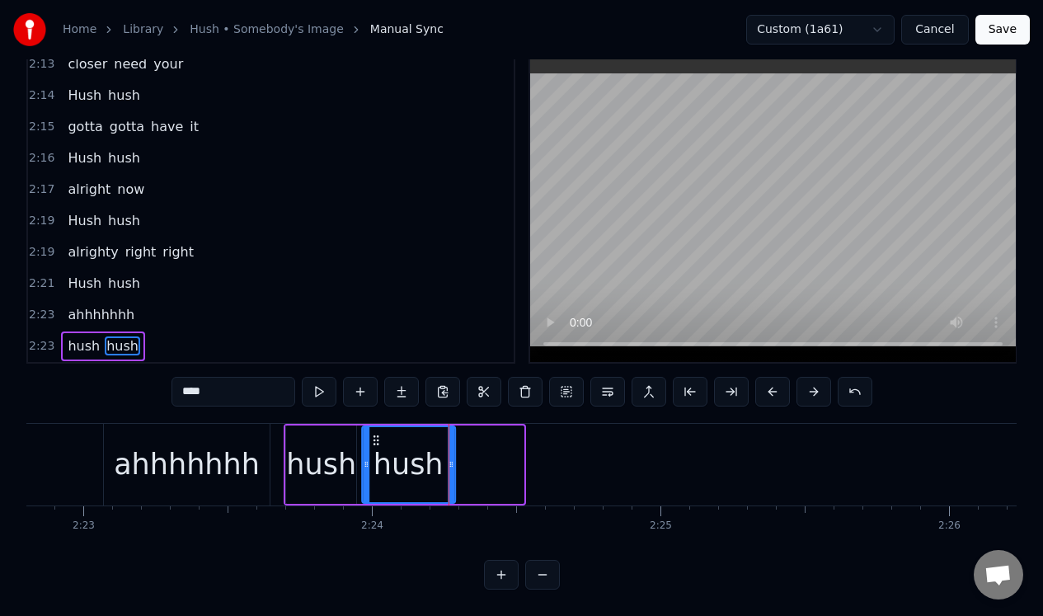
drag, startPoint x: 441, startPoint y: 425, endPoint x: 373, endPoint y: 435, distance: 69.1
click at [373, 435] on div "hush" at bounding box center [408, 464] width 91 height 75
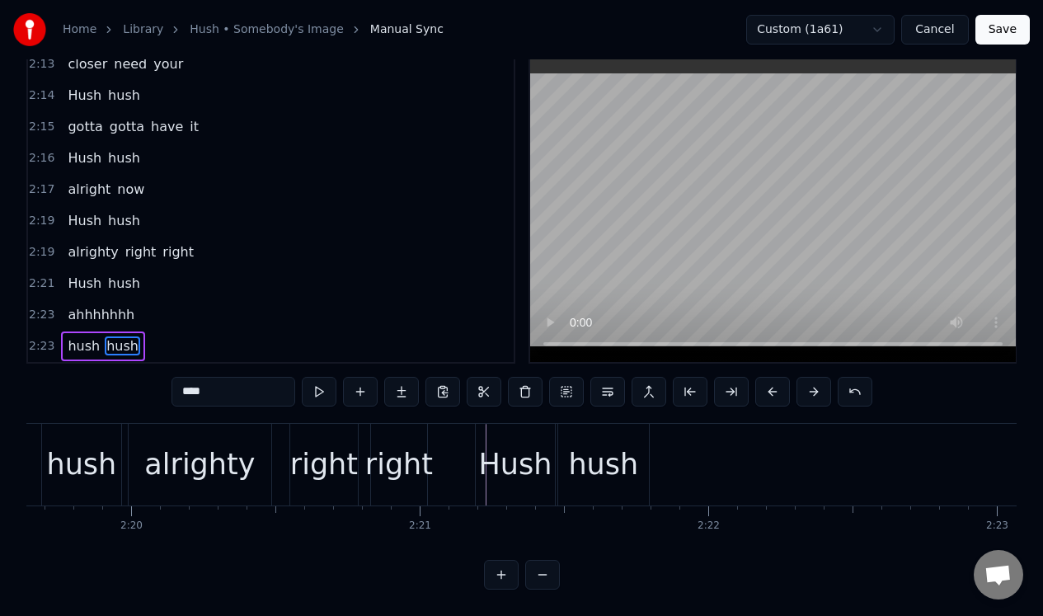
scroll to position [0, 39921]
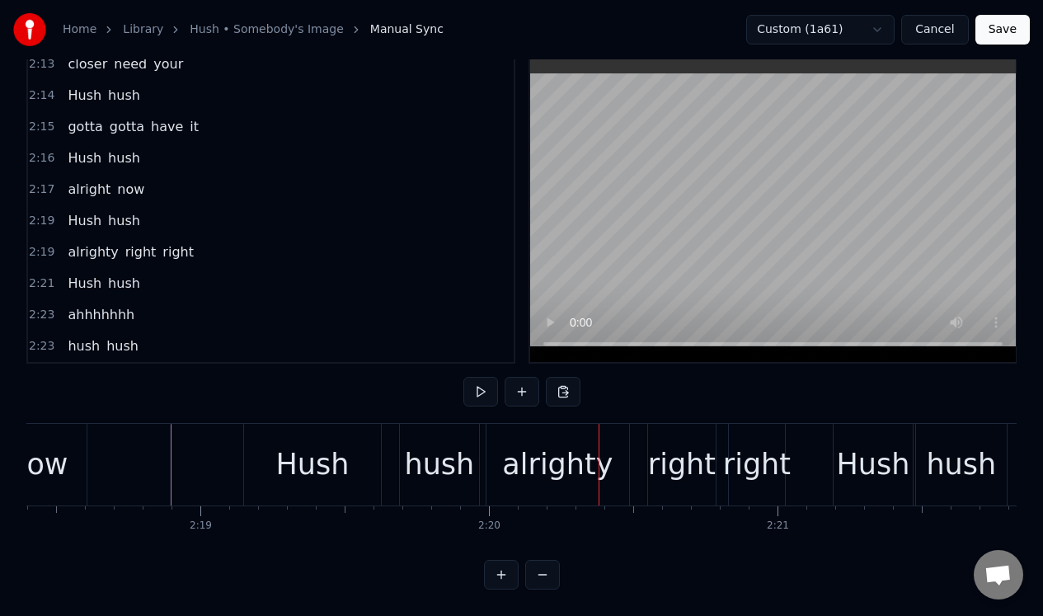
click at [316, 443] on div "Hush" at bounding box center [311, 465] width 73 height 44
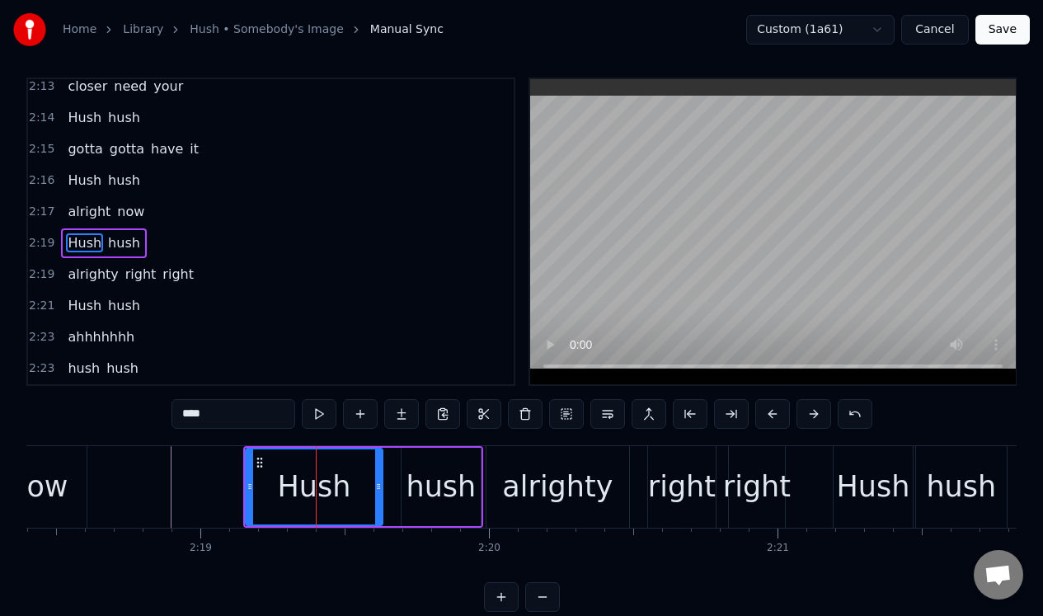
scroll to position [0, 0]
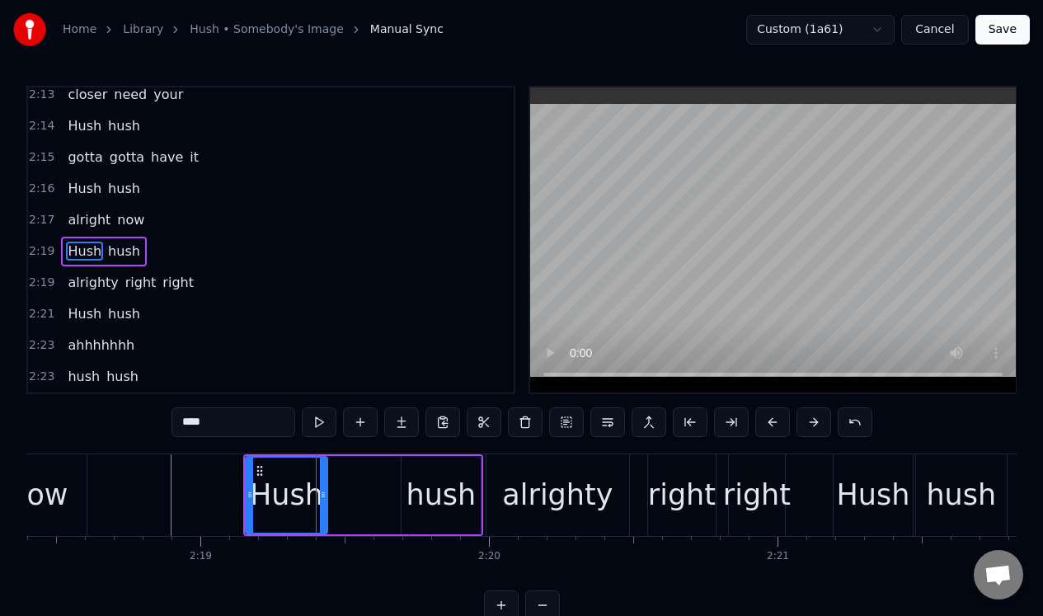
drag, startPoint x: 377, startPoint y: 469, endPoint x: 320, endPoint y: 473, distance: 57.8
click at [320, 473] on div at bounding box center [323, 494] width 7 height 75
click at [420, 466] on div "hush" at bounding box center [440, 495] width 79 height 78
type input "****"
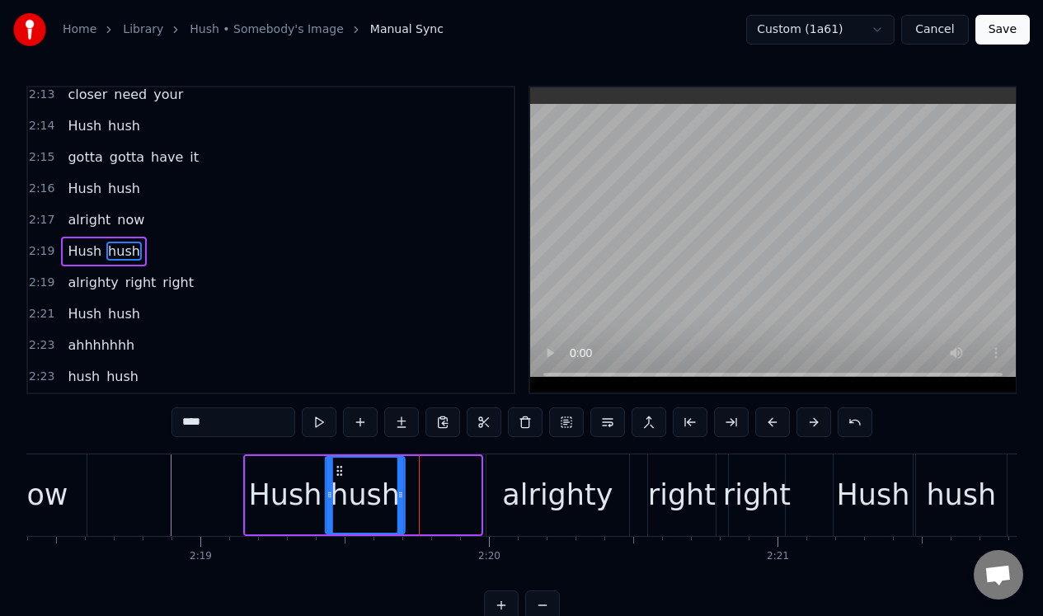
drag, startPoint x: 412, startPoint y: 466, endPoint x: 336, endPoint y: 478, distance: 76.7
click at [336, 478] on div "hush" at bounding box center [364, 494] width 77 height 75
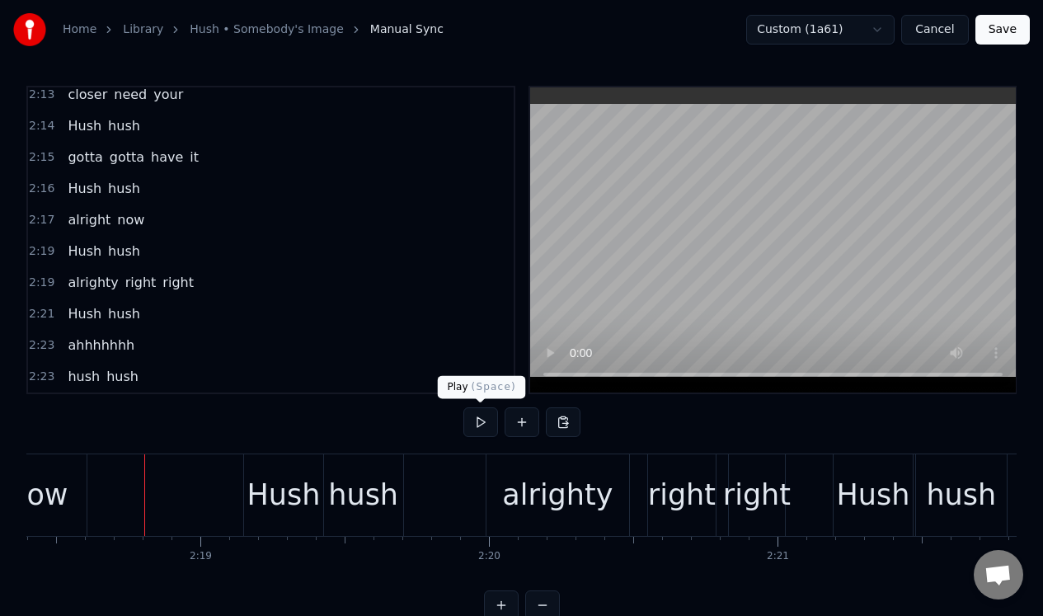
click at [480, 422] on button at bounding box center [480, 422] width 35 height 30
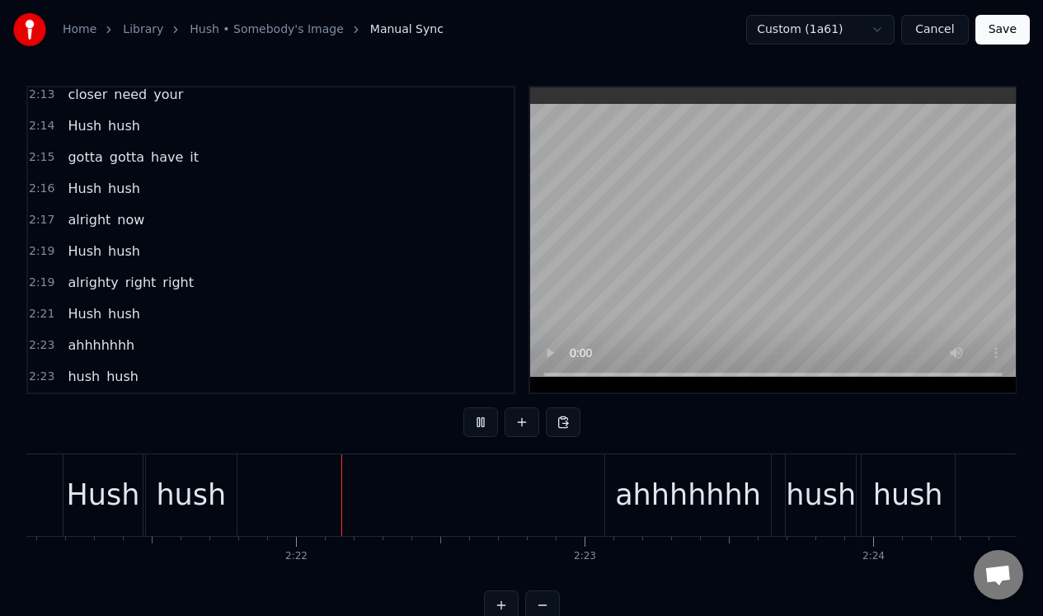
scroll to position [0, 40752]
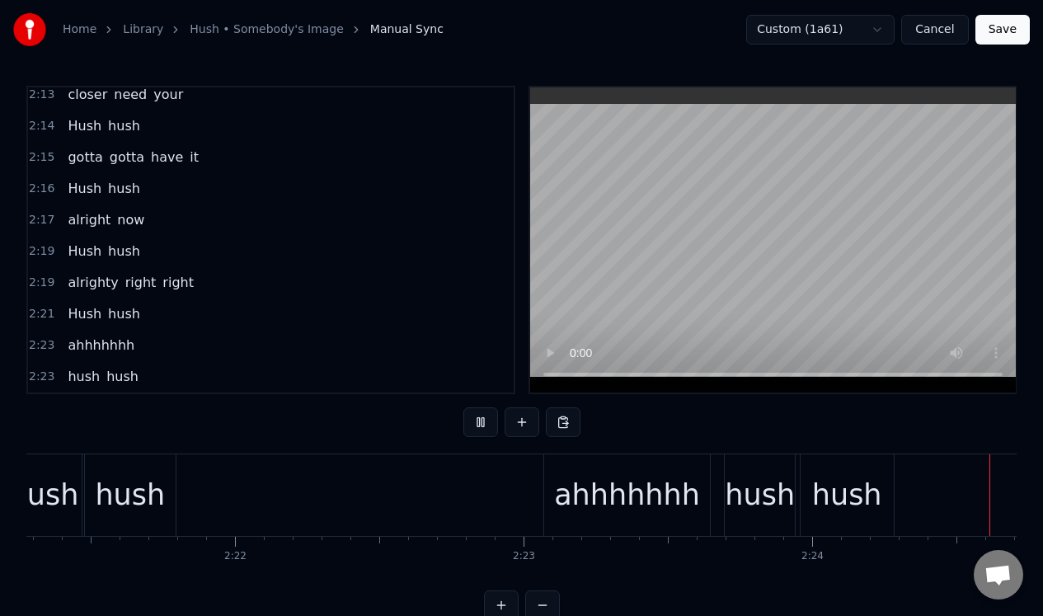
click at [480, 422] on button at bounding box center [480, 422] width 35 height 30
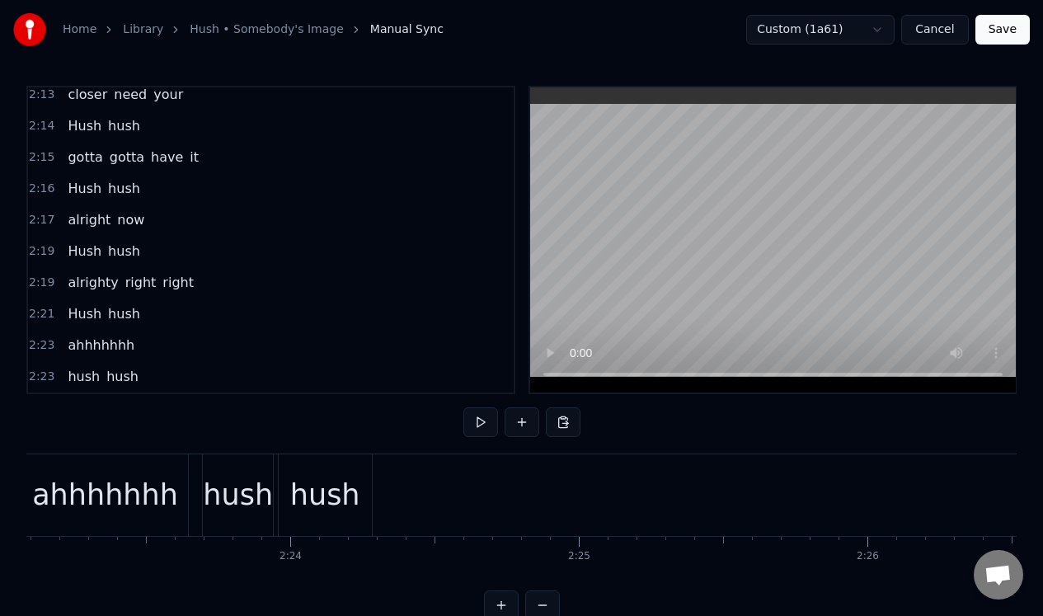
scroll to position [0, 41107]
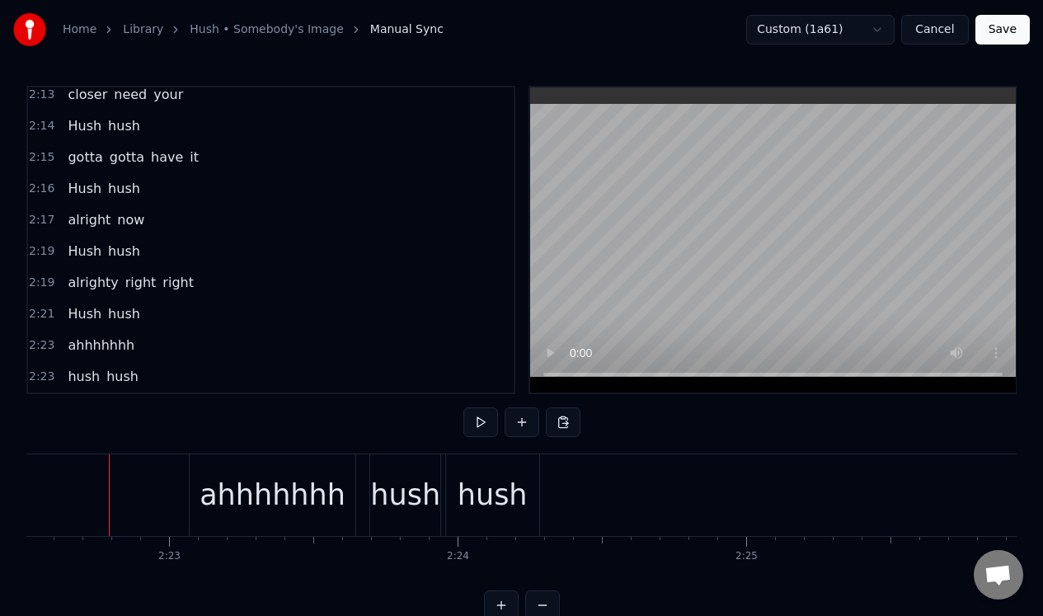
click at [227, 467] on div "ahhhhhhh" at bounding box center [273, 495] width 166 height 82
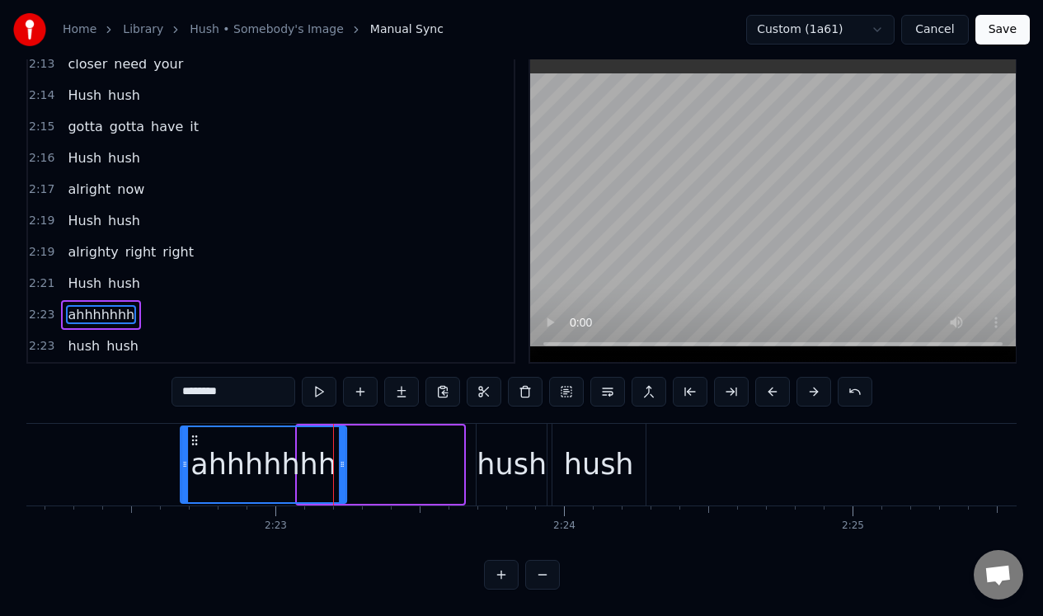
scroll to position [0, 40996]
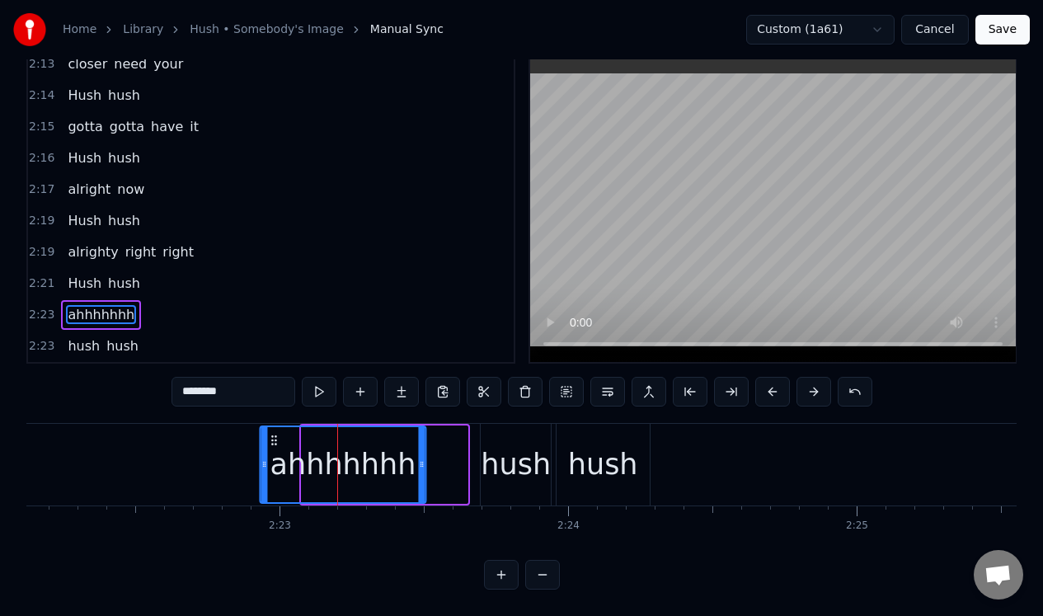
drag, startPoint x: 204, startPoint y: 434, endPoint x: 272, endPoint y: 460, distance: 73.3
click at [272, 460] on div "ahhhhhhh" at bounding box center [342, 464] width 164 height 75
click at [510, 429] on div "hush" at bounding box center [515, 465] width 70 height 82
type input "****"
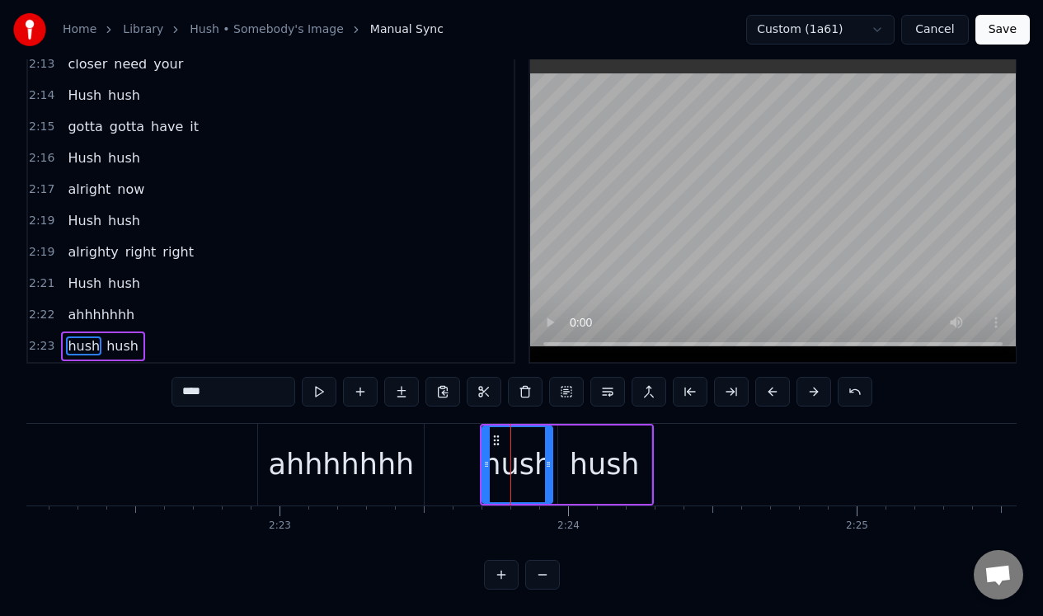
scroll to position [42, 0]
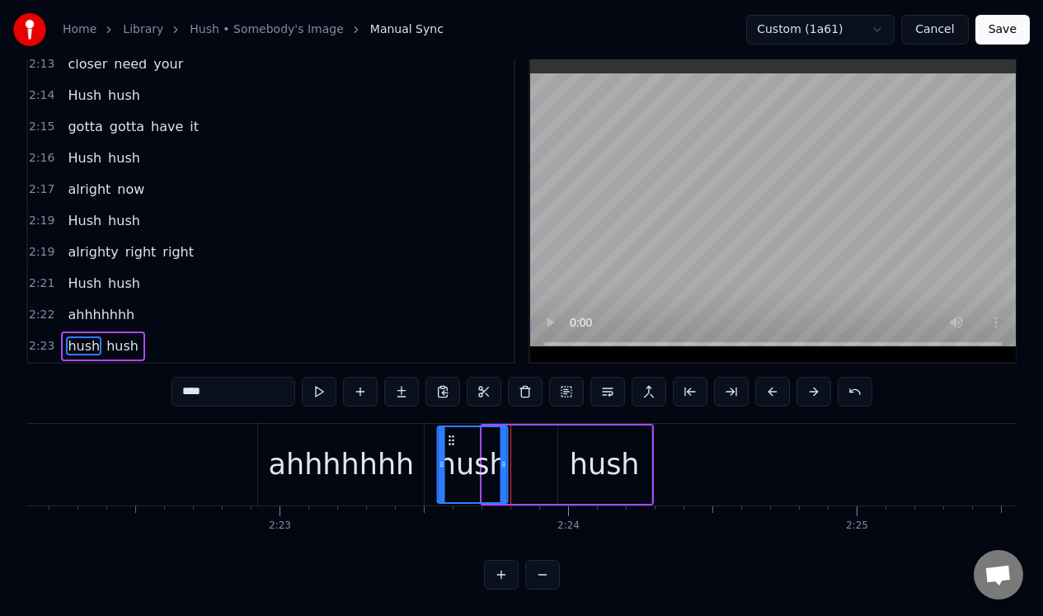
drag, startPoint x: 491, startPoint y: 421, endPoint x: 447, endPoint y: 438, distance: 47.5
click at [447, 435] on div "hush" at bounding box center [472, 464] width 68 height 75
click at [557, 428] on div "hush" at bounding box center [604, 464] width 95 height 78
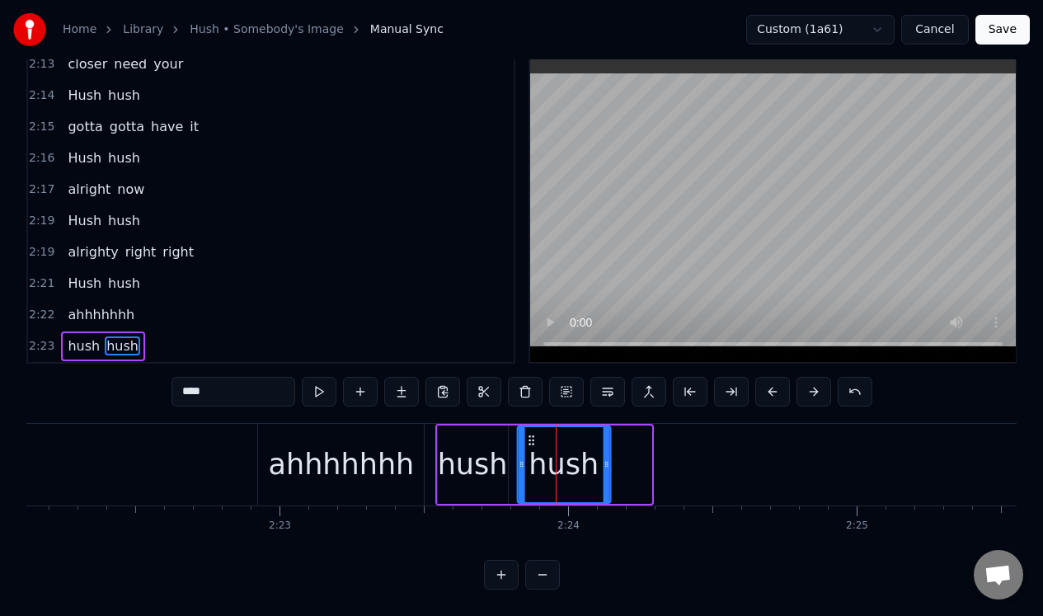
drag, startPoint x: 572, startPoint y: 424, endPoint x: 531, endPoint y: 430, distance: 41.7
click at [531, 434] on icon at bounding box center [530, 440] width 13 height 13
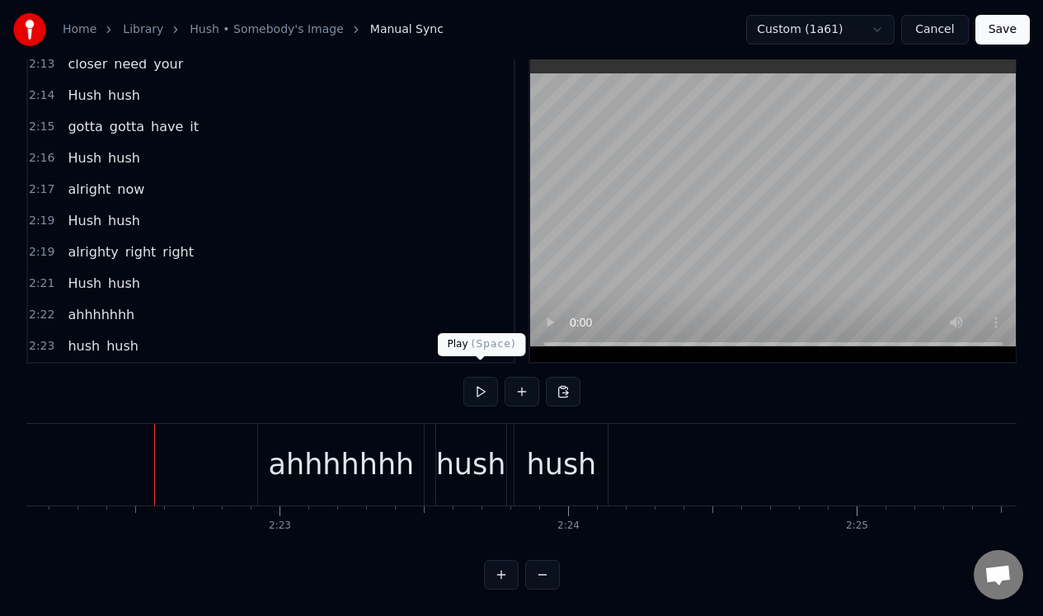
click at [475, 381] on button at bounding box center [480, 392] width 35 height 30
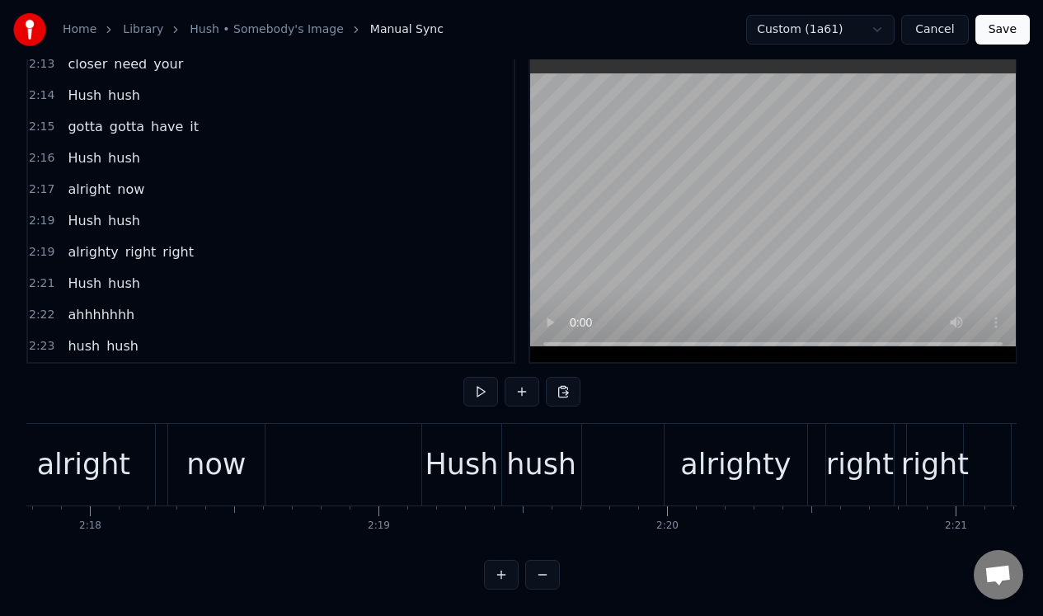
scroll to position [0, 39761]
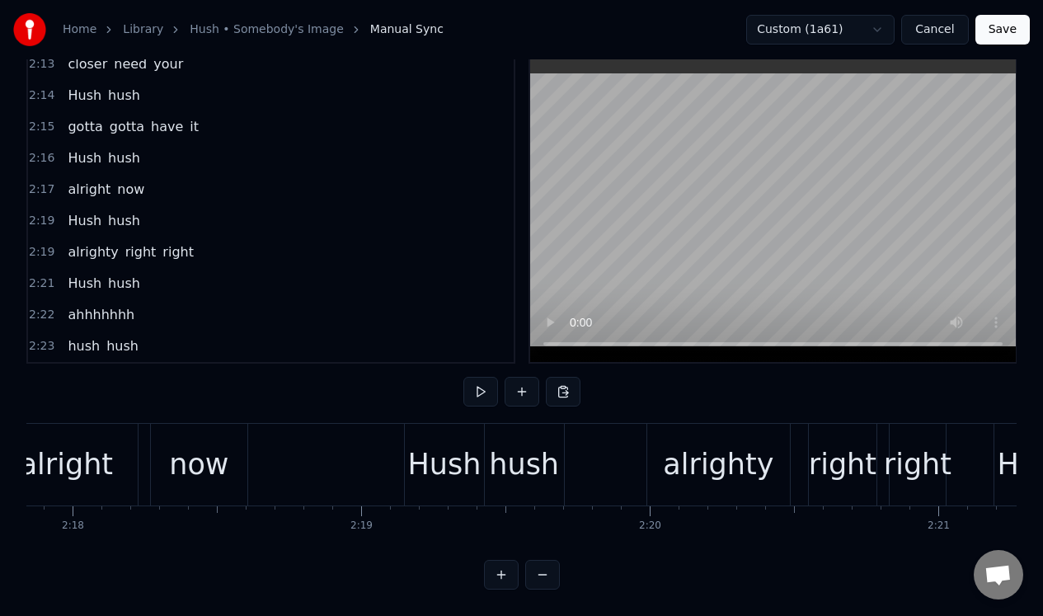
click at [476, 382] on button at bounding box center [480, 392] width 35 height 30
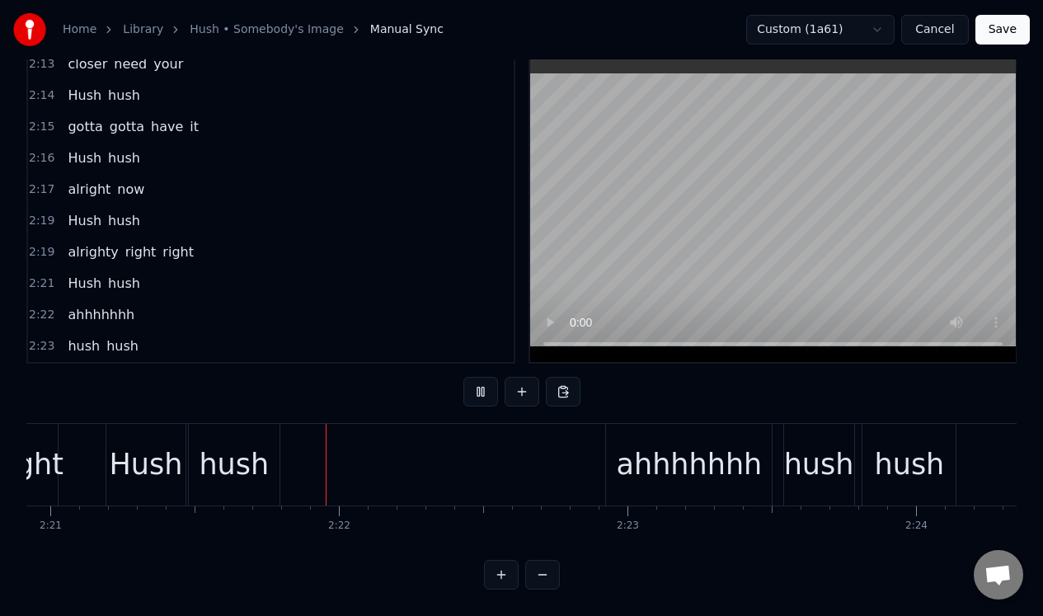
scroll to position [0, 40672]
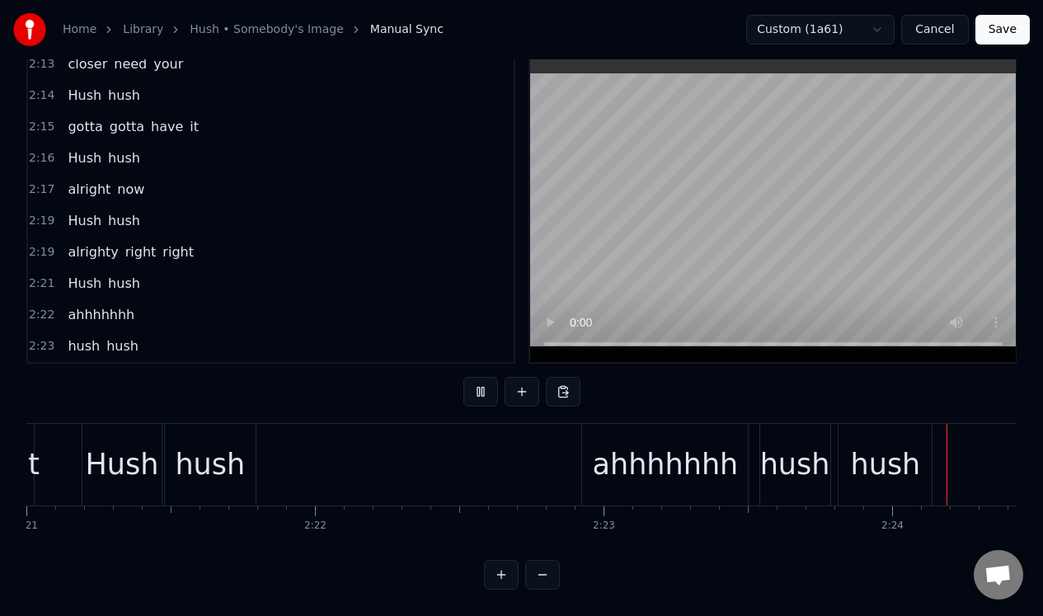
click at [476, 382] on button at bounding box center [480, 392] width 35 height 30
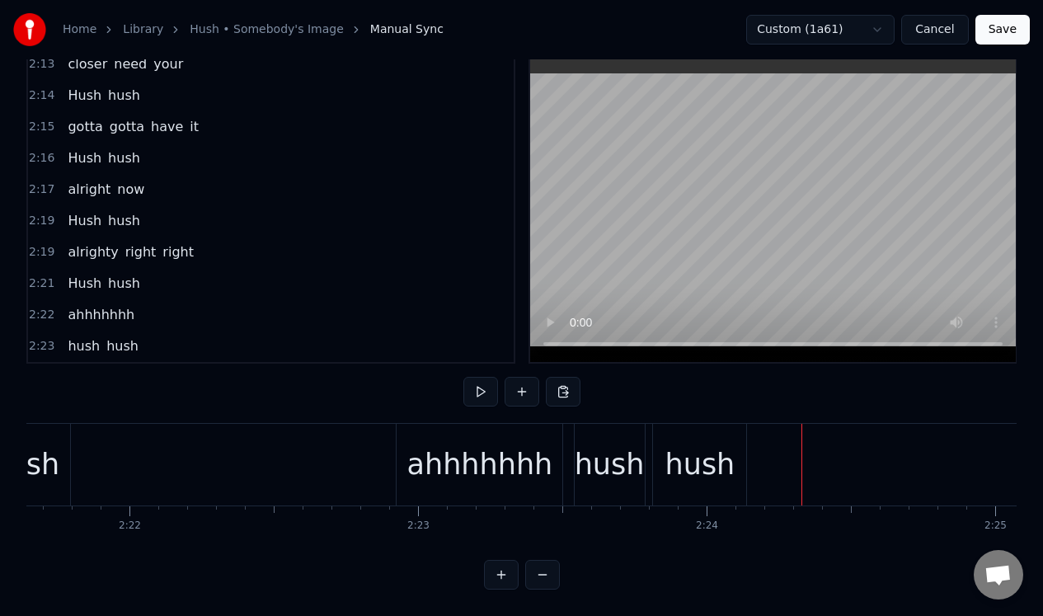
scroll to position [0, 40821]
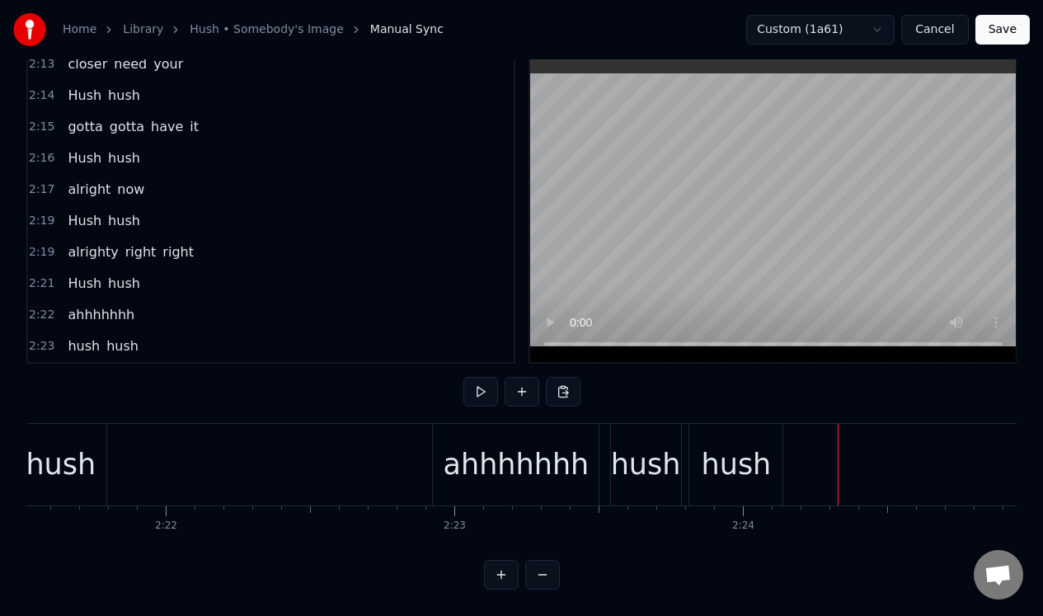
click at [493, 428] on div "ahhhhhhh" at bounding box center [516, 465] width 166 height 82
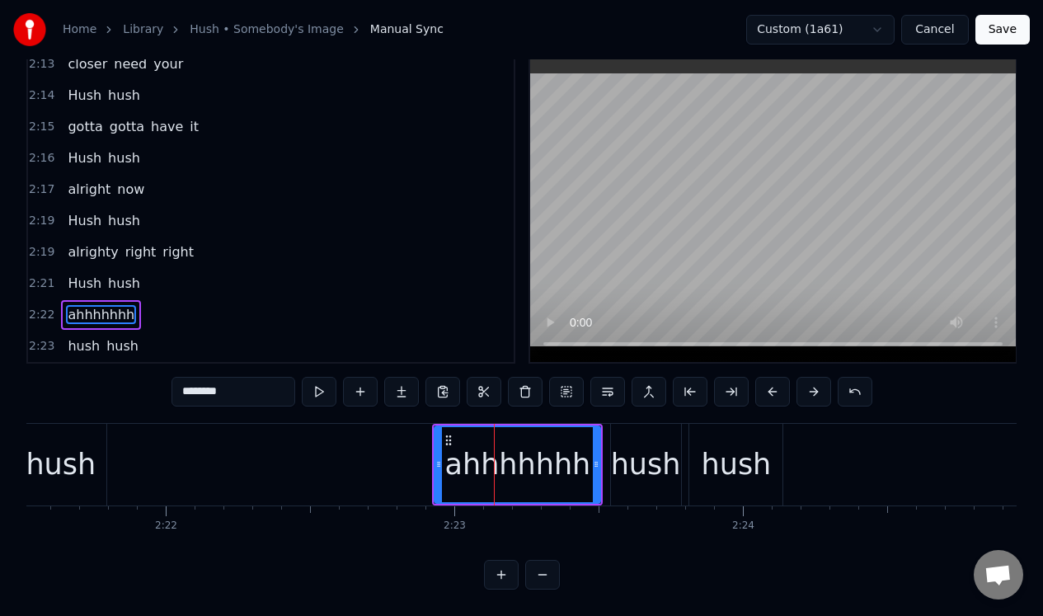
scroll to position [37, 0]
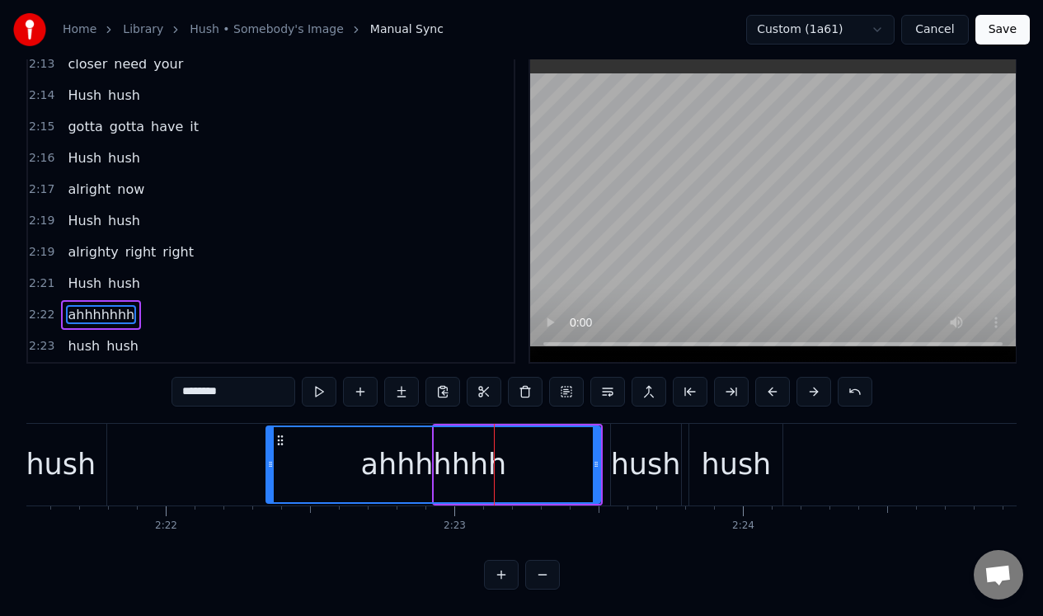
drag, startPoint x: 435, startPoint y: 440, endPoint x: 267, endPoint y: 443, distance: 168.2
click at [267, 443] on div at bounding box center [270, 464] width 7 height 75
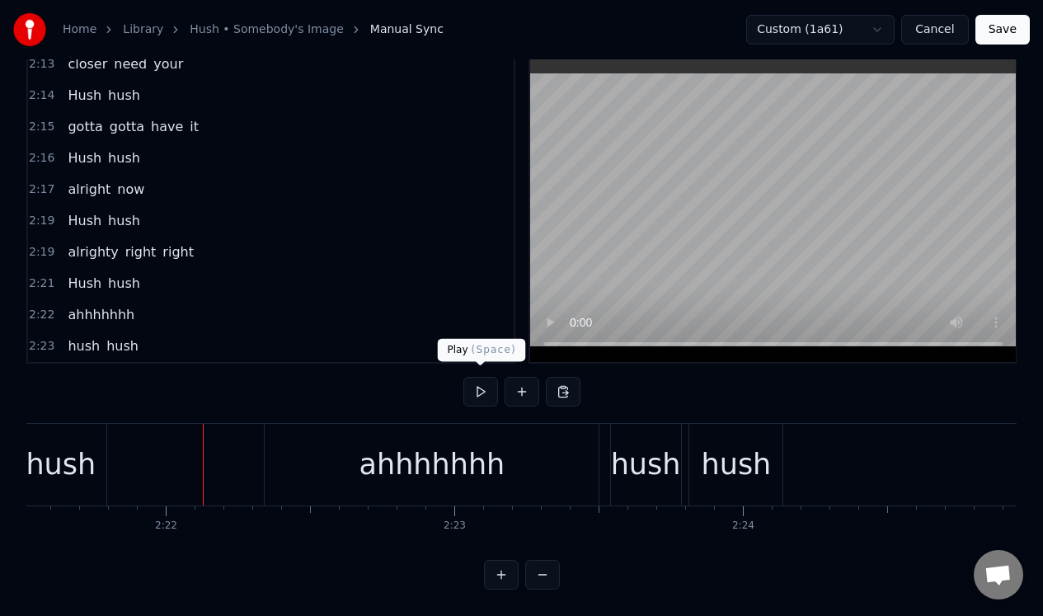
click at [482, 386] on button at bounding box center [480, 392] width 35 height 30
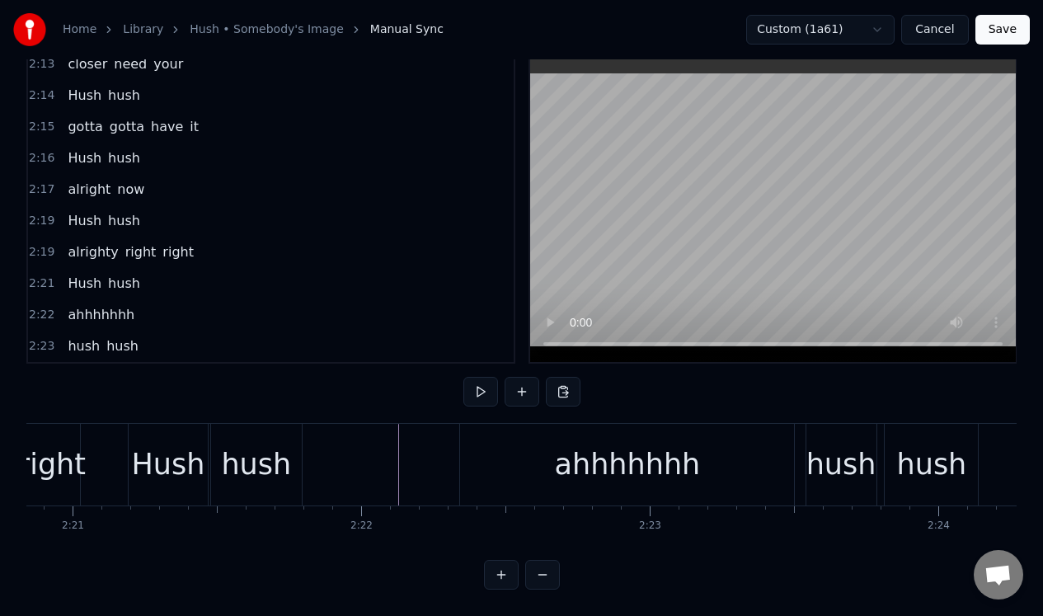
scroll to position [0, 40698]
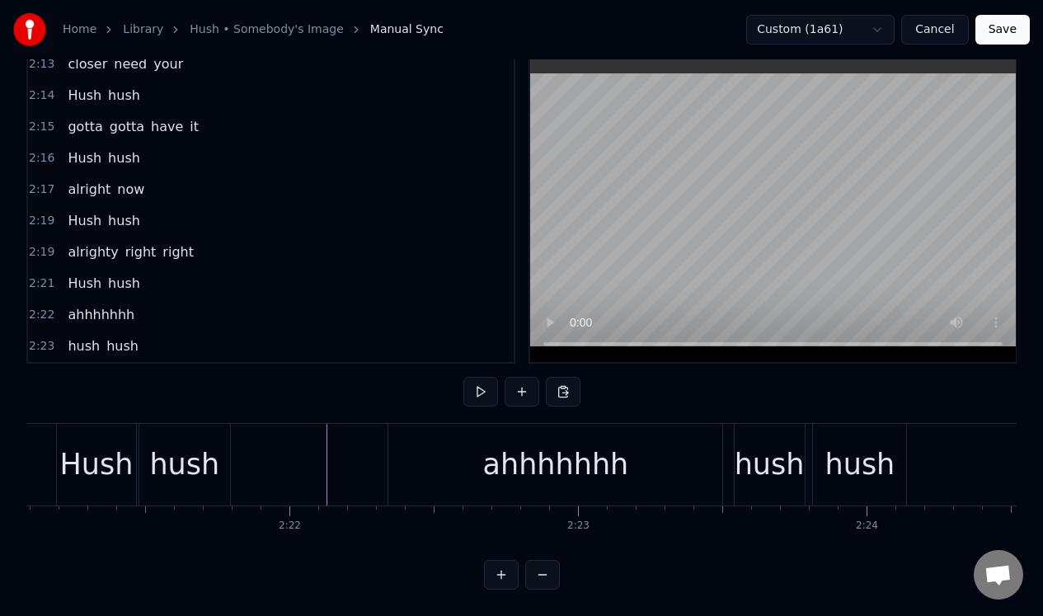
click at [752, 462] on div "hush" at bounding box center [769, 465] width 70 height 44
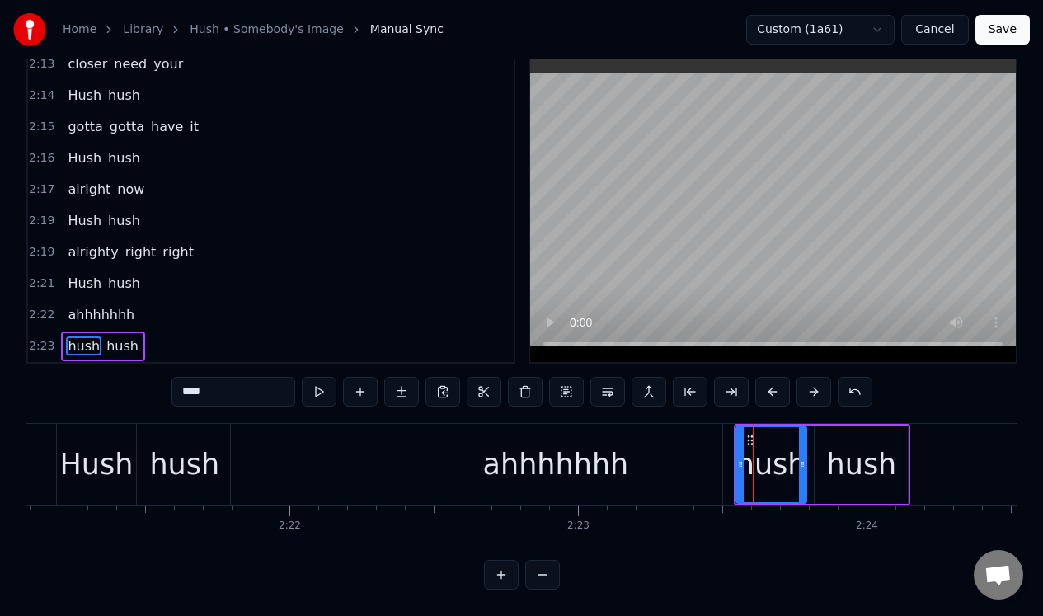
scroll to position [42, 0]
drag, startPoint x: 188, startPoint y: 380, endPoint x: 169, endPoint y: 381, distance: 19.0
click at [169, 381] on div "0:15 There's a certain little girl that's on my mind 0:17 No doubt about it she…" at bounding box center [521, 322] width 990 height 534
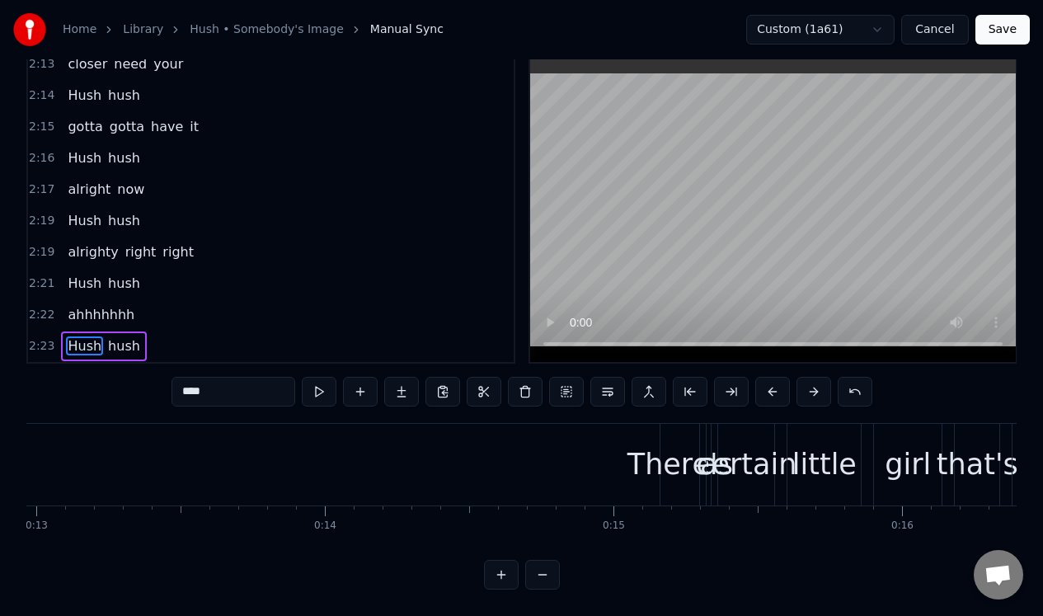
scroll to position [0, 3686]
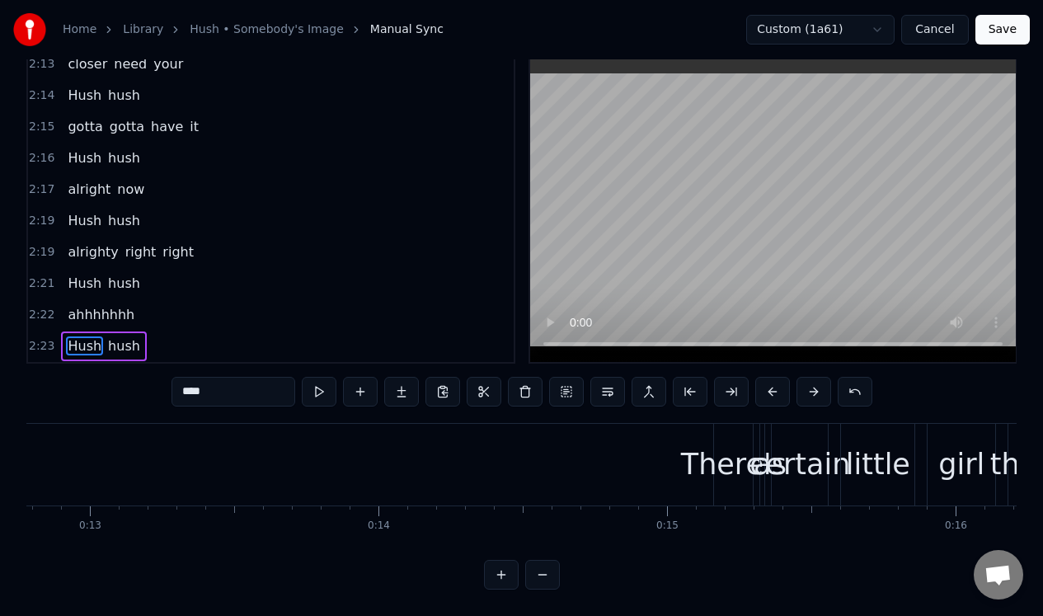
type input "****"
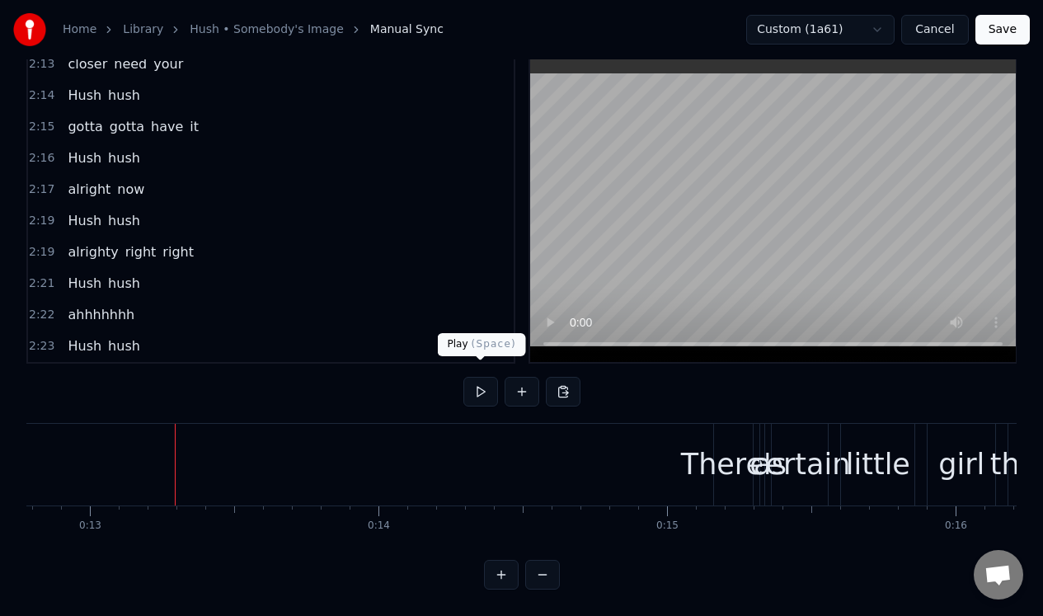
click at [479, 377] on button at bounding box center [480, 392] width 35 height 30
click at [723, 455] on div "There's" at bounding box center [733, 465] width 105 height 44
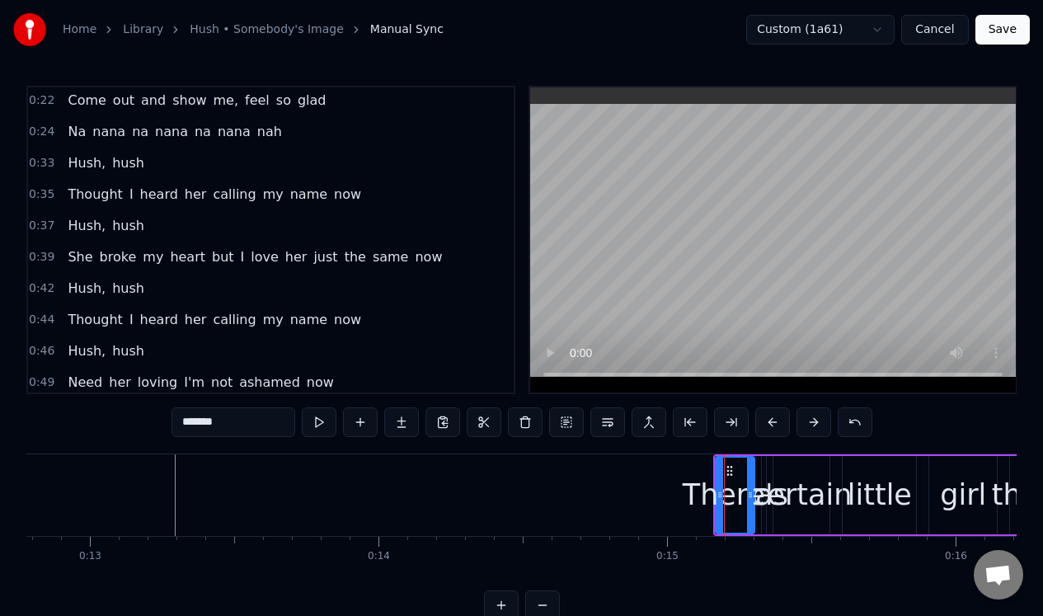
scroll to position [0, 0]
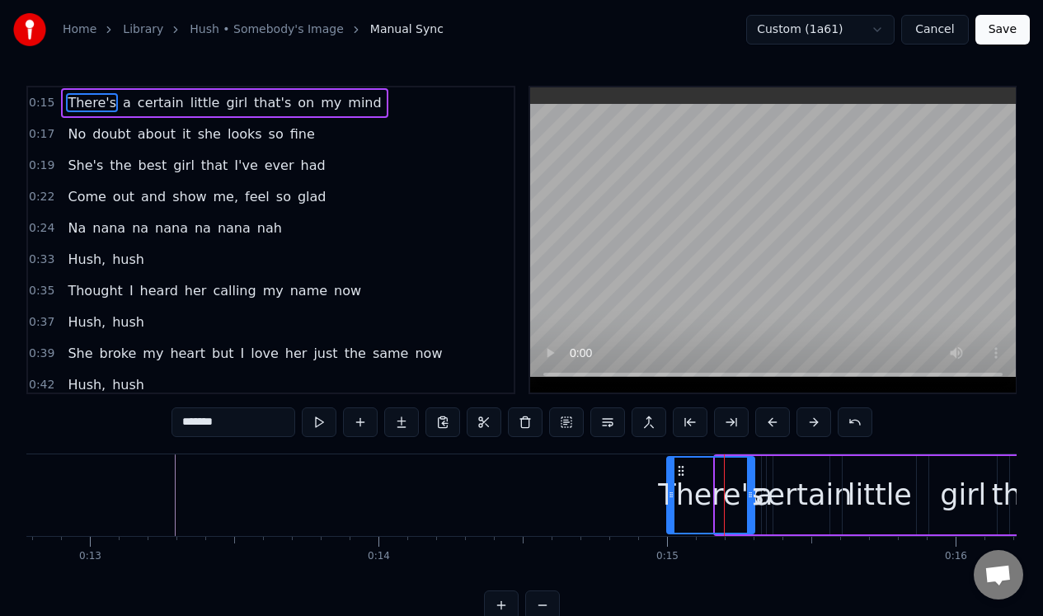
drag, startPoint x: 718, startPoint y: 469, endPoint x: 669, endPoint y: 484, distance: 50.8
click at [669, 484] on div at bounding box center [671, 494] width 7 height 75
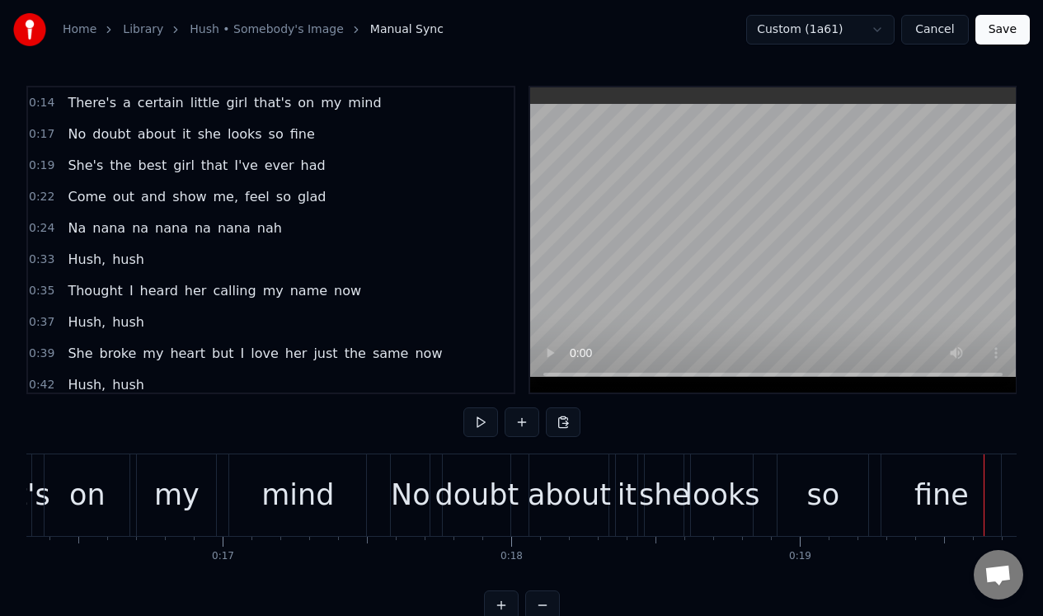
scroll to position [0, 4850]
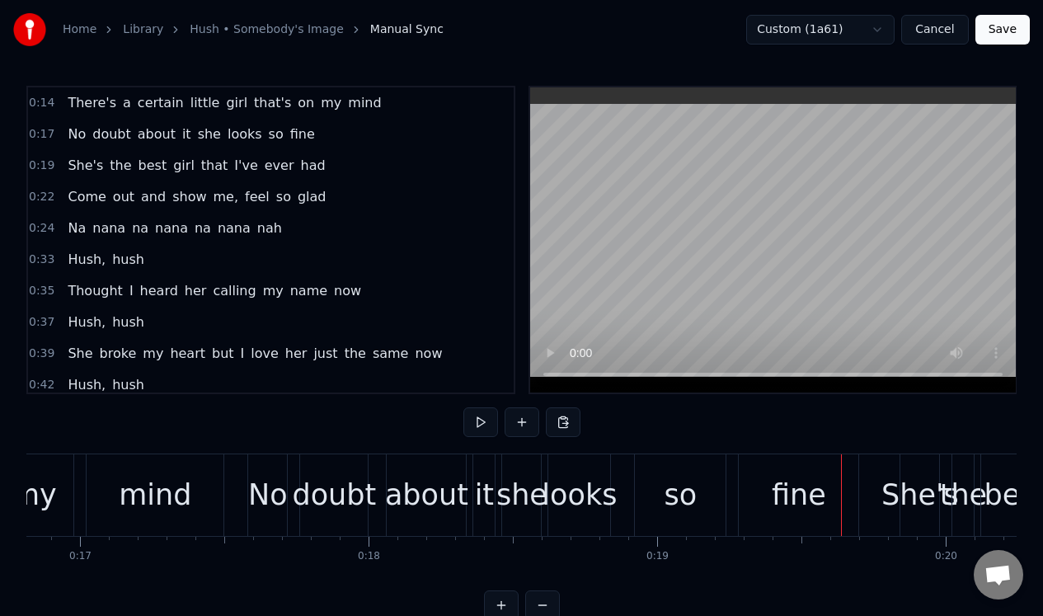
click at [322, 136] on div "0:17 No doubt about it she looks so fine" at bounding box center [270, 134] width 485 height 31
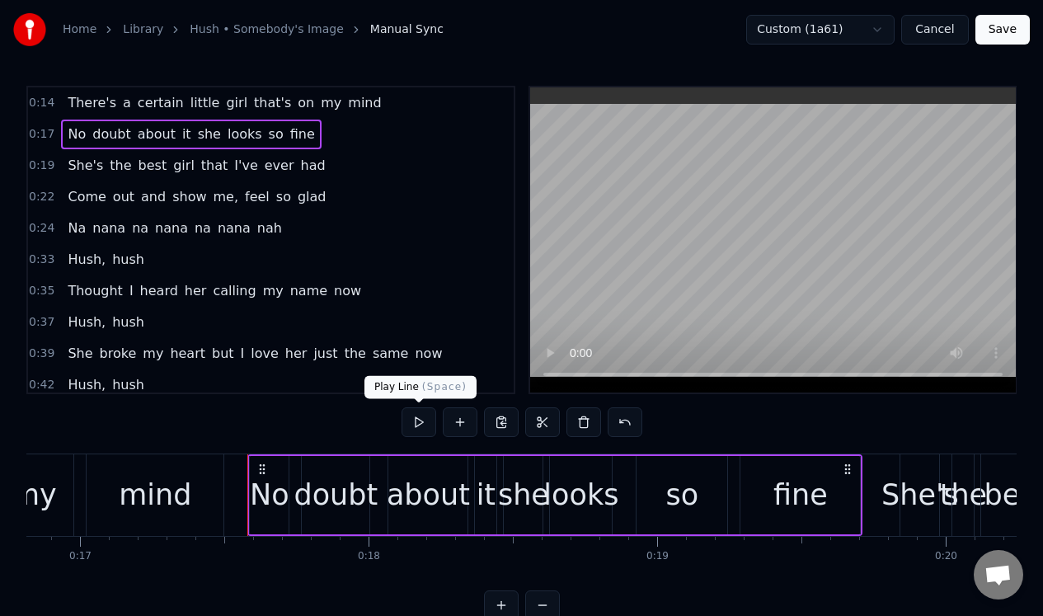
click at [417, 425] on button at bounding box center [418, 422] width 35 height 30
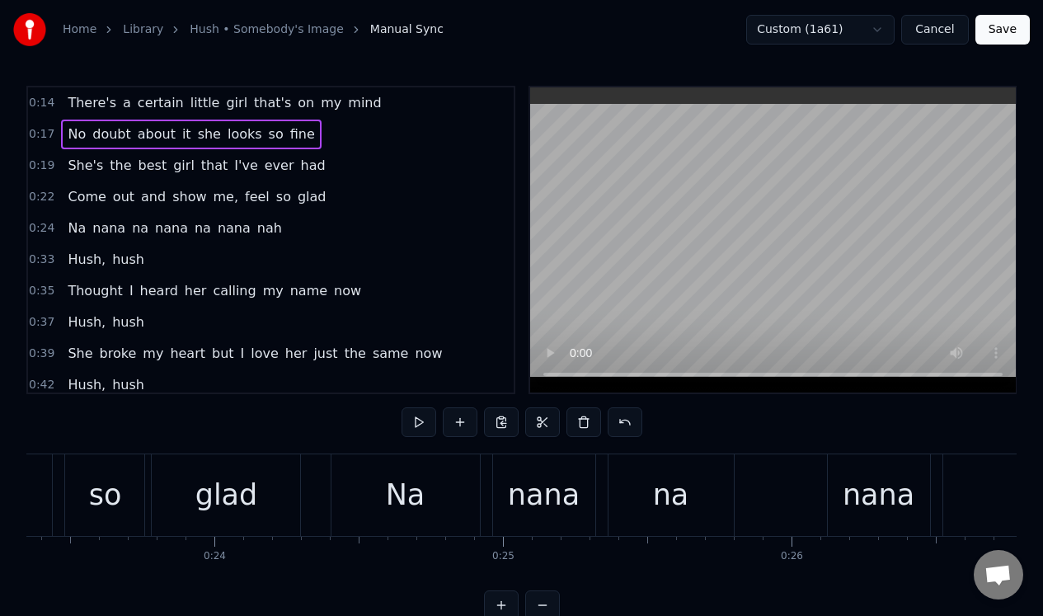
scroll to position [0, 6842]
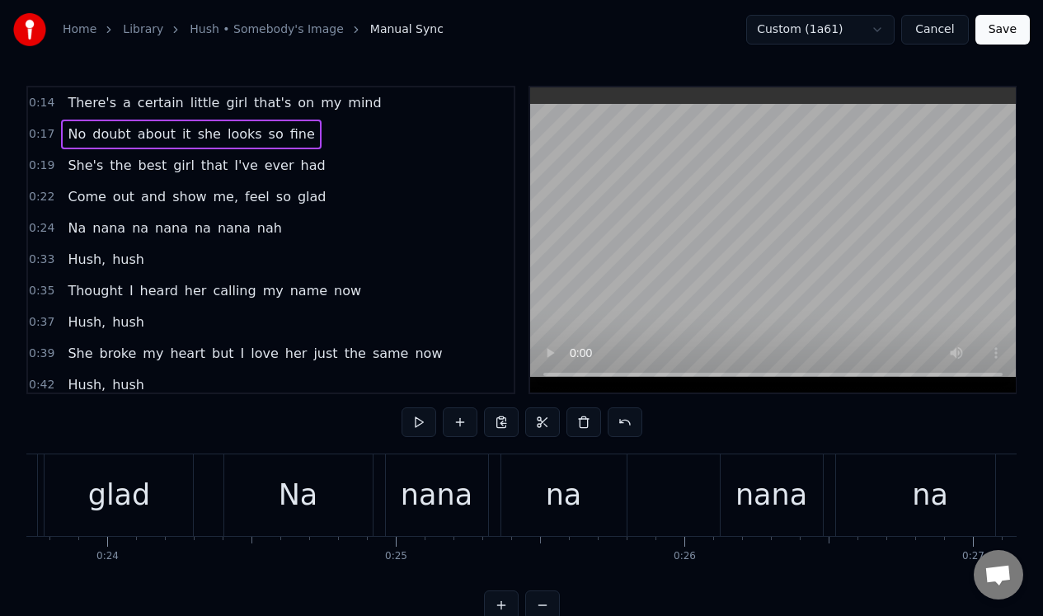
click at [304, 237] on div "0:24 Na nana na nana na nana nah" at bounding box center [270, 228] width 485 height 31
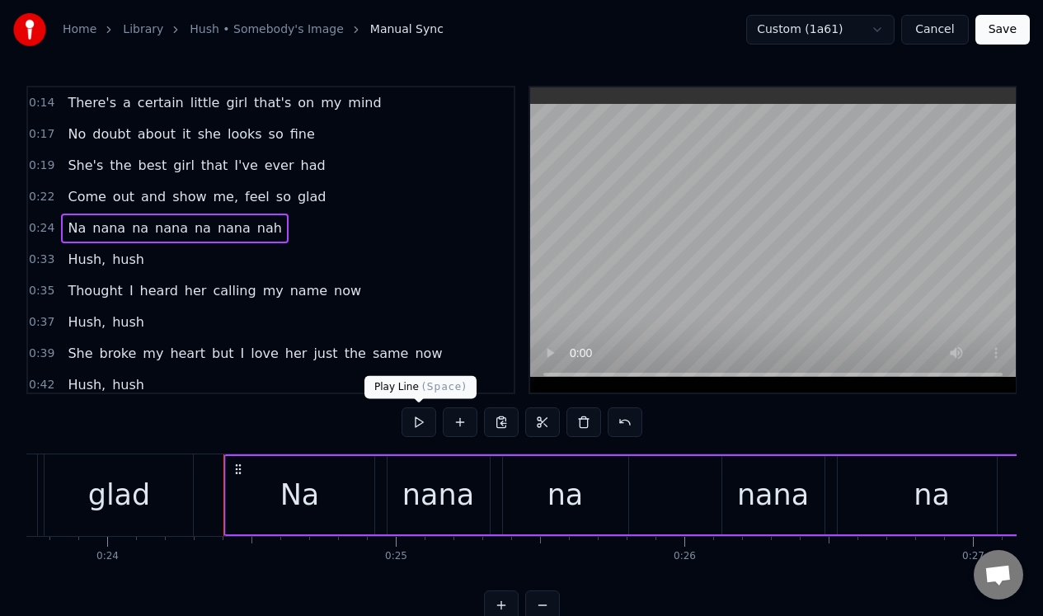
click at [414, 421] on button at bounding box center [418, 422] width 35 height 30
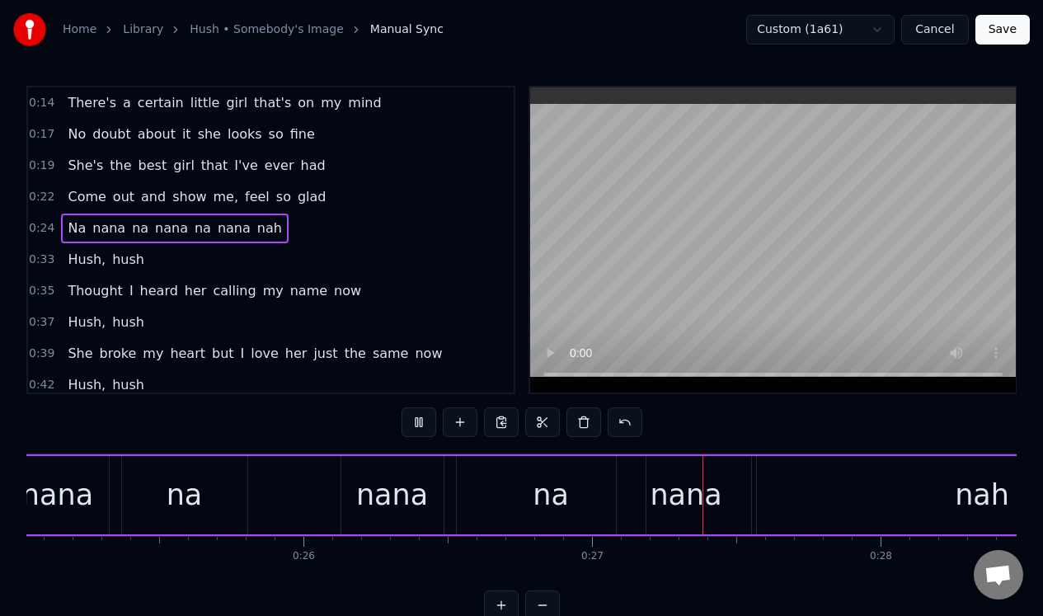
scroll to position [0, 7671]
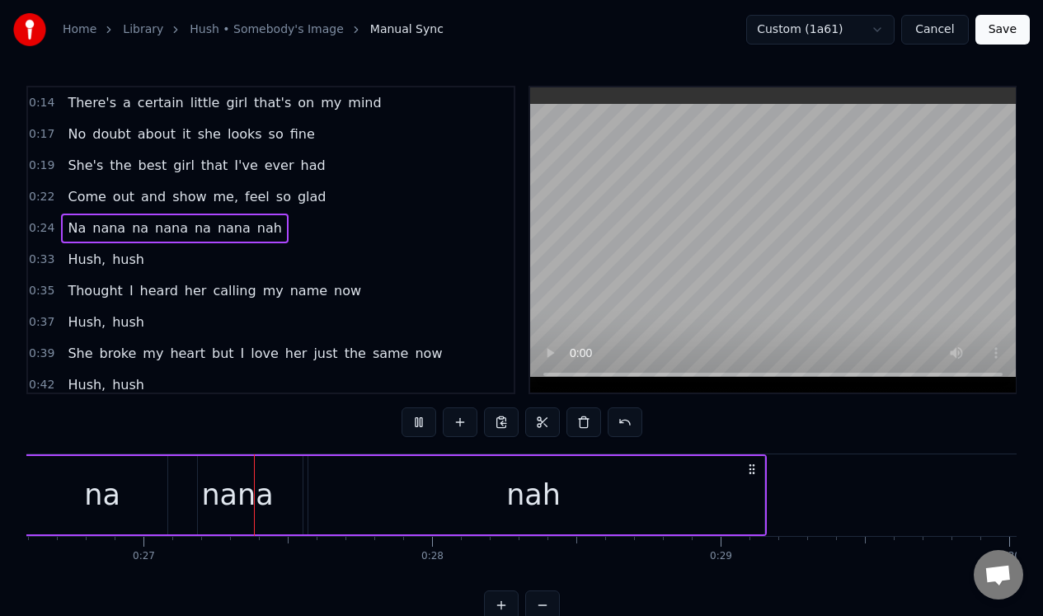
click at [414, 421] on button at bounding box center [418, 422] width 35 height 30
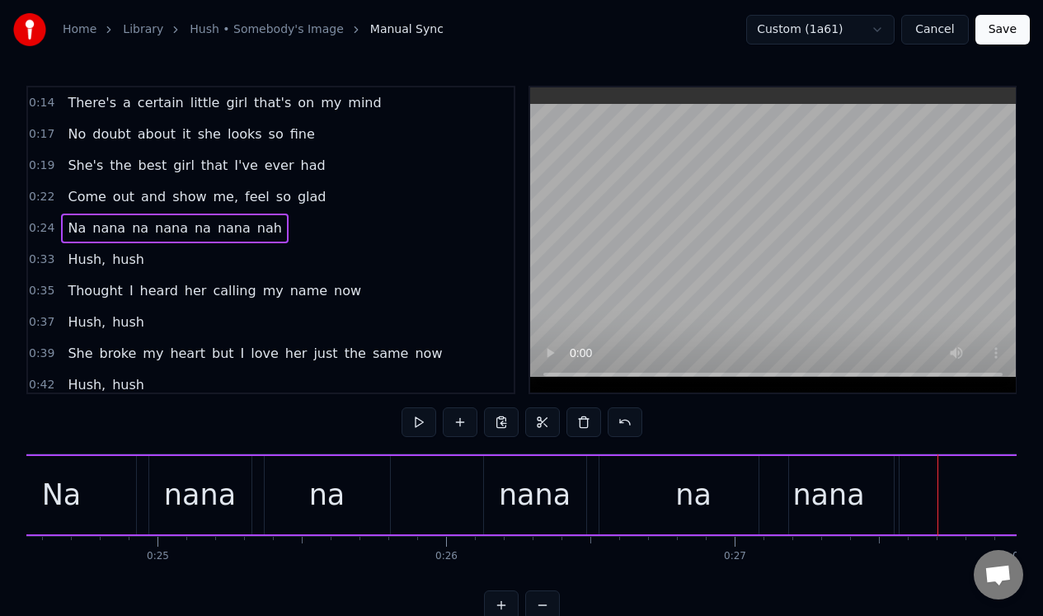
scroll to position [0, 7027]
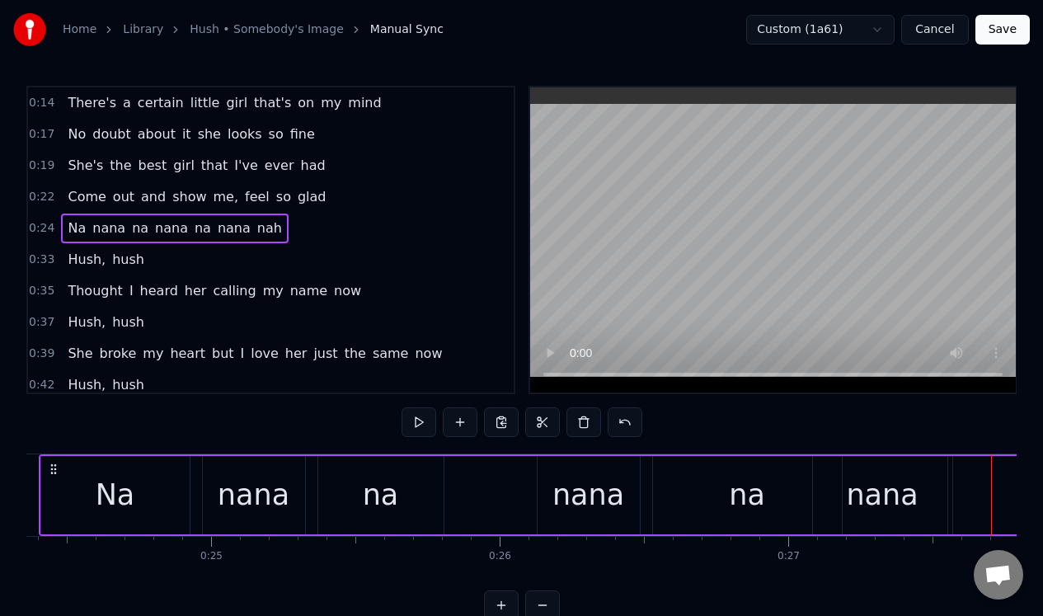
click at [778, 484] on div "na" at bounding box center [747, 495] width 189 height 78
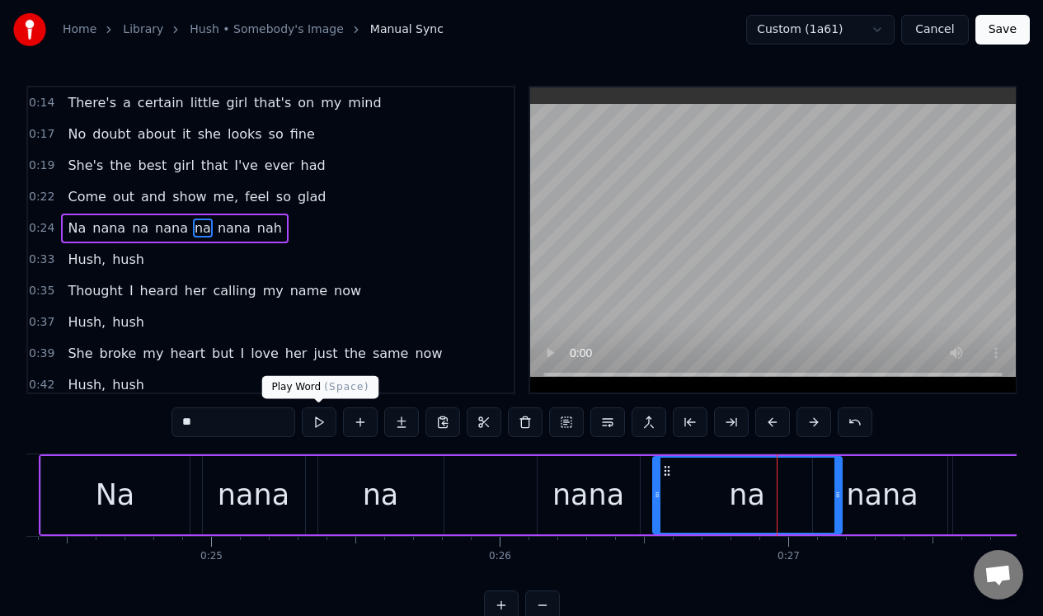
click at [320, 424] on button at bounding box center [319, 422] width 35 height 30
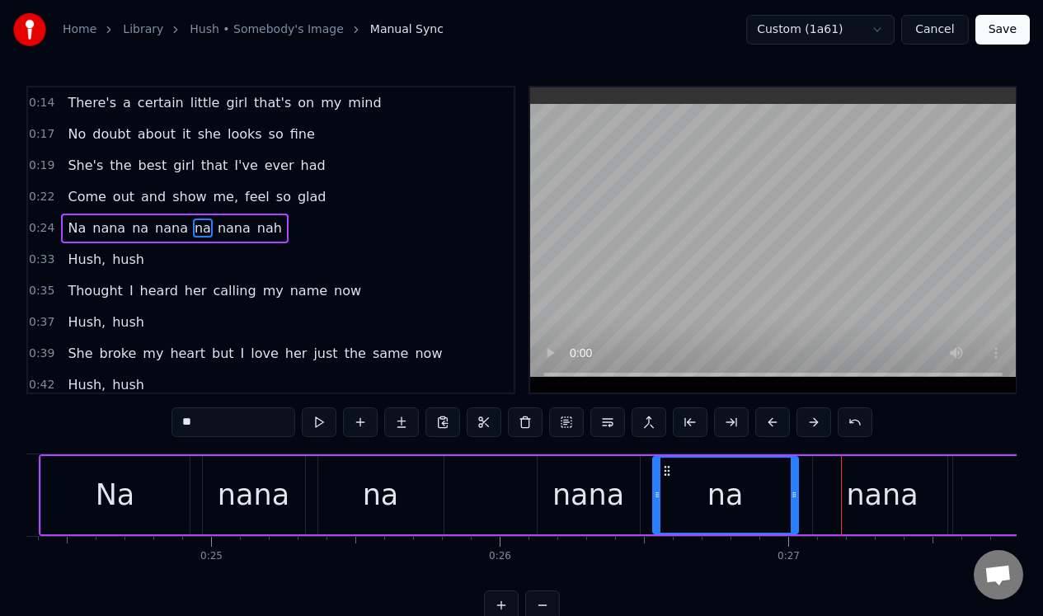
drag, startPoint x: 837, startPoint y: 498, endPoint x: 794, endPoint y: 504, distance: 44.1
click at [794, 503] on div at bounding box center [793, 494] width 7 height 75
click at [834, 490] on div "nana" at bounding box center [882, 495] width 139 height 78
type input "****"
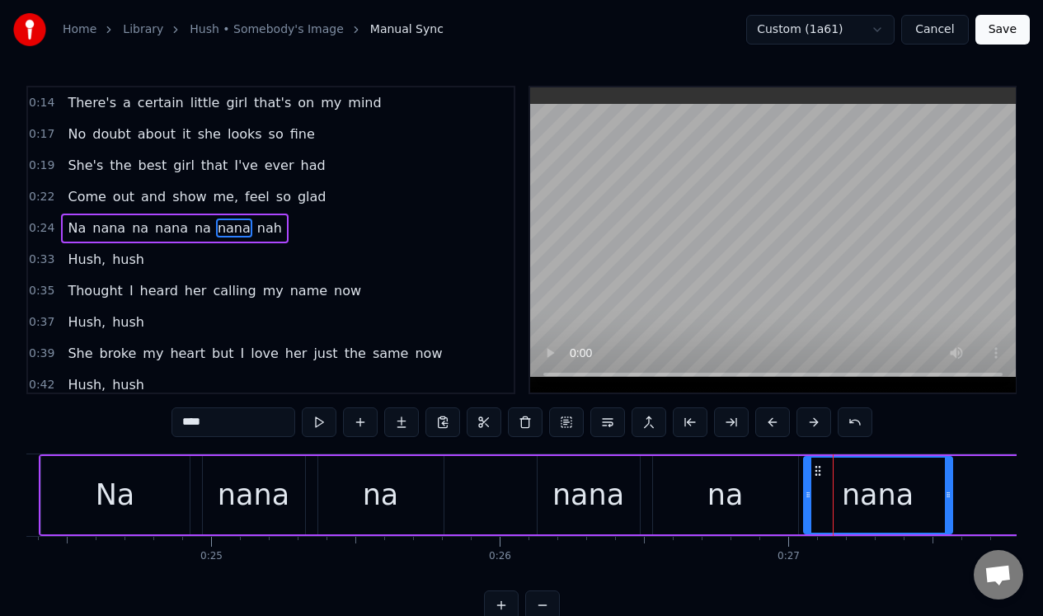
drag, startPoint x: 814, startPoint y: 491, endPoint x: 805, endPoint y: 494, distance: 9.6
click at [805, 494] on icon at bounding box center [807, 494] width 7 height 13
click at [306, 231] on div "0:24 Na nana na nana na nana nah" at bounding box center [270, 228] width 485 height 31
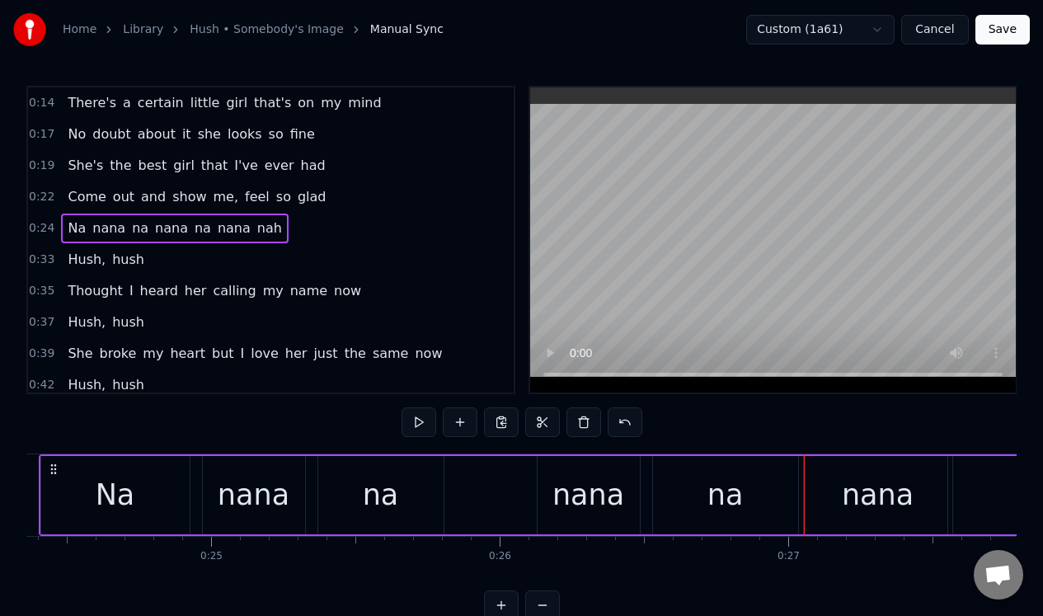
scroll to position [0, 6956]
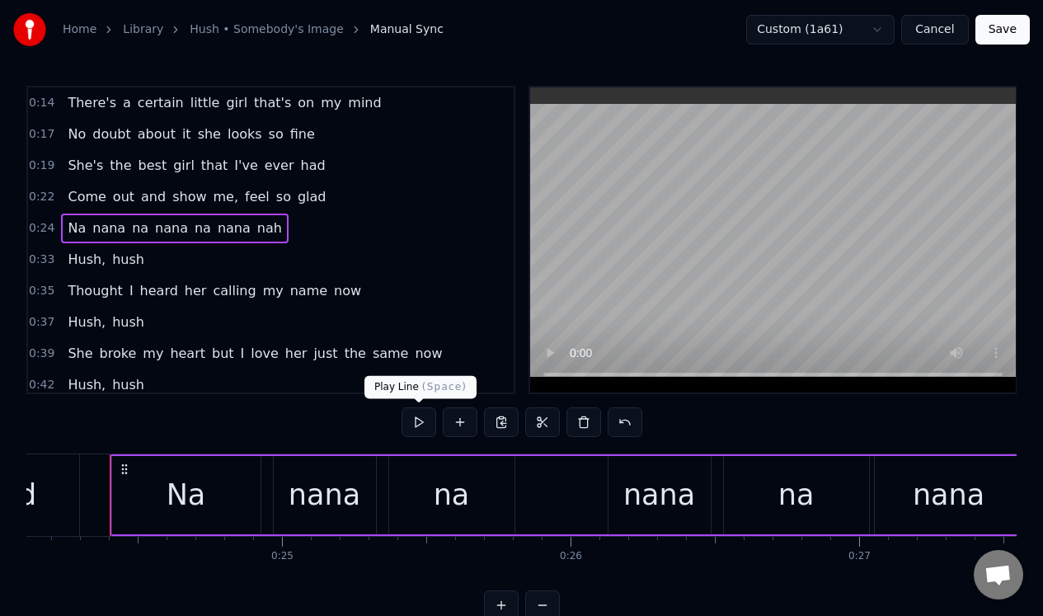
click at [418, 424] on button at bounding box center [418, 422] width 35 height 30
click at [698, 481] on div "nana" at bounding box center [659, 495] width 102 height 78
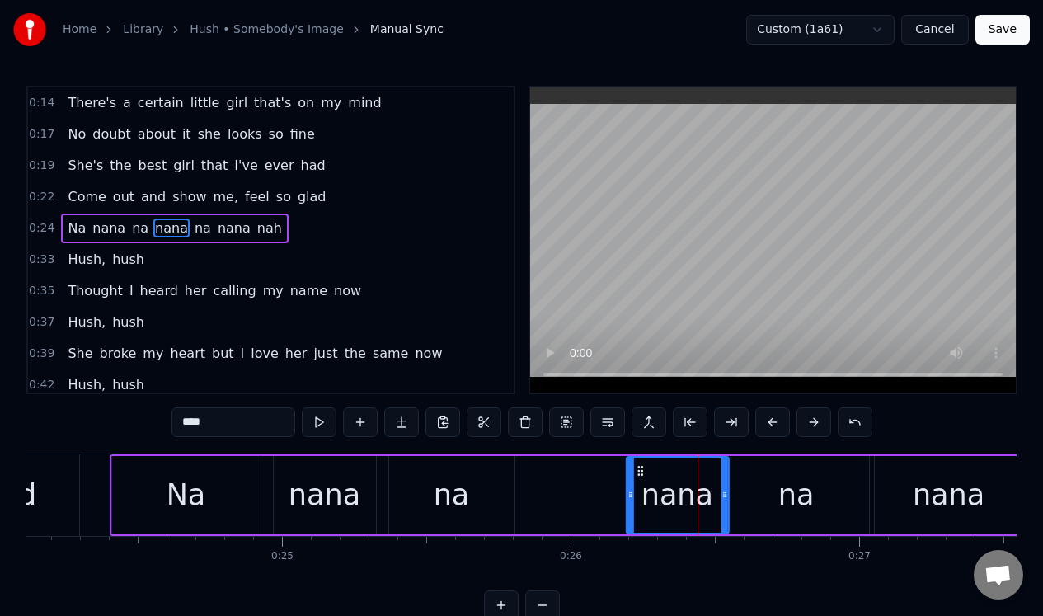
drag, startPoint x: 623, startPoint y: 467, endPoint x: 640, endPoint y: 471, distance: 17.6
click at [641, 471] on icon at bounding box center [639, 470] width 13 height 13
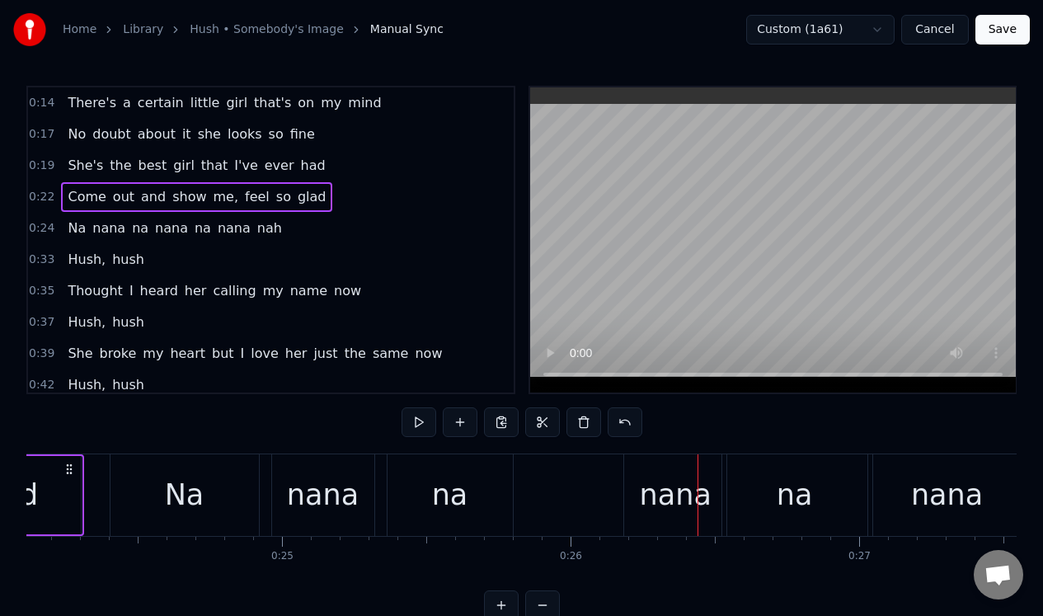
scroll to position [0, 6930]
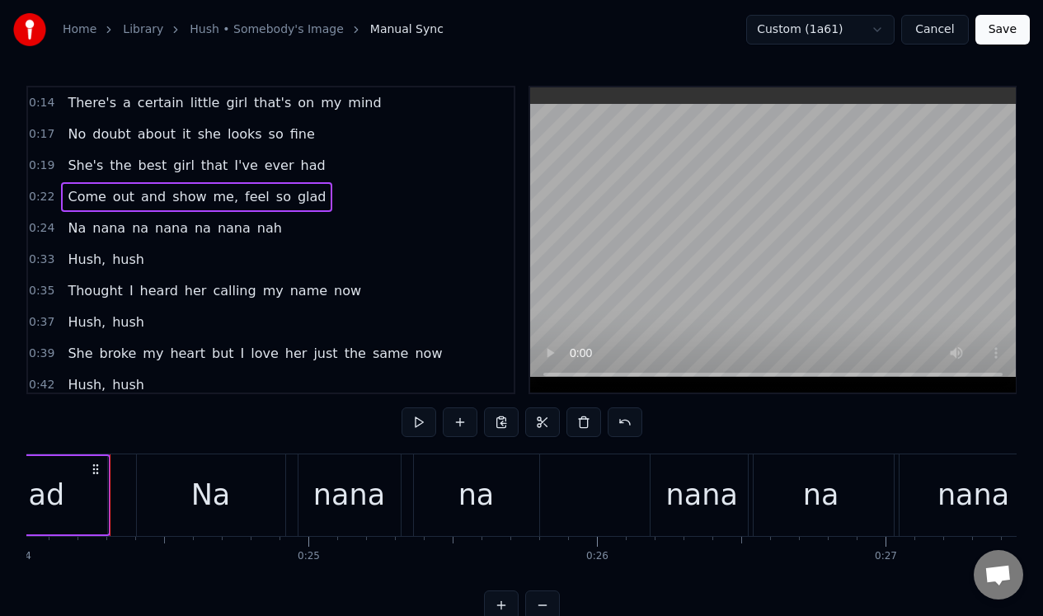
click at [316, 238] on div "0:24 Na nana na nana na nana nah" at bounding box center [270, 228] width 485 height 31
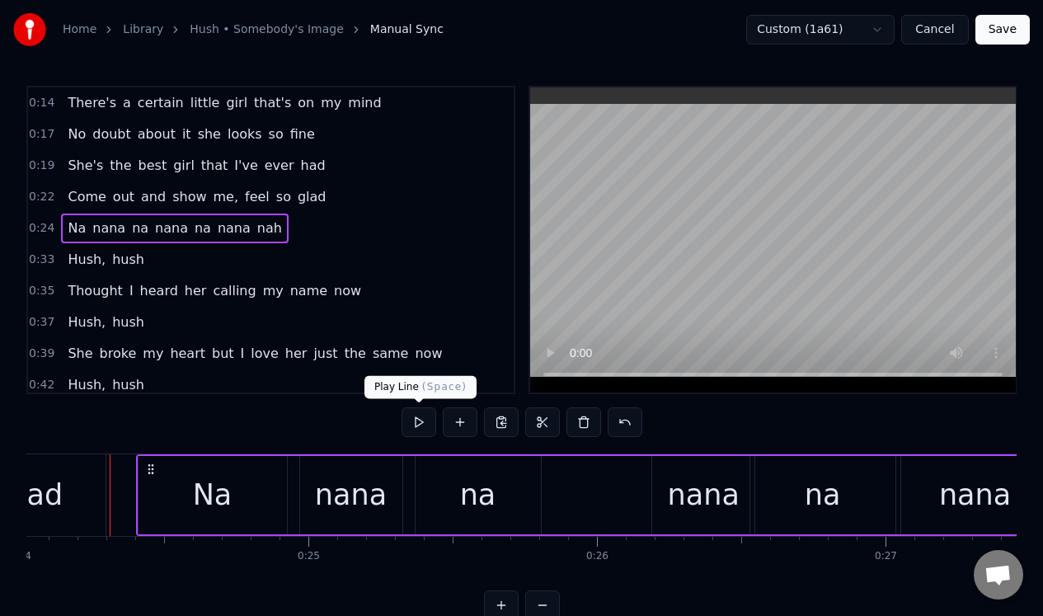
click at [415, 419] on button at bounding box center [418, 422] width 35 height 30
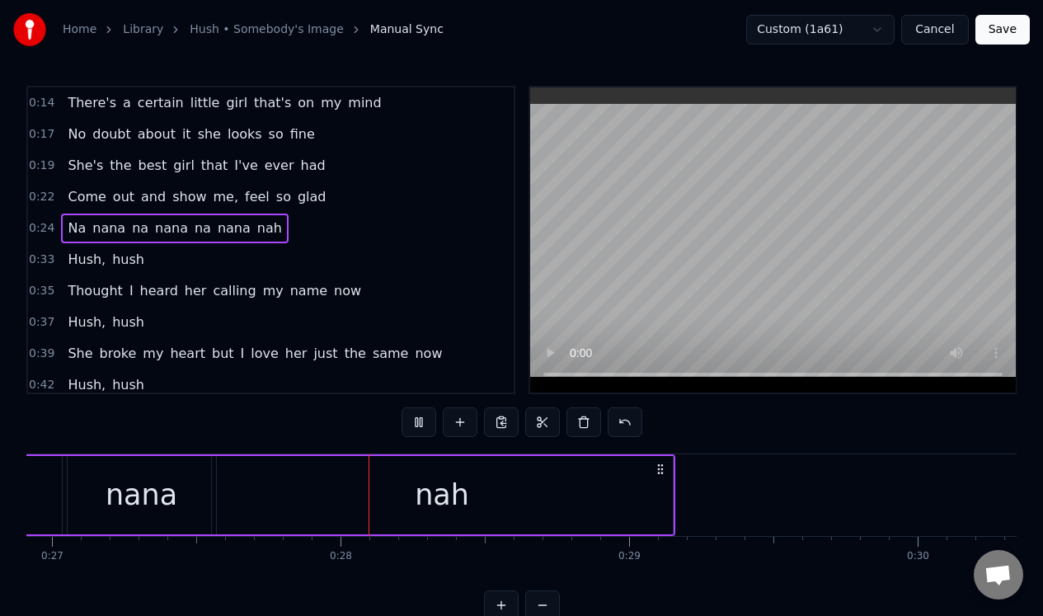
scroll to position [0, 7798]
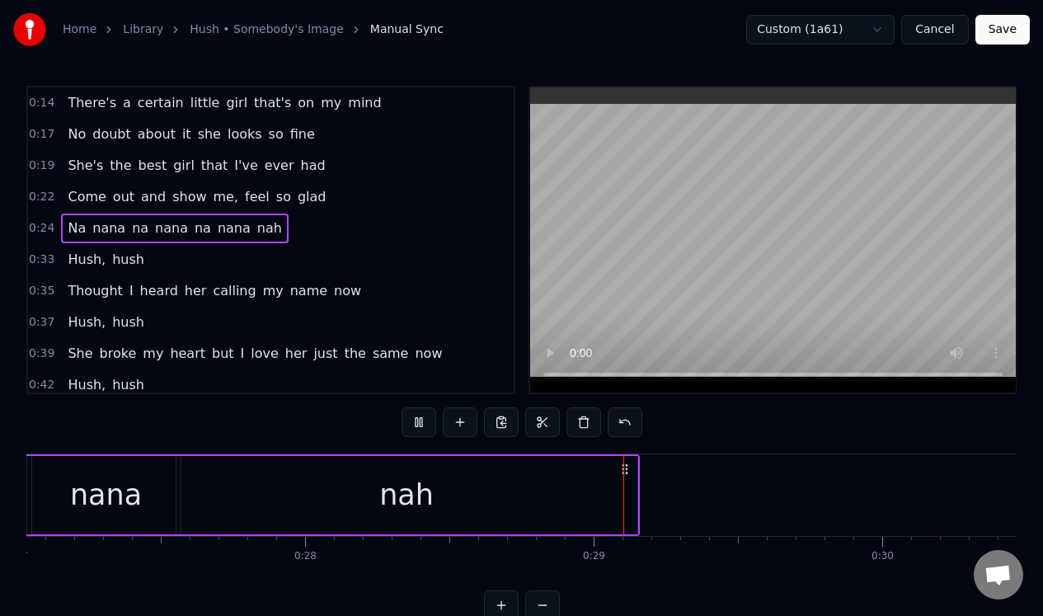
click at [415, 419] on button at bounding box center [418, 422] width 35 height 30
click at [417, 421] on button at bounding box center [418, 422] width 35 height 30
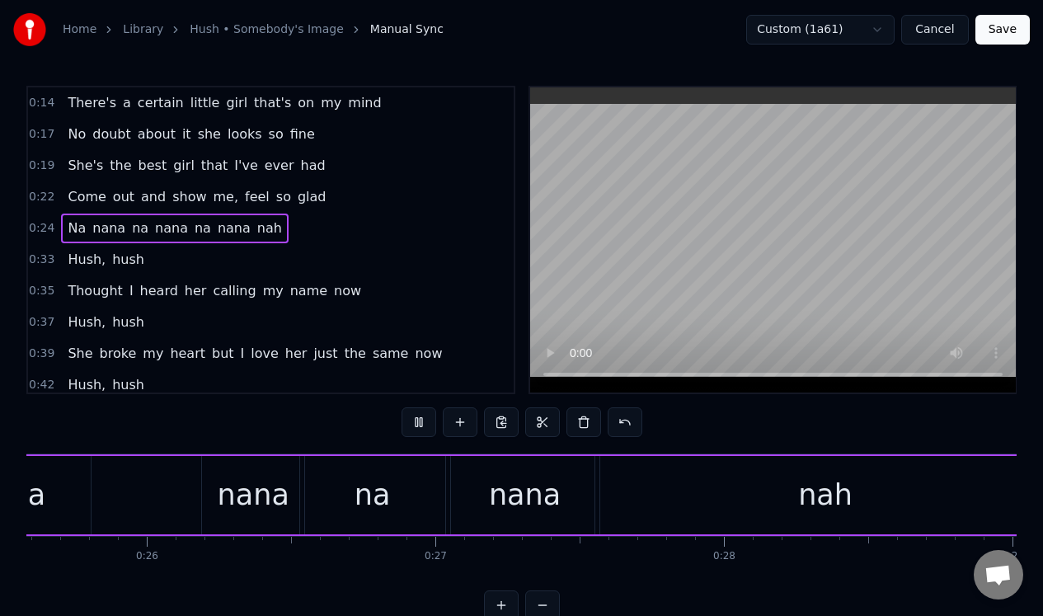
scroll to position [0, 7106]
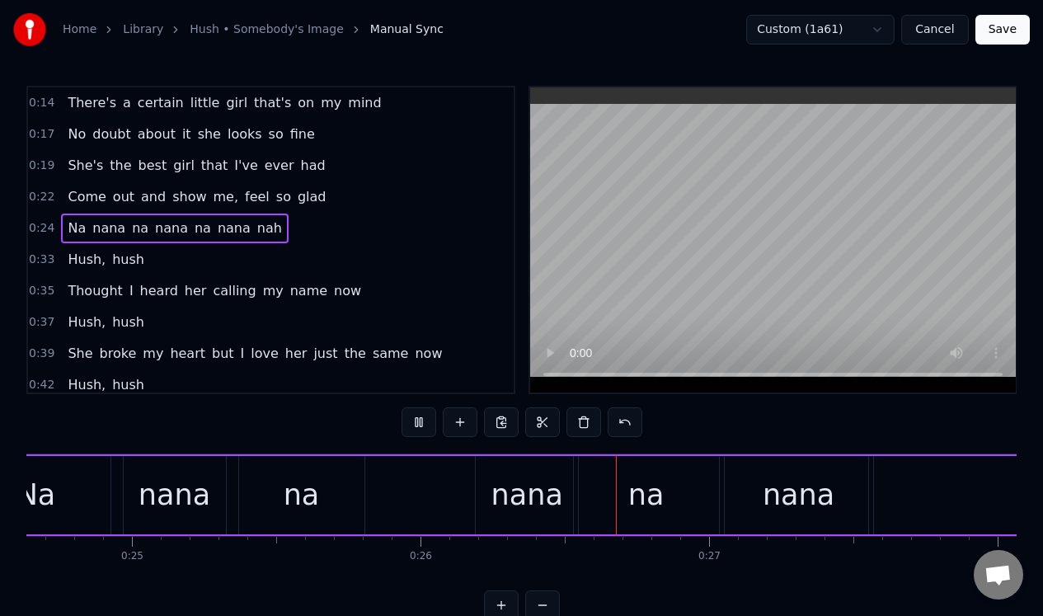
click at [417, 421] on button at bounding box center [418, 422] width 35 height 30
click at [499, 486] on div "nana" at bounding box center [527, 495] width 72 height 44
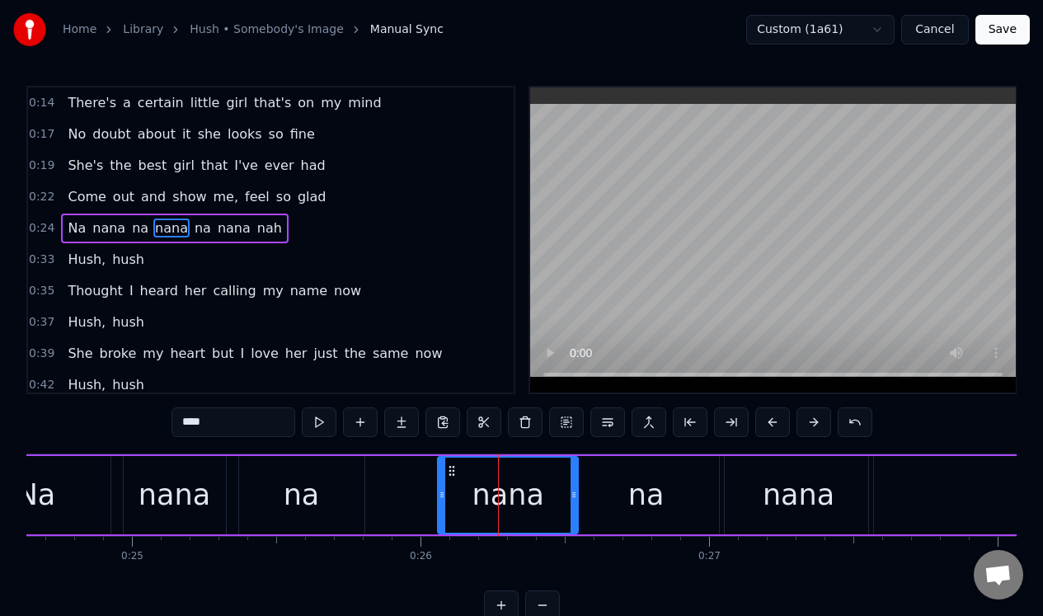
drag, startPoint x: 479, startPoint y: 486, endPoint x: 441, endPoint y: 496, distance: 39.2
click at [441, 494] on div at bounding box center [441, 494] width 7 height 75
click at [319, 419] on button at bounding box center [319, 422] width 35 height 30
drag, startPoint x: 575, startPoint y: 478, endPoint x: 551, endPoint y: 480, distance: 24.8
click at [551, 480] on div at bounding box center [549, 494] width 7 height 75
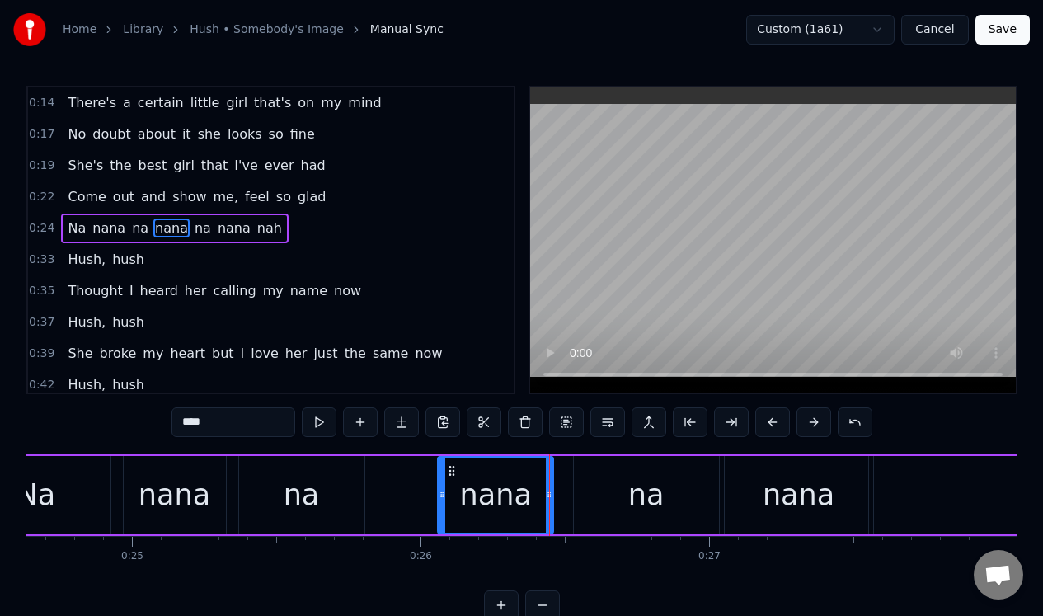
click at [617, 477] on div "na" at bounding box center [646, 495] width 145 height 78
type input "**"
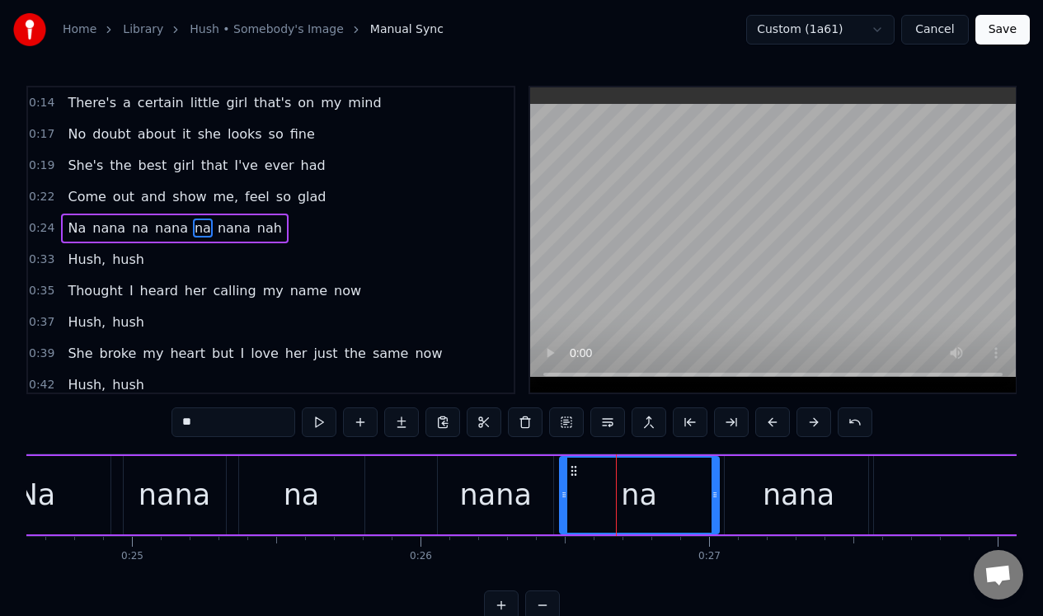
drag, startPoint x: 577, startPoint y: 476, endPoint x: 563, endPoint y: 480, distance: 14.6
click at [563, 480] on div at bounding box center [563, 494] width 7 height 75
click at [379, 472] on div "Na nana na nana na nana nah" at bounding box center [646, 495] width 1372 height 82
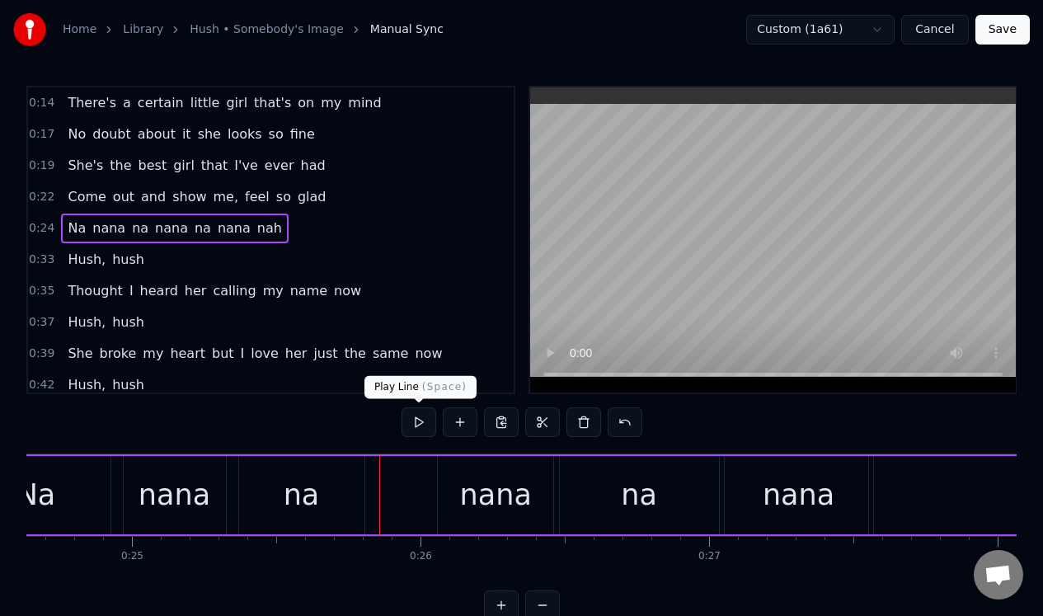
click at [418, 423] on button at bounding box center [418, 422] width 35 height 30
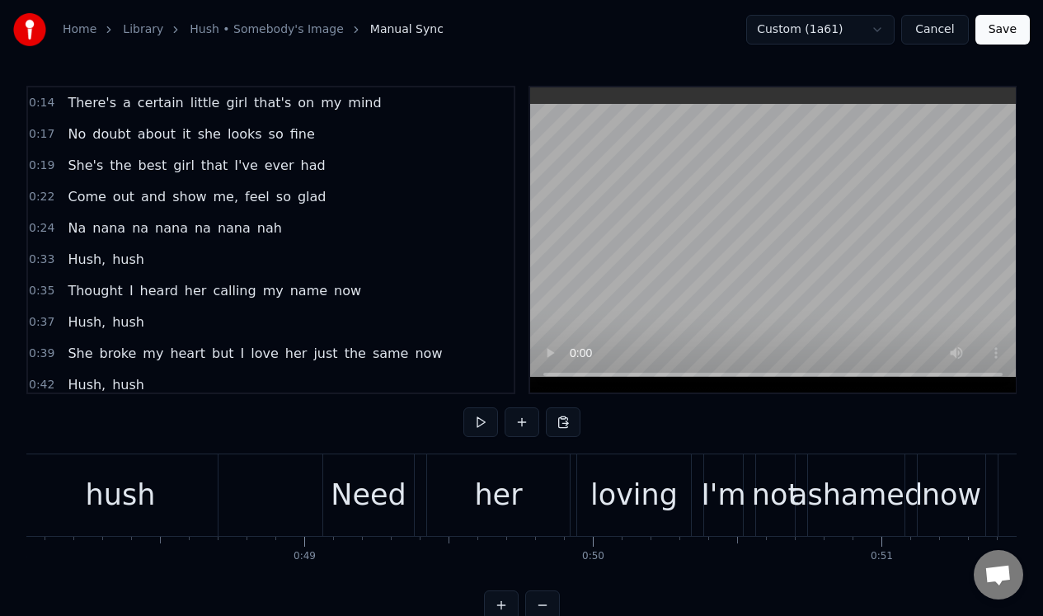
scroll to position [0, 13820]
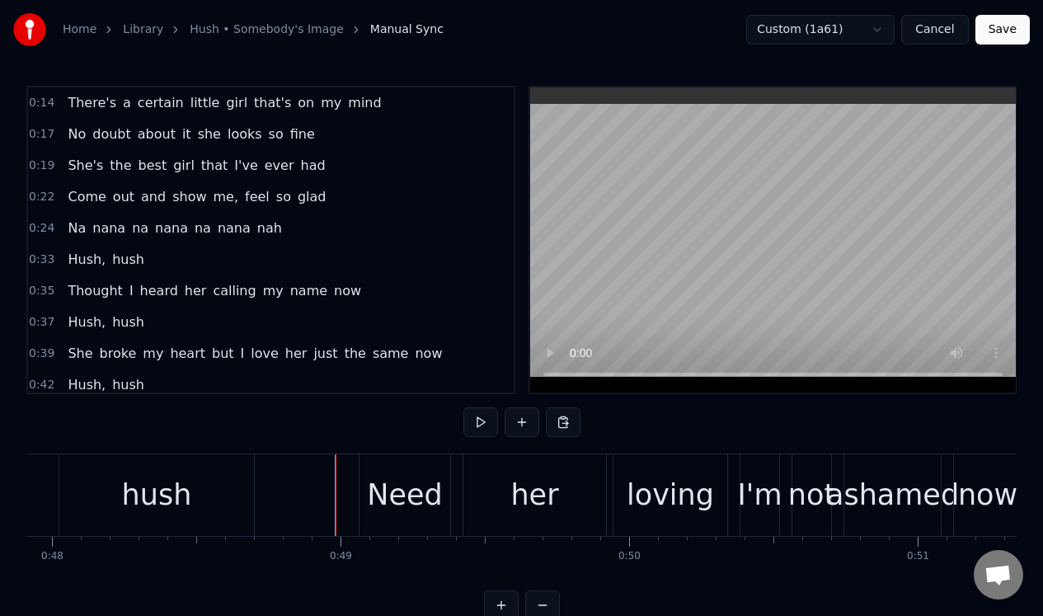
click at [375, 468] on div "Need" at bounding box center [404, 495] width 91 height 82
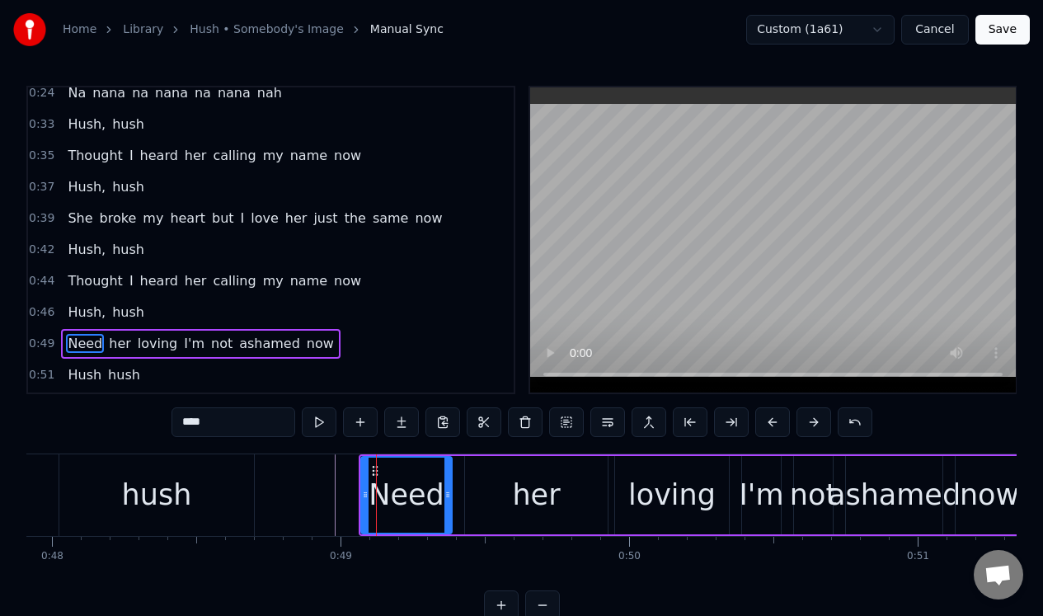
scroll to position [239, 0]
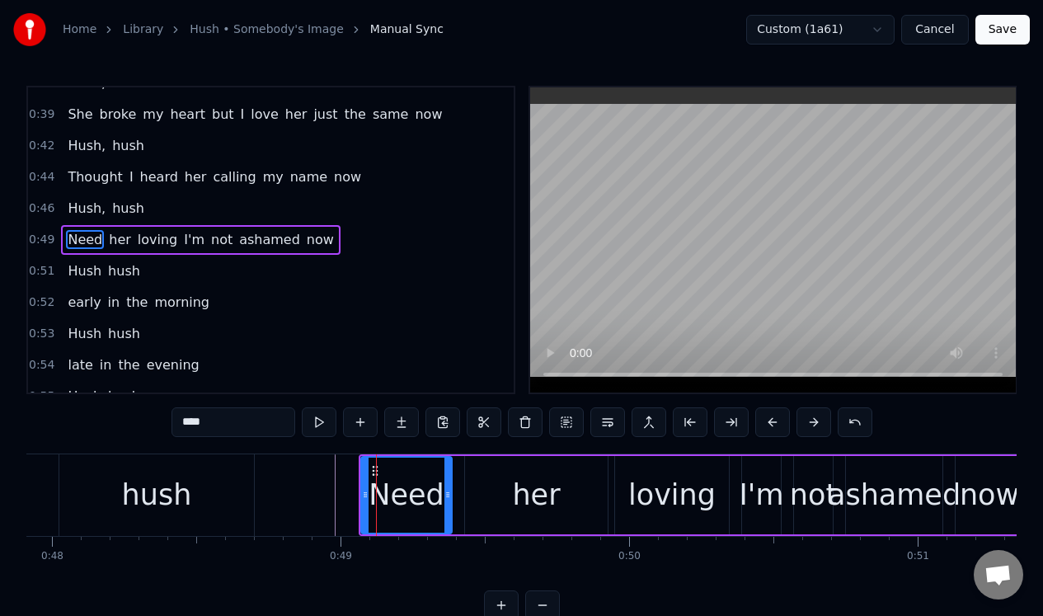
click at [349, 248] on div "0:49 Need her loving I'm not ashamed now" at bounding box center [270, 239] width 485 height 31
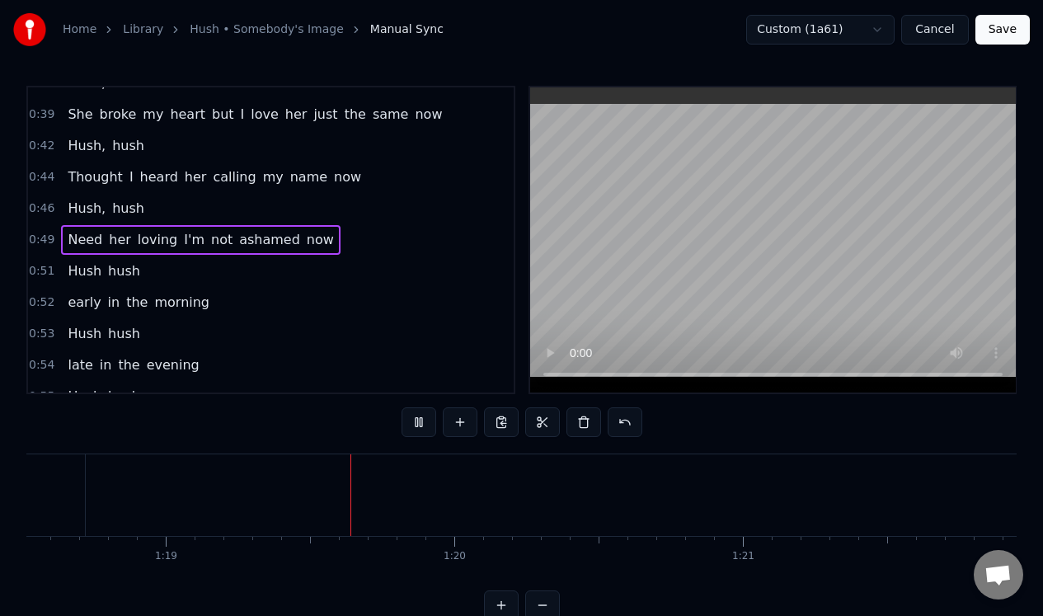
scroll to position [0, 22657]
click at [999, 26] on button "Save" at bounding box center [1002, 30] width 54 height 30
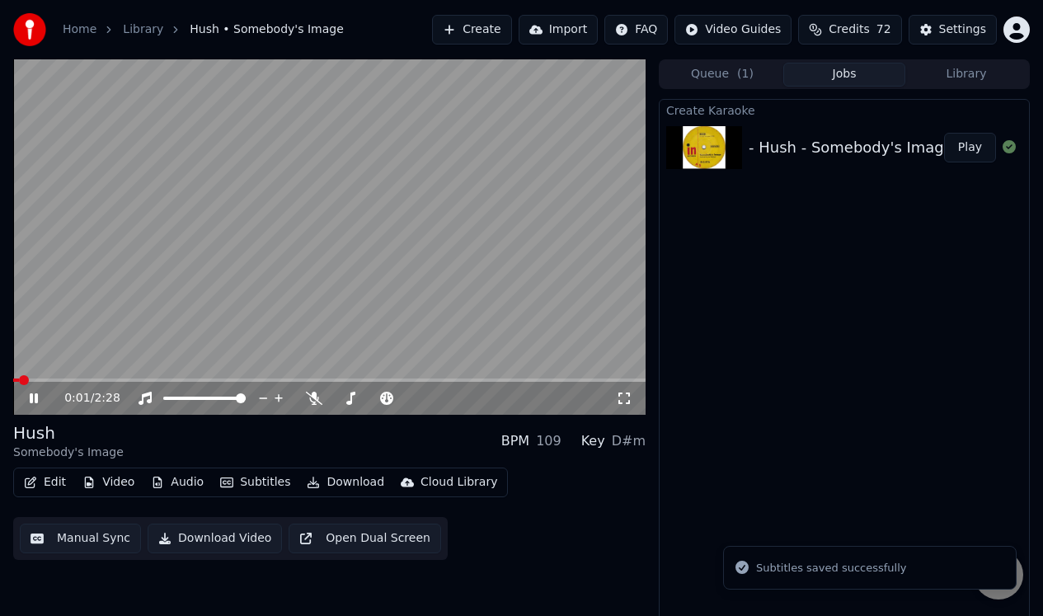
click at [33, 395] on icon at bounding box center [45, 397] width 38 height 13
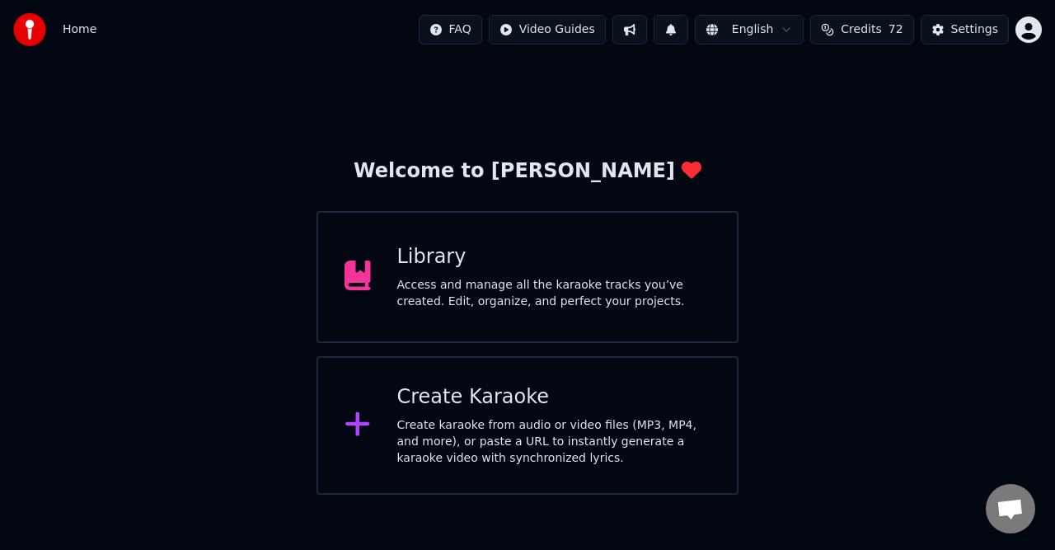
click at [513, 279] on div "Access and manage all the karaoke tracks you’ve created. Edit, organize, and pe…" at bounding box center [554, 293] width 314 height 33
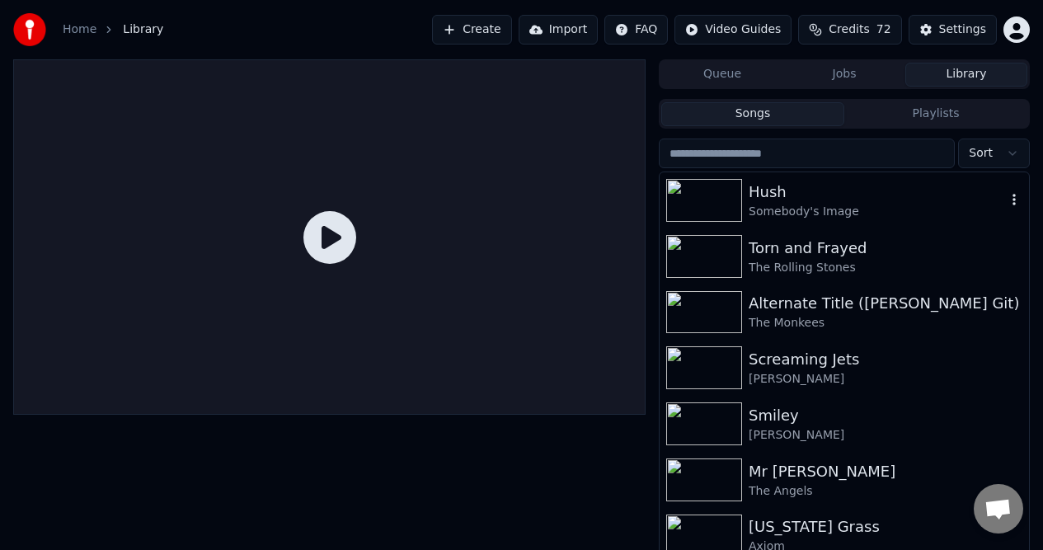
click at [715, 201] on img at bounding box center [704, 200] width 76 height 43
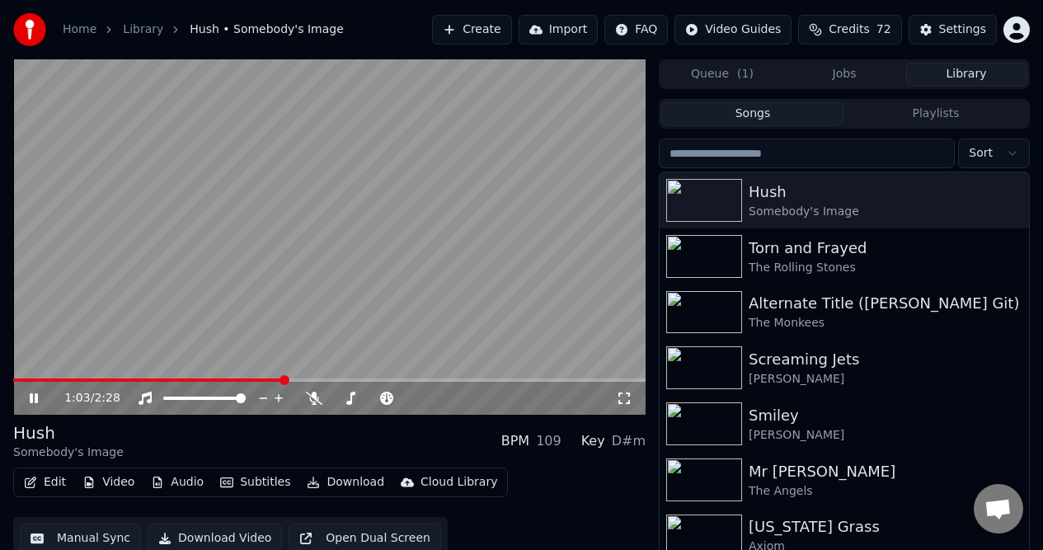
click at [35, 396] on icon at bounding box center [34, 398] width 8 height 10
click at [77, 537] on button "Manual Sync" at bounding box center [80, 538] width 121 height 30
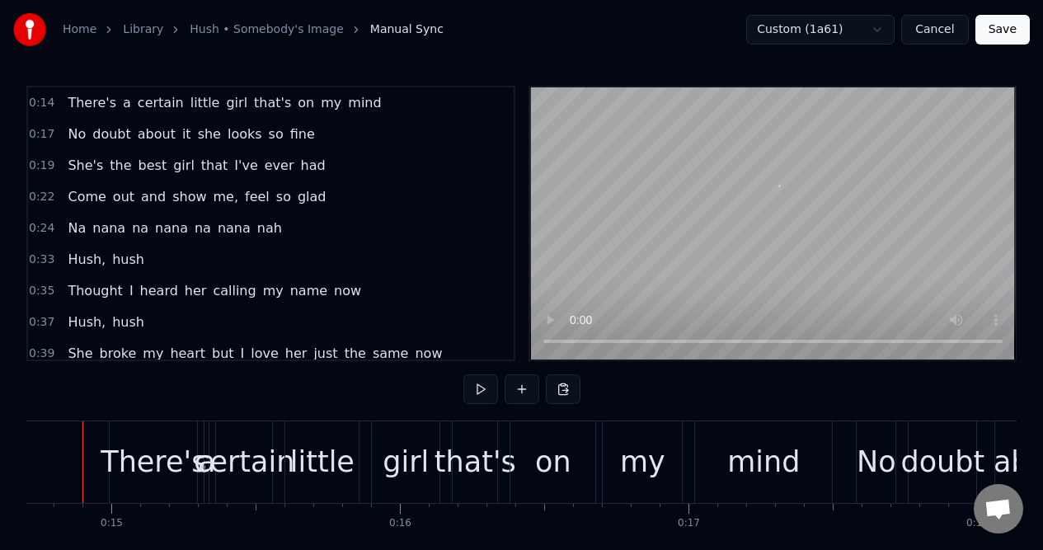
scroll to position [0, 4216]
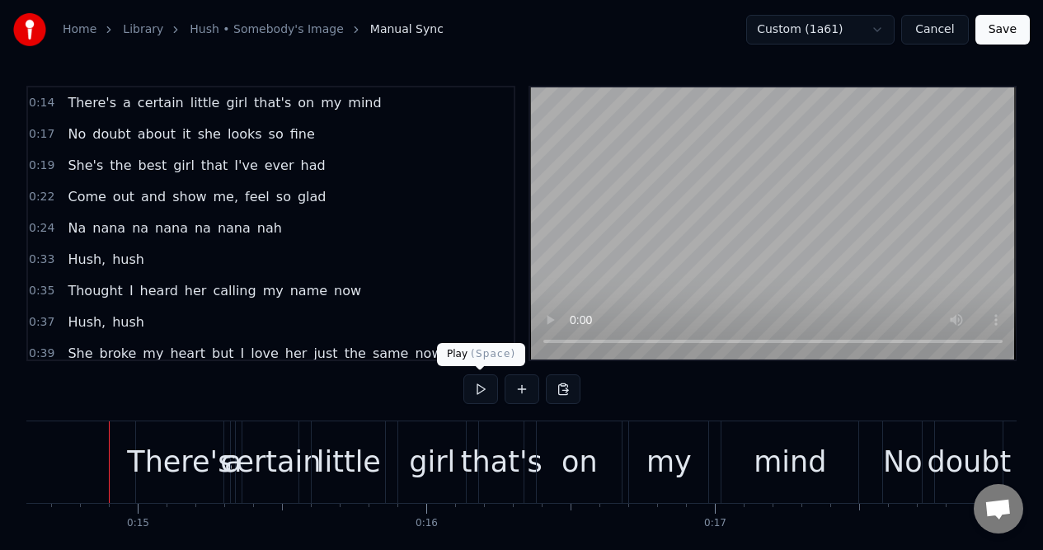
click at [480, 389] on button at bounding box center [480, 389] width 35 height 30
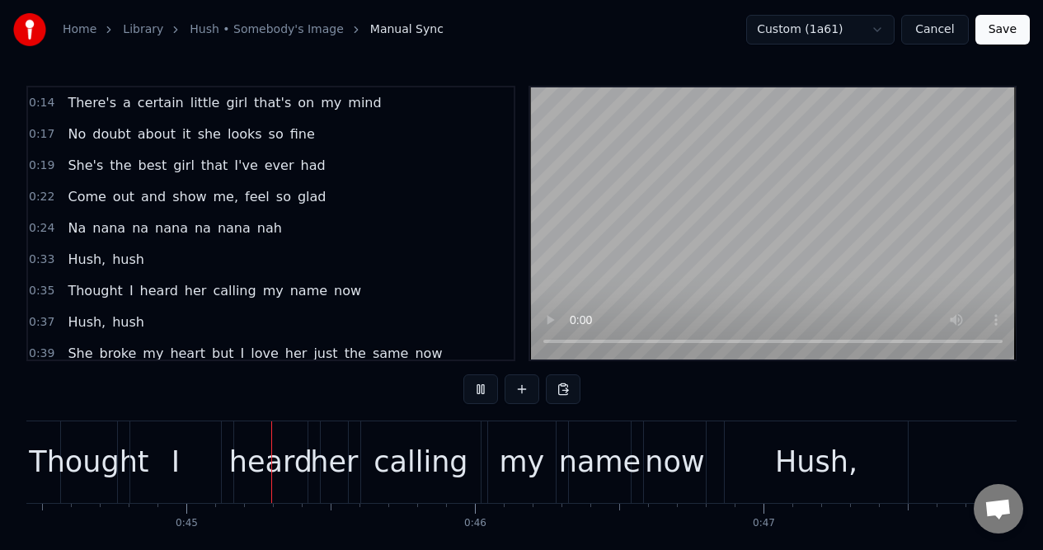
scroll to position [0, 12847]
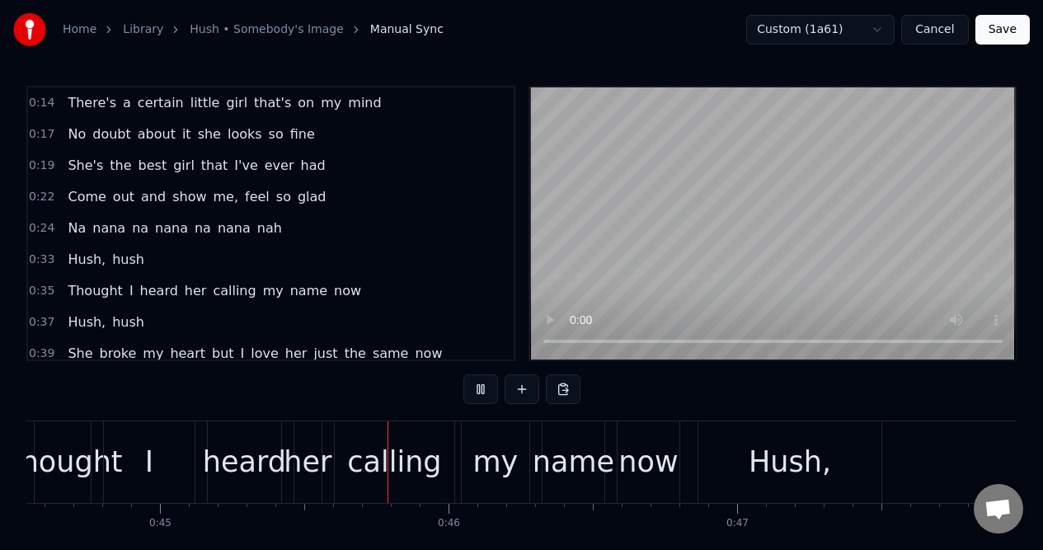
click at [480, 389] on button at bounding box center [480, 389] width 35 height 30
click at [88, 464] on div "Thought" at bounding box center [62, 462] width 120 height 44
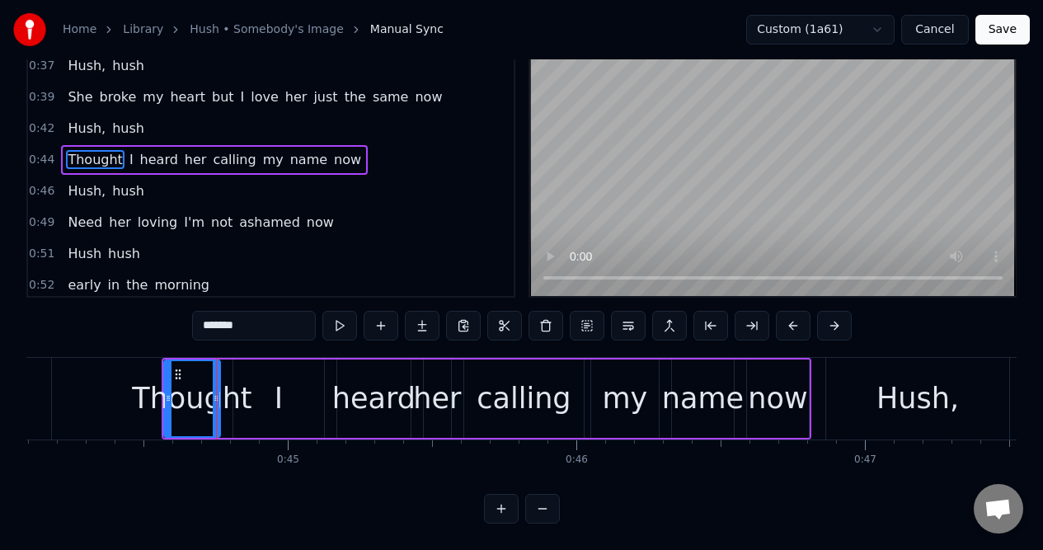
scroll to position [0, 12611]
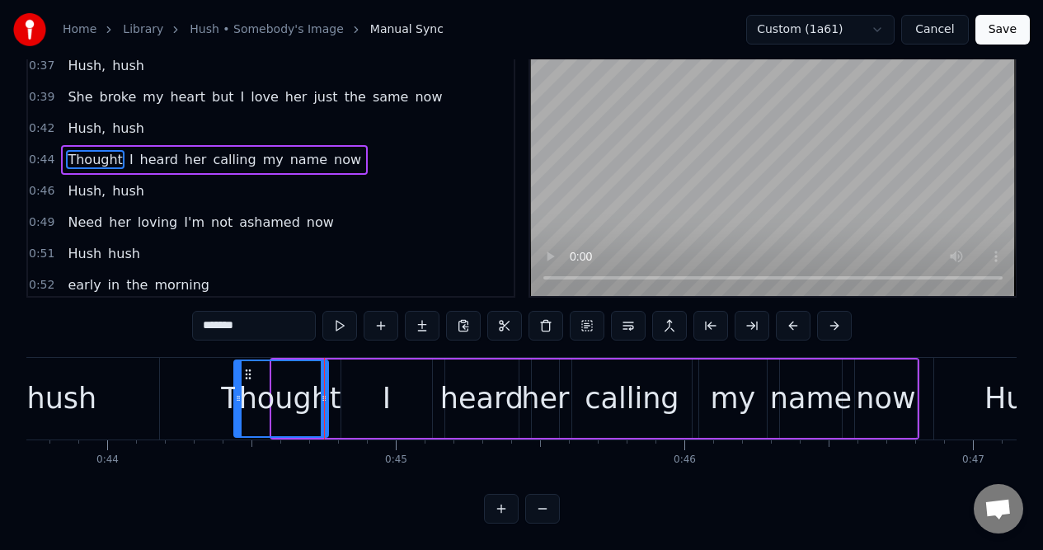
drag, startPoint x: 274, startPoint y: 410, endPoint x: 237, endPoint y: 419, distance: 38.4
click at [237, 418] on div at bounding box center [238, 398] width 7 height 75
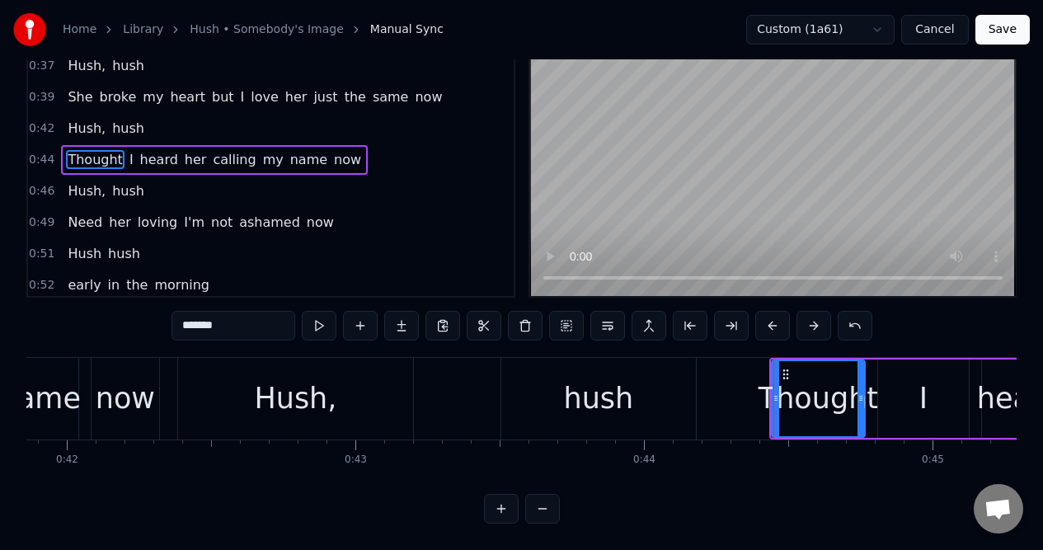
scroll to position [0, 12003]
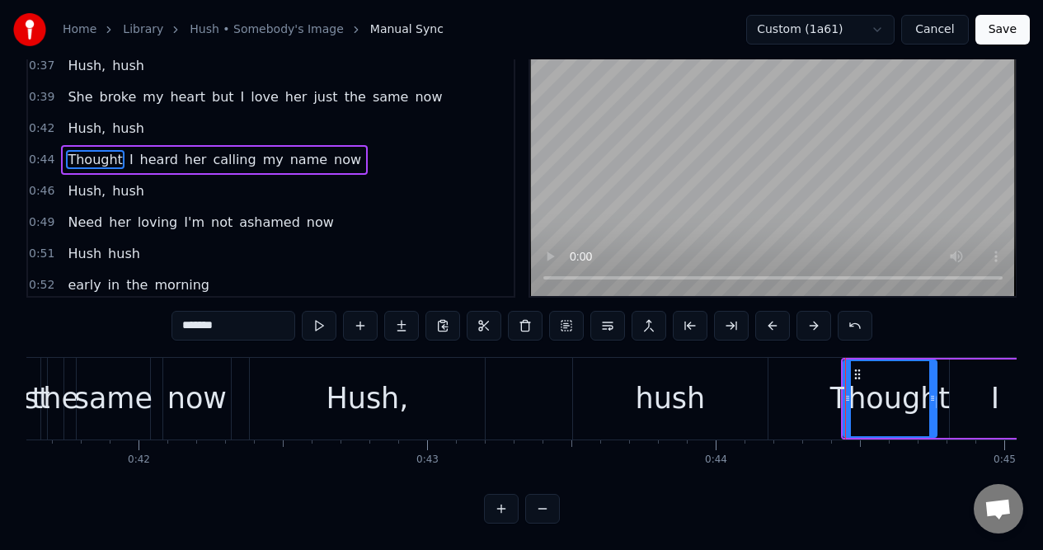
click at [282, 372] on div "Hush," at bounding box center [367, 399] width 235 height 82
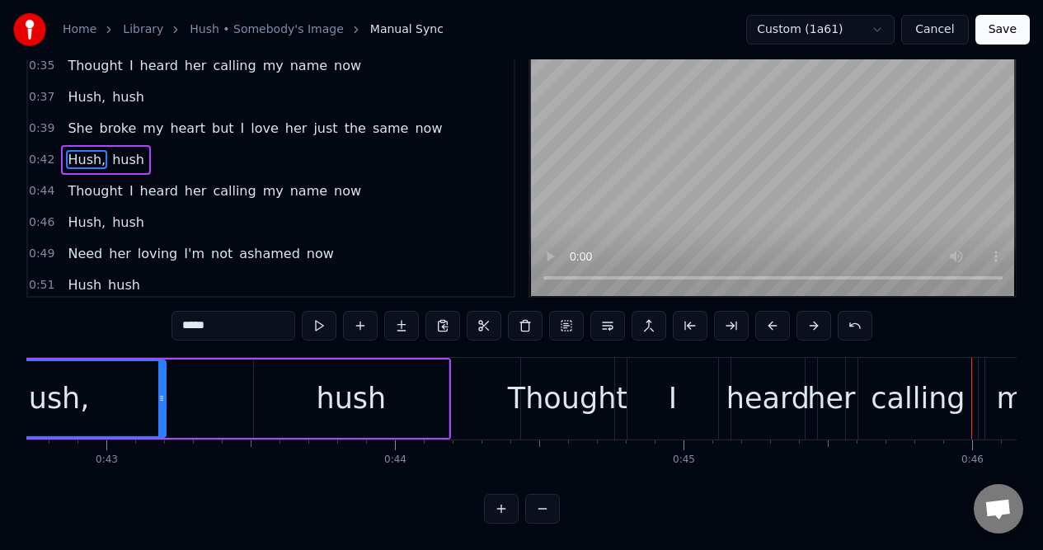
scroll to position [0, 12432]
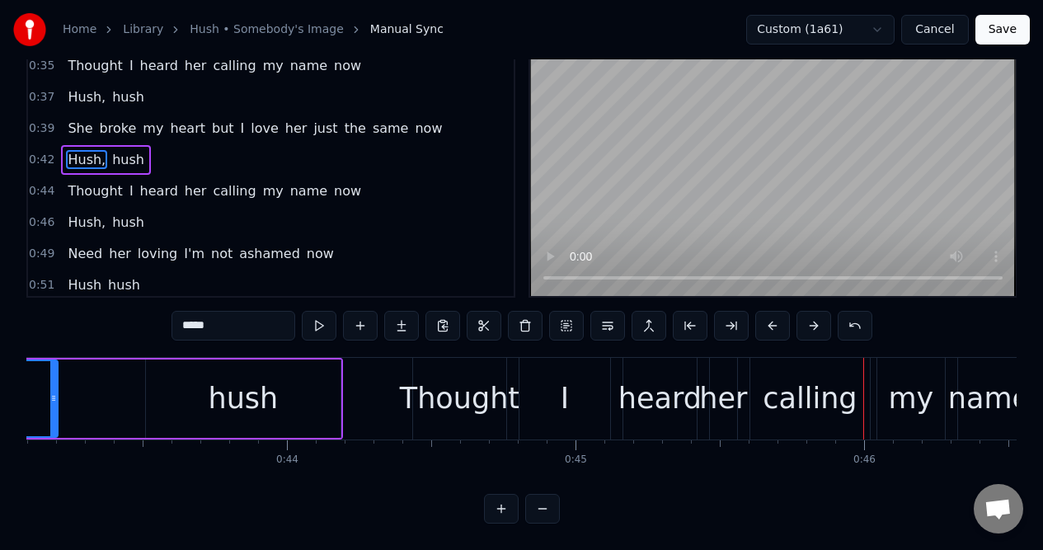
click at [447, 377] on div "Thought" at bounding box center [460, 399] width 120 height 44
type input "*******"
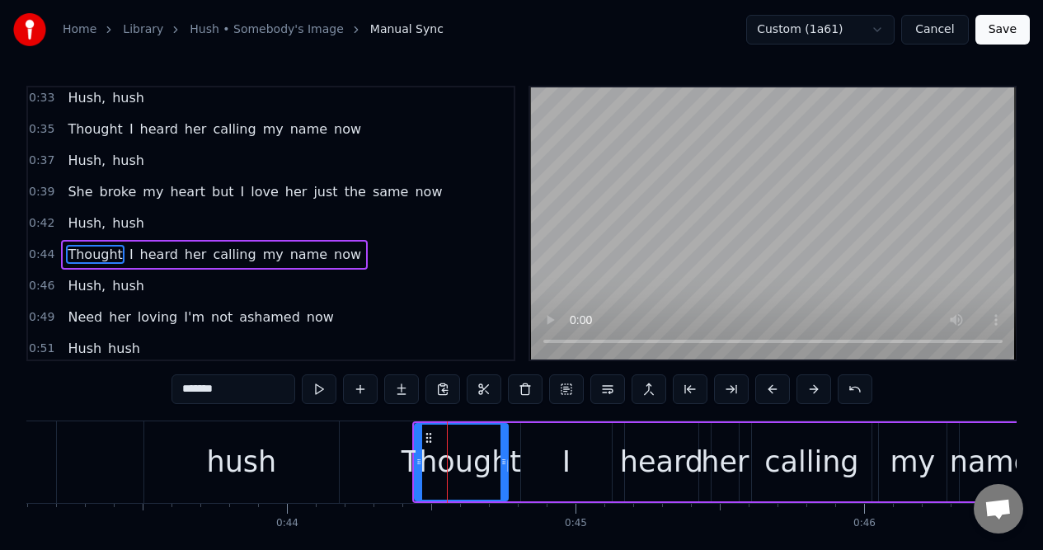
scroll to position [193, 0]
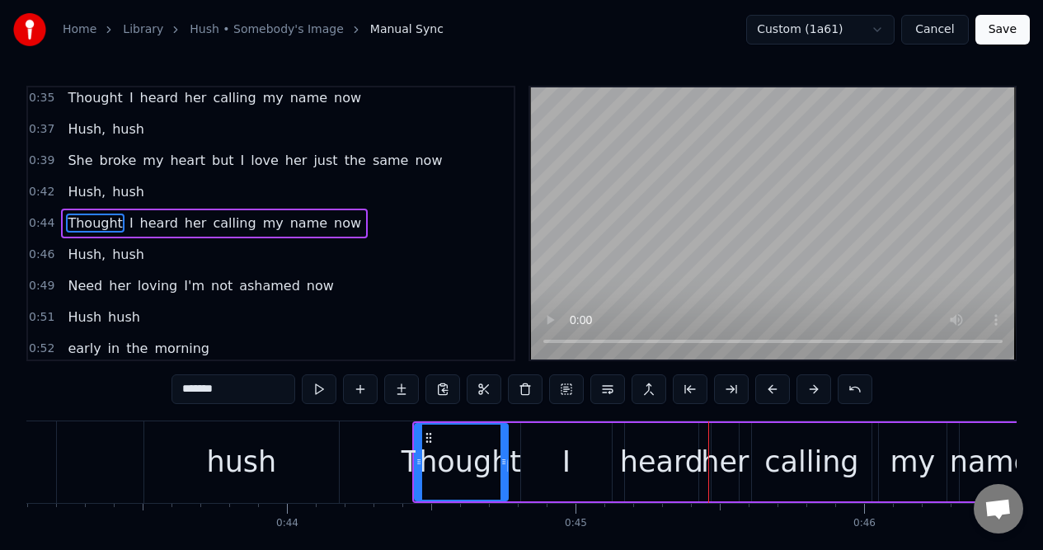
click at [435, 436] on div "Thought" at bounding box center [460, 461] width 91 height 75
click at [319, 391] on button at bounding box center [319, 389] width 35 height 30
drag, startPoint x: 416, startPoint y: 468, endPoint x: 452, endPoint y: 465, distance: 36.4
click at [452, 465] on div at bounding box center [455, 461] width 7 height 75
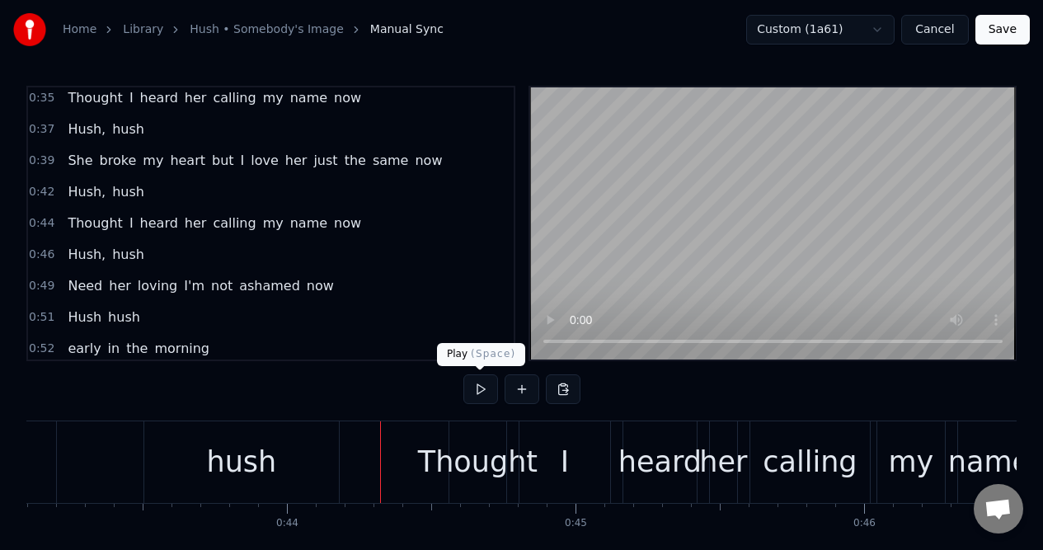
click at [481, 388] on button at bounding box center [480, 389] width 35 height 30
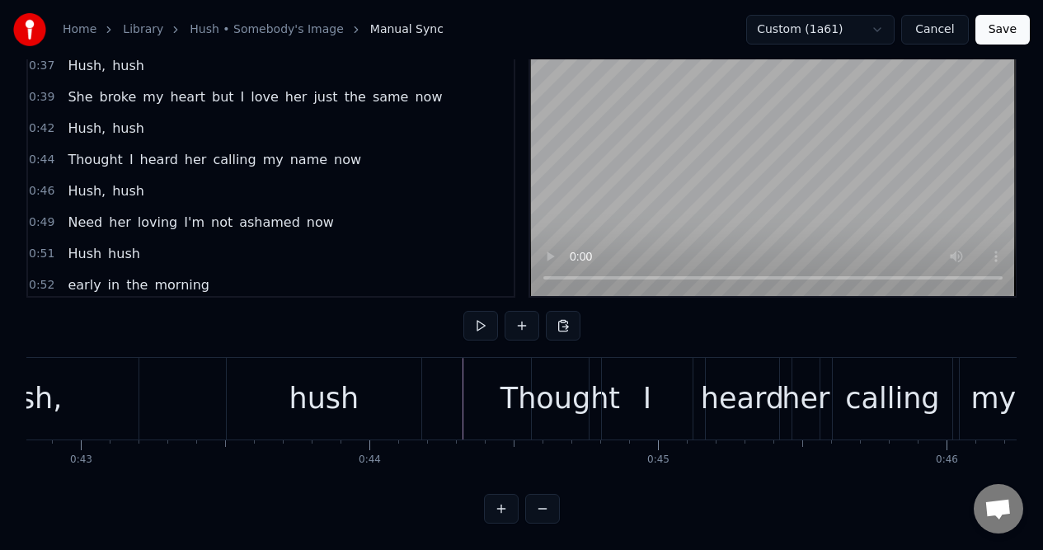
scroll to position [0, 12134]
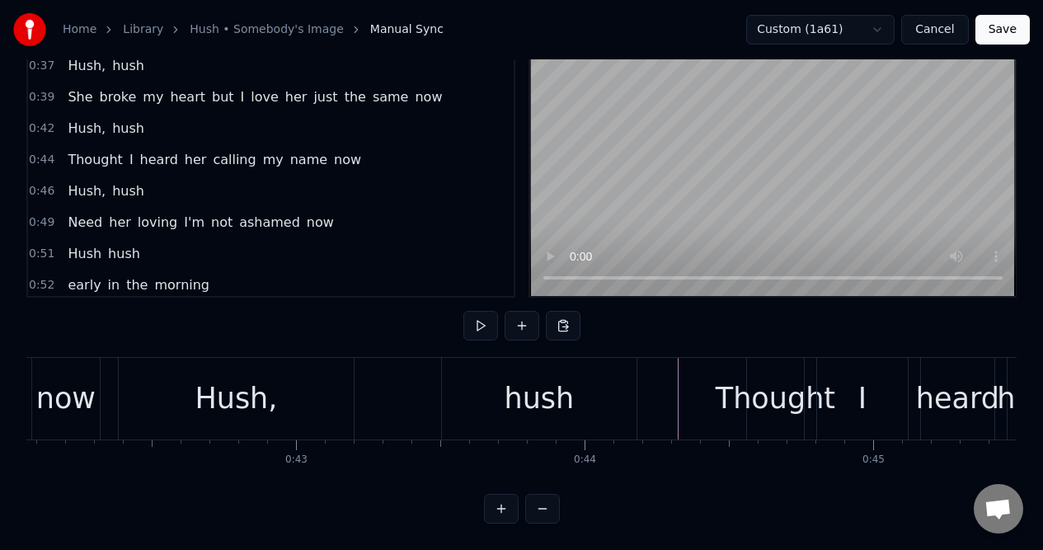
click at [157, 377] on div "Hush," at bounding box center [236, 399] width 235 height 82
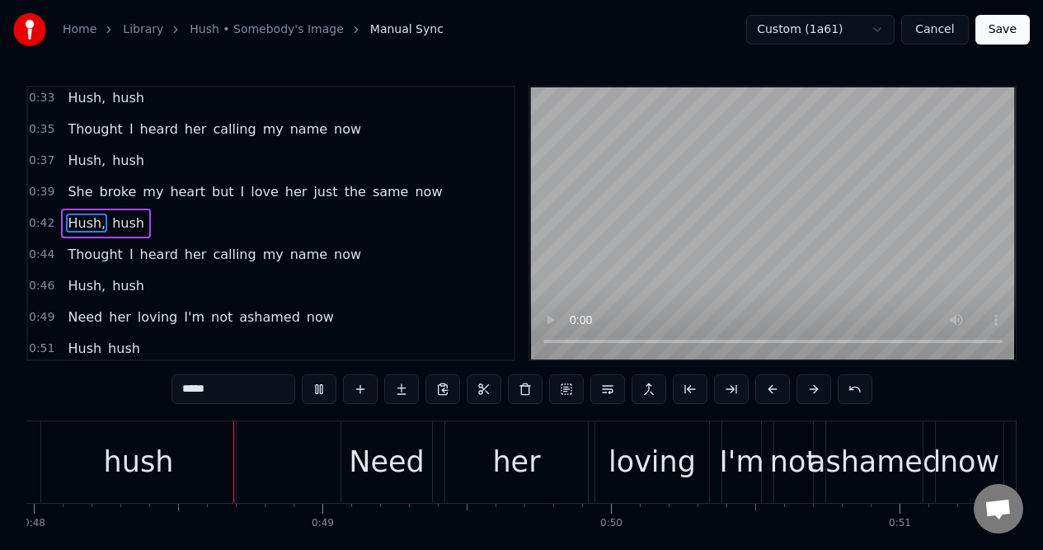
scroll to position [0, 13864]
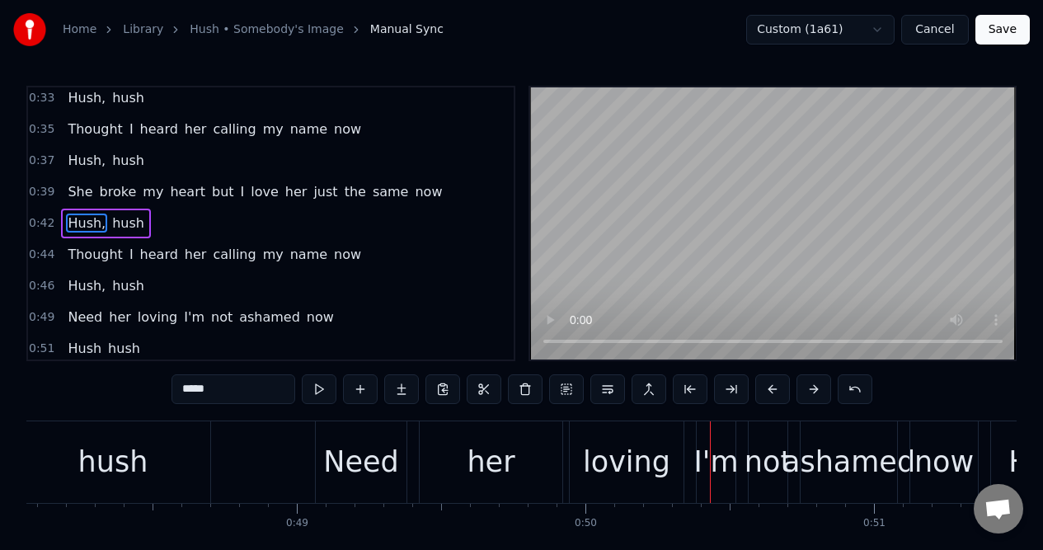
click at [482, 453] on div "her" at bounding box center [490, 462] width 48 height 44
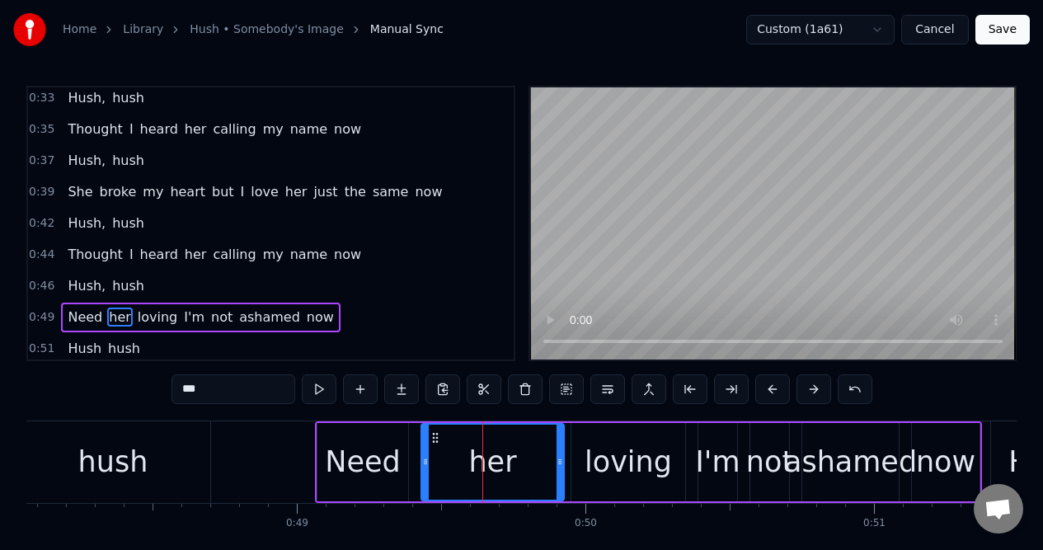
scroll to position [255, 0]
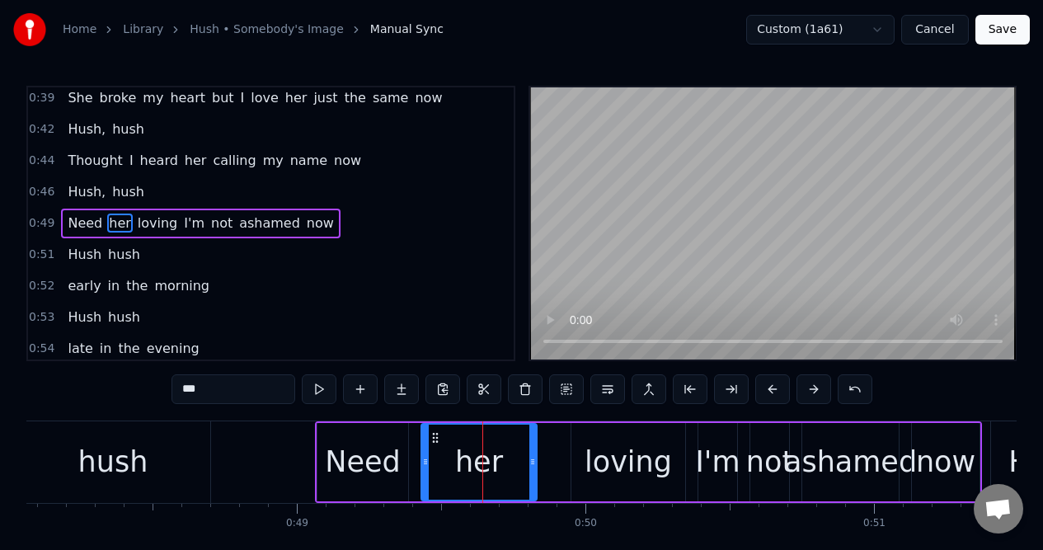
drag, startPoint x: 560, startPoint y: 450, endPoint x: 533, endPoint y: 453, distance: 27.4
click at [533, 453] on div at bounding box center [532, 461] width 7 height 75
click at [590, 447] on div "loving" at bounding box center [627, 462] width 87 height 44
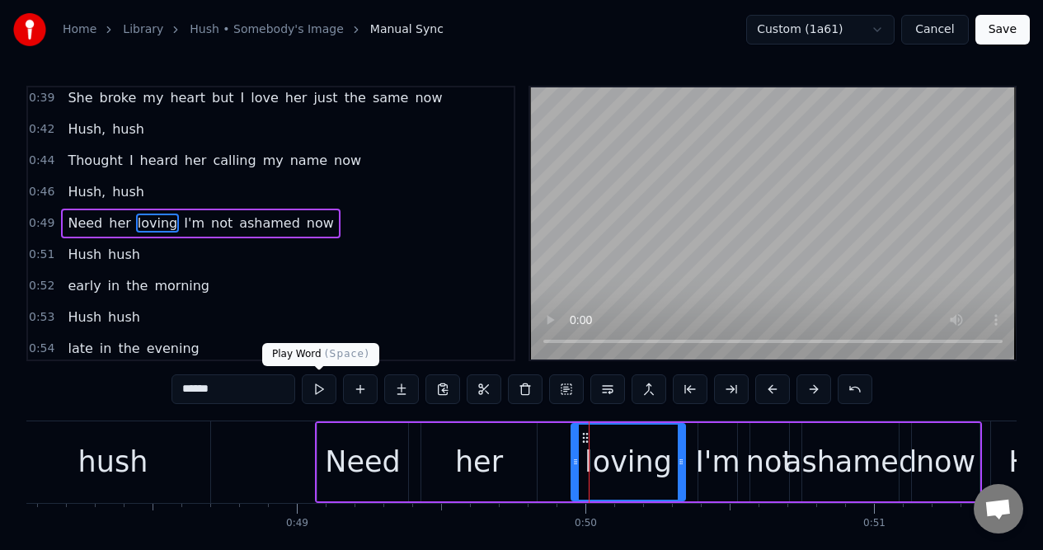
click at [317, 388] on button at bounding box center [319, 389] width 35 height 30
click at [445, 443] on div "her" at bounding box center [478, 462] width 115 height 78
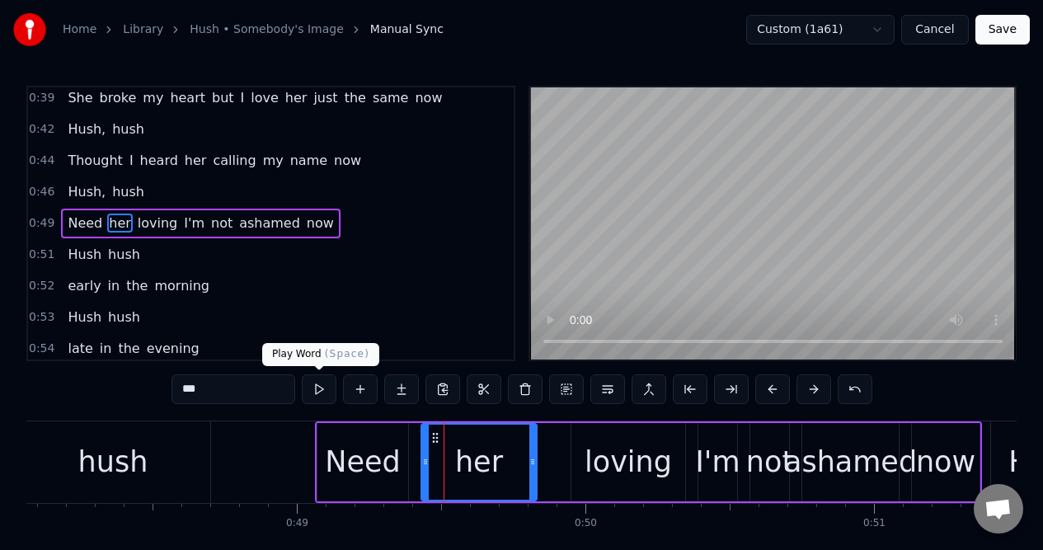
click at [316, 389] on button at bounding box center [319, 389] width 35 height 30
click at [589, 448] on div "loving" at bounding box center [628, 462] width 114 height 78
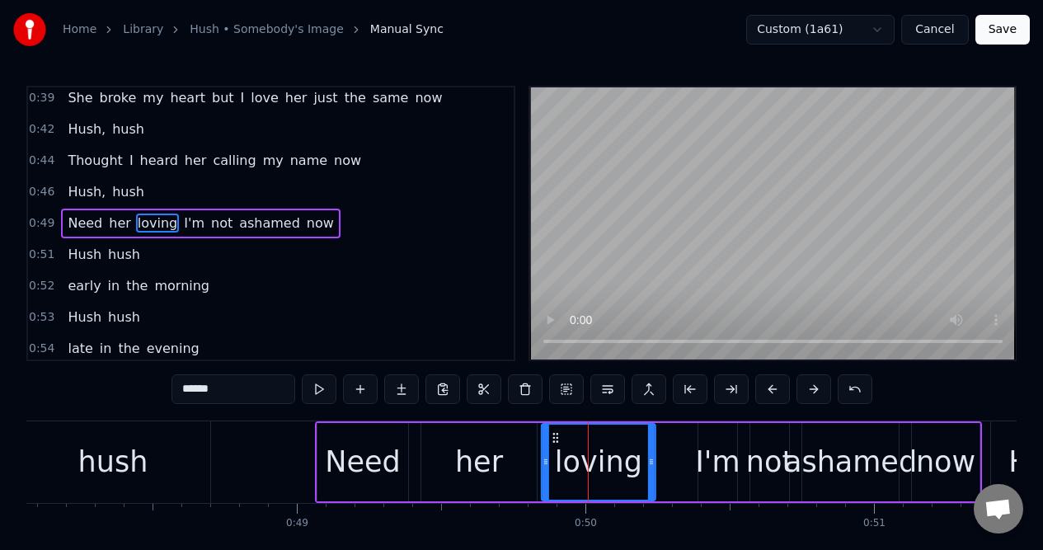
drag, startPoint x: 584, startPoint y: 437, endPoint x: 554, endPoint y: 443, distance: 30.4
click at [554, 443] on icon at bounding box center [555, 437] width 13 height 13
click at [718, 434] on div "I'm" at bounding box center [717, 462] width 39 height 78
type input "***"
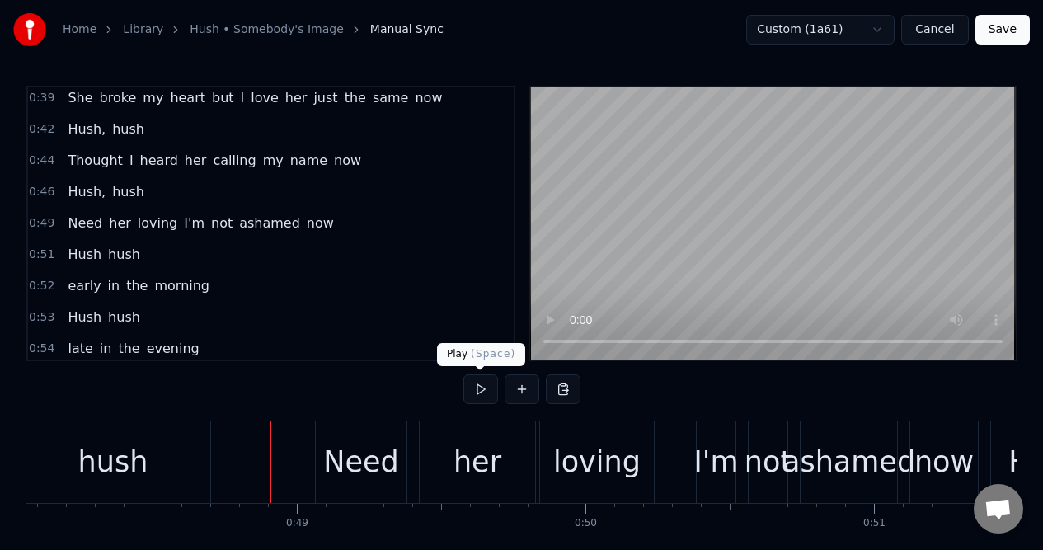
click at [480, 390] on button at bounding box center [480, 389] width 35 height 30
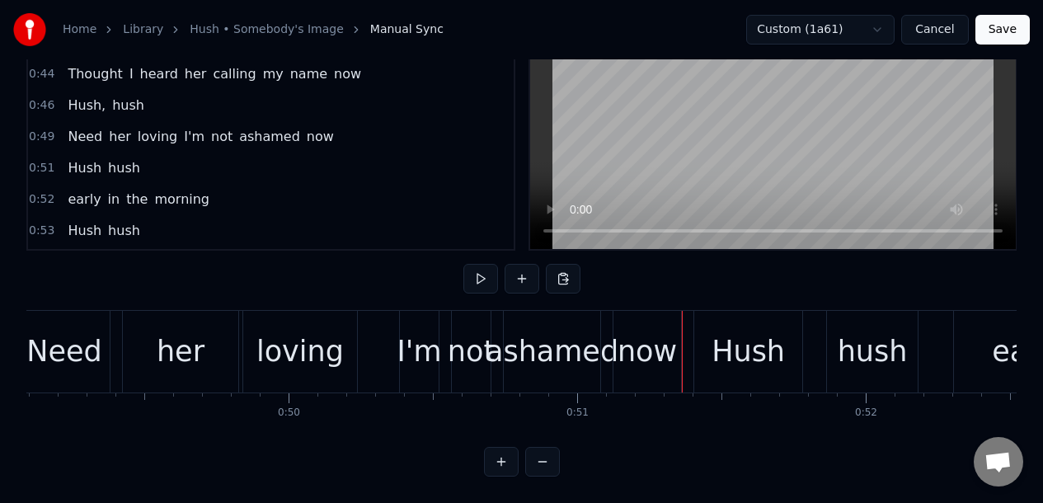
scroll to position [0, 14089]
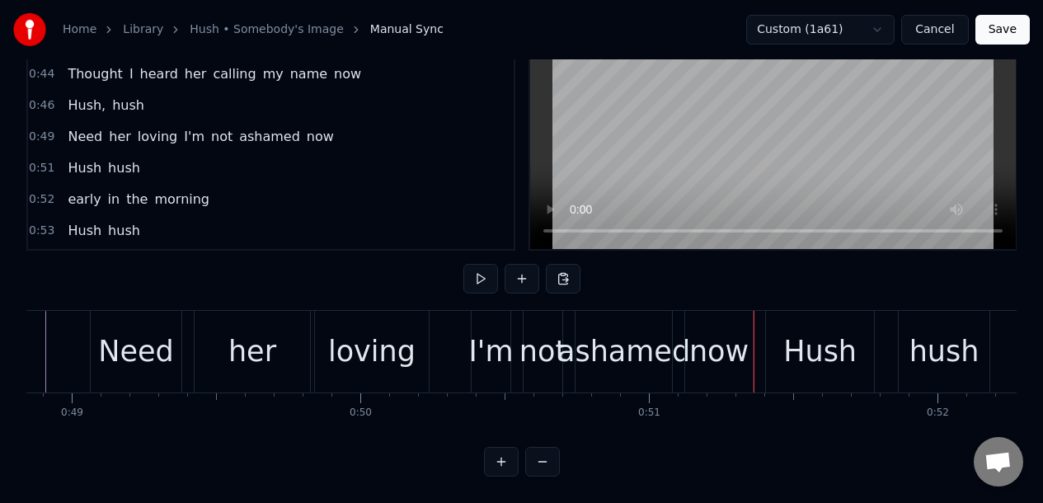
click at [480, 330] on div "I'm" at bounding box center [491, 352] width 45 height 44
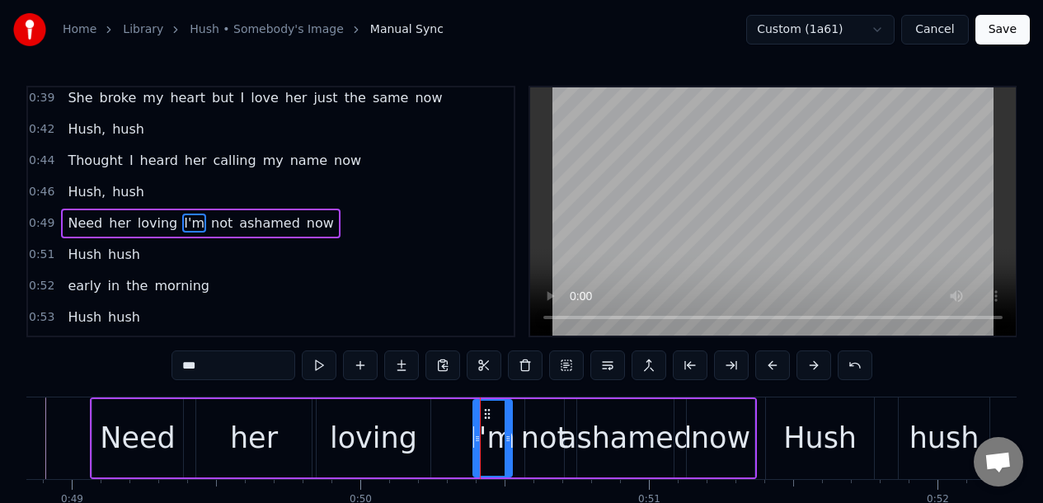
scroll to position [268, 0]
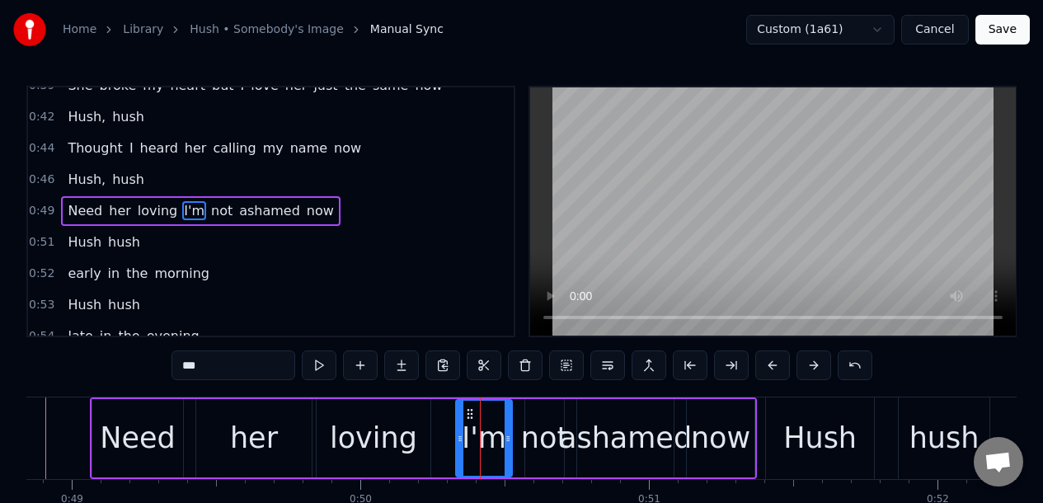
drag, startPoint x: 476, startPoint y: 407, endPoint x: 459, endPoint y: 412, distance: 18.0
click at [459, 412] on div at bounding box center [460, 438] width 7 height 75
click at [381, 213] on div "0:49 Need her loving I'm not ashamed now" at bounding box center [270, 210] width 485 height 31
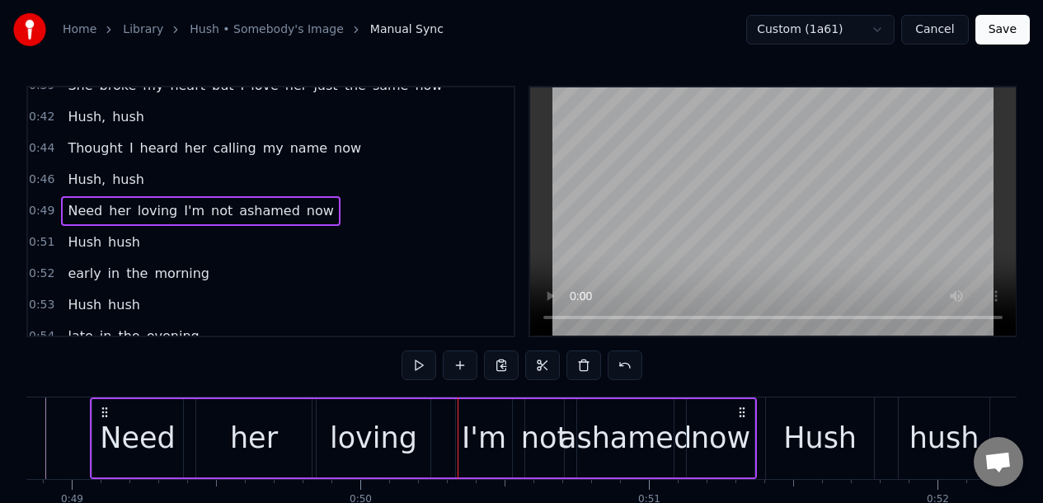
scroll to position [0, 14070]
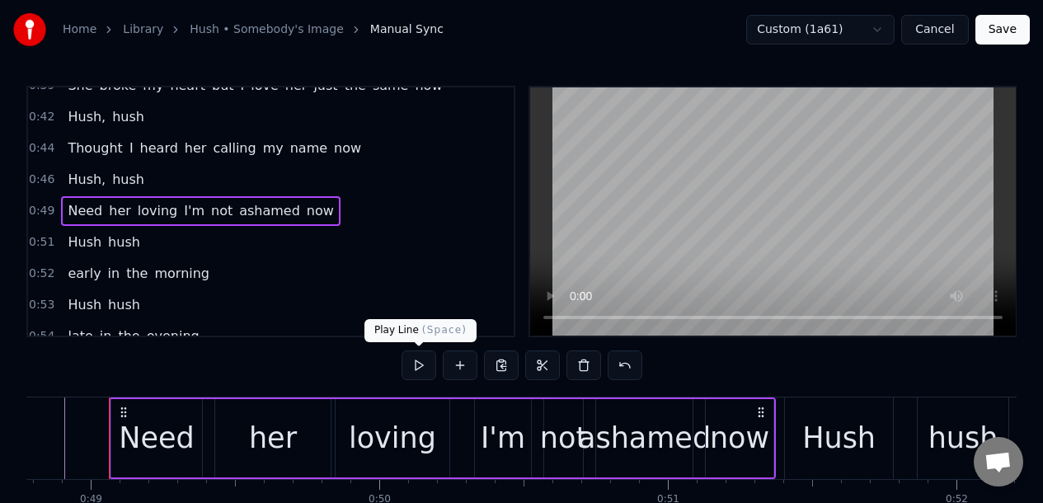
click at [419, 360] on button at bounding box center [418, 365] width 35 height 30
click at [396, 419] on div "loving" at bounding box center [392, 438] width 87 height 44
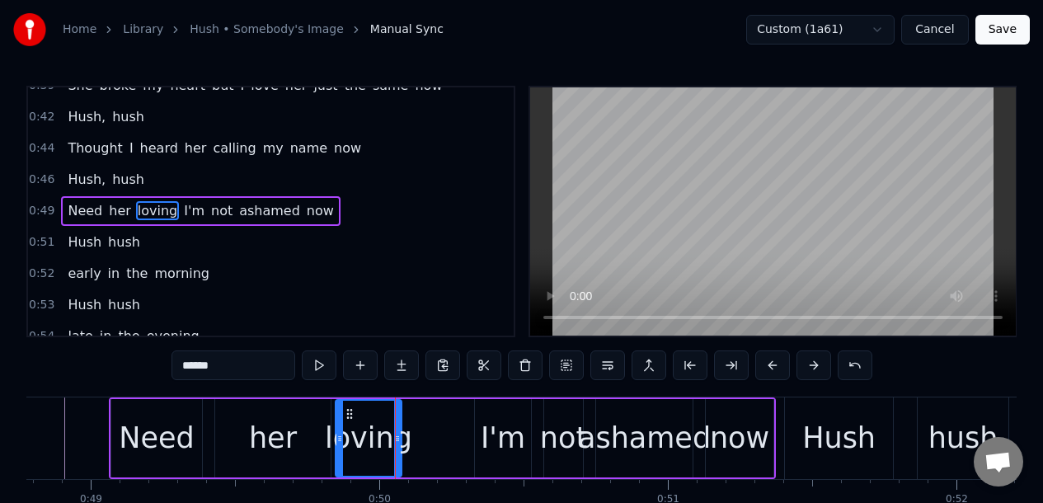
drag, startPoint x: 443, startPoint y: 427, endPoint x: 395, endPoint y: 432, distance: 48.1
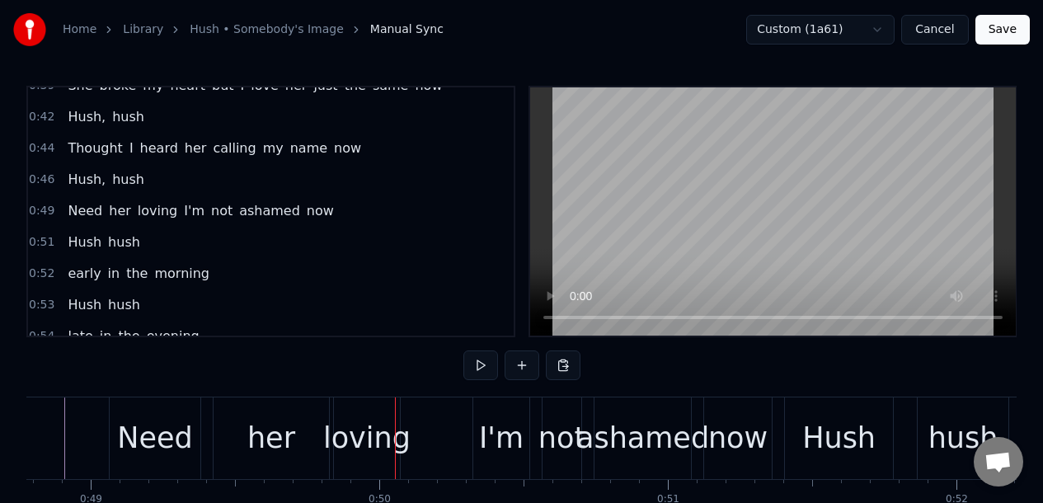
click at [485, 421] on div "I'm" at bounding box center [501, 438] width 45 height 44
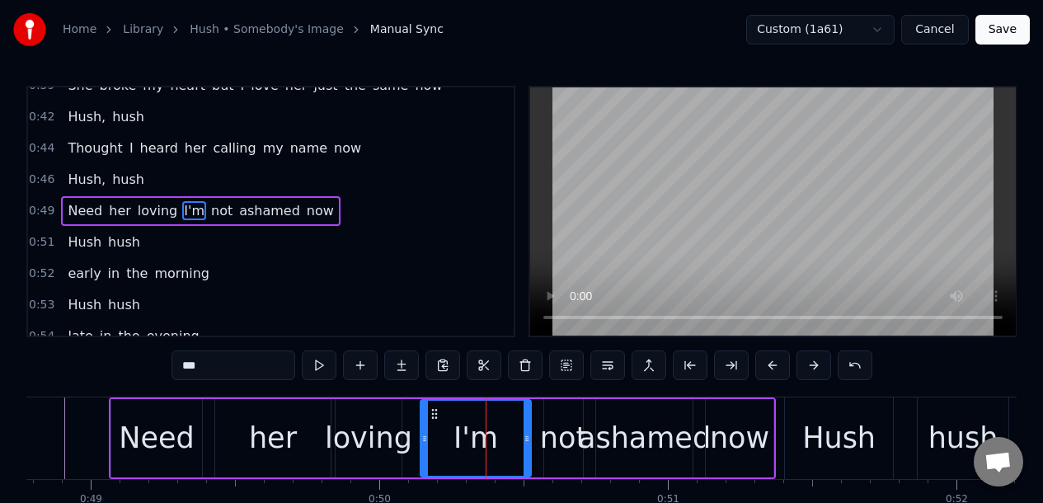
drag, startPoint x: 476, startPoint y: 429, endPoint x: 422, endPoint y: 433, distance: 54.5
click at [422, 433] on div at bounding box center [424, 438] width 7 height 75
click at [335, 230] on div "0:51 Hush hush" at bounding box center [270, 242] width 485 height 31
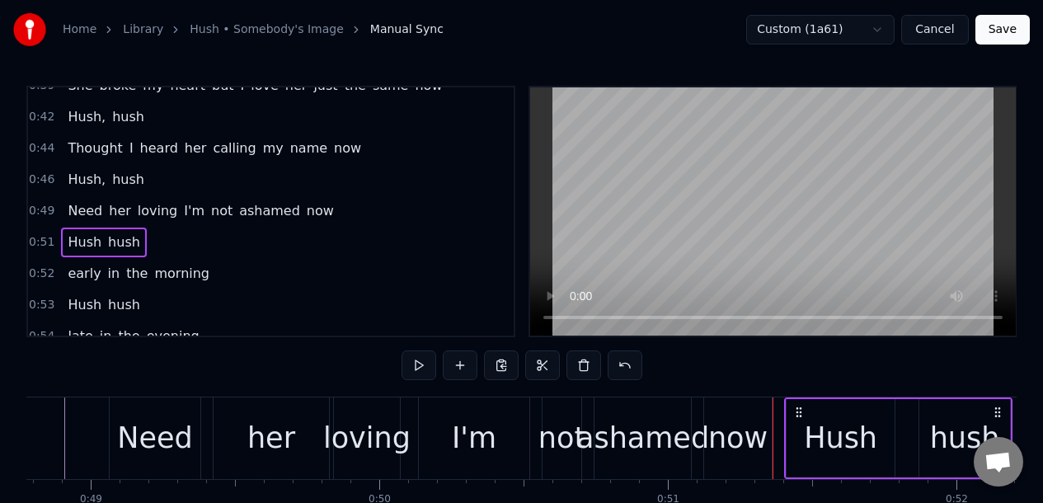
click at [363, 203] on div "0:49 Need her loving I'm not ashamed now" at bounding box center [270, 210] width 485 height 31
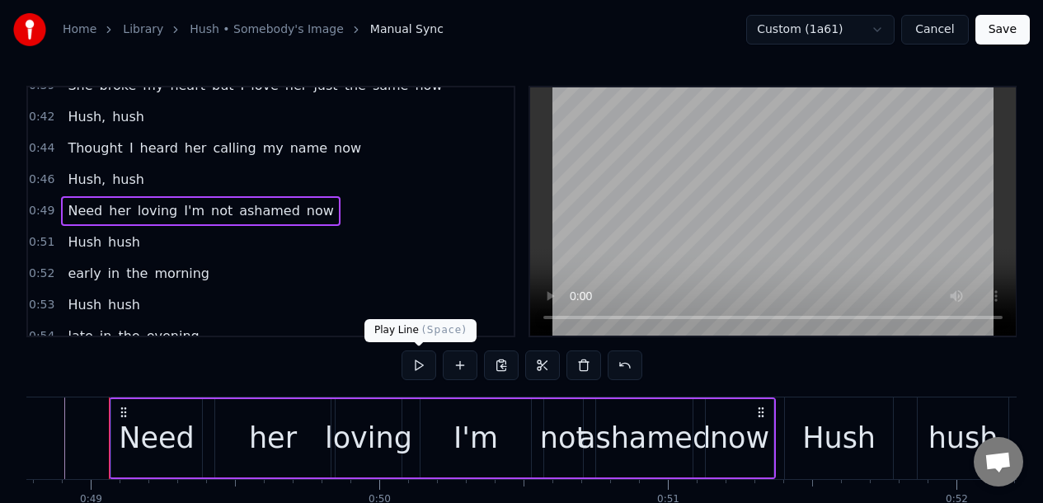
click at [418, 364] on button at bounding box center [418, 365] width 35 height 30
click at [322, 218] on div "0:49 Need her loving I'm not ashamed now" at bounding box center [270, 210] width 485 height 31
click at [419, 369] on button at bounding box center [418, 365] width 35 height 30
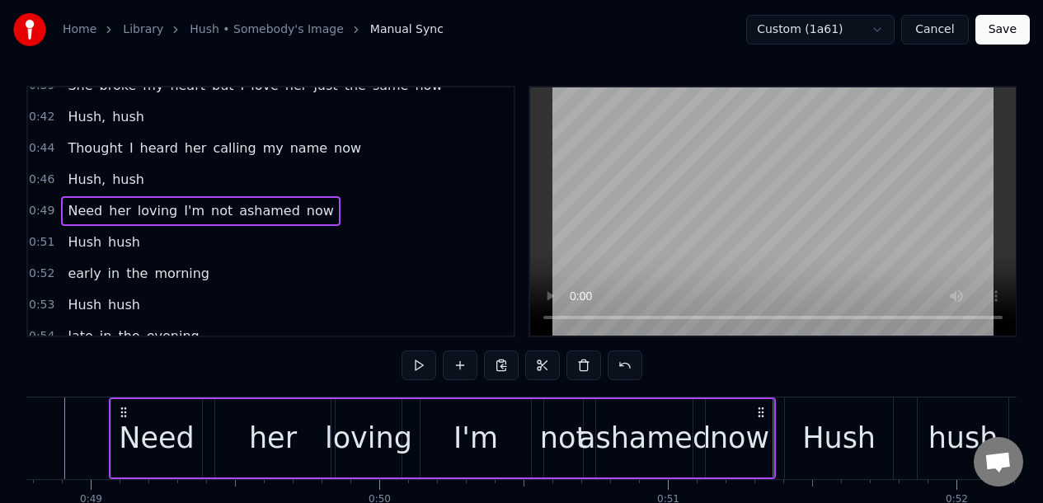
click at [419, 369] on button at bounding box center [418, 365] width 35 height 30
click at [306, 418] on div "her" at bounding box center [272, 438] width 115 height 78
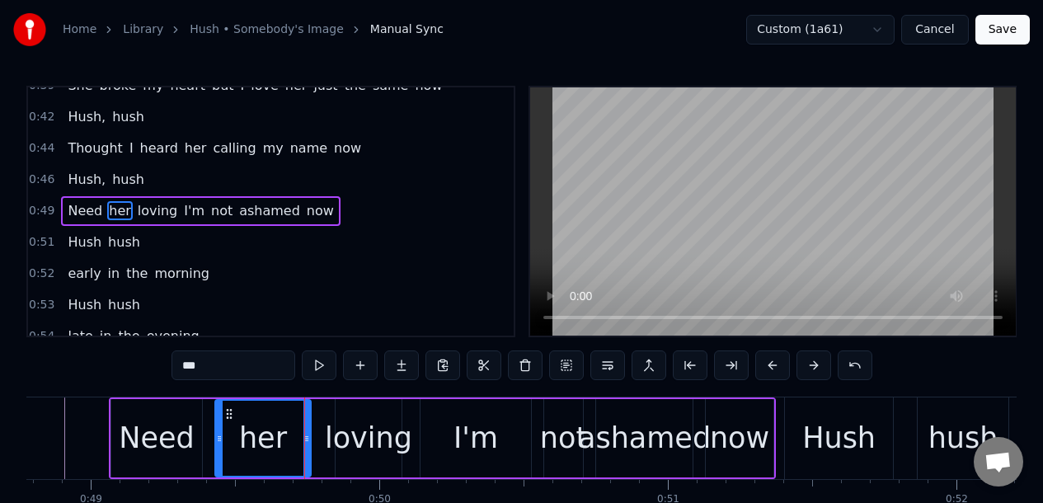
drag, startPoint x: 324, startPoint y: 420, endPoint x: 304, endPoint y: 427, distance: 20.8
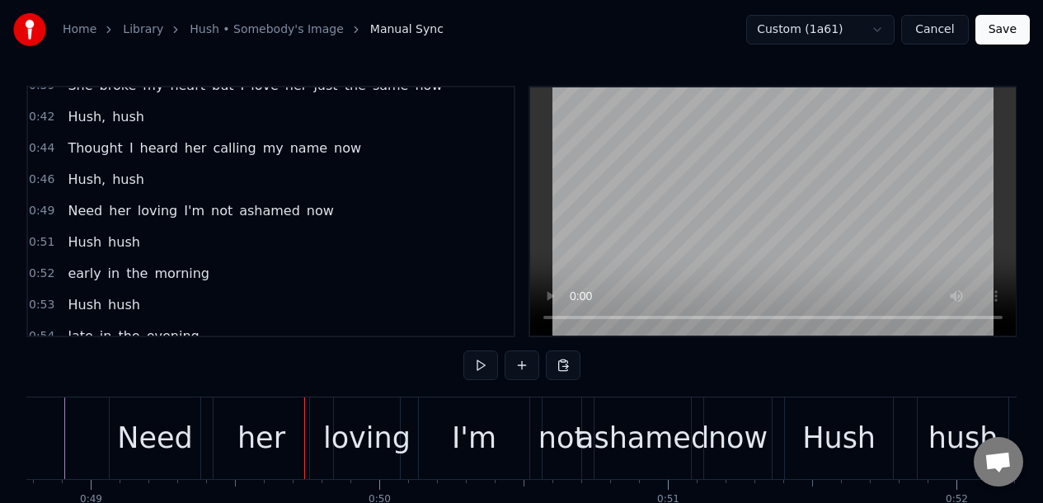
click at [346, 424] on div "loving" at bounding box center [366, 438] width 87 height 44
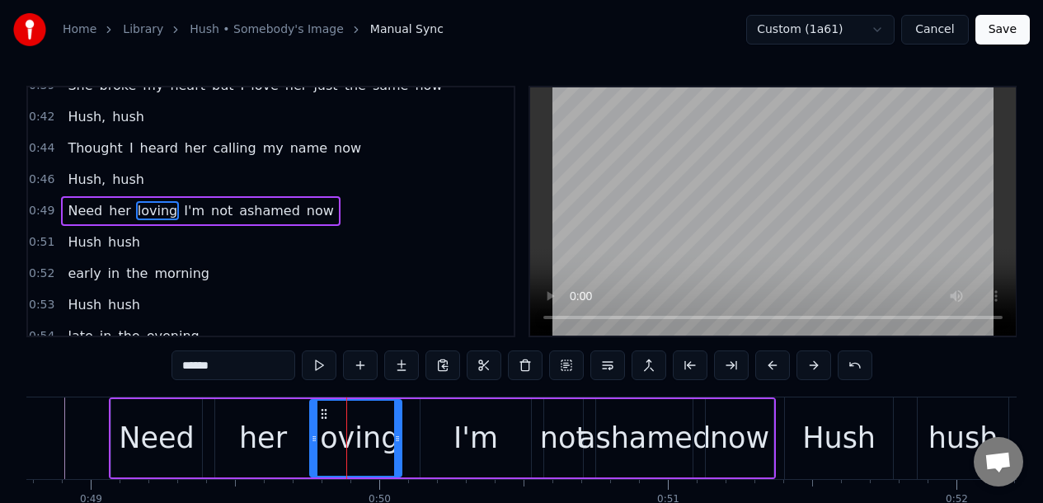
drag, startPoint x: 337, startPoint y: 422, endPoint x: 312, endPoint y: 425, distance: 25.8
click at [312, 425] on div at bounding box center [314, 438] width 7 height 75
click at [349, 217] on div "0:49 Need her loving I'm not ashamed now" at bounding box center [270, 210] width 485 height 31
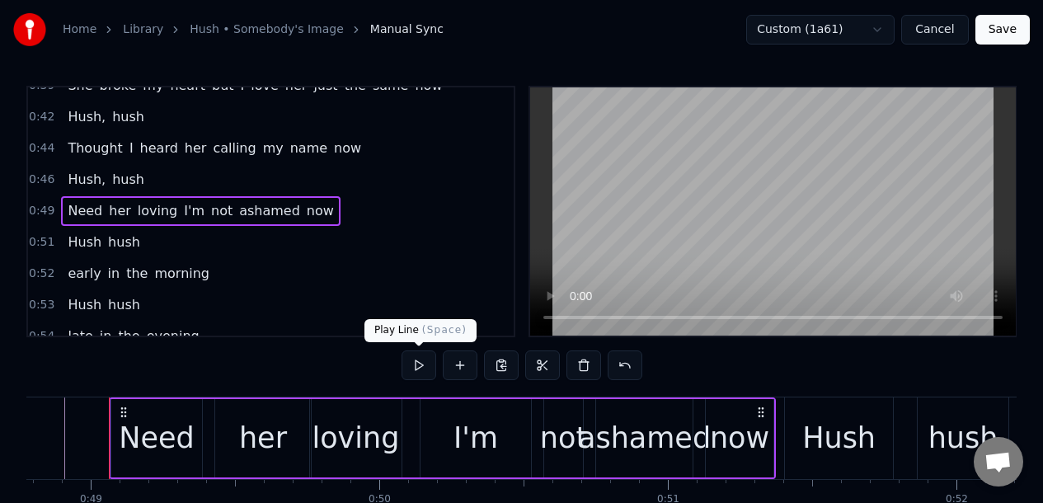
click at [414, 369] on button at bounding box center [418, 365] width 35 height 30
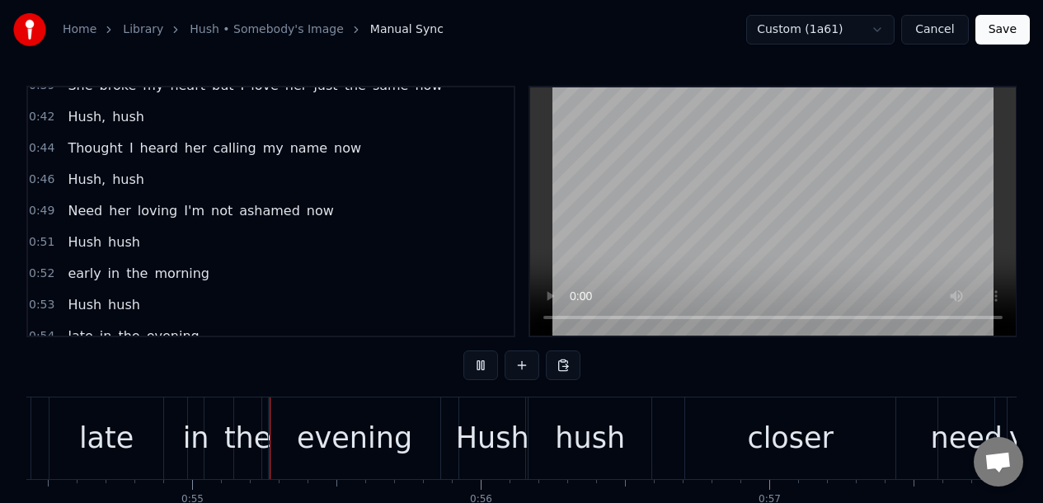
scroll to position [0, 15714]
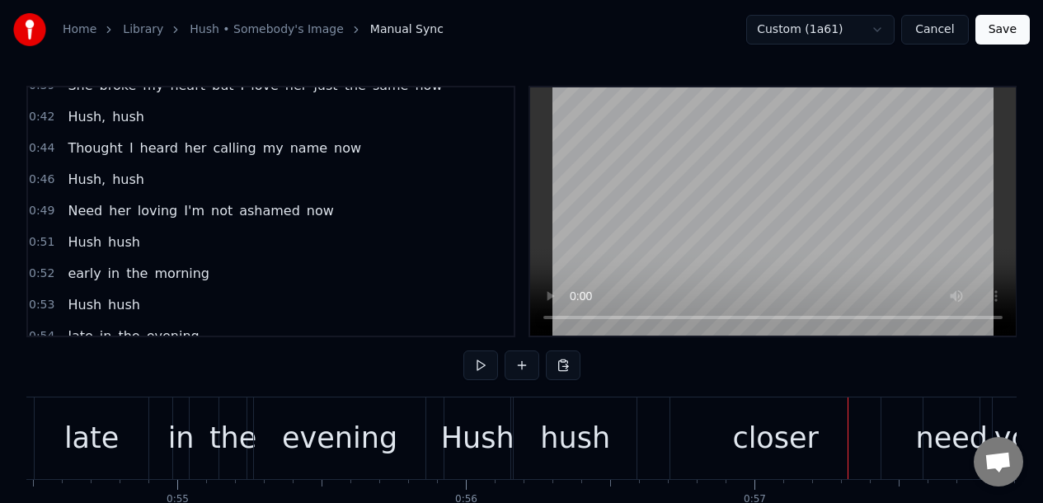
click at [230, 274] on div "0:52 early in the morning" at bounding box center [270, 273] width 485 height 31
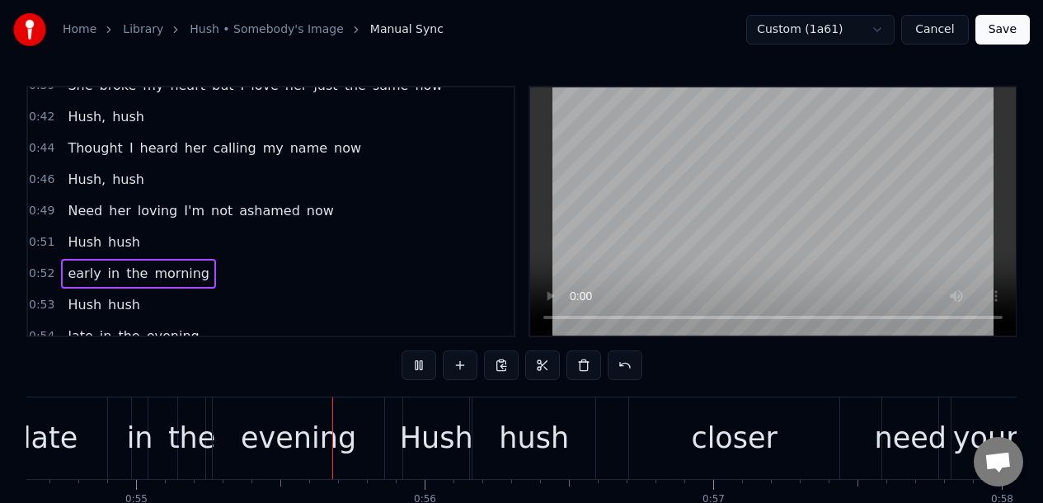
scroll to position [0, 15830]
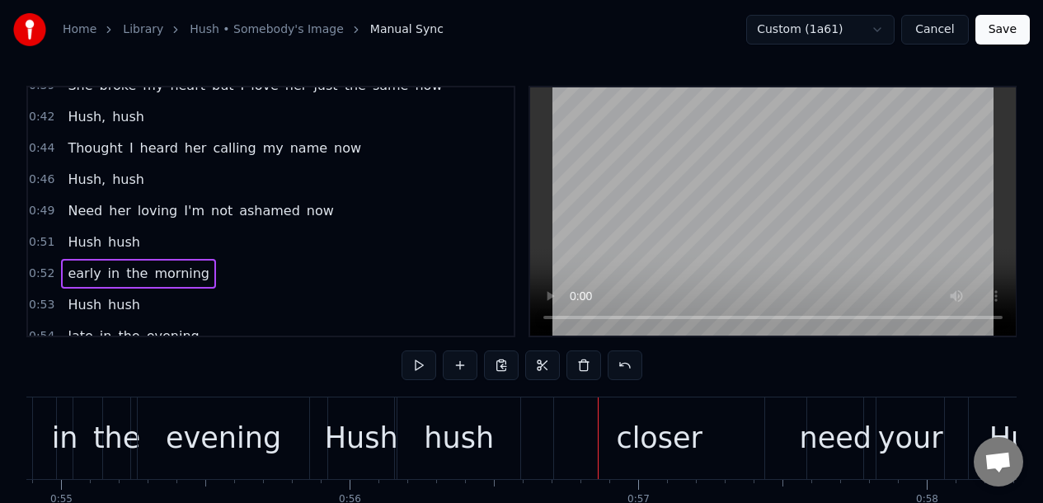
click at [475, 415] on div "hush" at bounding box center [458, 438] width 123 height 82
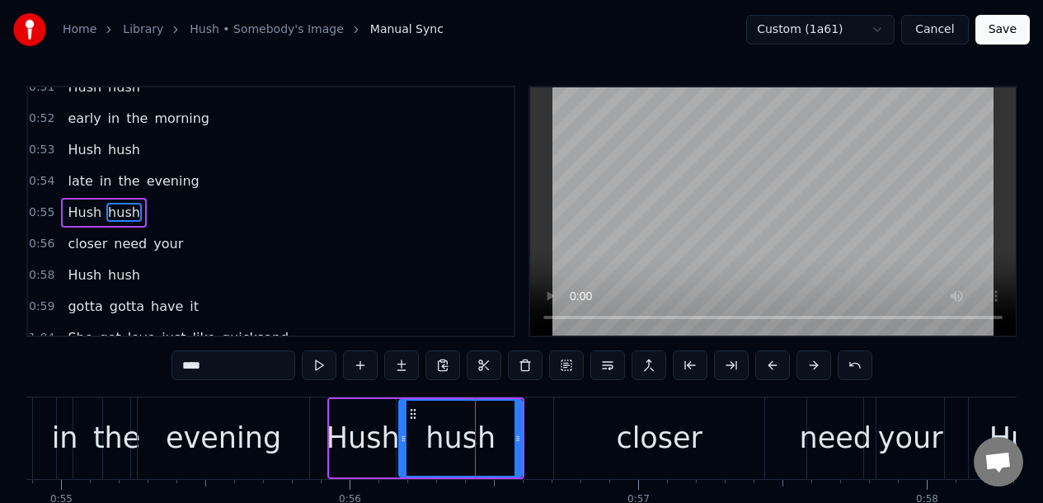
scroll to position [424, 0]
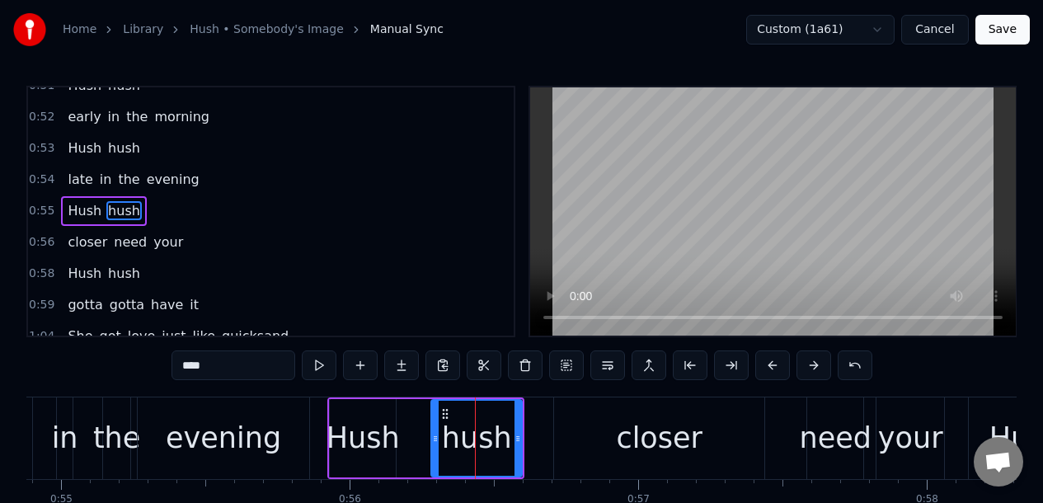
drag, startPoint x: 401, startPoint y: 443, endPoint x: 434, endPoint y: 442, distance: 32.2
click at [434, 442] on icon at bounding box center [435, 438] width 7 height 13
click at [46, 410] on div "late in the evening" at bounding box center [116, 438] width 396 height 82
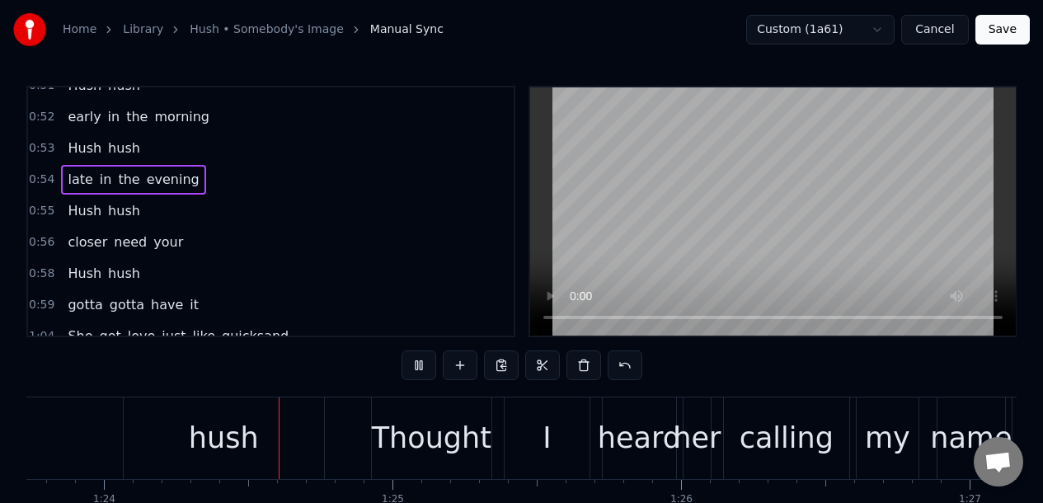
scroll to position [0, 24193]
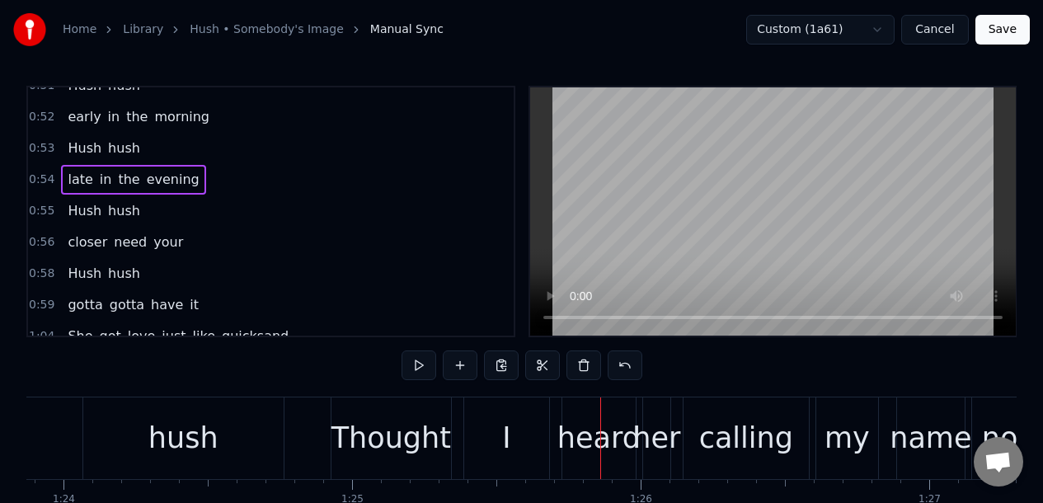
click at [396, 434] on div "Thought" at bounding box center [391, 438] width 120 height 44
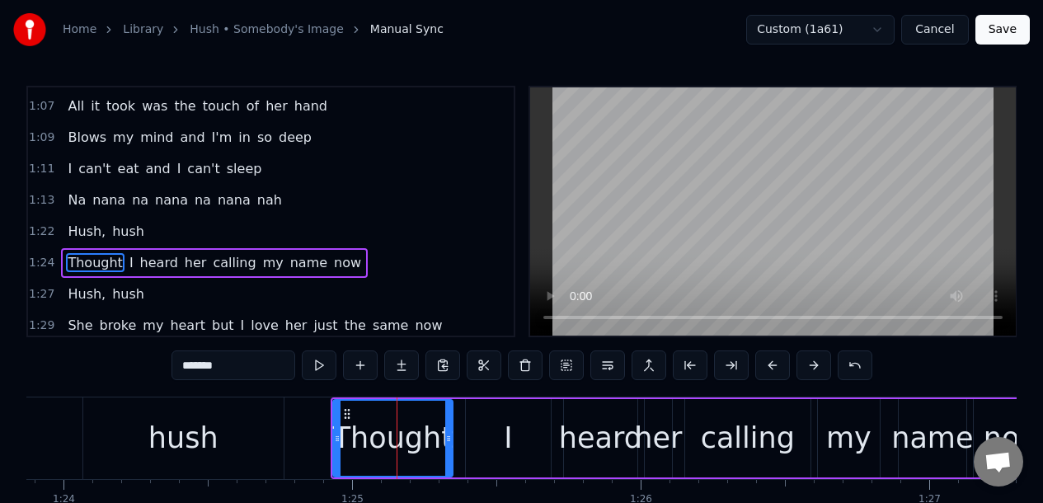
scroll to position [738, 0]
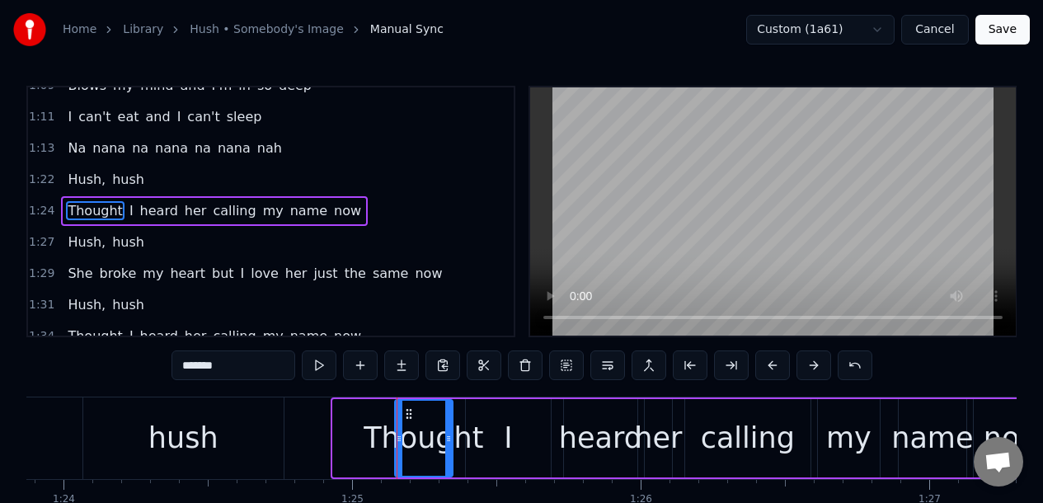
drag, startPoint x: 335, startPoint y: 460, endPoint x: 397, endPoint y: 462, distance: 61.8
click at [397, 462] on div at bounding box center [399, 438] width 7 height 75
click at [69, 407] on div "Hush, hush" at bounding box center [21, 438] width 534 height 82
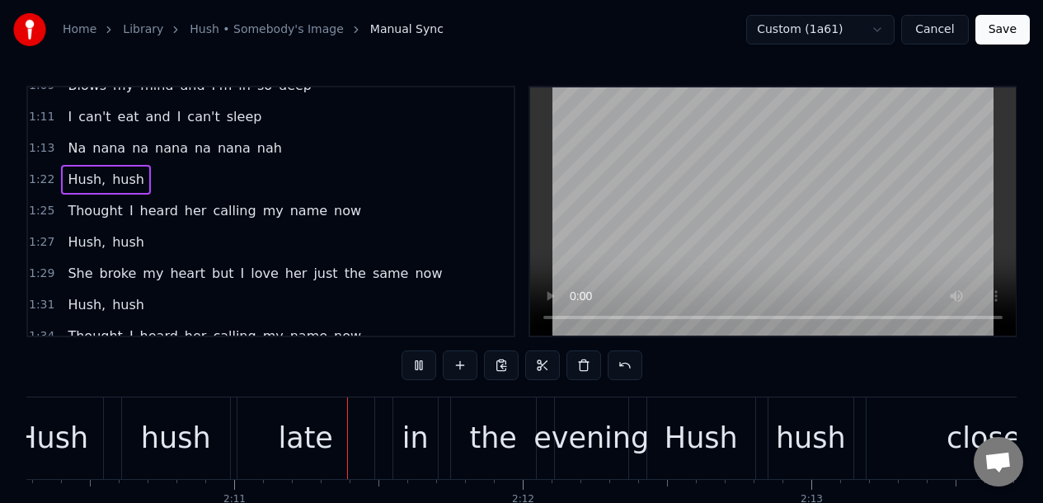
scroll to position [0, 37668]
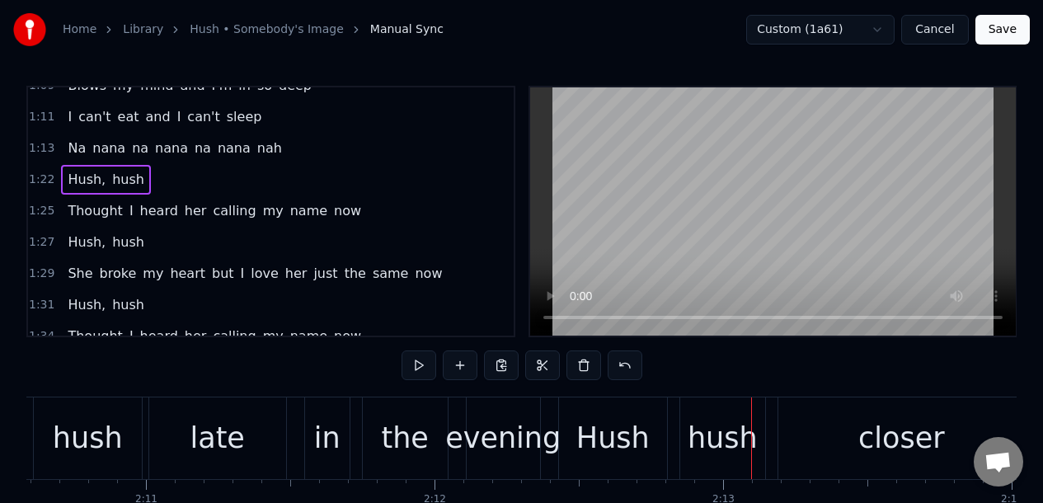
click at [412, 424] on div "the" at bounding box center [404, 438] width 47 height 44
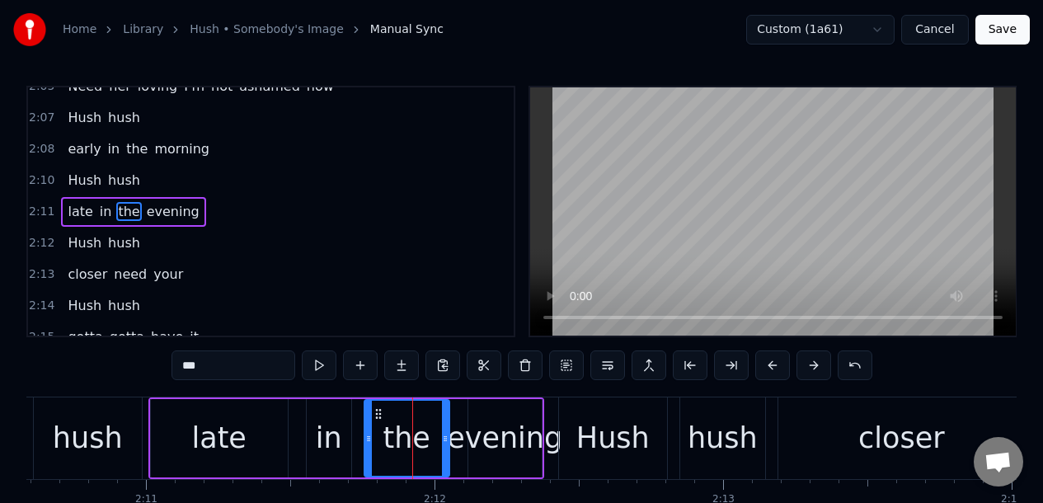
scroll to position [1552, 0]
drag, startPoint x: 445, startPoint y: 424, endPoint x: 434, endPoint y: 426, distance: 11.8
click at [421, 425] on div at bounding box center [421, 438] width 7 height 75
click at [487, 422] on div "evening" at bounding box center [504, 438] width 115 height 44
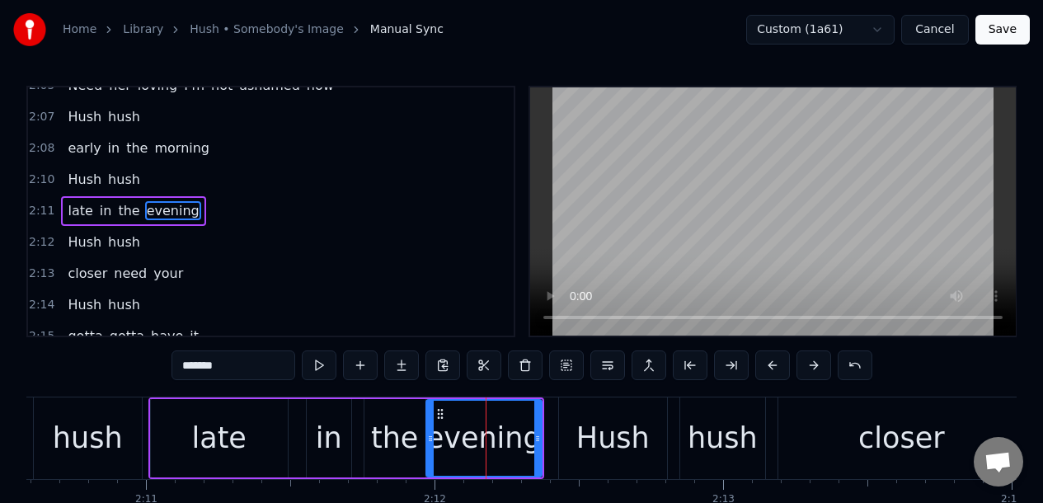
drag, startPoint x: 471, startPoint y: 425, endPoint x: 429, endPoint y: 429, distance: 42.2
click at [429, 429] on div at bounding box center [430, 438] width 7 height 75
click at [162, 409] on div "late" at bounding box center [219, 438] width 137 height 78
type input "****"
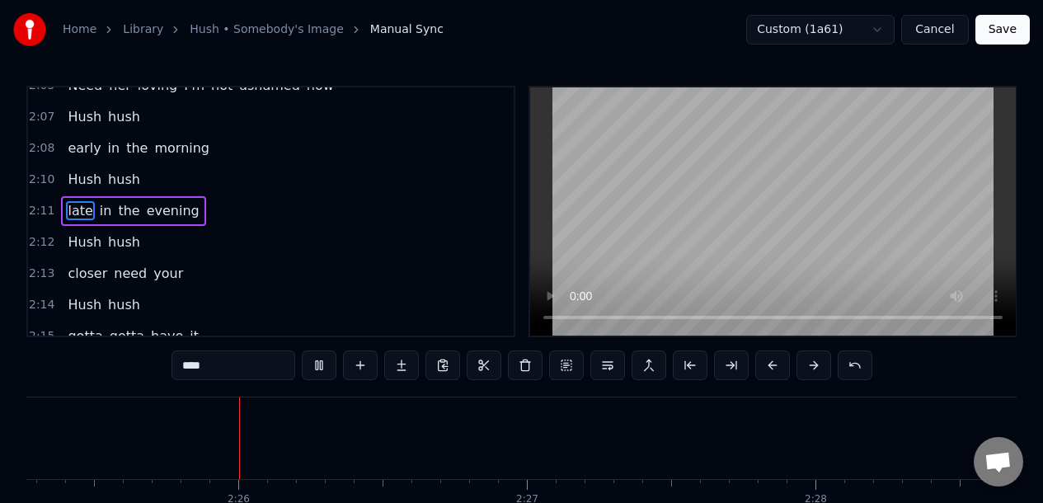
scroll to position [0, 41928]
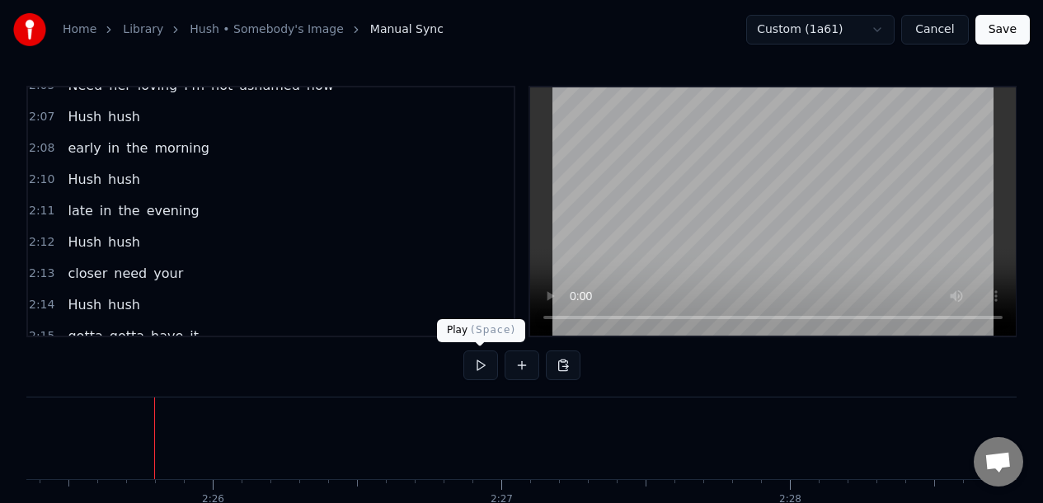
click at [480, 367] on button at bounding box center [480, 365] width 35 height 30
click at [523, 366] on button at bounding box center [521, 365] width 35 height 30
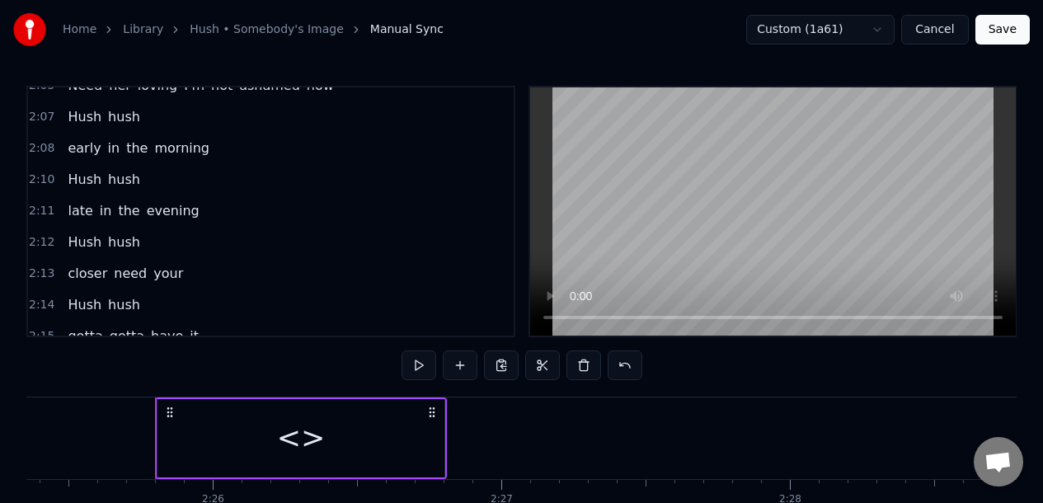
click at [324, 462] on div "<>" at bounding box center [300, 438] width 287 height 78
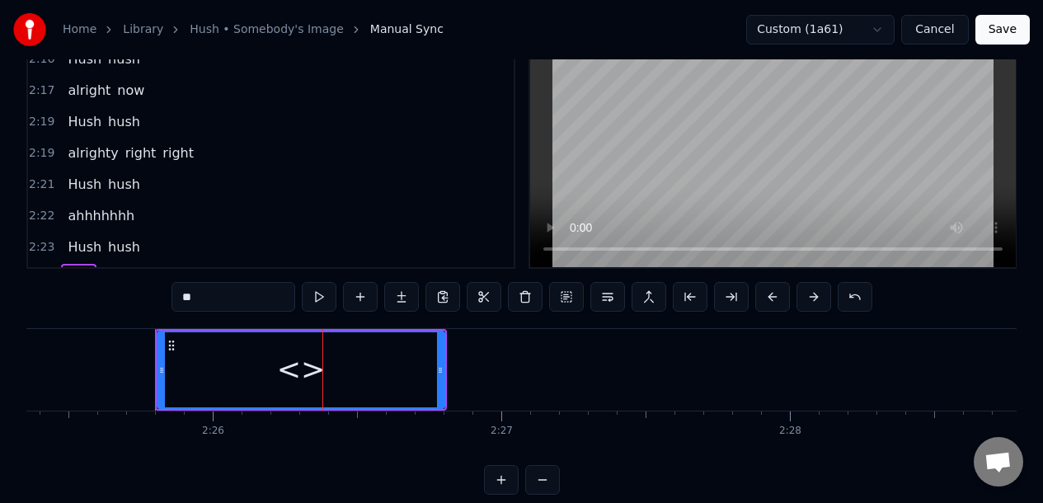
scroll to position [1819, 0]
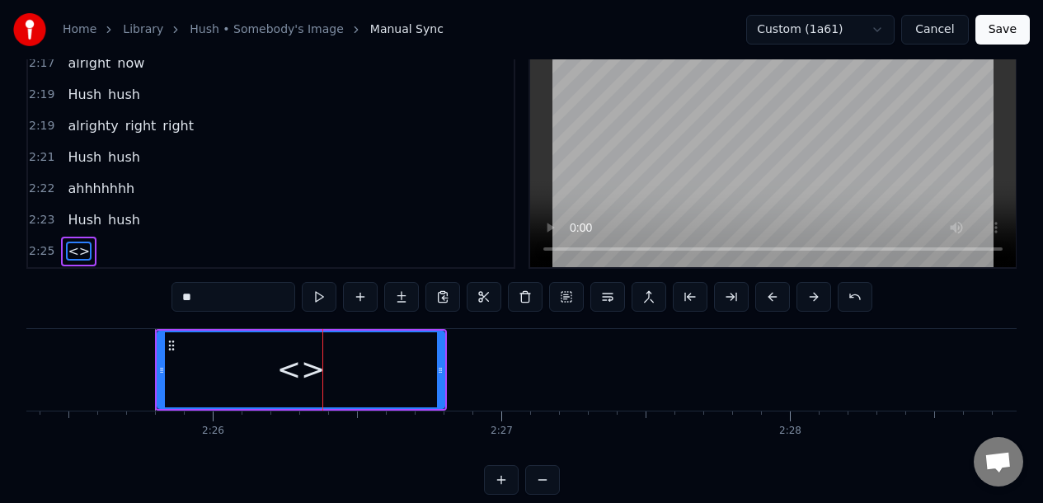
click at [198, 292] on input "**" at bounding box center [233, 297] width 124 height 30
drag, startPoint x: 201, startPoint y: 297, endPoint x: 176, endPoint y: 299, distance: 25.7
click at [176, 299] on input "**" at bounding box center [233, 297] width 124 height 30
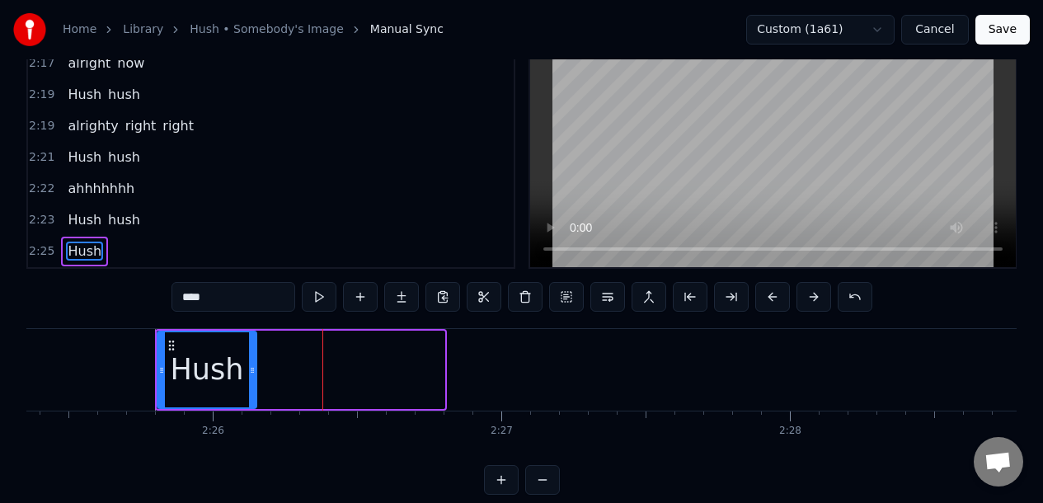
drag, startPoint x: 442, startPoint y: 385, endPoint x: 254, endPoint y: 398, distance: 188.4
click at [254, 398] on div at bounding box center [252, 369] width 7 height 75
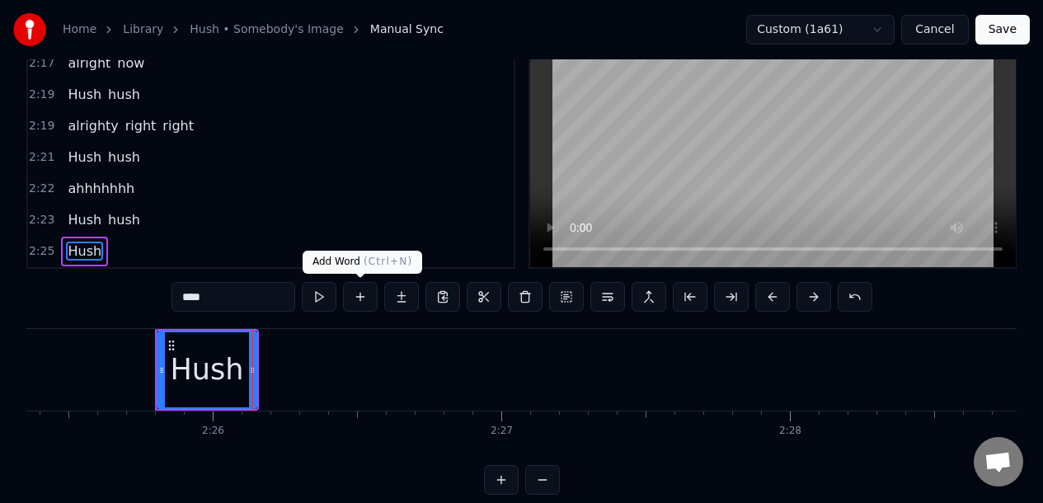
type input "****"
click at [362, 297] on button at bounding box center [360, 297] width 35 height 30
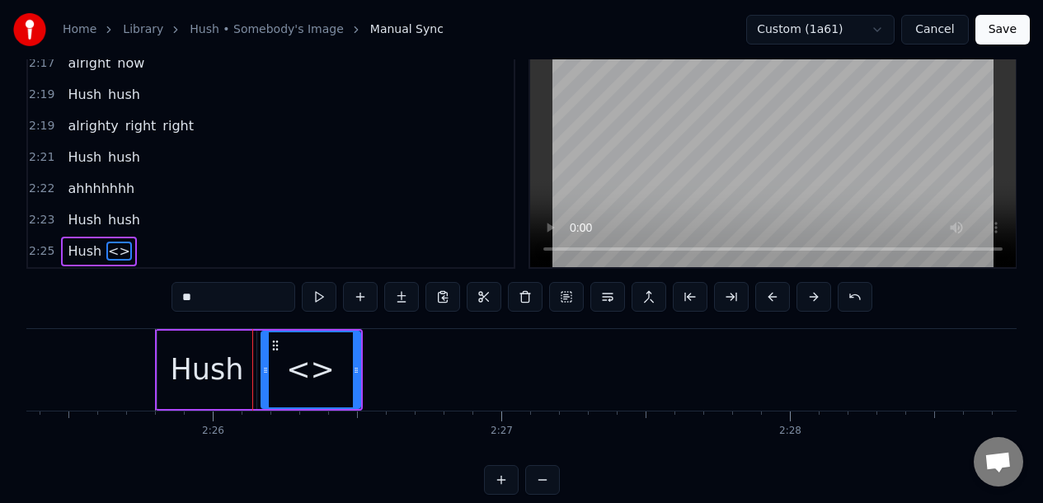
click at [318, 376] on div "<>" at bounding box center [310, 370] width 49 height 44
click at [112, 249] on span "<>" at bounding box center [119, 250] width 26 height 19
click at [113, 251] on span "<>" at bounding box center [119, 250] width 26 height 19
click at [203, 299] on input "**" at bounding box center [233, 297] width 124 height 30
drag, startPoint x: 202, startPoint y: 298, endPoint x: 176, endPoint y: 297, distance: 25.6
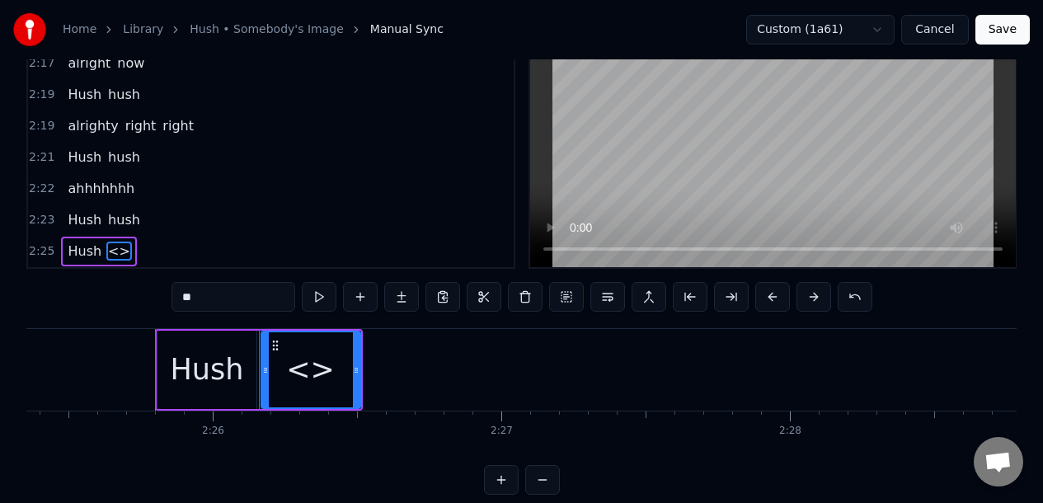
click at [176, 297] on input "**" at bounding box center [233, 297] width 124 height 30
type input "****"
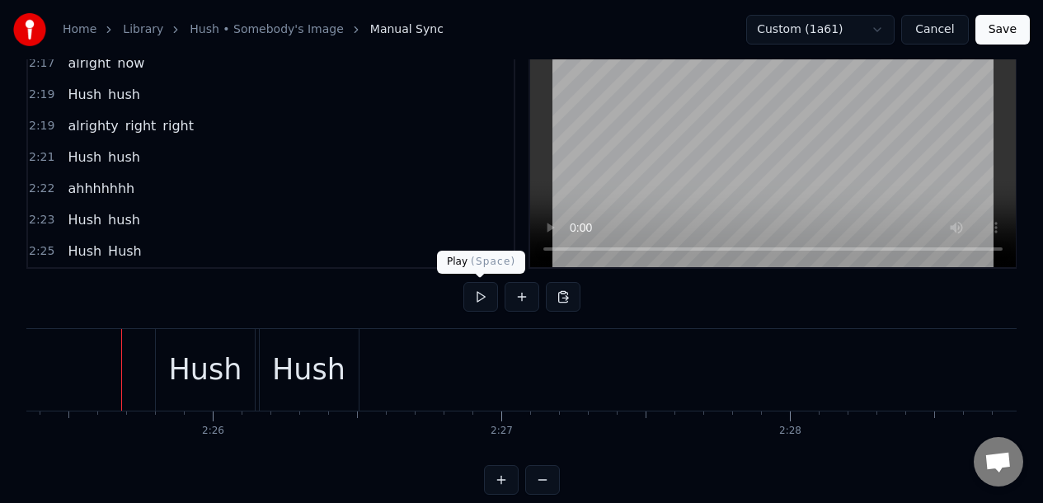
click at [478, 298] on button at bounding box center [480, 297] width 35 height 30
click at [320, 374] on div "Hush" at bounding box center [308, 370] width 73 height 44
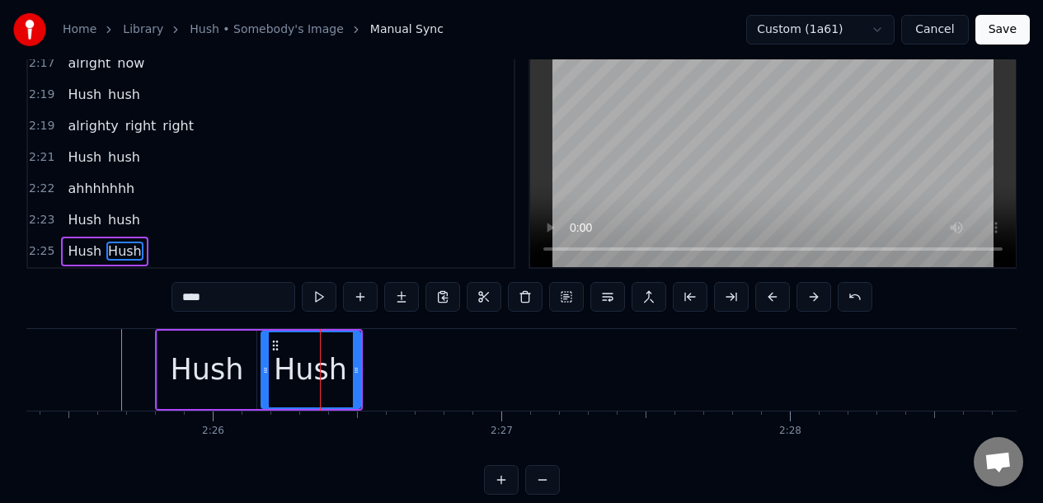
drag, startPoint x: 188, startPoint y: 300, endPoint x: 175, endPoint y: 302, distance: 13.3
click at [175, 302] on input "****" at bounding box center [233, 297] width 124 height 30
type input "********"
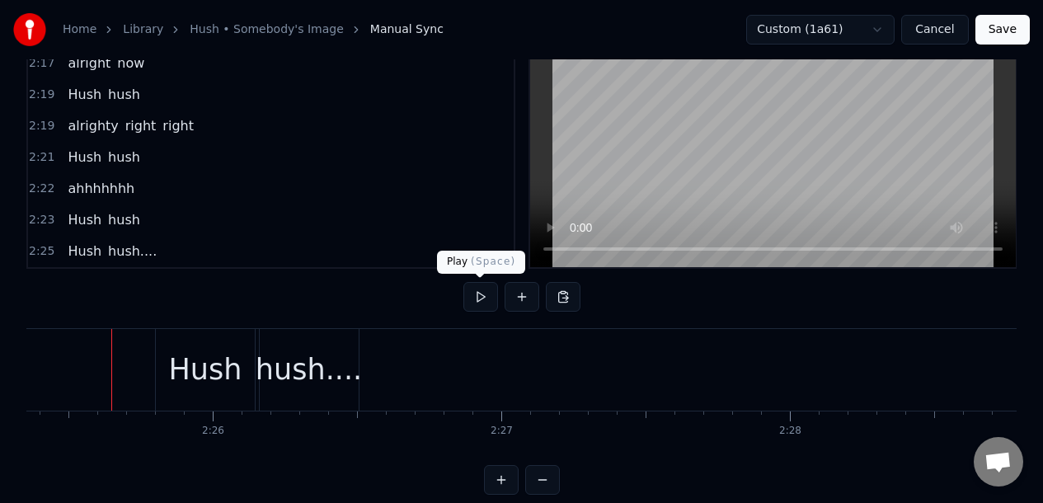
click at [479, 300] on button at bounding box center [480, 297] width 35 height 30
click at [1003, 30] on button "Save" at bounding box center [1002, 30] width 54 height 30
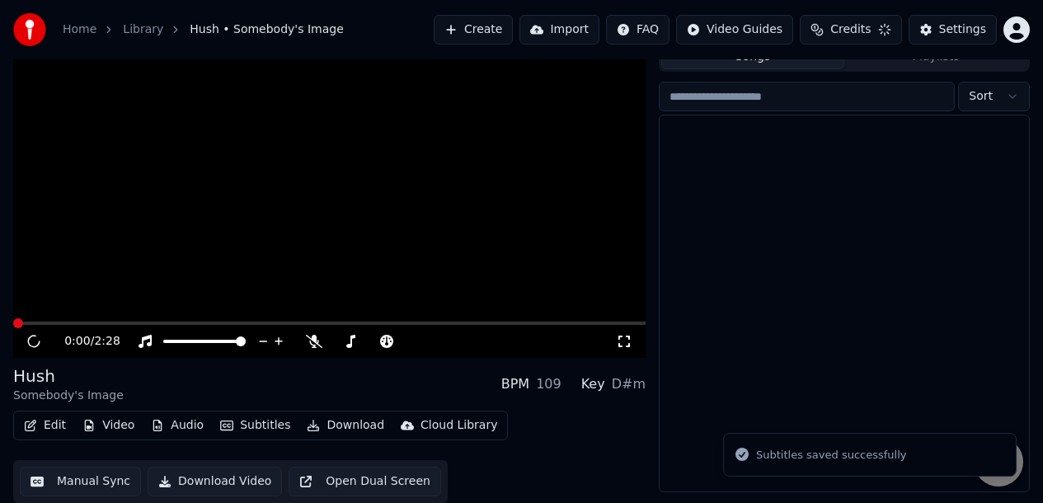
scroll to position [57, 0]
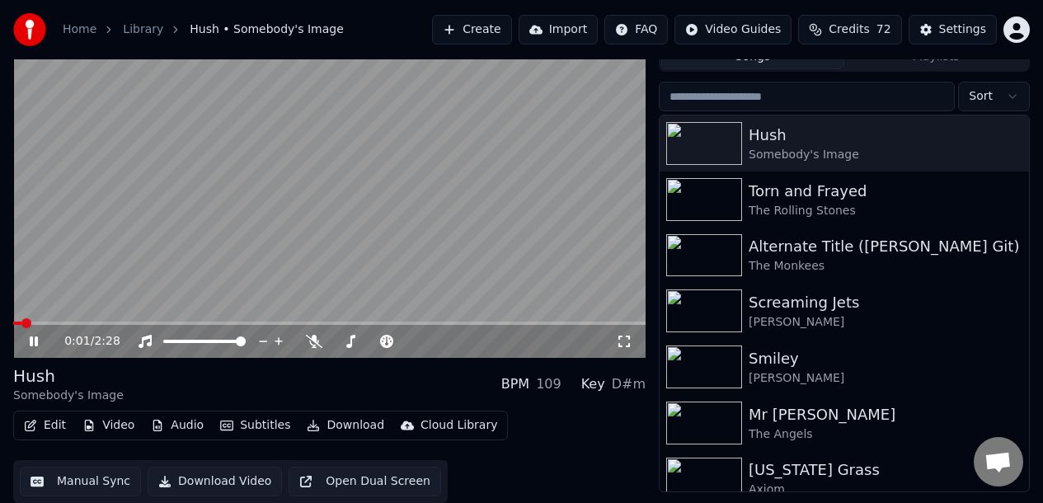
click at [33, 342] on icon at bounding box center [45, 341] width 38 height 13
click at [701, 199] on img at bounding box center [704, 199] width 76 height 43
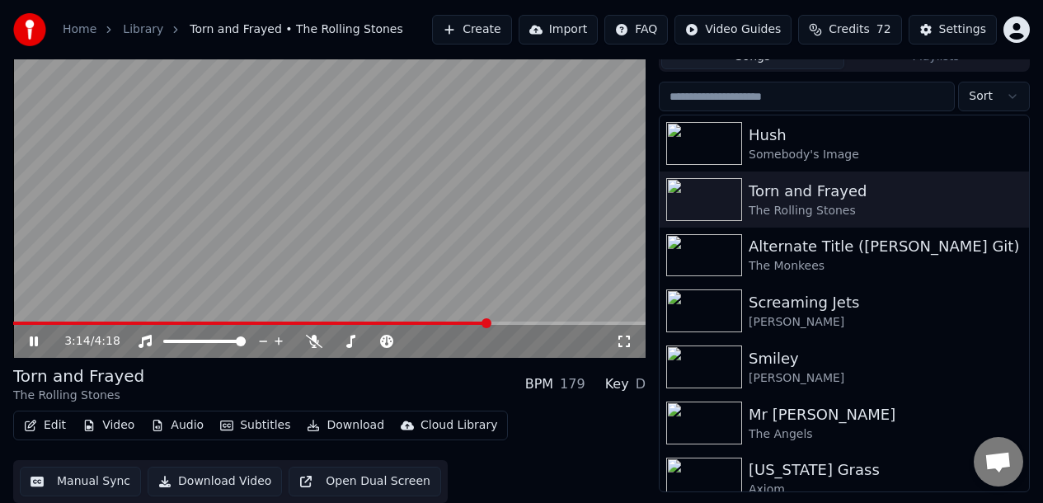
click at [33, 341] on icon at bounding box center [45, 341] width 38 height 13
click at [87, 480] on button "Manual Sync" at bounding box center [80, 481] width 121 height 30
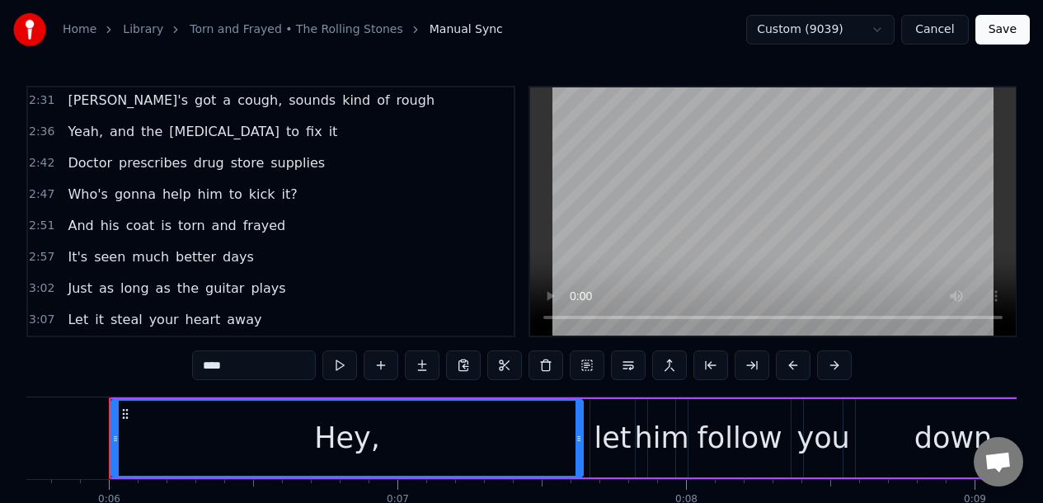
scroll to position [753, 0]
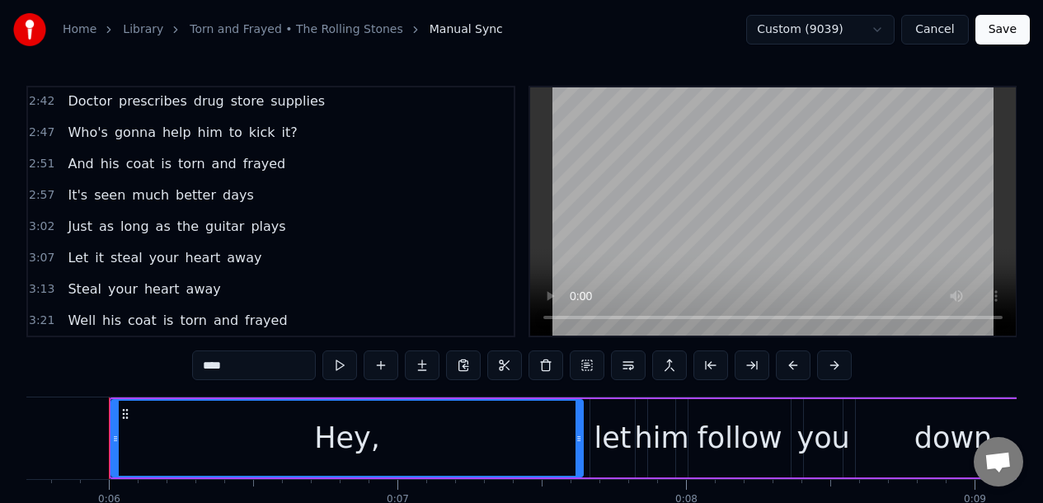
click at [282, 260] on div "3:07 Let it steal your heart away" at bounding box center [270, 257] width 485 height 31
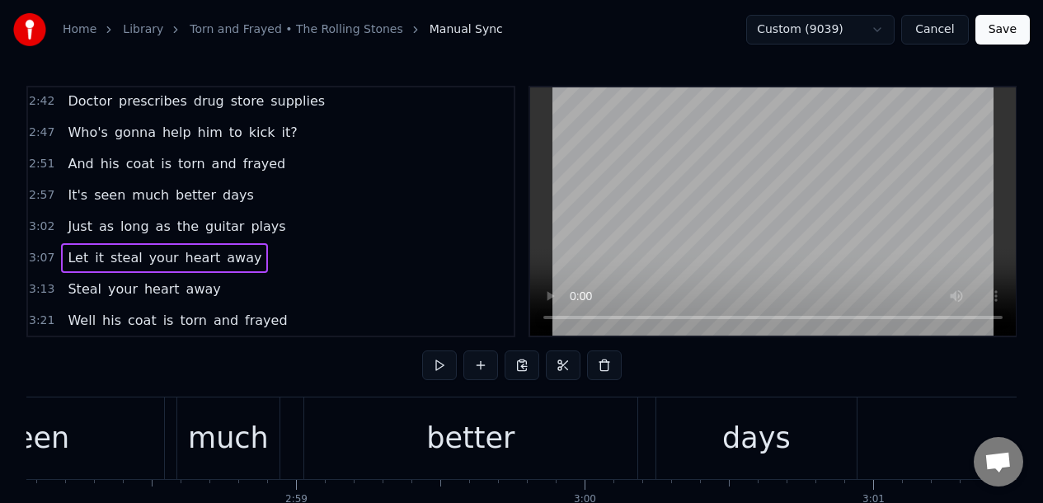
scroll to position [0, 54091]
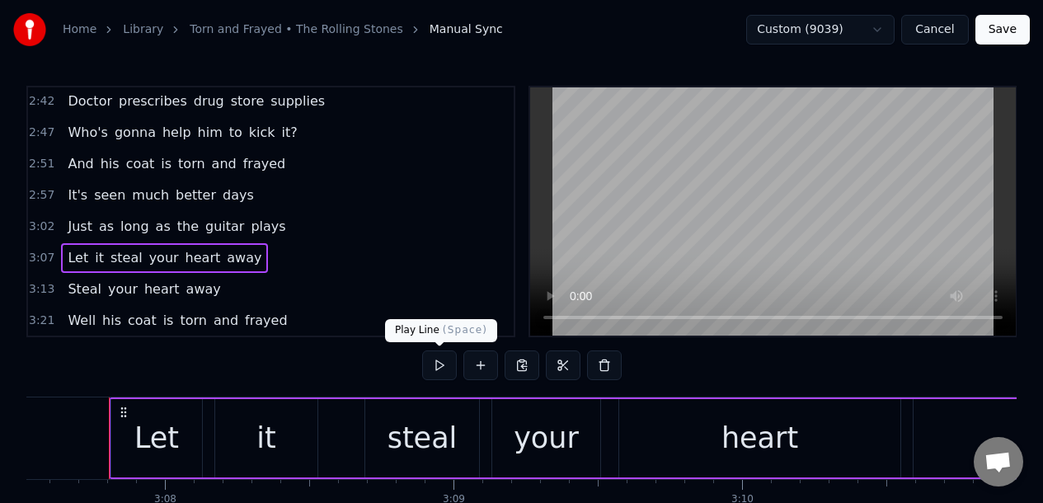
click at [438, 364] on button at bounding box center [439, 365] width 35 height 30
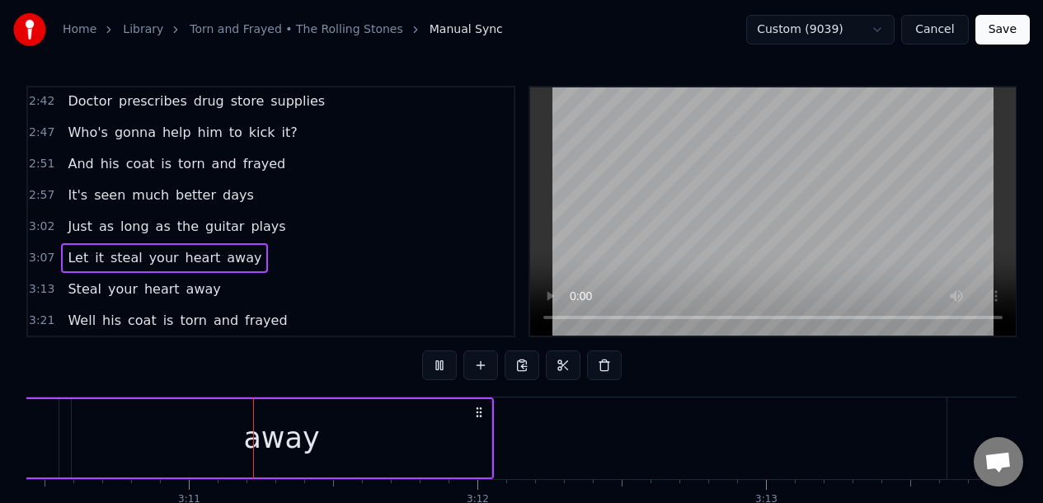
scroll to position [0, 54968]
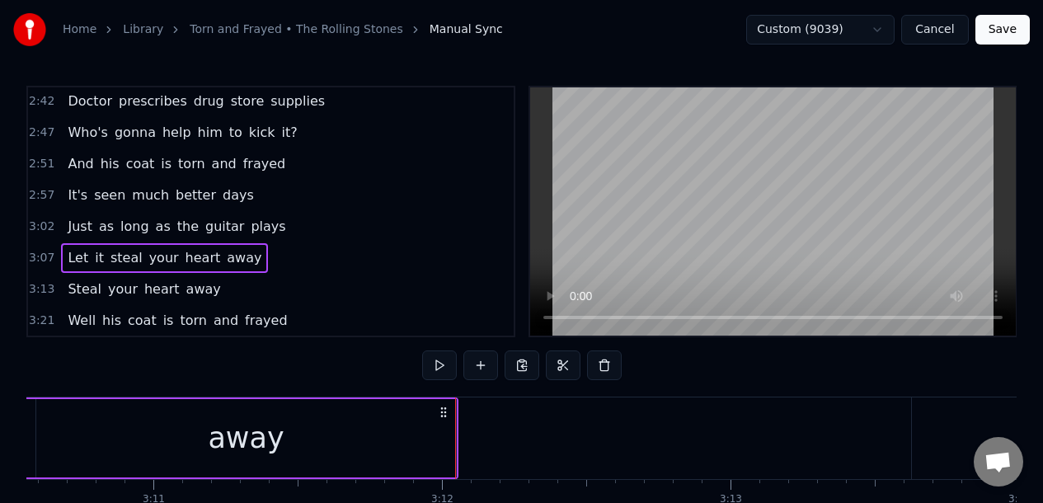
click at [258, 287] on div "3:13 Steal your heart away" at bounding box center [270, 289] width 485 height 31
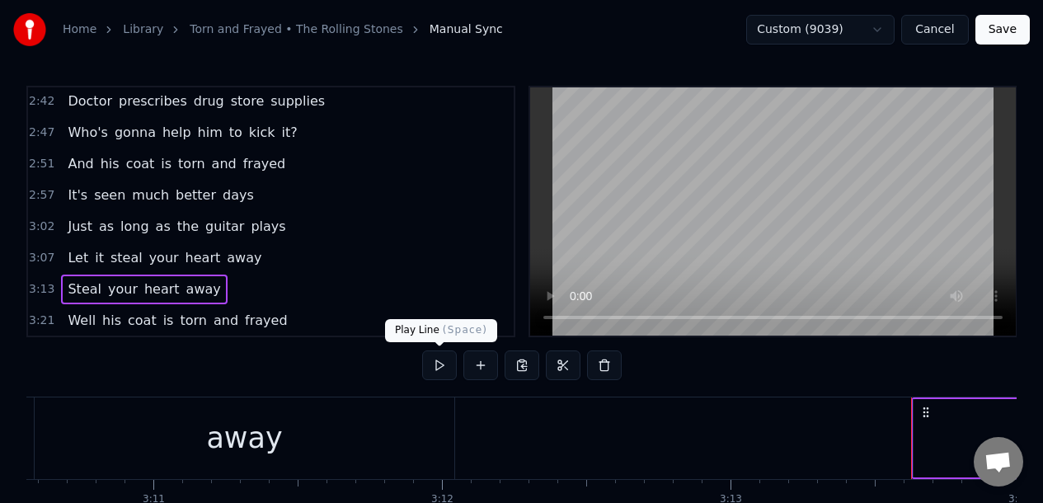
click at [439, 366] on button at bounding box center [439, 365] width 35 height 30
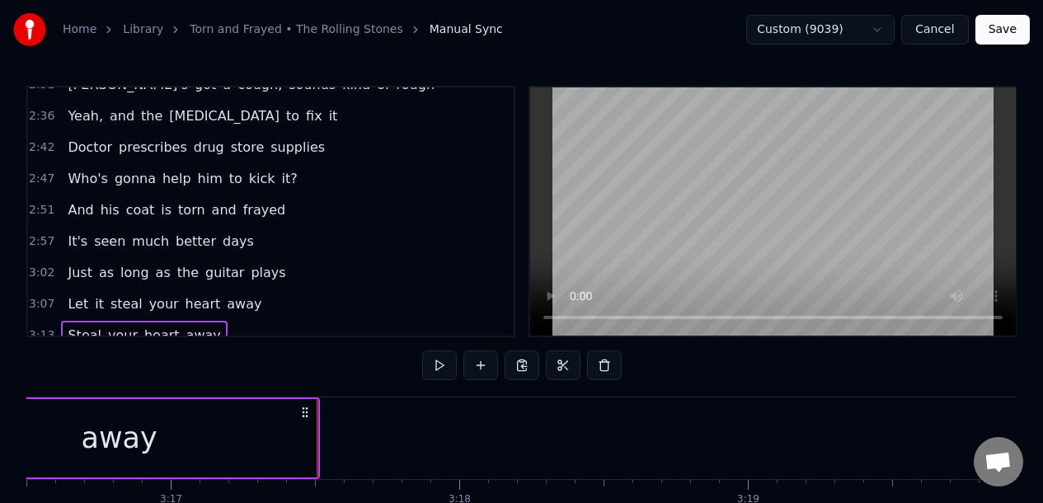
scroll to position [703, 0]
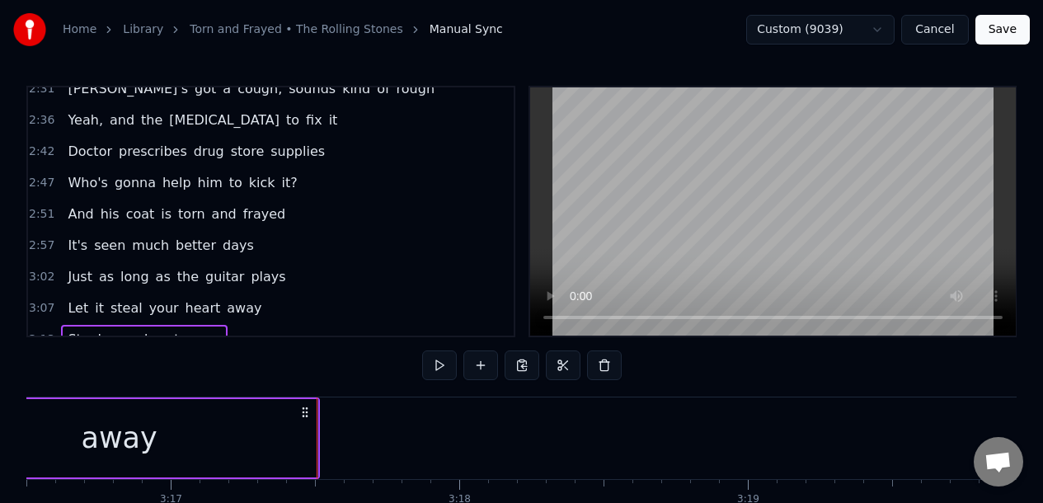
click at [307, 214] on div "2:51 And his coat is torn and frayed" at bounding box center [270, 214] width 485 height 31
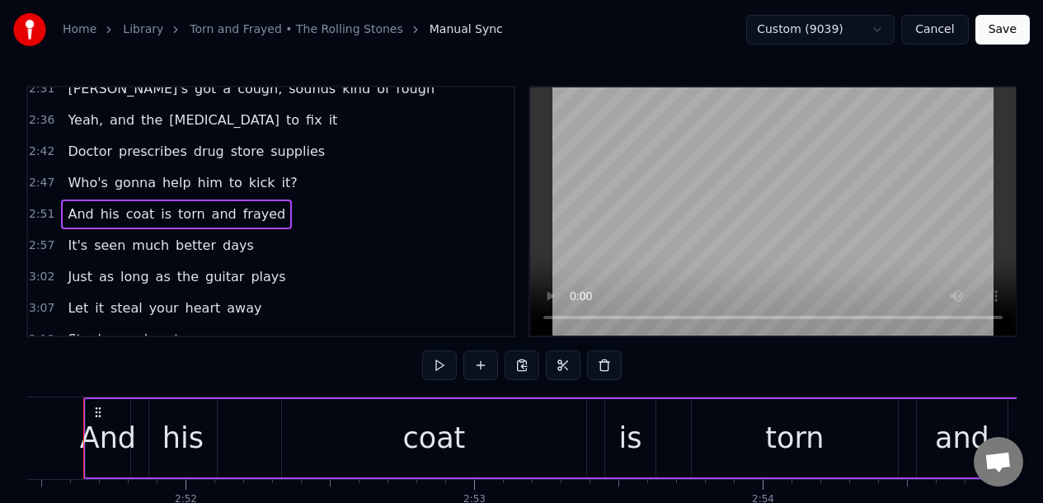
scroll to position [0, 49430]
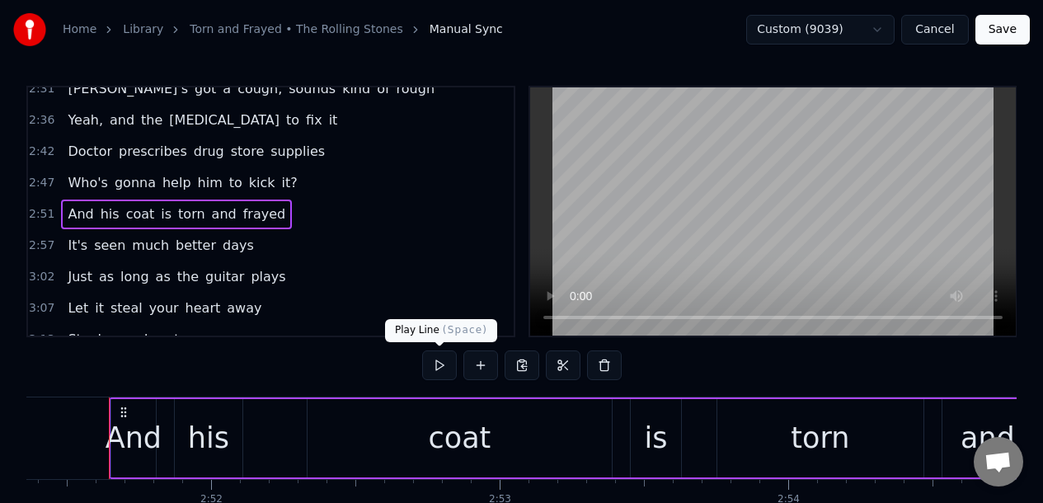
click at [438, 365] on button at bounding box center [439, 365] width 35 height 30
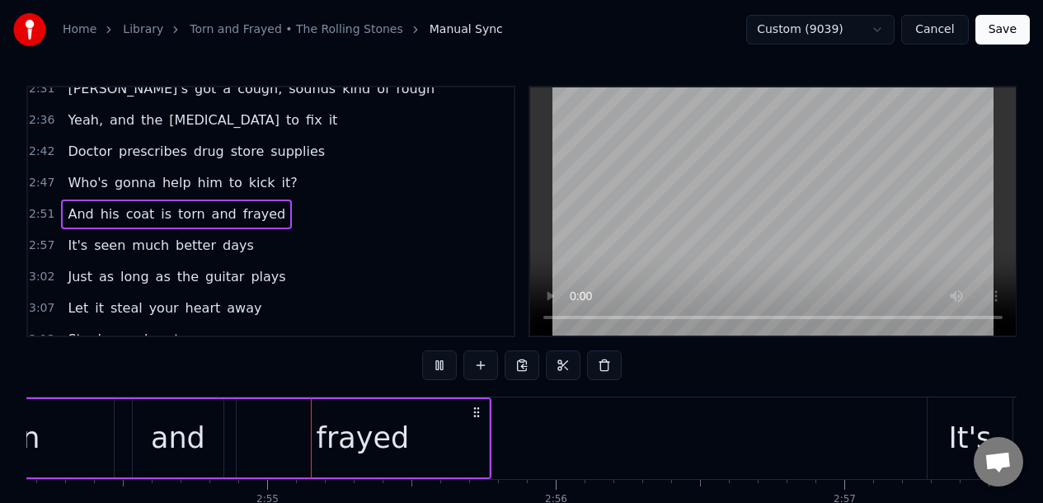
scroll to position [0, 50262]
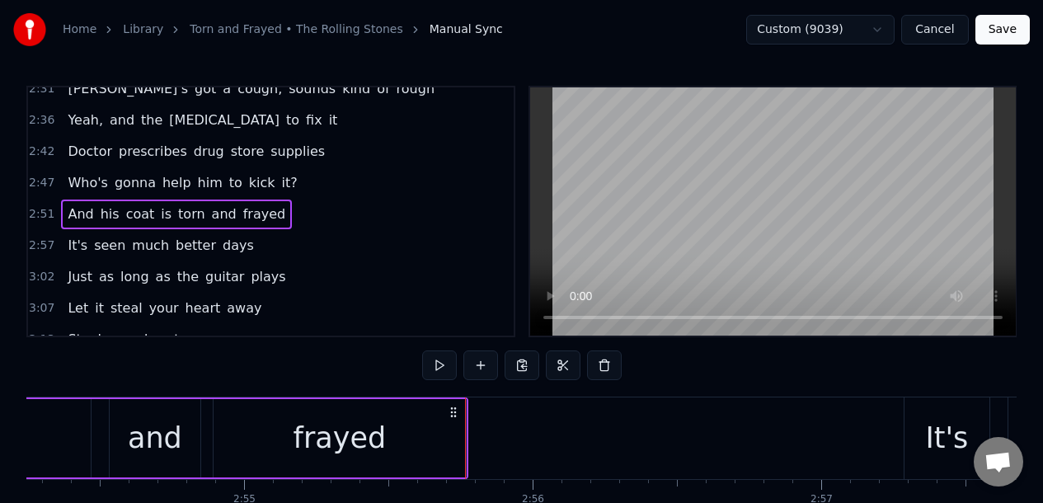
click at [302, 179] on div "2:47 Who's gonna help him to kick it?" at bounding box center [270, 182] width 485 height 31
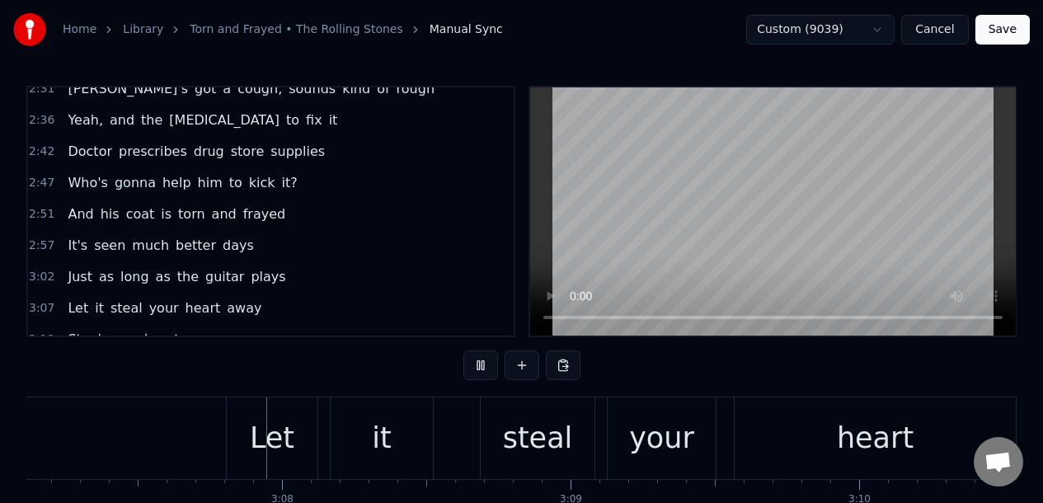
scroll to position [0, 54002]
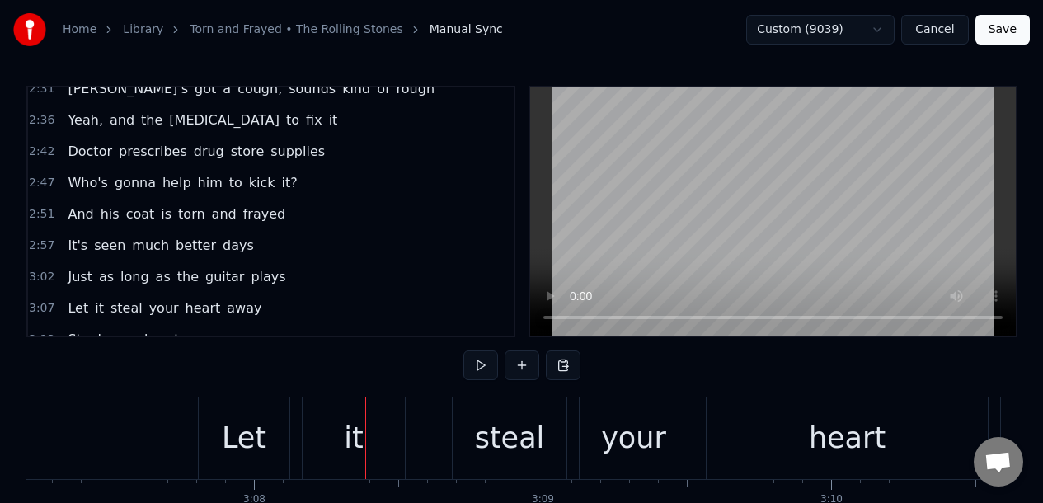
click at [230, 441] on div "Let" at bounding box center [244, 438] width 45 height 44
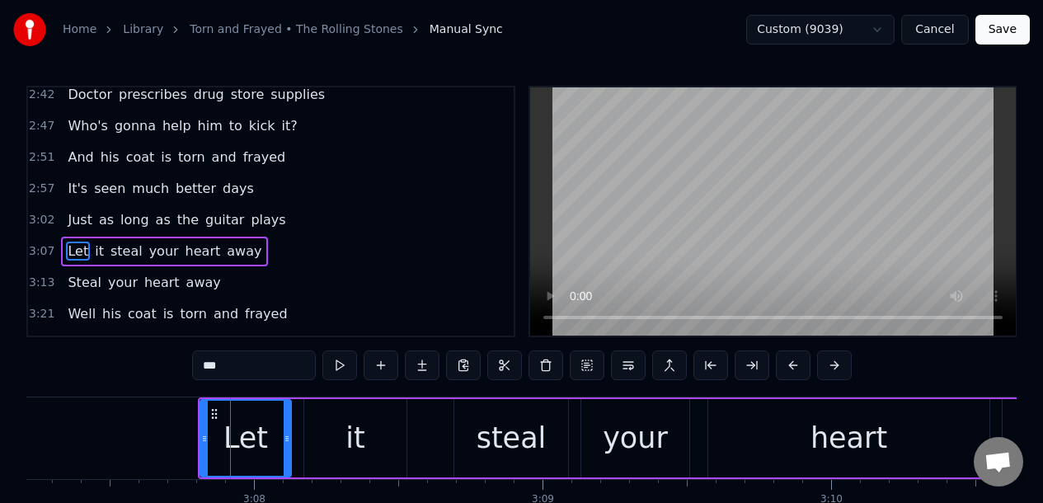
scroll to position [800, 0]
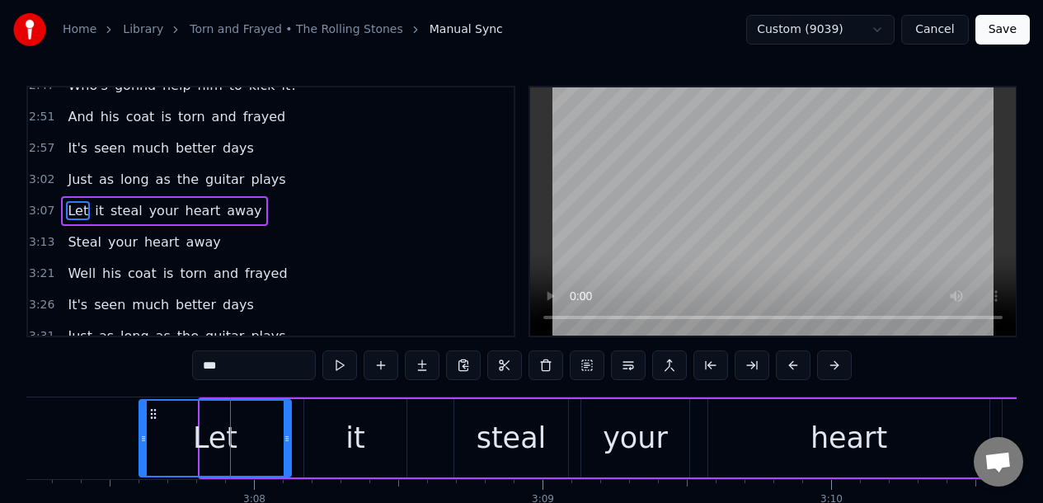
drag, startPoint x: 200, startPoint y: 438, endPoint x: 139, endPoint y: 442, distance: 61.1
click at [140, 442] on icon at bounding box center [143, 438] width 7 height 13
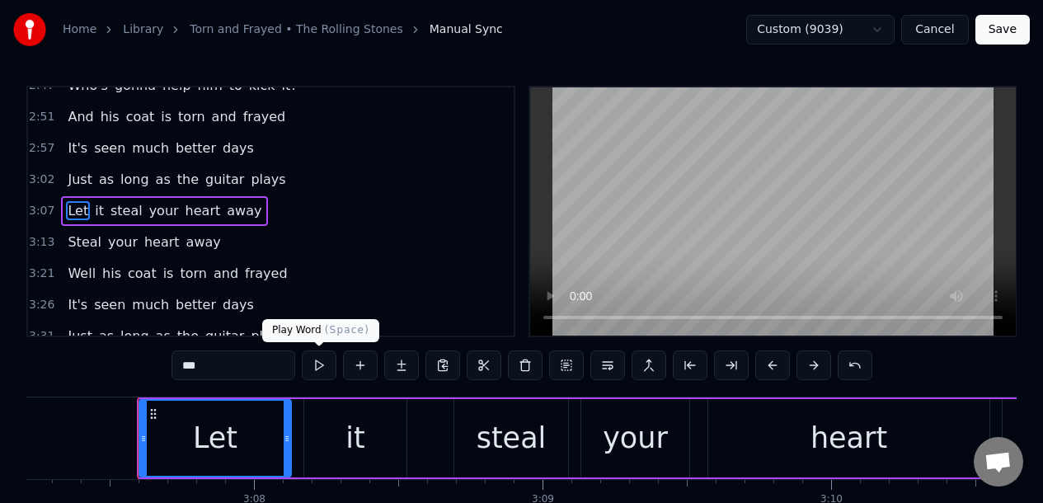
click at [316, 363] on button at bounding box center [319, 365] width 35 height 30
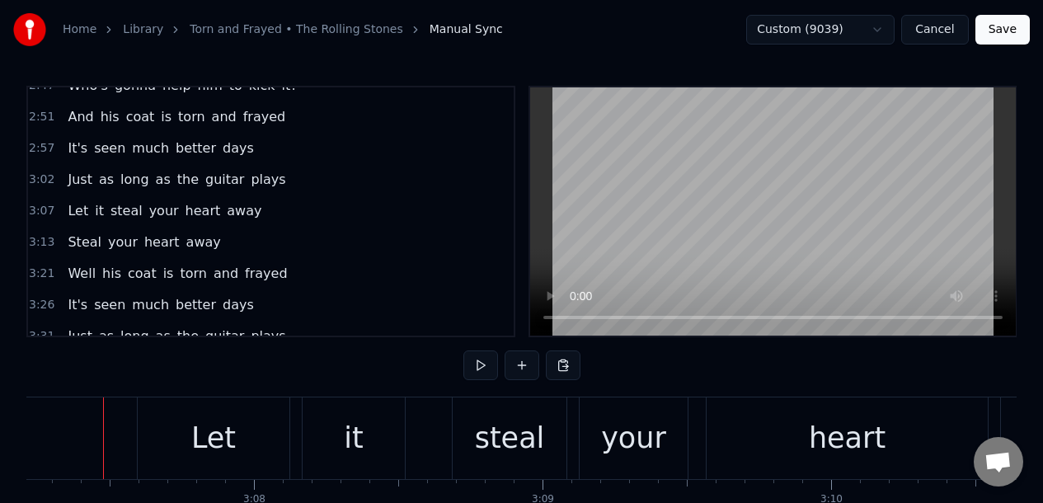
scroll to position [0, 53996]
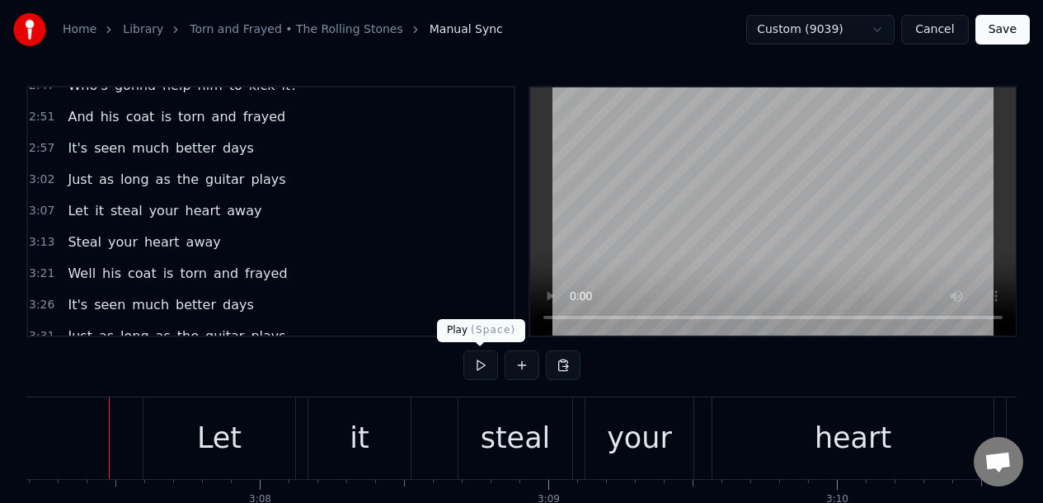
click at [477, 368] on button at bounding box center [480, 365] width 35 height 30
click at [339, 416] on div "it" at bounding box center [359, 438] width 102 height 82
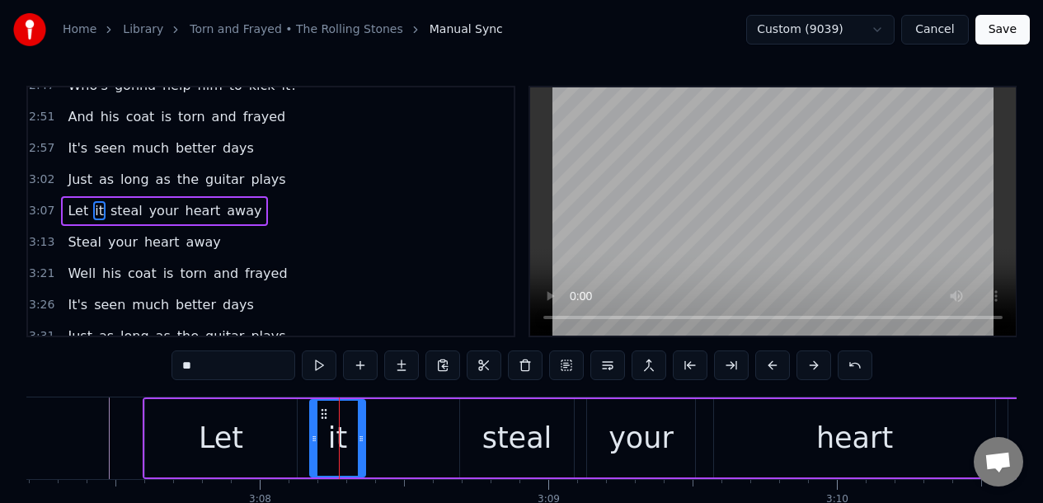
drag, startPoint x: 407, startPoint y: 422, endPoint x: 362, endPoint y: 424, distance: 45.4
click at [362, 423] on div at bounding box center [361, 438] width 7 height 75
click at [473, 417] on div "steal" at bounding box center [517, 438] width 114 height 78
type input "*****"
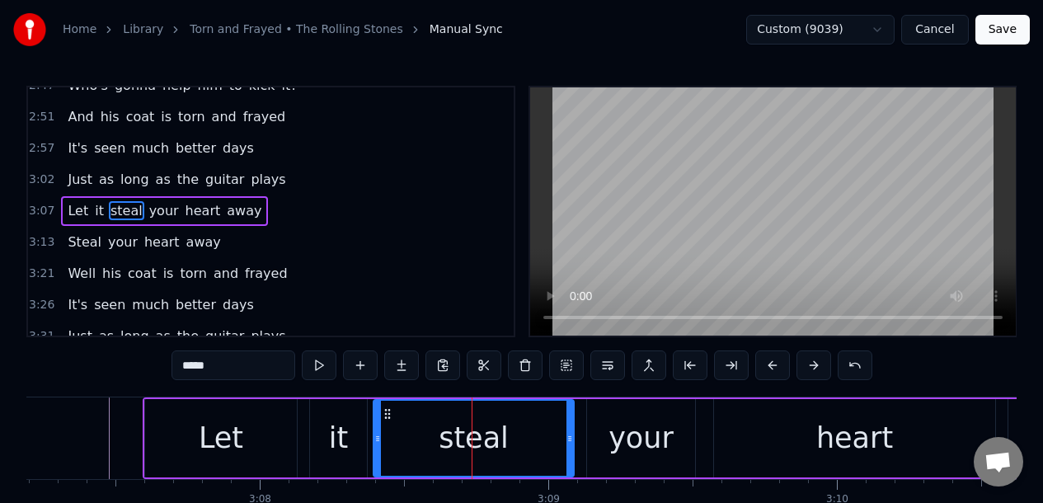
drag, startPoint x: 463, startPoint y: 419, endPoint x: 377, endPoint y: 428, distance: 86.9
click at [377, 428] on div at bounding box center [377, 438] width 7 height 75
click at [319, 365] on button at bounding box center [319, 365] width 35 height 30
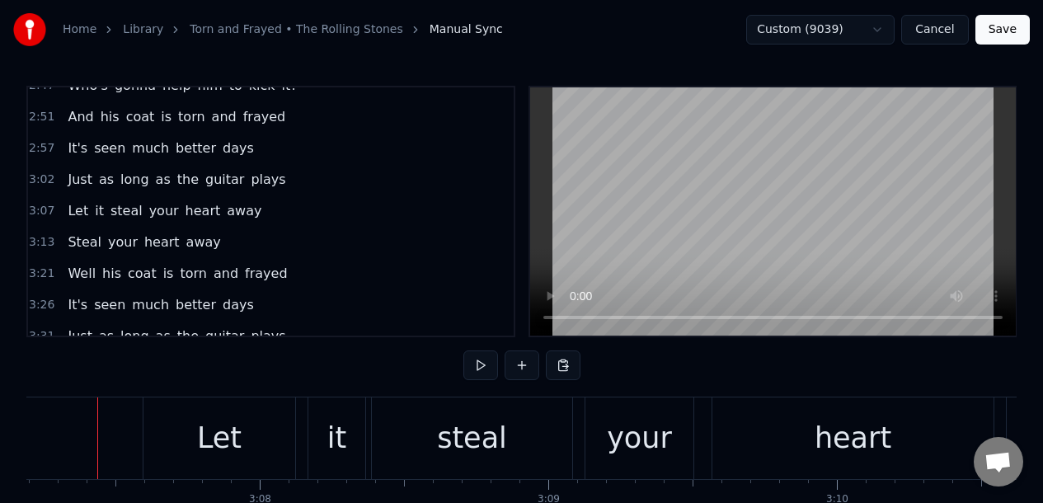
scroll to position [0, 53985]
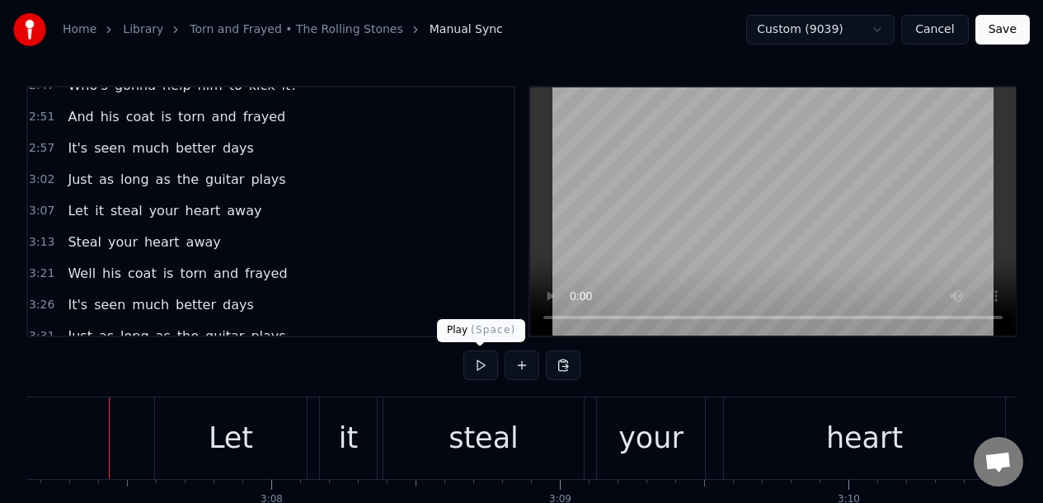
click at [478, 363] on button at bounding box center [480, 365] width 35 height 30
click at [270, 424] on div "Let" at bounding box center [231, 438] width 152 height 82
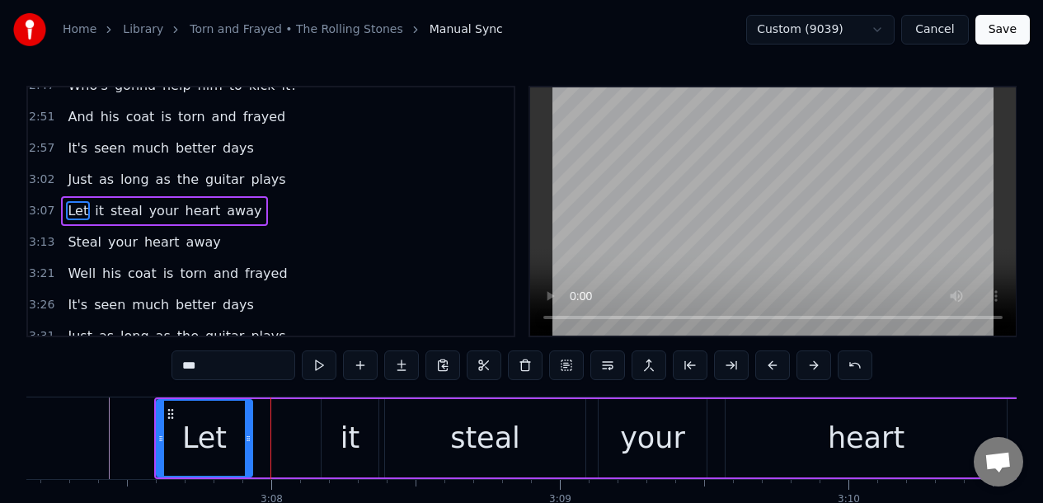
drag, startPoint x: 304, startPoint y: 415, endPoint x: 246, endPoint y: 420, distance: 58.7
click at [246, 419] on div at bounding box center [248, 438] width 7 height 75
click at [338, 415] on div "it" at bounding box center [349, 438] width 57 height 78
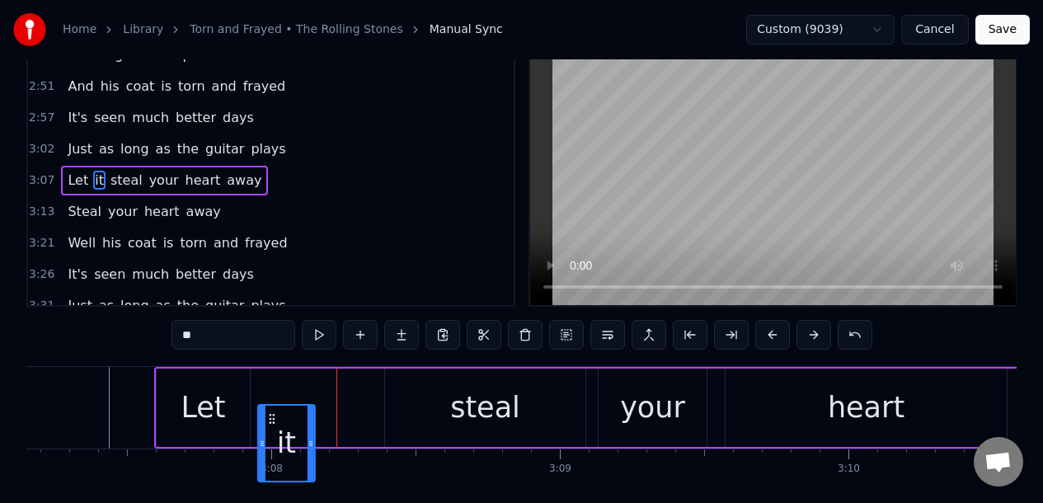
scroll to position [49, 0]
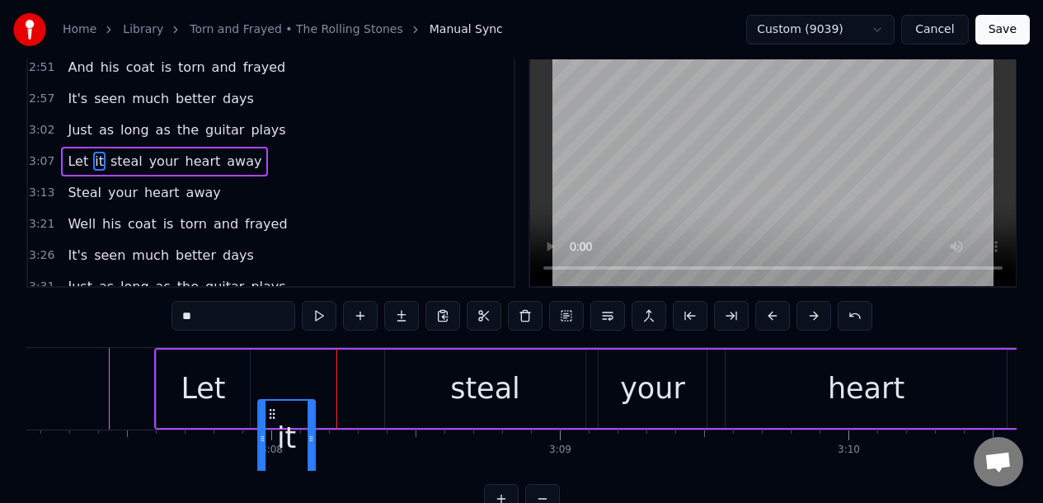
drag, startPoint x: 334, startPoint y: 413, endPoint x: 273, endPoint y: 367, distance: 76.5
click at [270, 368] on div "Let it steal your heart away" at bounding box center [797, 389] width 1287 height 82
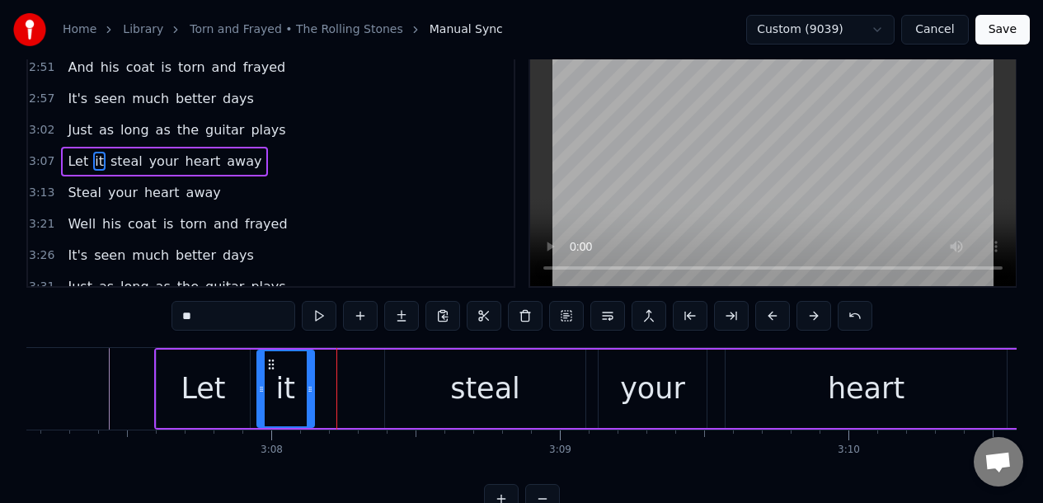
click at [451, 369] on div "steal" at bounding box center [485, 388] width 200 height 78
type input "*****"
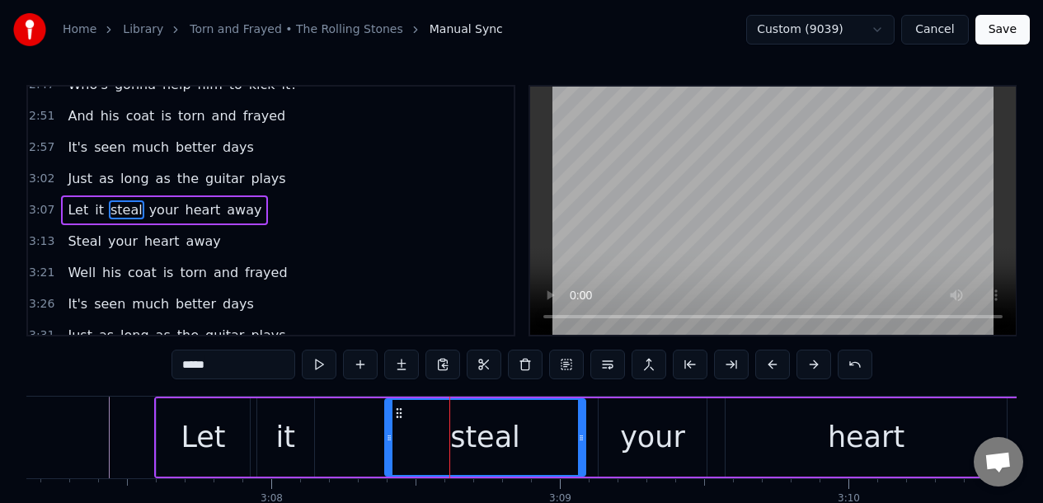
scroll to position [0, 0]
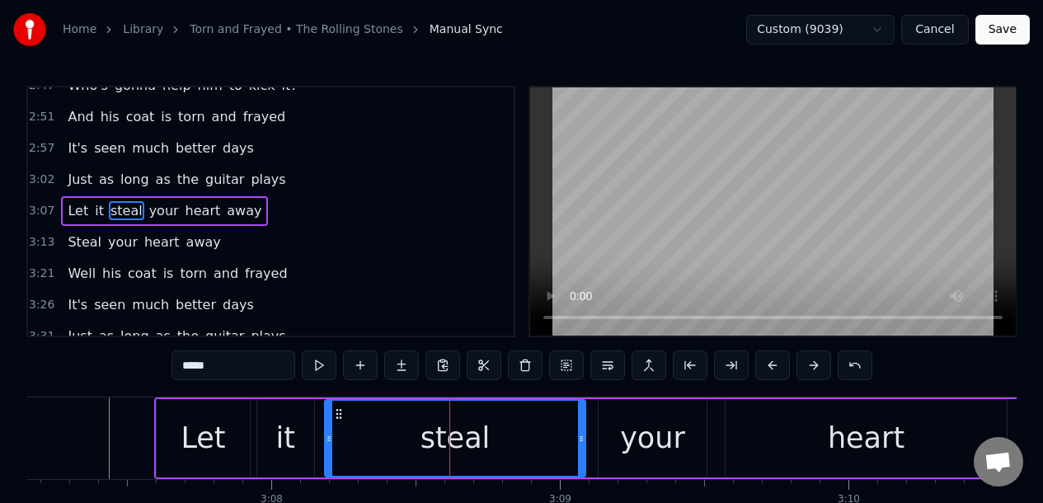
drag, startPoint x: 388, startPoint y: 419, endPoint x: 329, endPoint y: 421, distance: 59.4
click at [329, 421] on div at bounding box center [329, 438] width 7 height 75
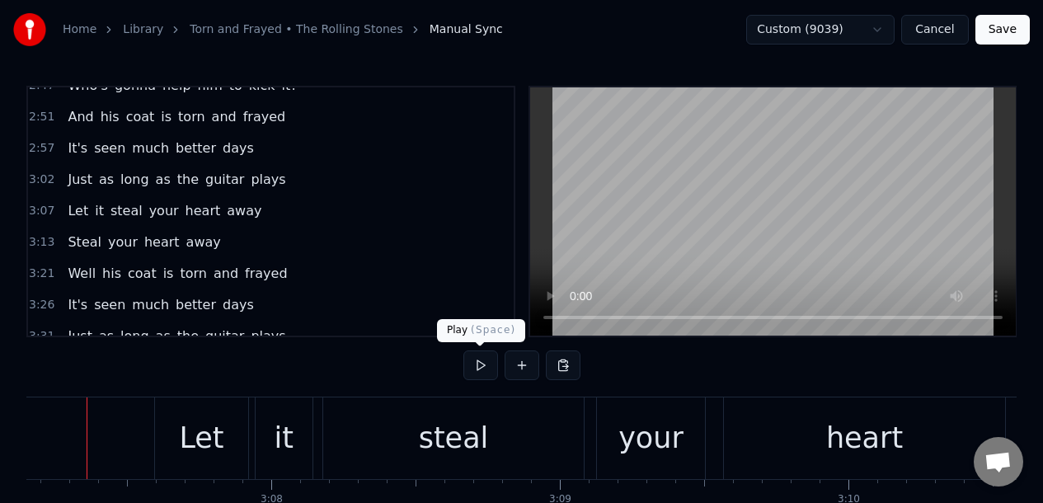
scroll to position [0, 53963]
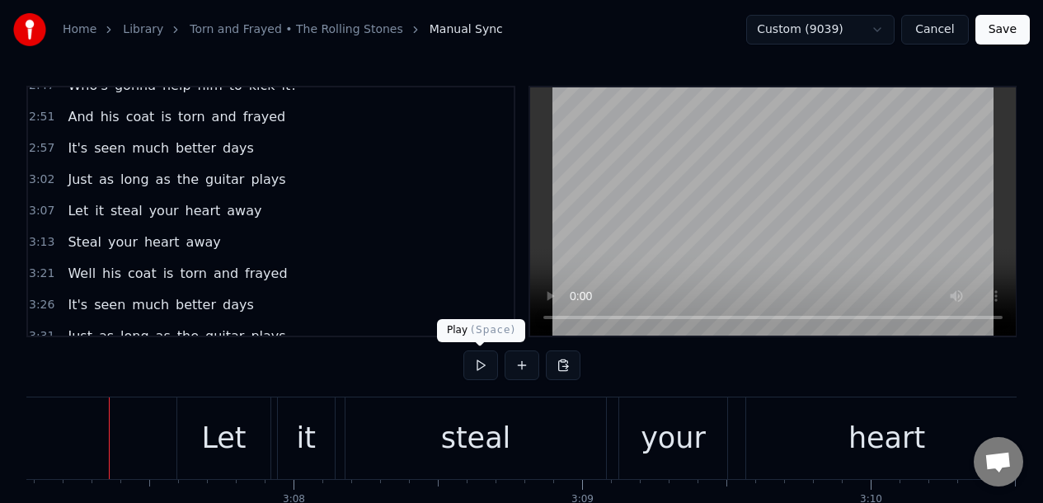
click at [480, 365] on button at bounding box center [480, 365] width 35 height 30
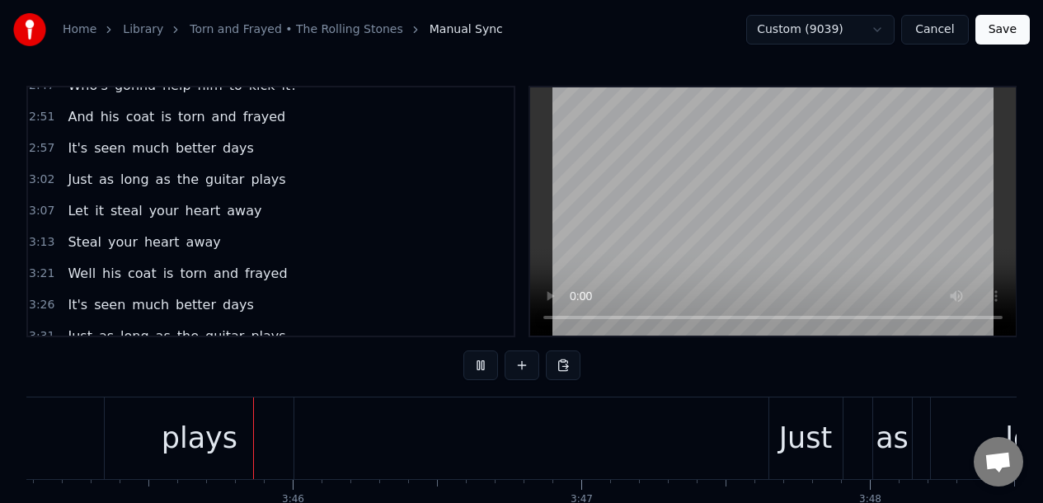
scroll to position [0, 64954]
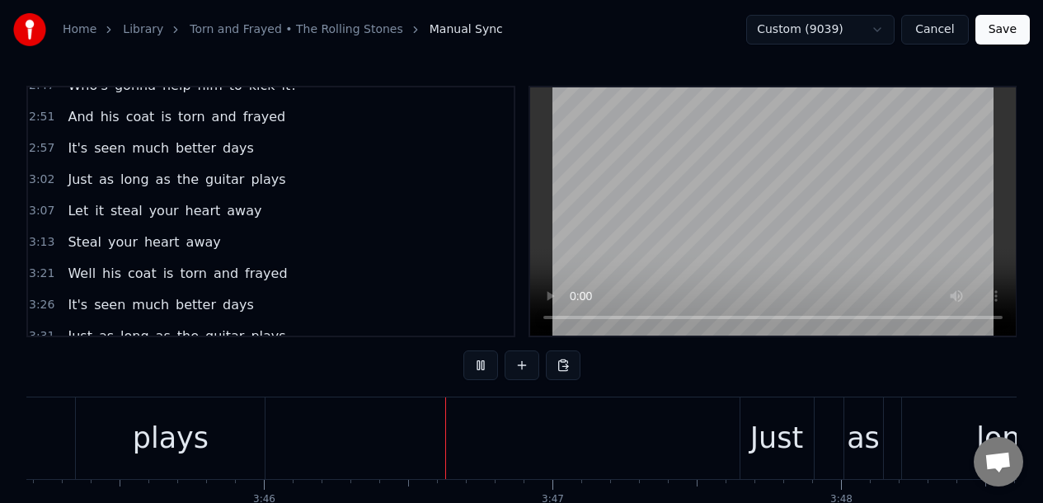
click at [480, 365] on button at bounding box center [480, 365] width 35 height 30
click at [1000, 29] on button "Save" at bounding box center [1002, 30] width 54 height 30
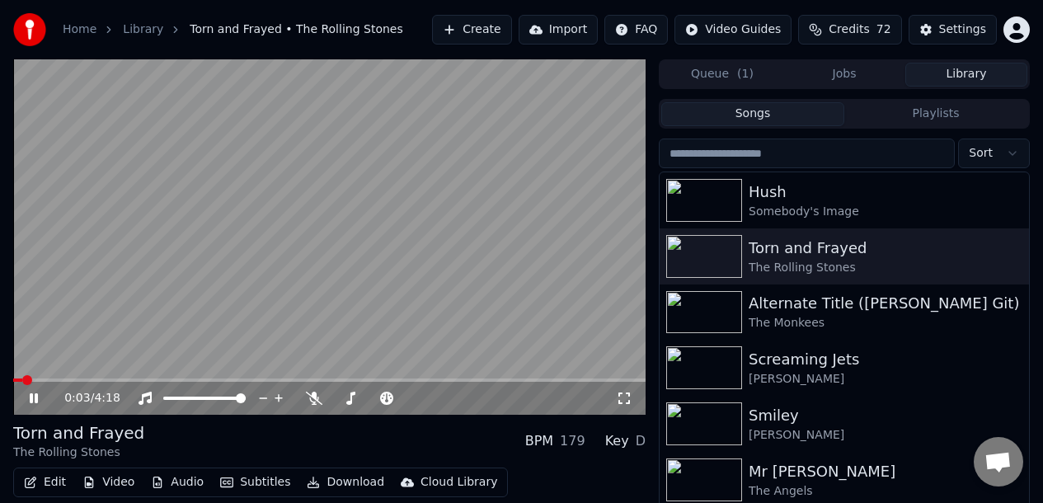
click at [34, 395] on icon at bounding box center [45, 397] width 38 height 13
